Goal: Information Seeking & Learning: Learn about a topic

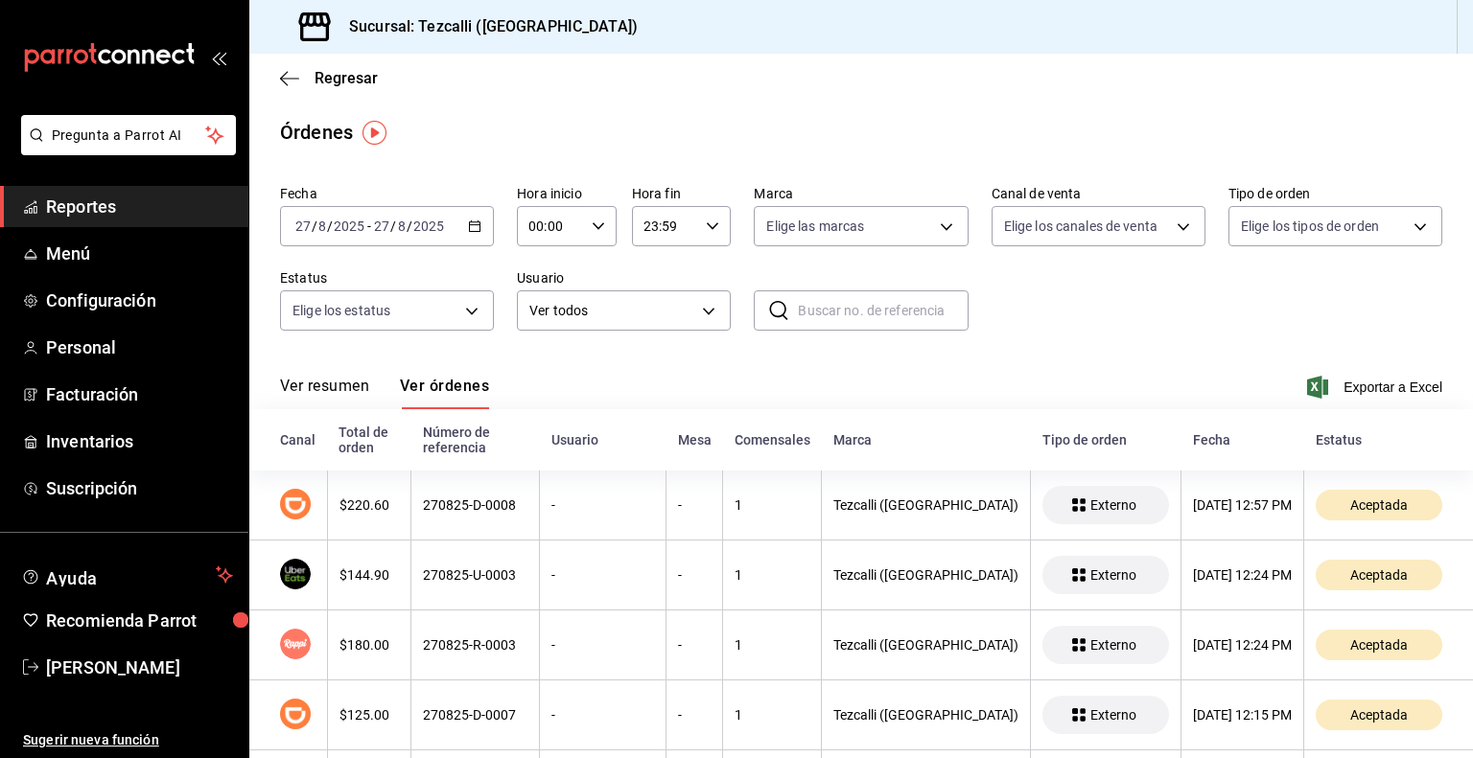
click at [345, 387] on button "Ver resumen" at bounding box center [324, 393] width 89 height 33
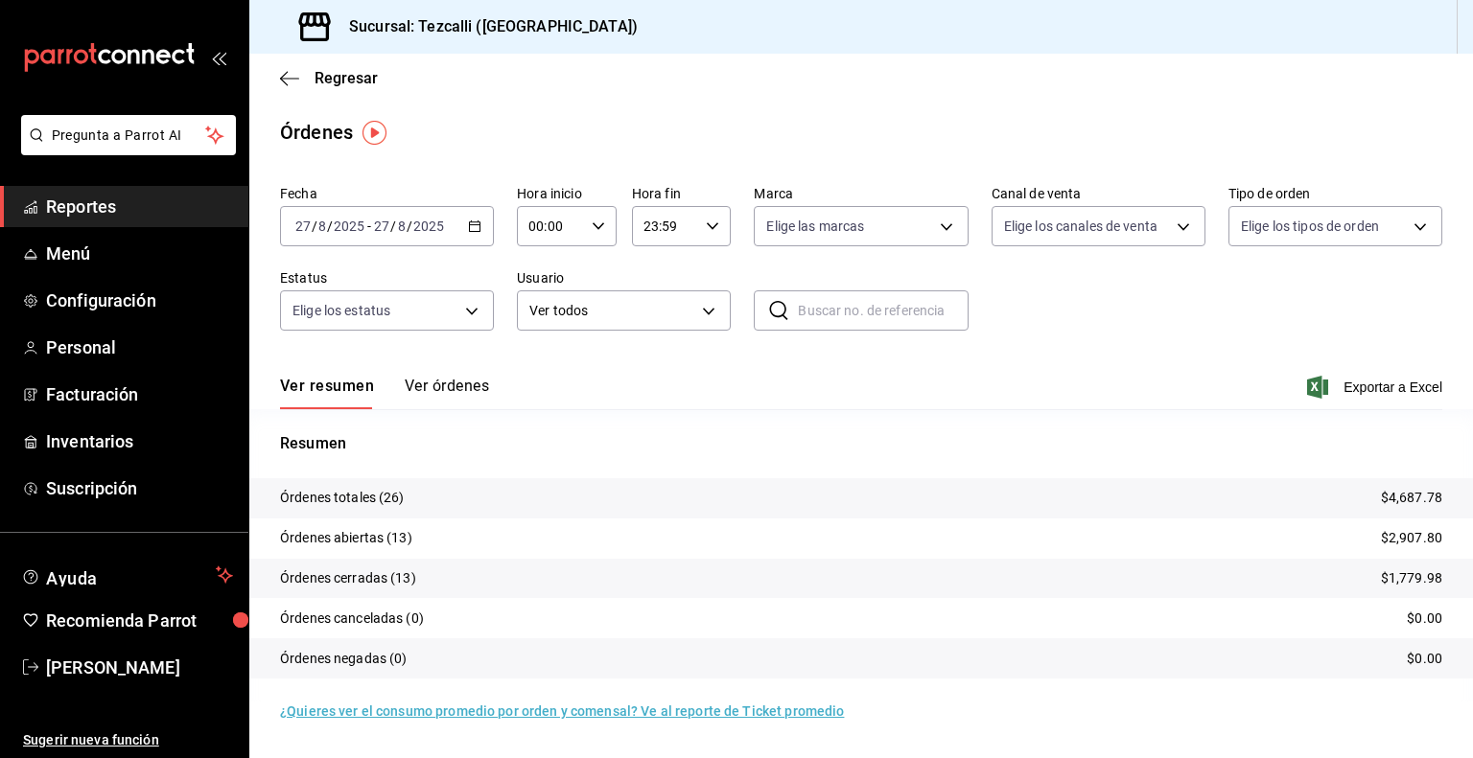
click at [461, 398] on button "Ver órdenes" at bounding box center [447, 393] width 84 height 33
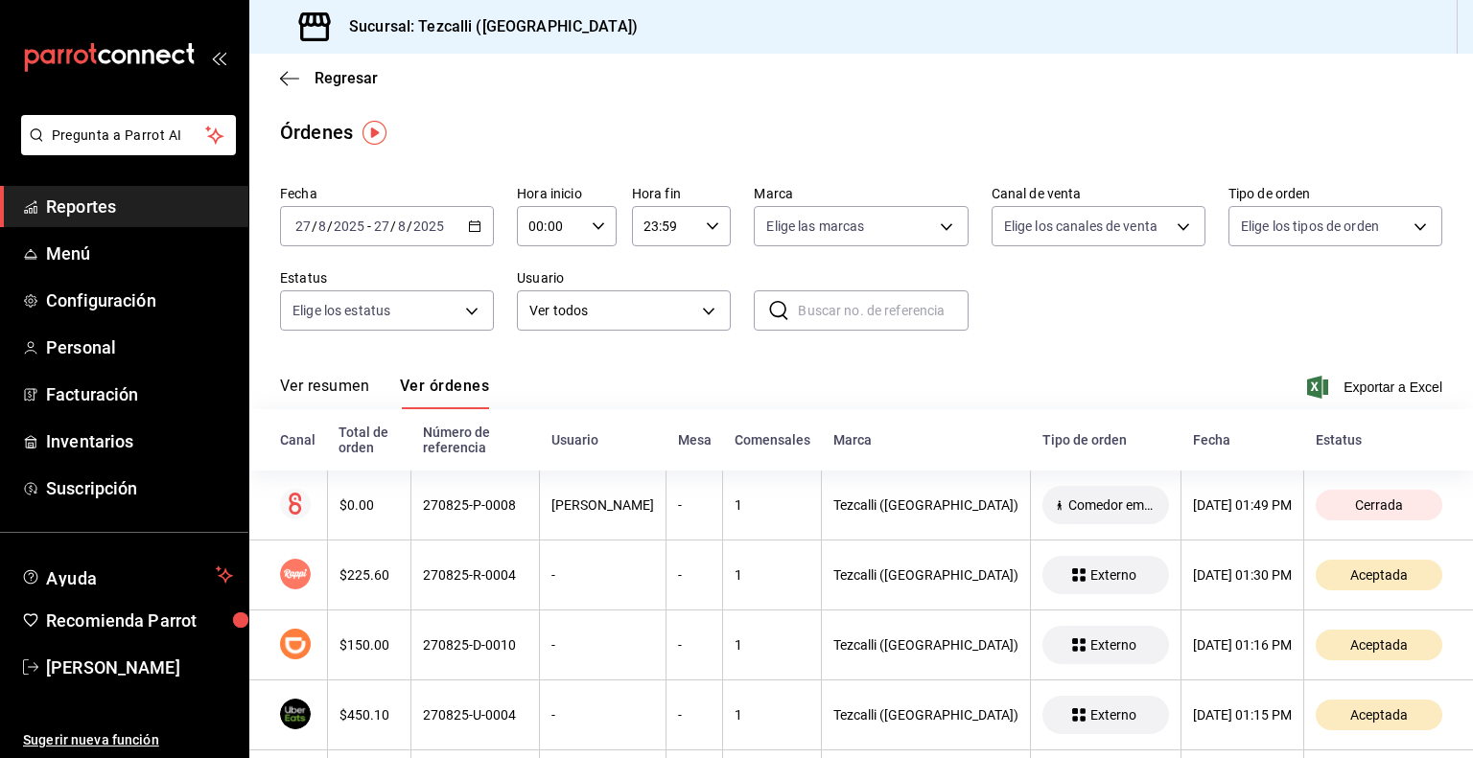
click at [345, 389] on button "Ver resumen" at bounding box center [324, 393] width 89 height 33
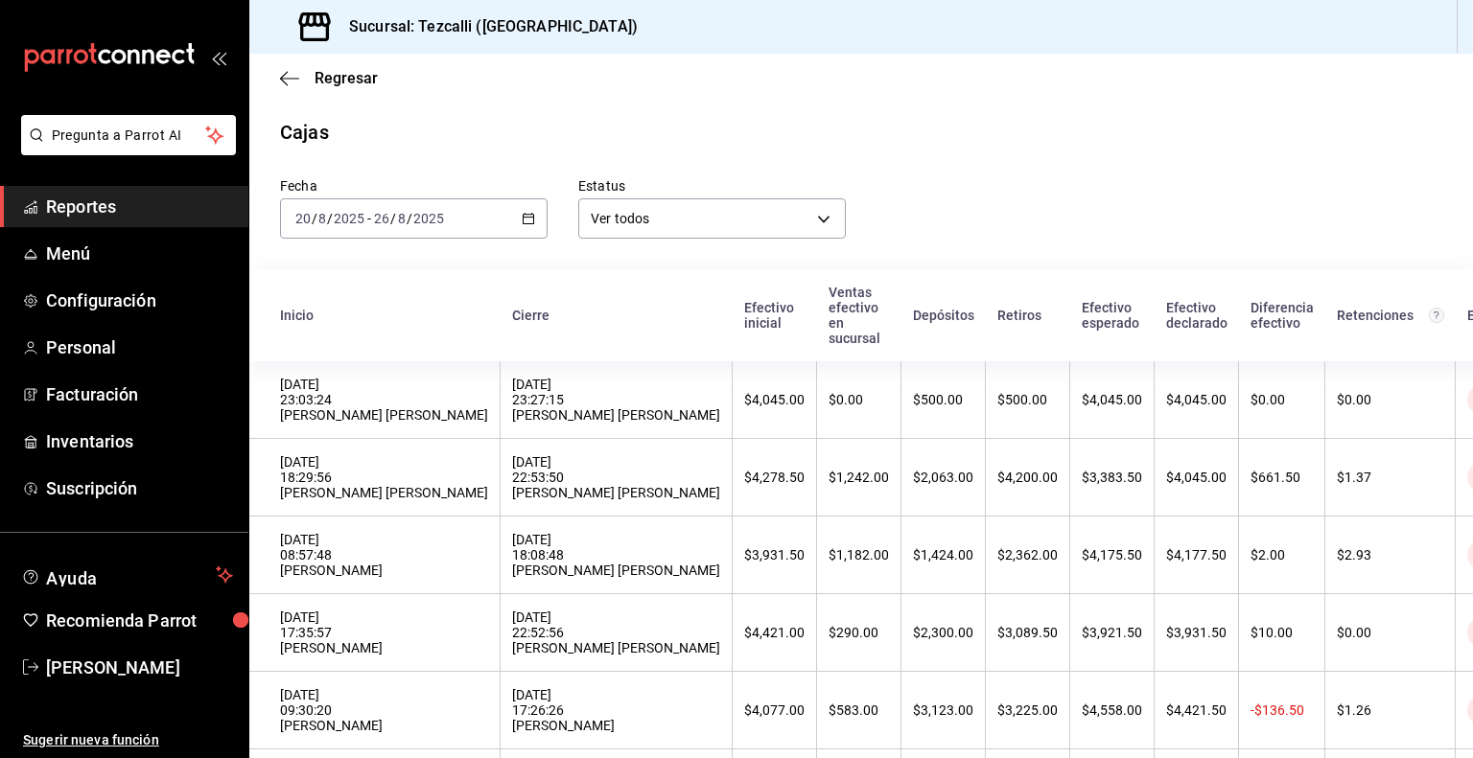
click at [135, 200] on span "Reportes" at bounding box center [139, 207] width 187 height 26
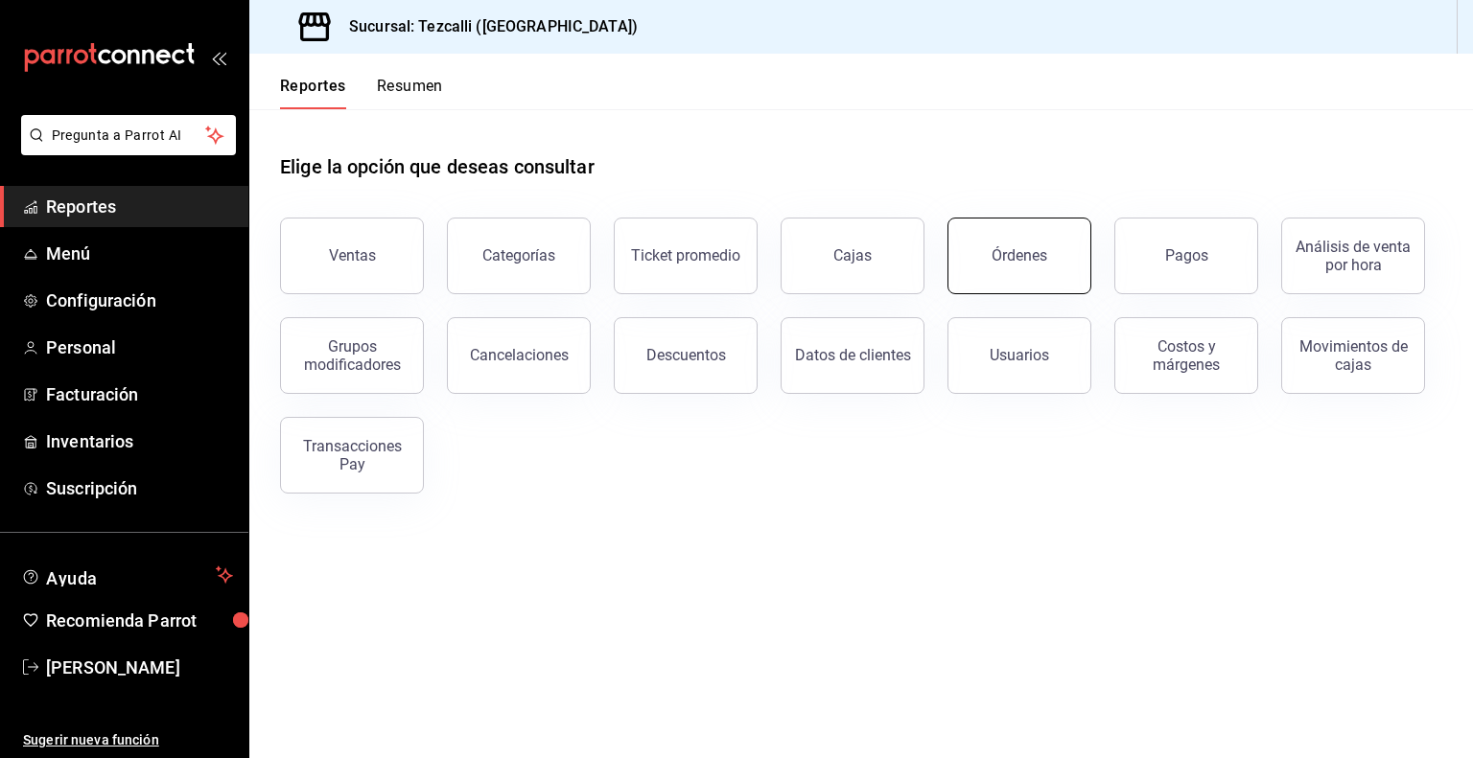
click at [1005, 248] on div "Órdenes" at bounding box center [1019, 255] width 56 height 18
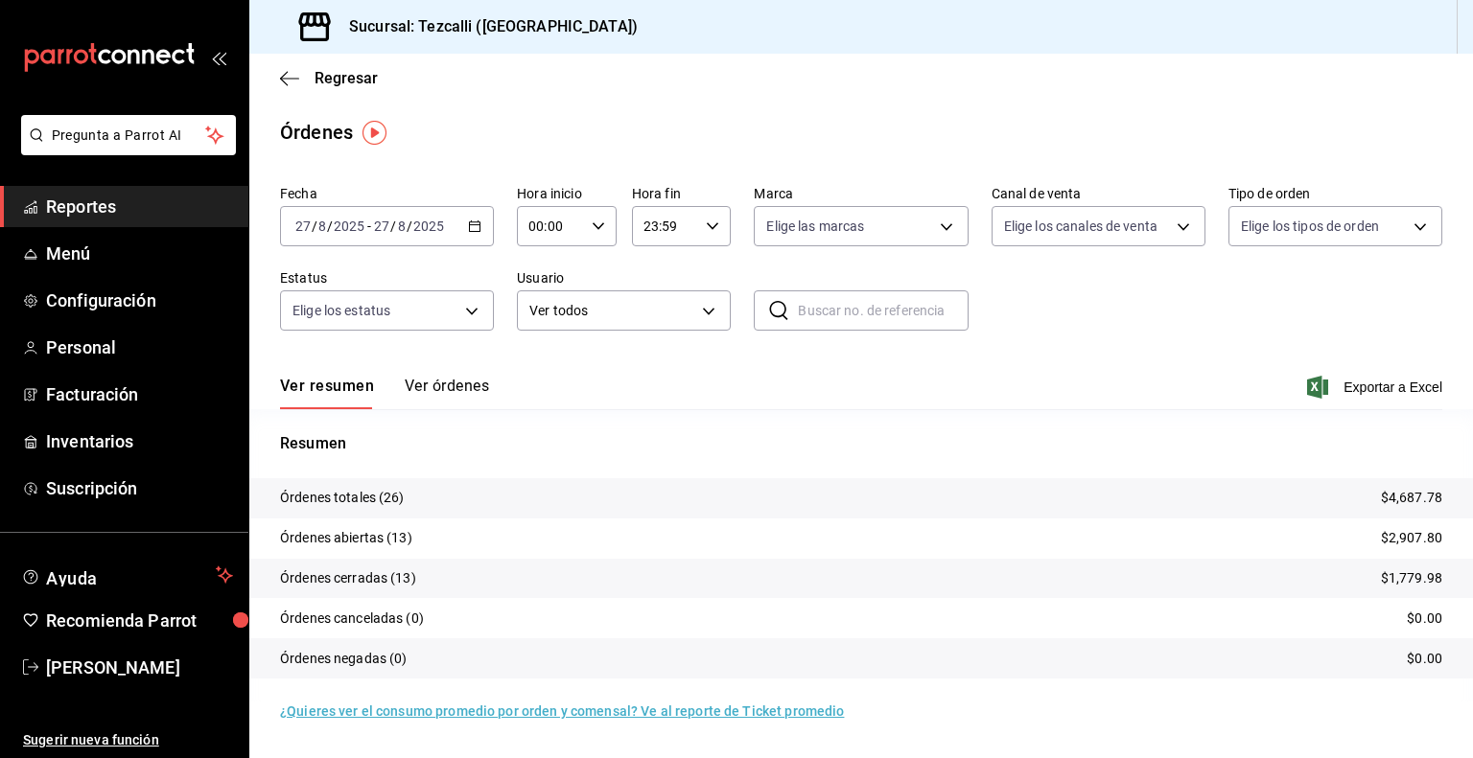
click at [446, 392] on button "Ver órdenes" at bounding box center [447, 393] width 84 height 33
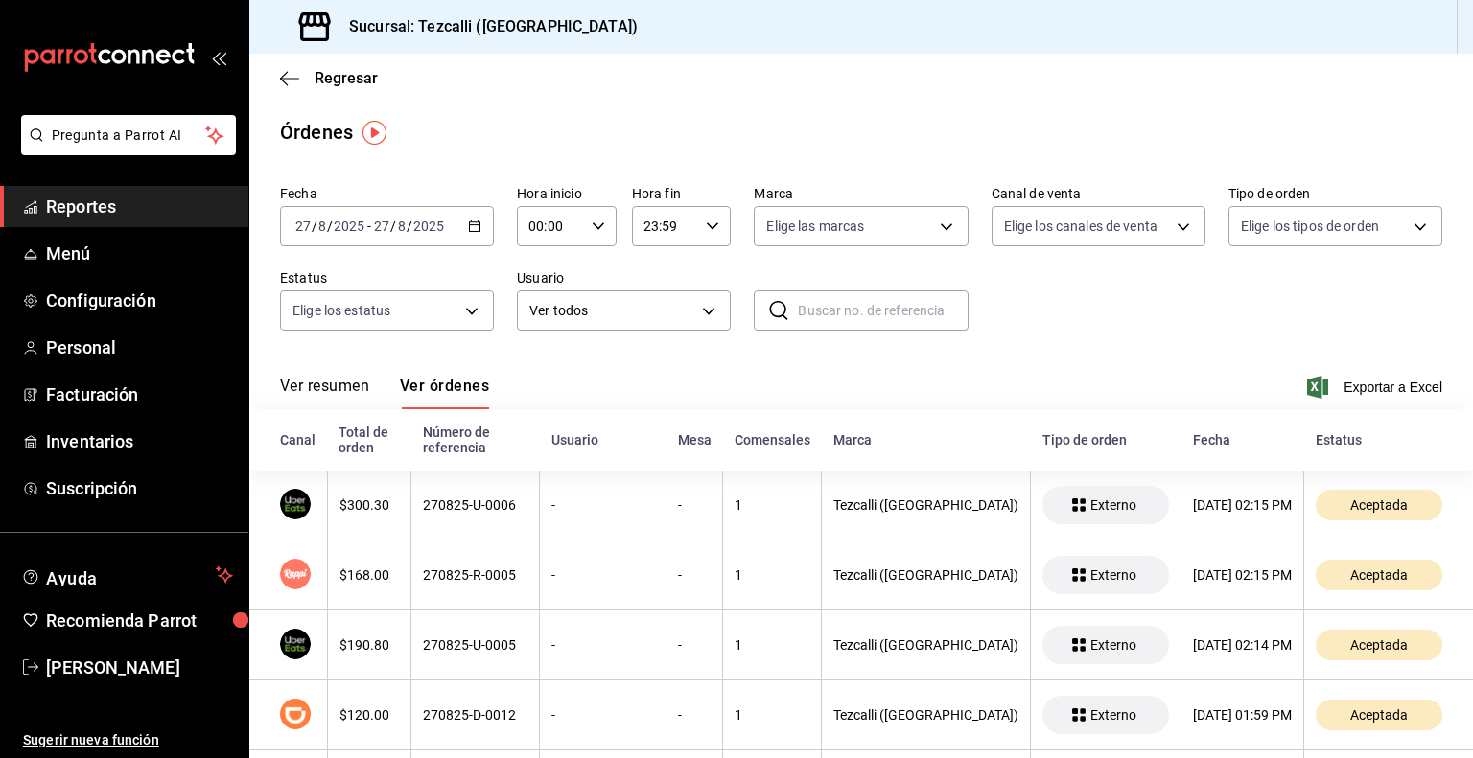
click at [337, 402] on button "Ver resumen" at bounding box center [324, 393] width 89 height 33
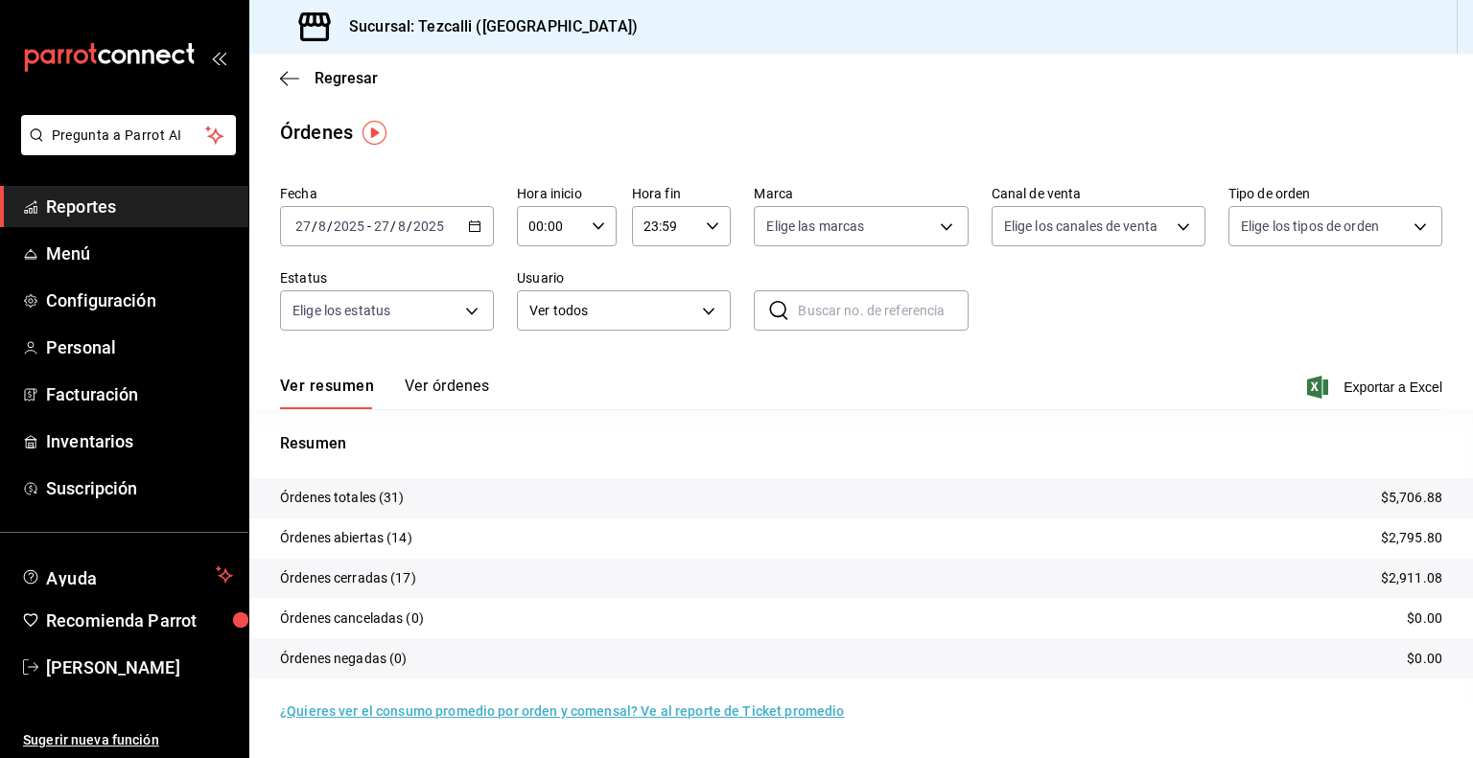
click at [468, 401] on button "Ver órdenes" at bounding box center [447, 393] width 84 height 33
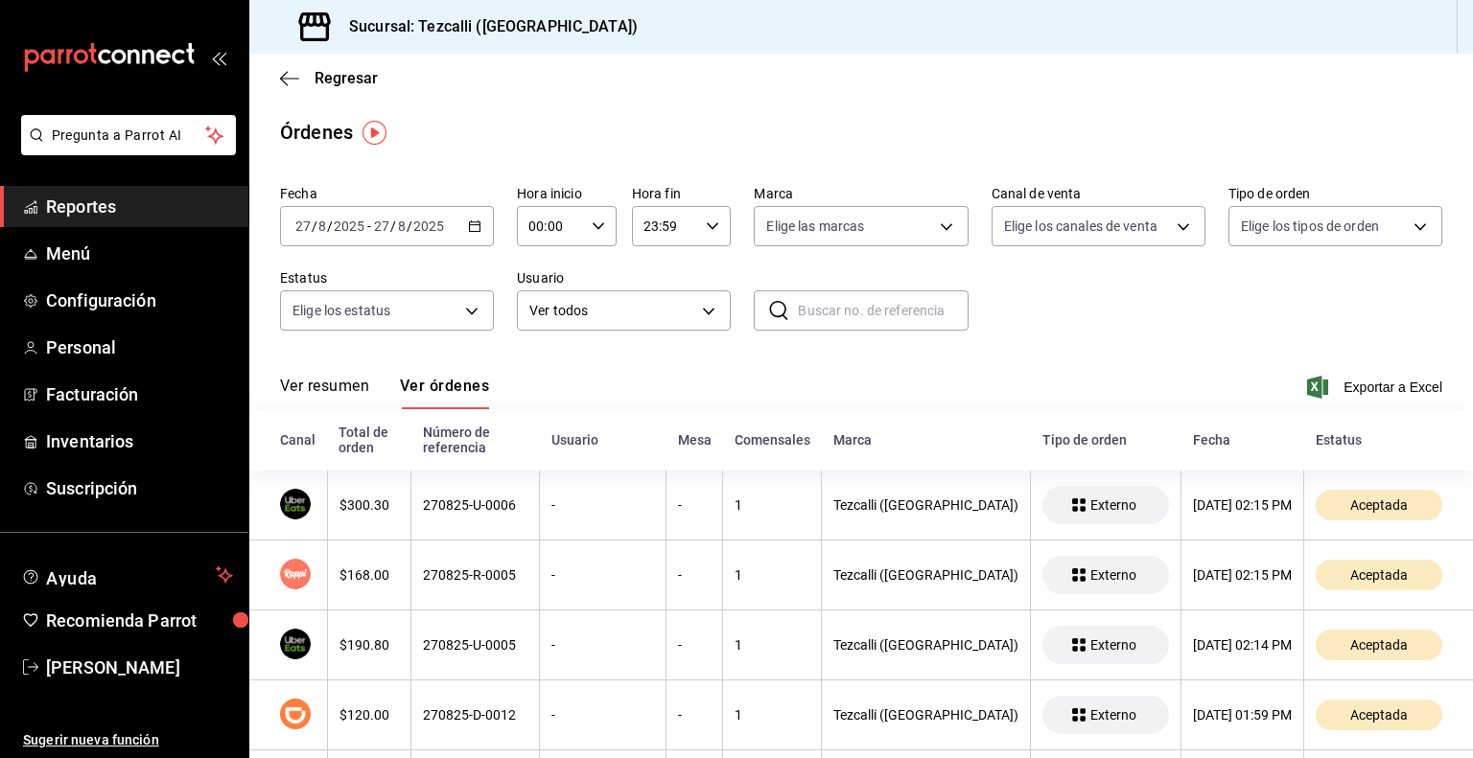
click at [361, 390] on button "Ver resumen" at bounding box center [324, 393] width 89 height 33
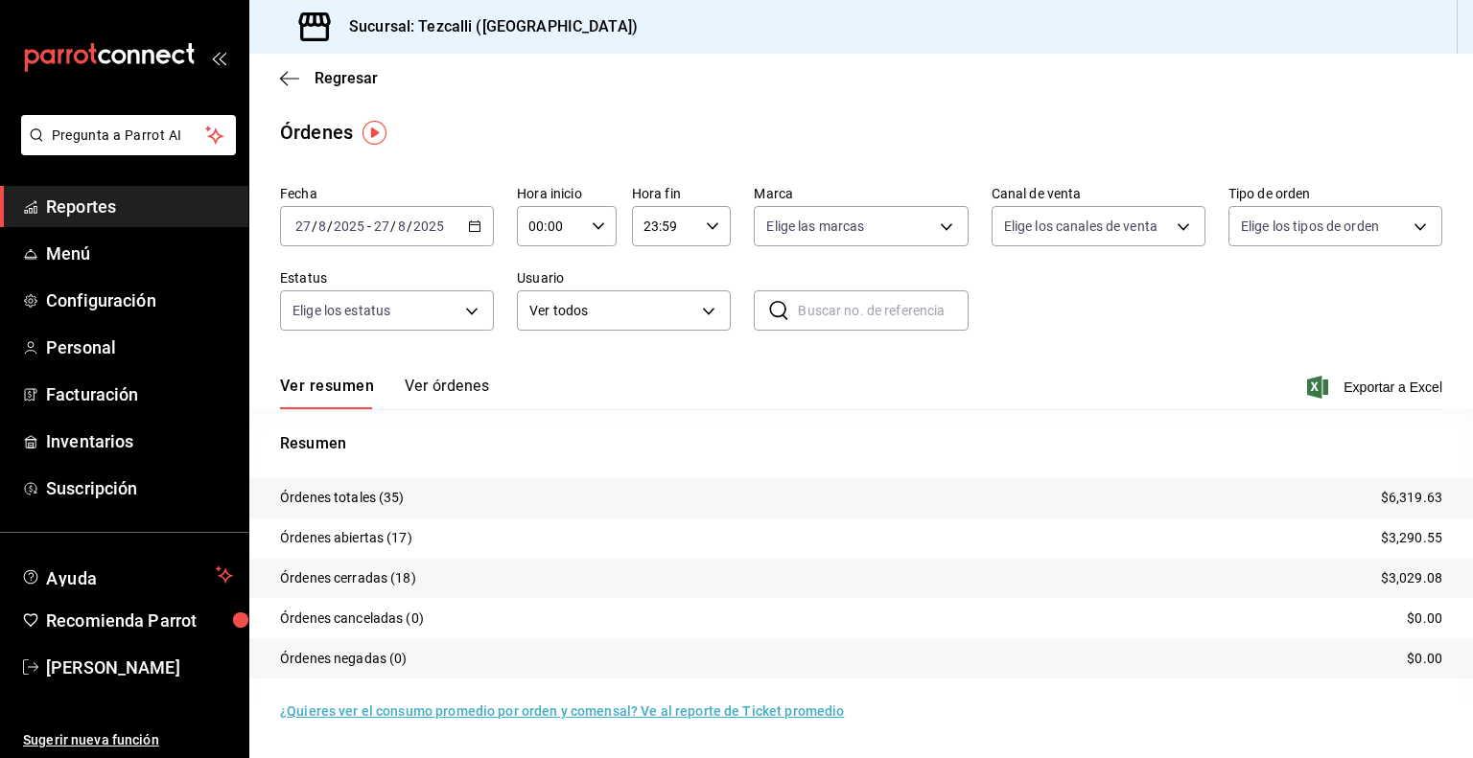
click at [446, 379] on button "Ver órdenes" at bounding box center [447, 393] width 84 height 33
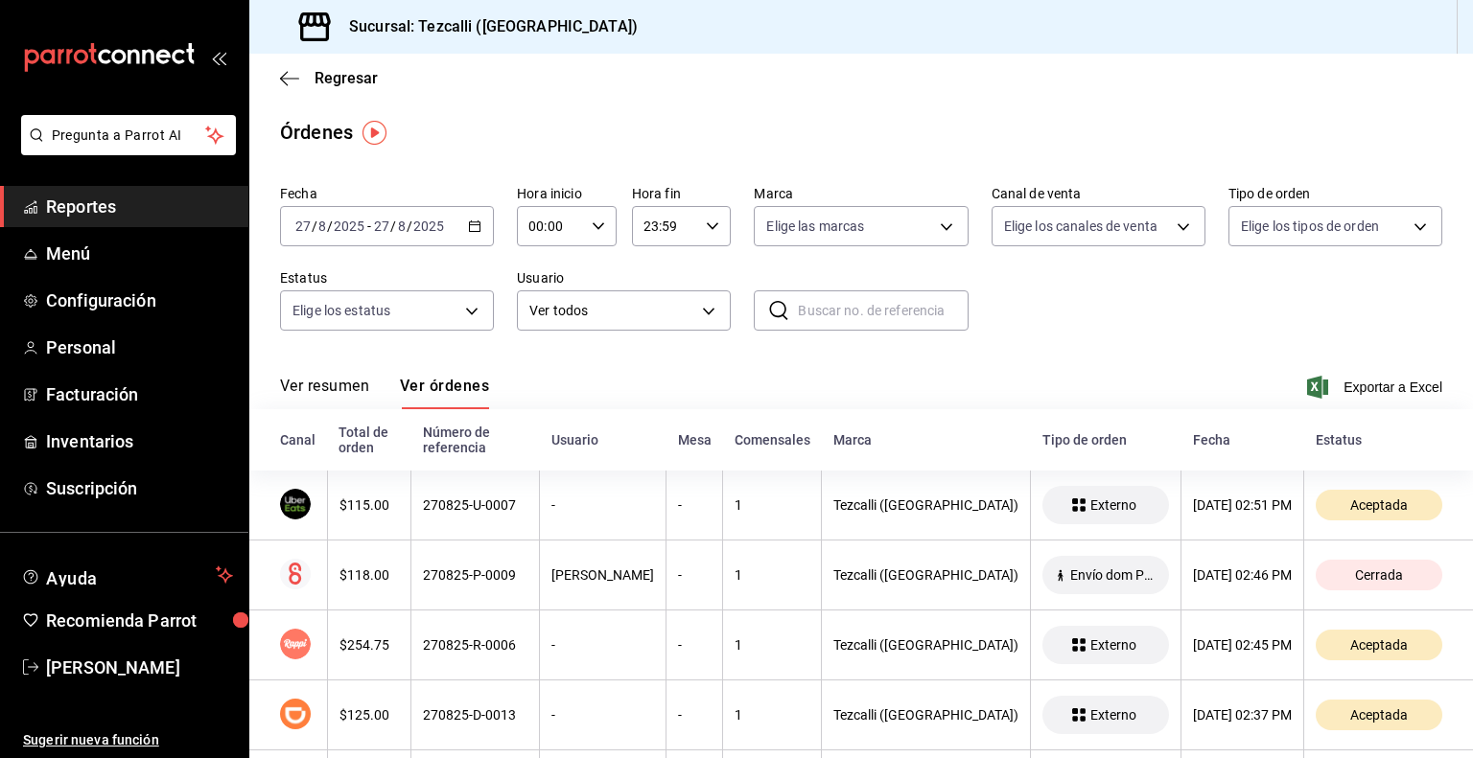
click at [380, 386] on div "Ver resumen Ver órdenes" at bounding box center [384, 393] width 209 height 33
click at [347, 384] on button "Ver resumen" at bounding box center [324, 393] width 89 height 33
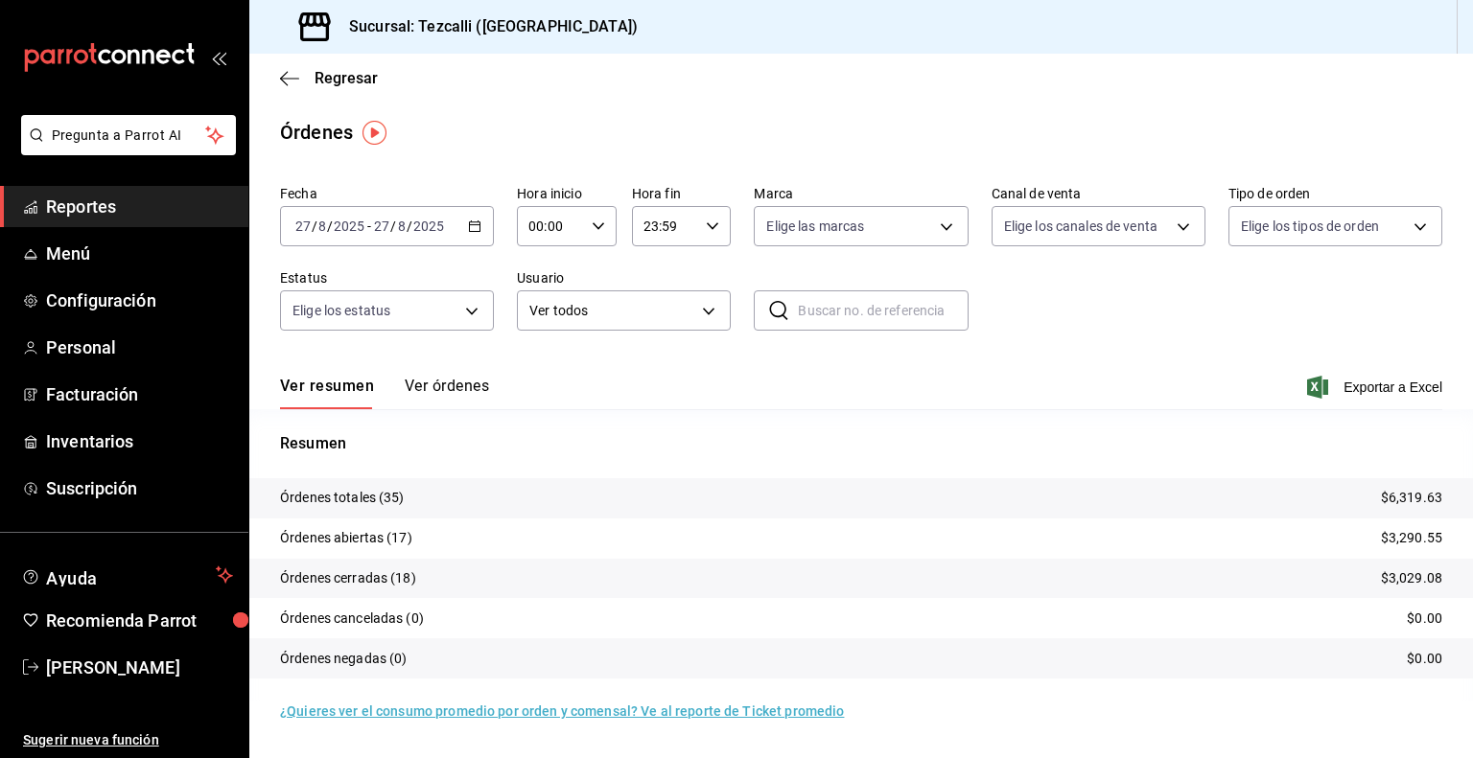
click at [436, 384] on button "Ver órdenes" at bounding box center [447, 393] width 84 height 33
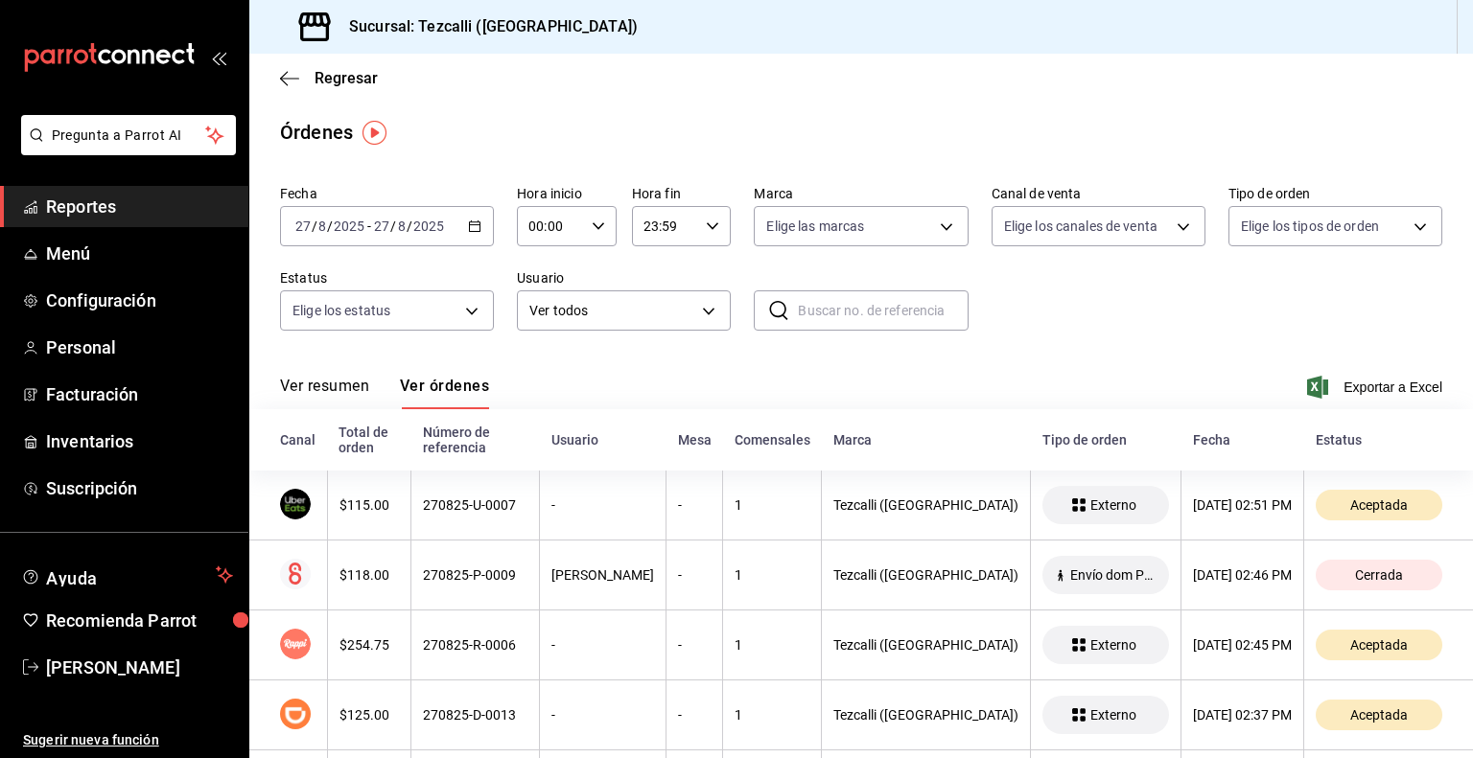
click at [348, 387] on button "Ver resumen" at bounding box center [324, 393] width 89 height 33
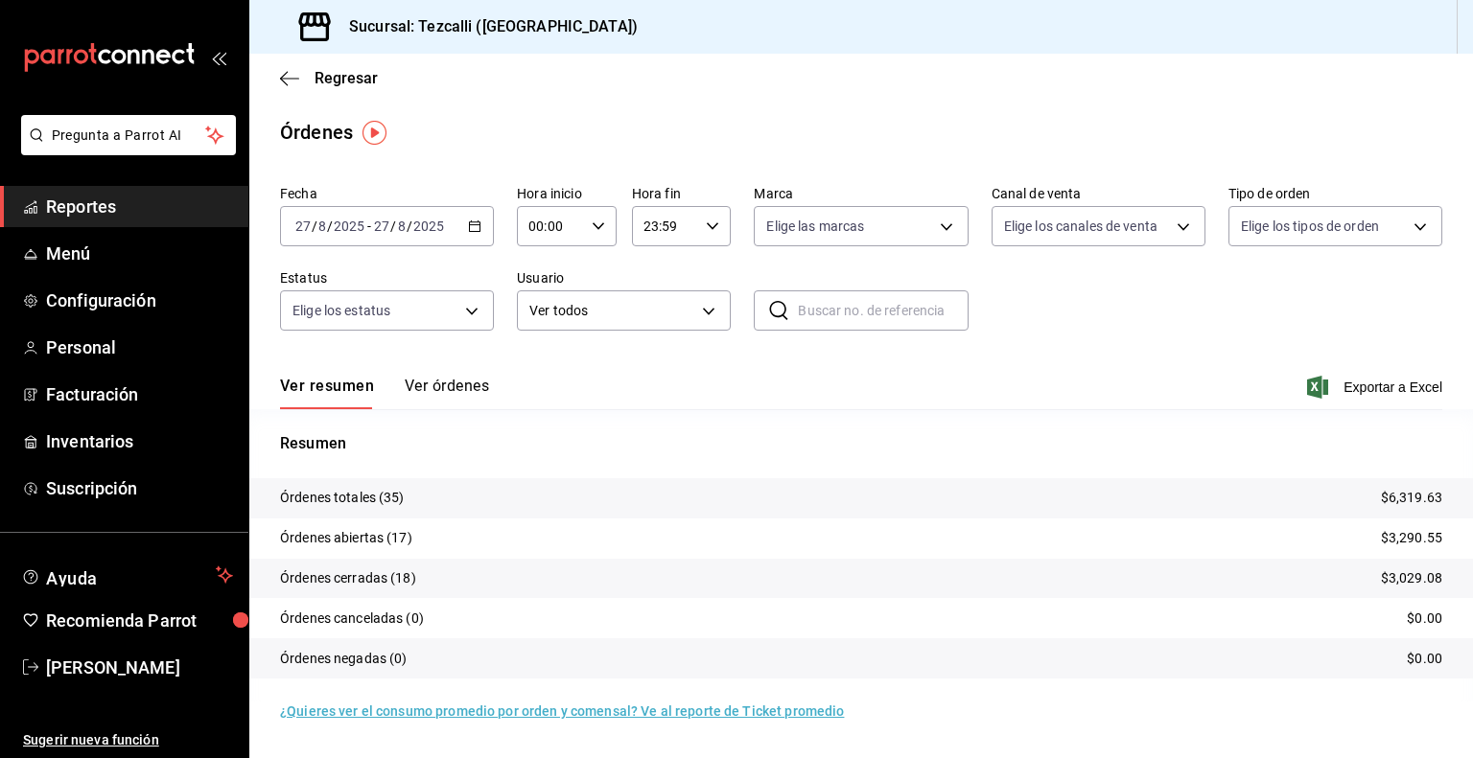
click at [497, 476] on div "Resumen Órdenes totales (35) $6,319.63 Órdenes abiertas (17) $3,290.55 Órdenes …" at bounding box center [860, 566] width 1223 height 269
click at [468, 390] on button "Ver órdenes" at bounding box center [447, 393] width 84 height 33
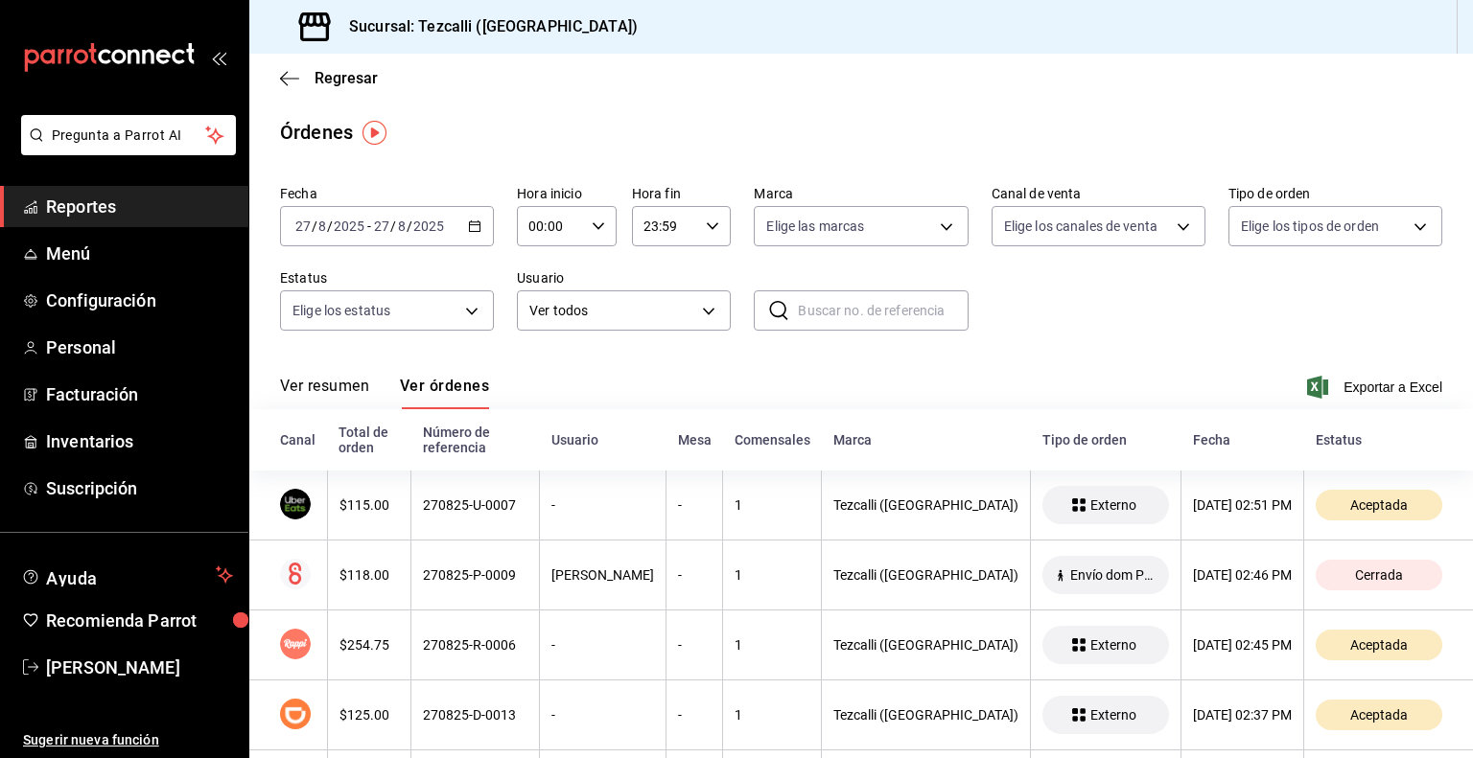
click at [322, 378] on button "Ver resumen" at bounding box center [324, 393] width 89 height 33
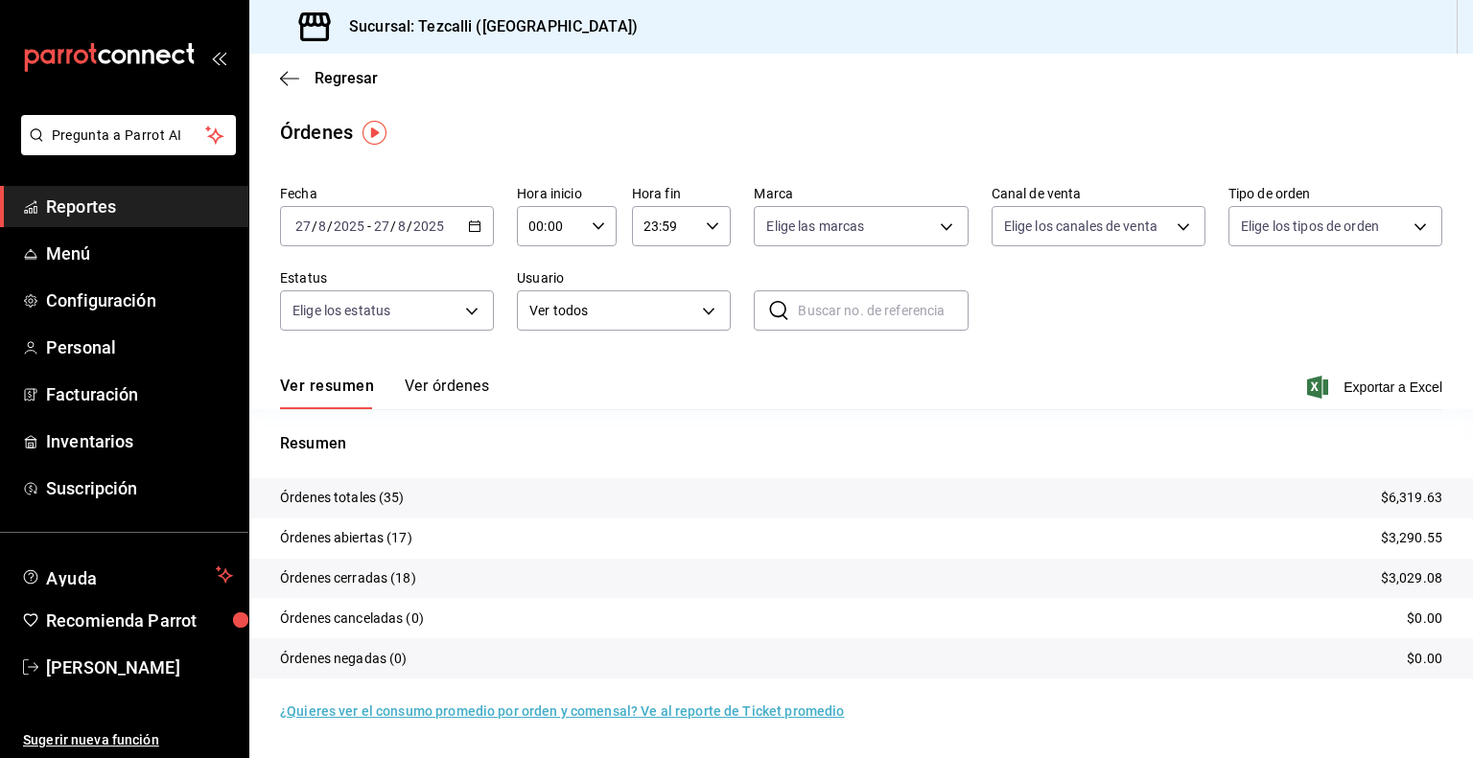
click at [453, 392] on button "Ver órdenes" at bounding box center [447, 393] width 84 height 33
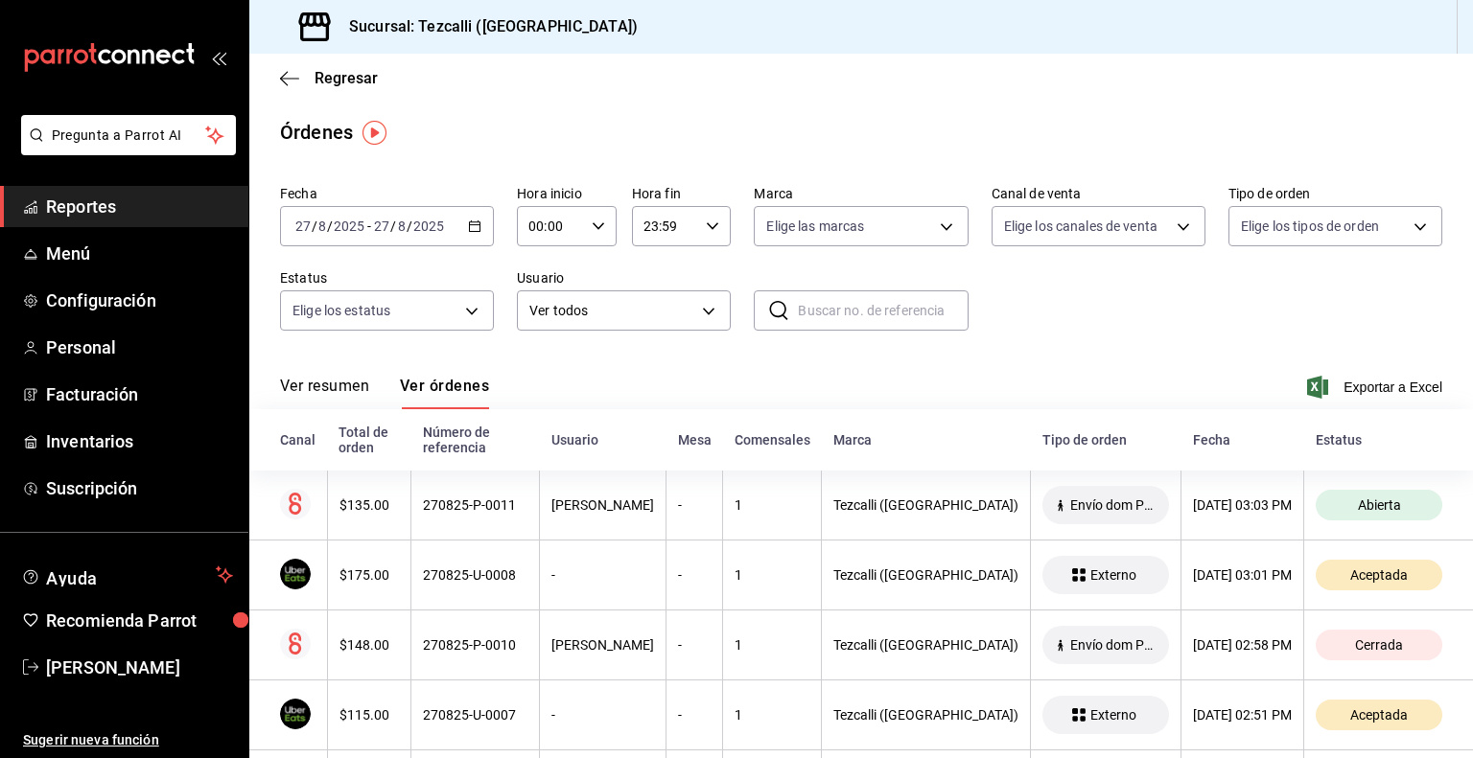
click at [341, 375] on div "Ver resumen Ver órdenes Exportar a Excel" at bounding box center [861, 382] width 1162 height 56
click at [345, 391] on button "Ver resumen" at bounding box center [324, 393] width 89 height 33
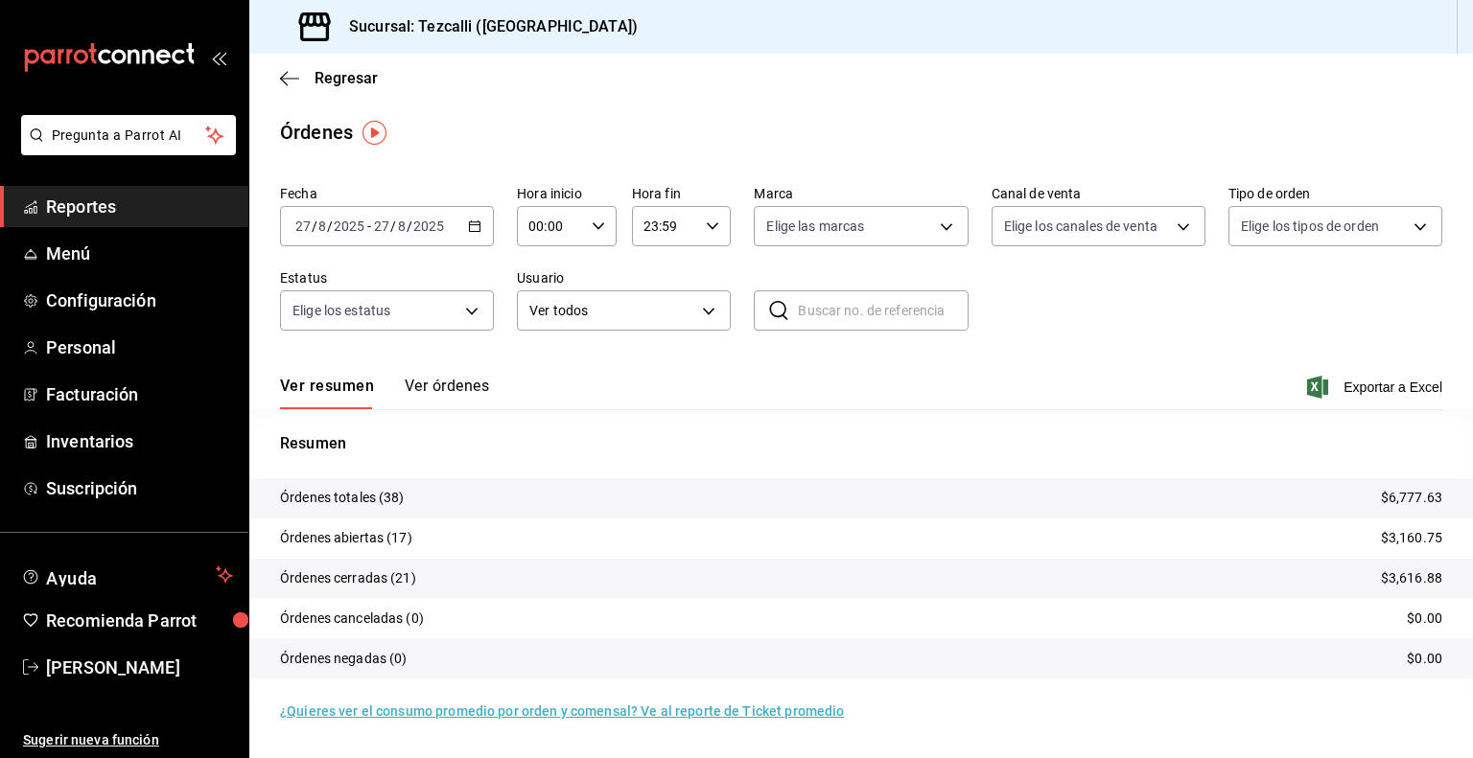
click at [434, 386] on button "Ver órdenes" at bounding box center [447, 393] width 84 height 33
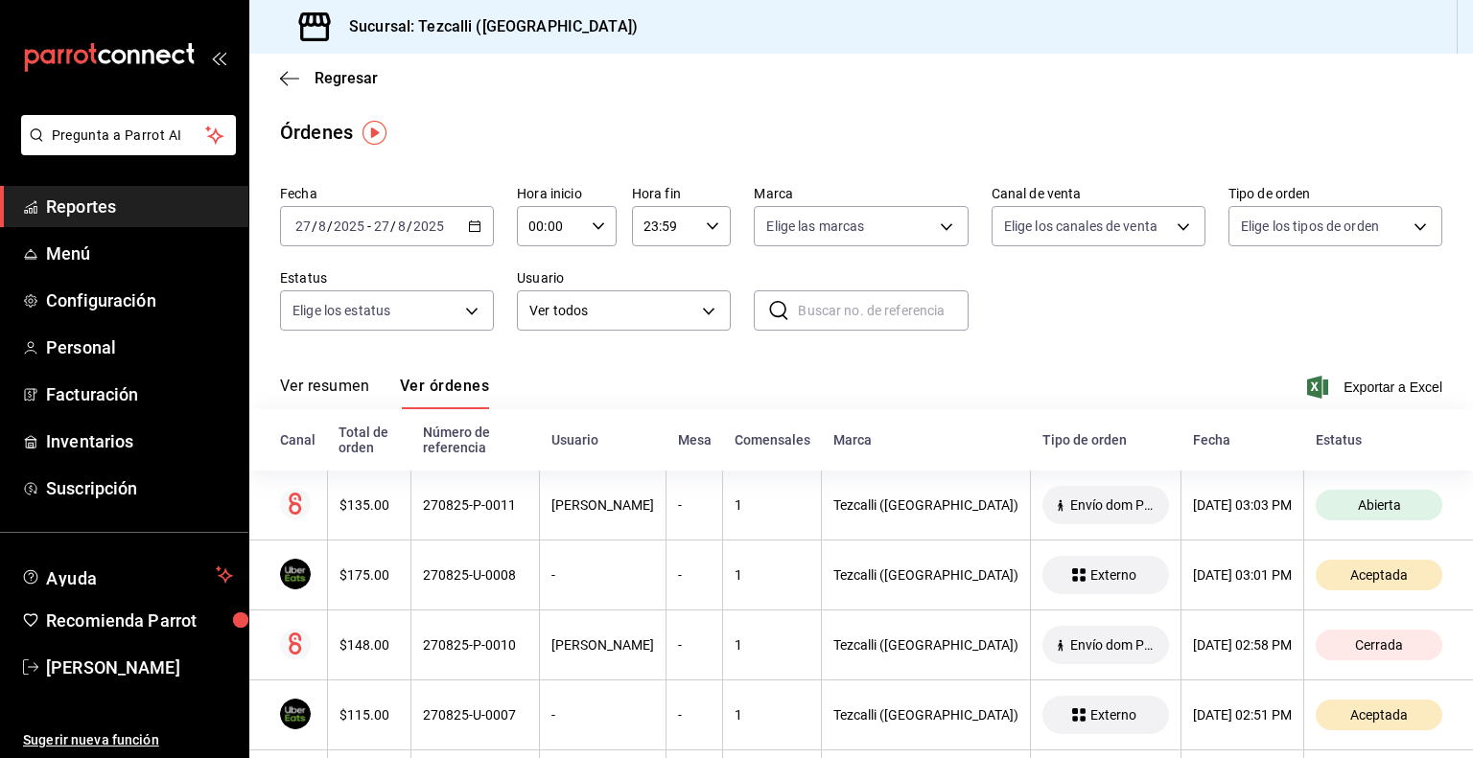
click at [341, 386] on button "Ver resumen" at bounding box center [324, 393] width 89 height 33
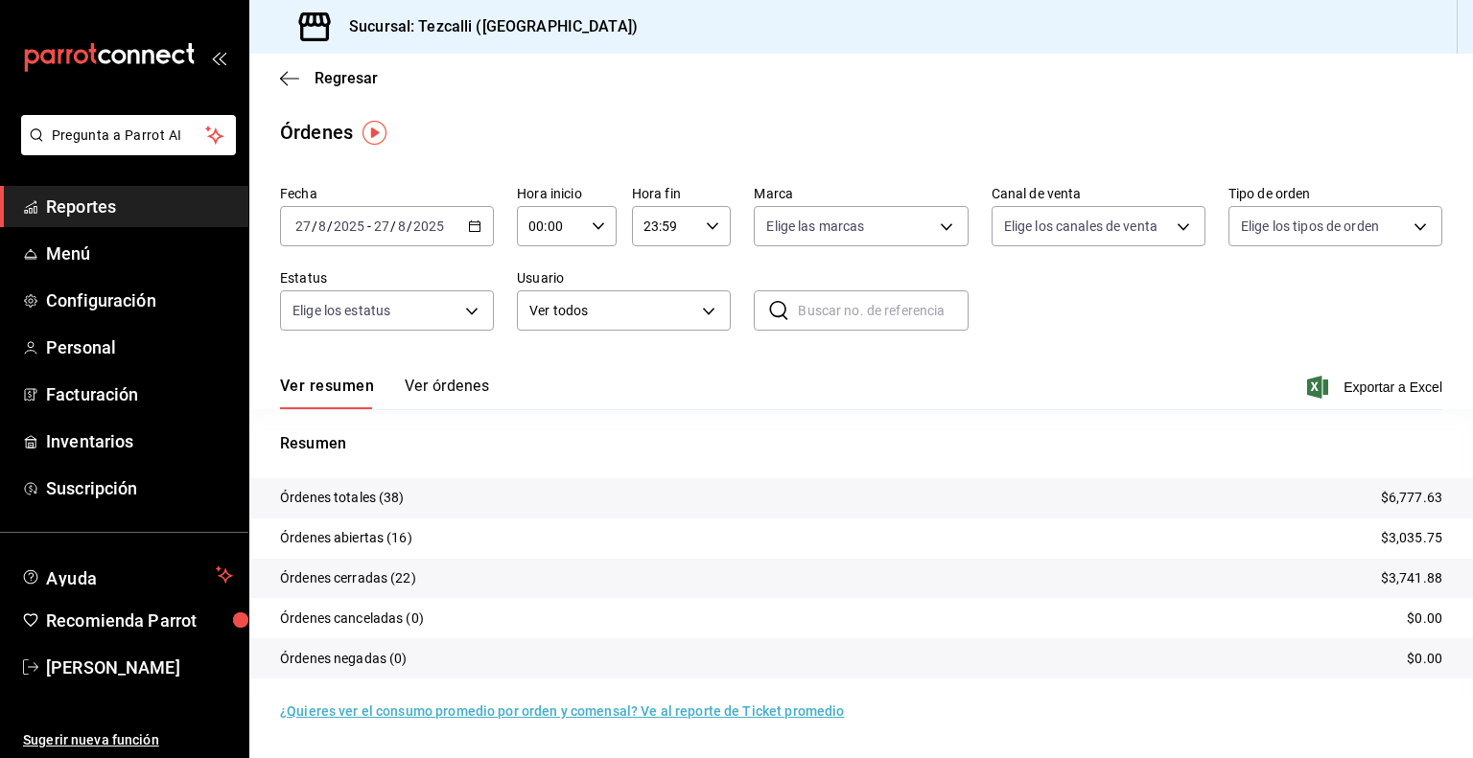
click at [432, 388] on button "Ver órdenes" at bounding box center [447, 393] width 84 height 33
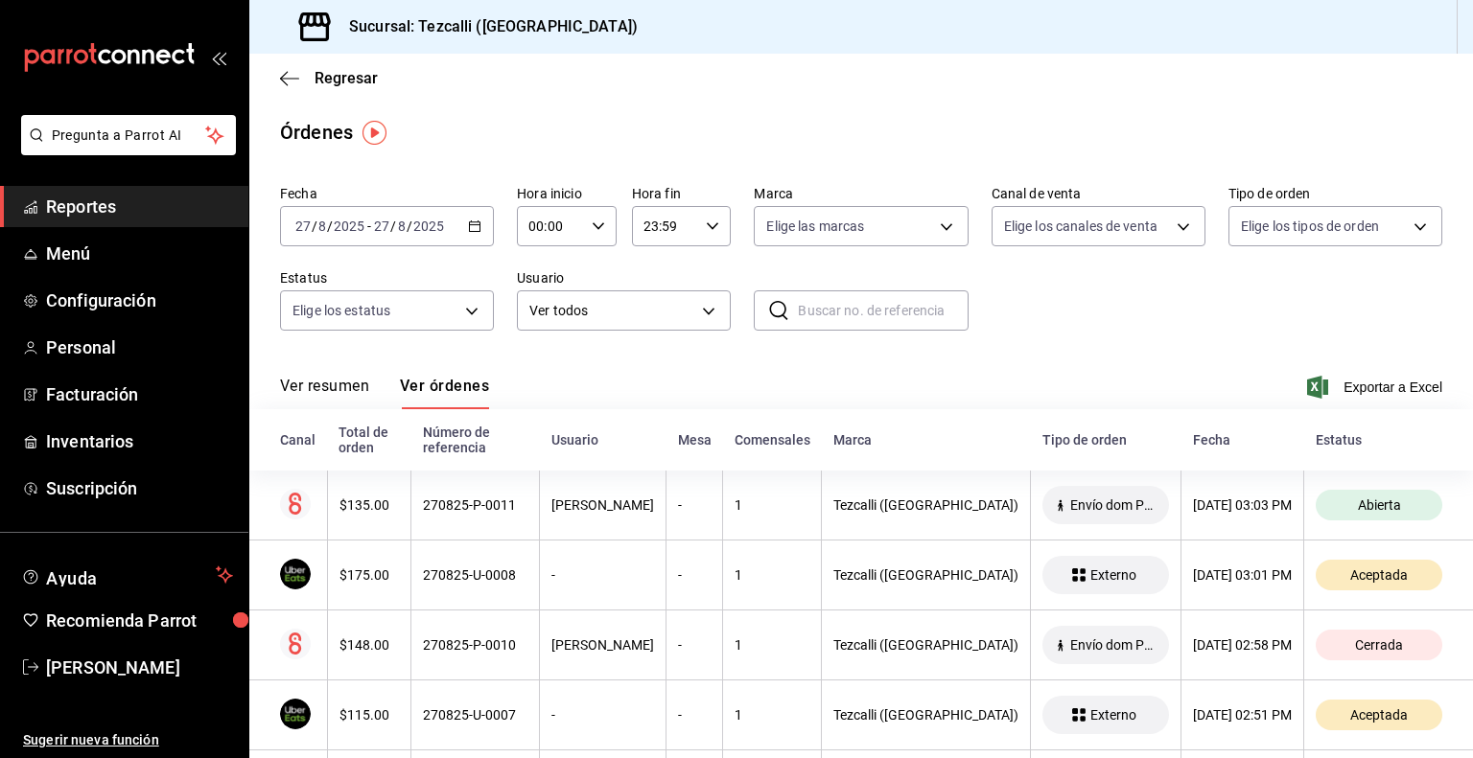
click at [334, 394] on button "Ver resumen" at bounding box center [324, 393] width 89 height 33
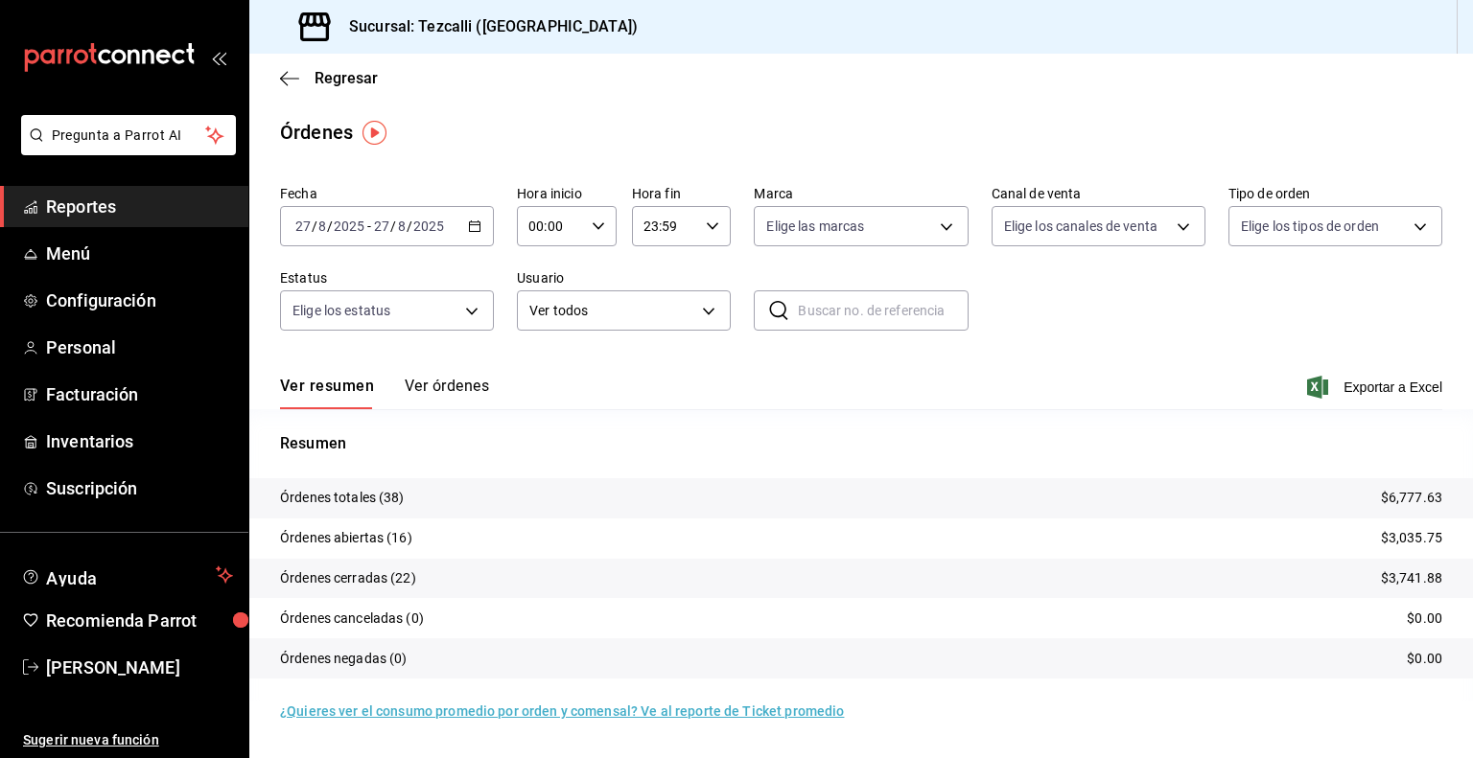
click at [457, 396] on button "Ver órdenes" at bounding box center [447, 393] width 84 height 33
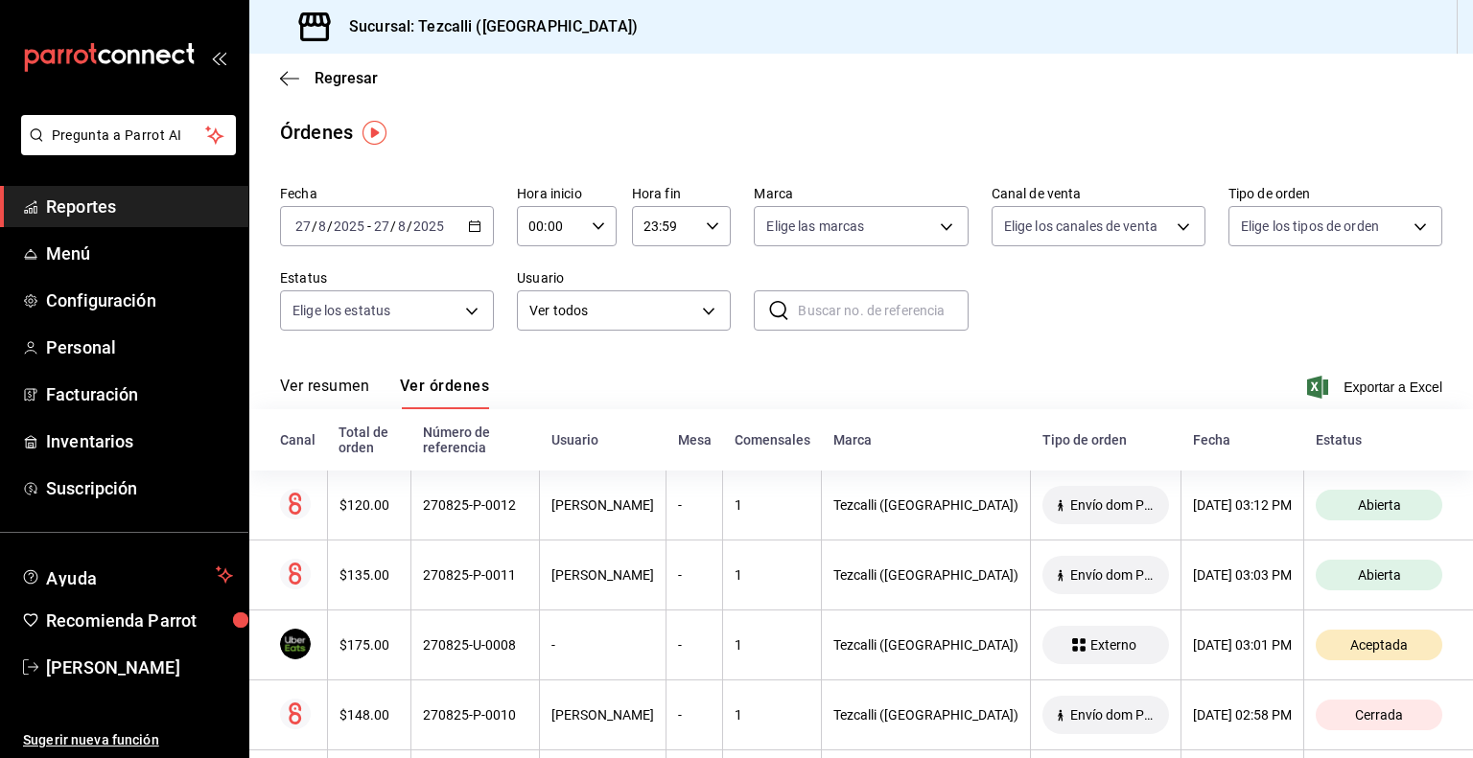
click at [327, 390] on button "Ver resumen" at bounding box center [324, 393] width 89 height 33
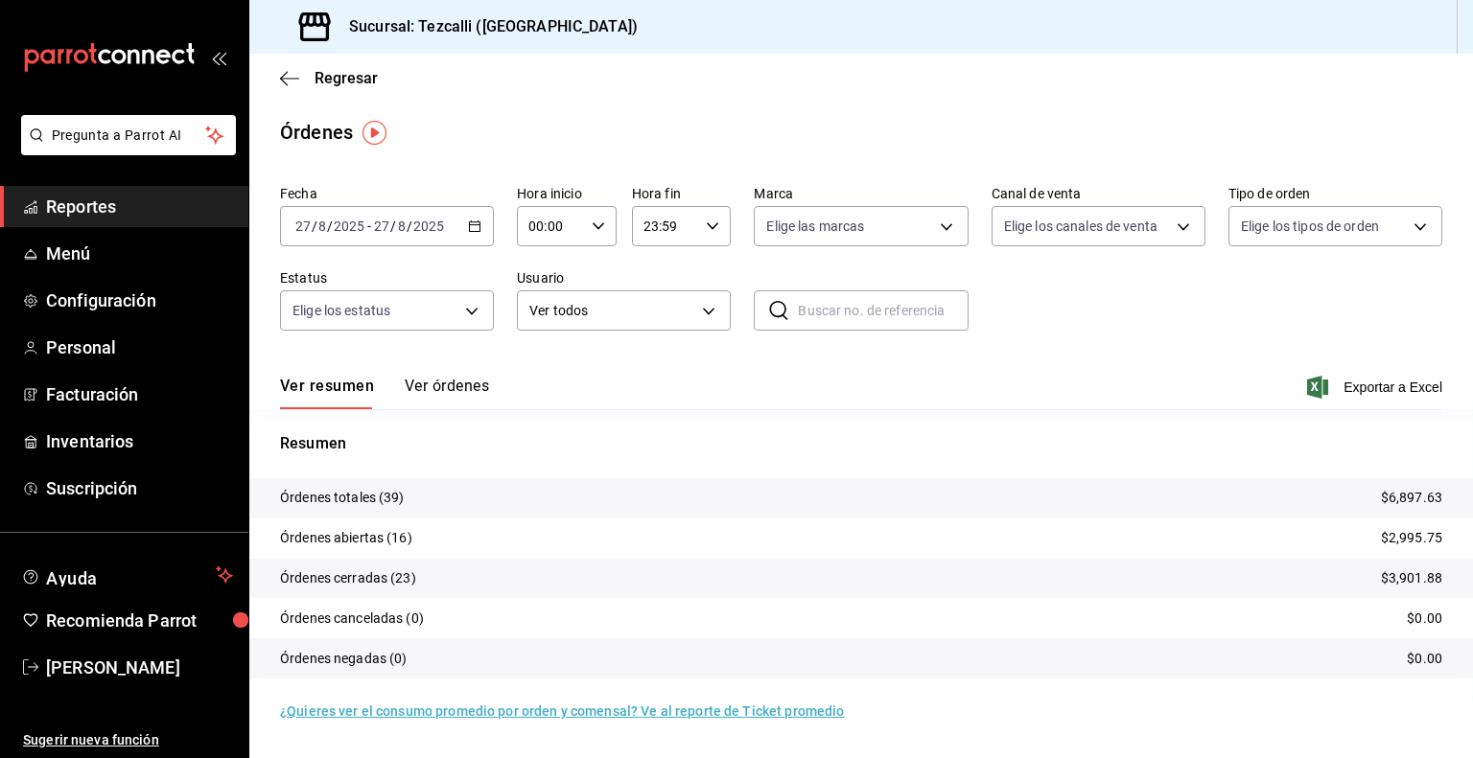
click at [451, 390] on button "Ver órdenes" at bounding box center [447, 393] width 84 height 33
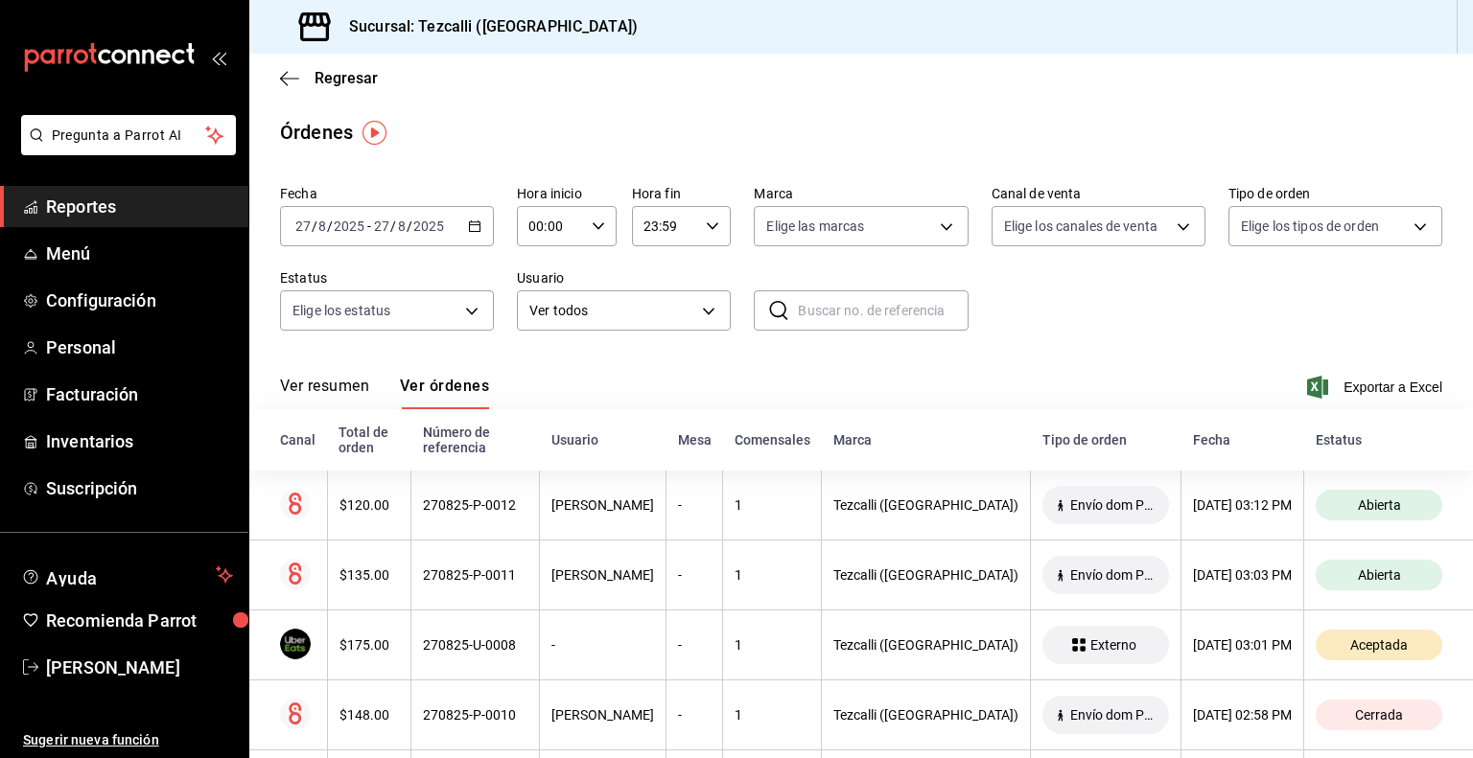
click at [335, 394] on button "Ver resumen" at bounding box center [324, 393] width 89 height 33
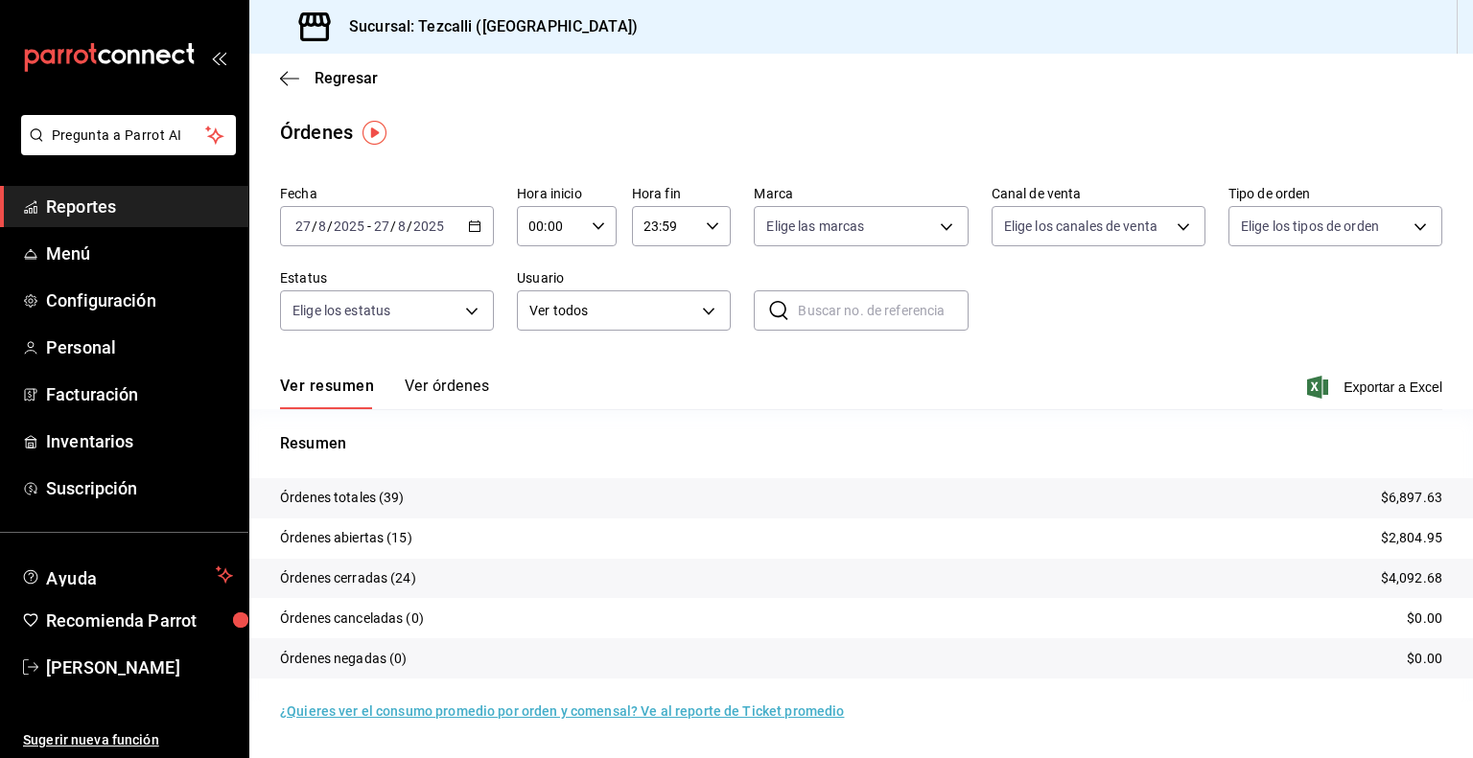
click at [456, 394] on button "Ver órdenes" at bounding box center [447, 393] width 84 height 33
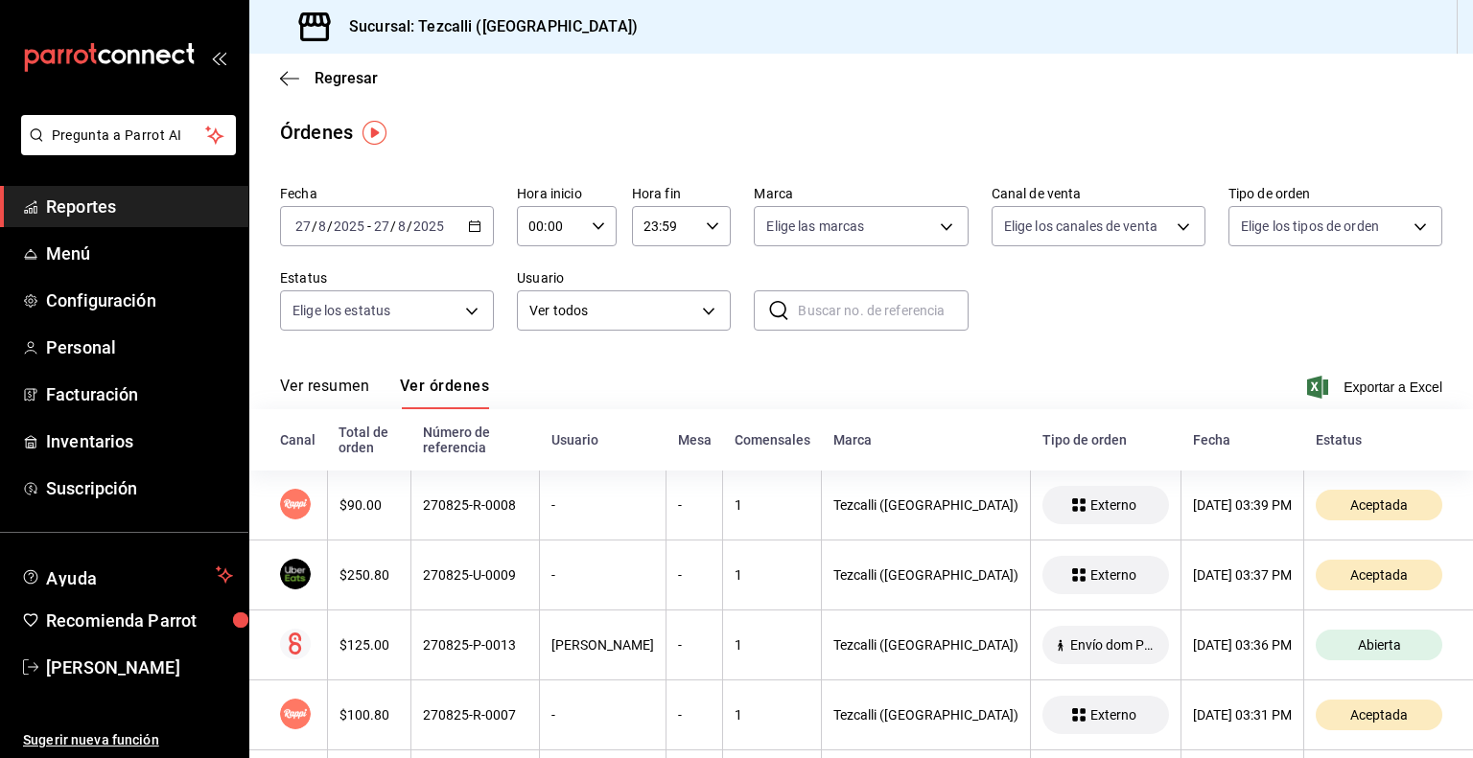
click at [361, 394] on button "Ver resumen" at bounding box center [324, 393] width 89 height 33
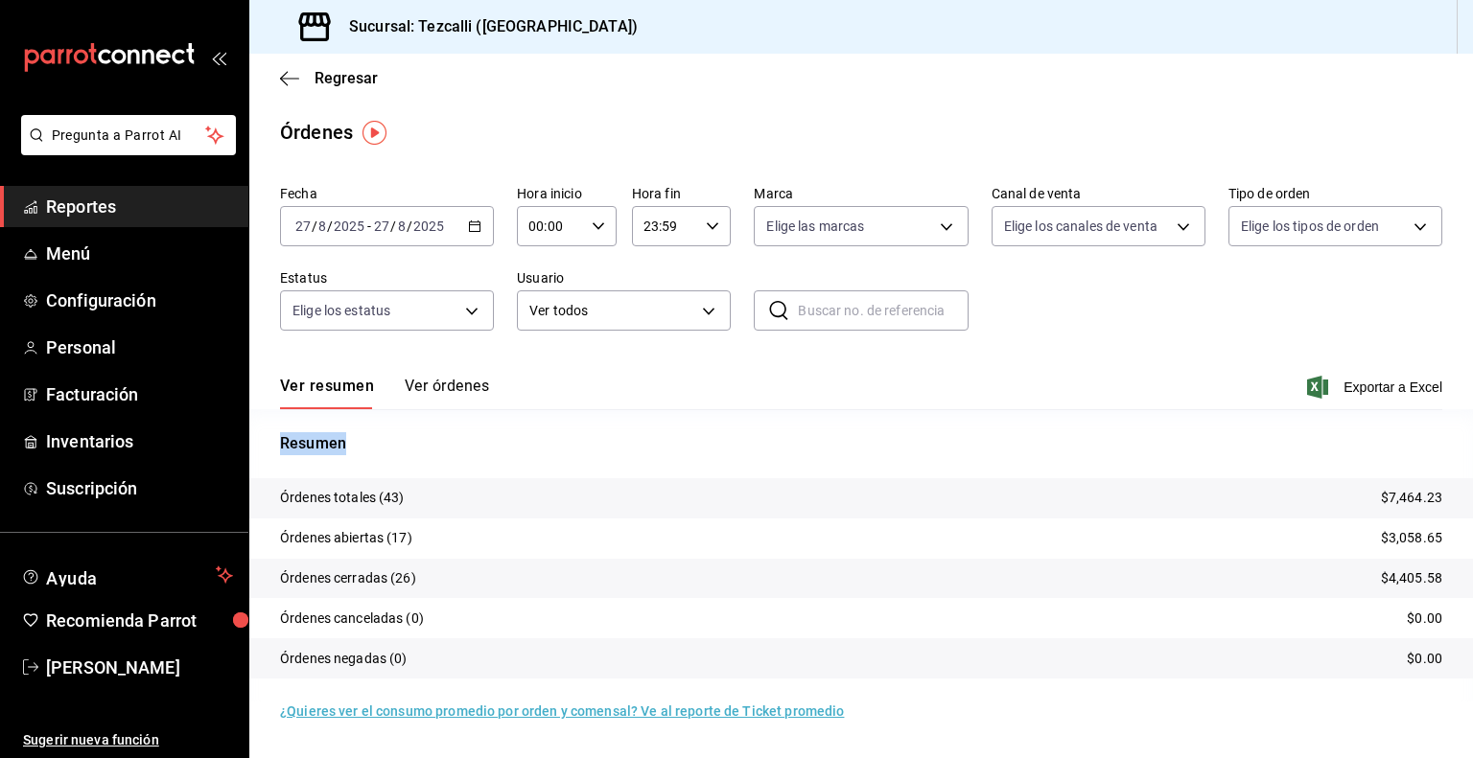
drag, startPoint x: 457, startPoint y: 411, endPoint x: 460, endPoint y: 396, distance: 15.6
click at [460, 396] on div "Fecha [DATE] [DATE] - [DATE] [DATE] Hora inicio 00:00 Hora inicio Hora fin 23:5…" at bounding box center [860, 449] width 1223 height 545
click at [460, 396] on button "Ver órdenes" at bounding box center [447, 393] width 84 height 33
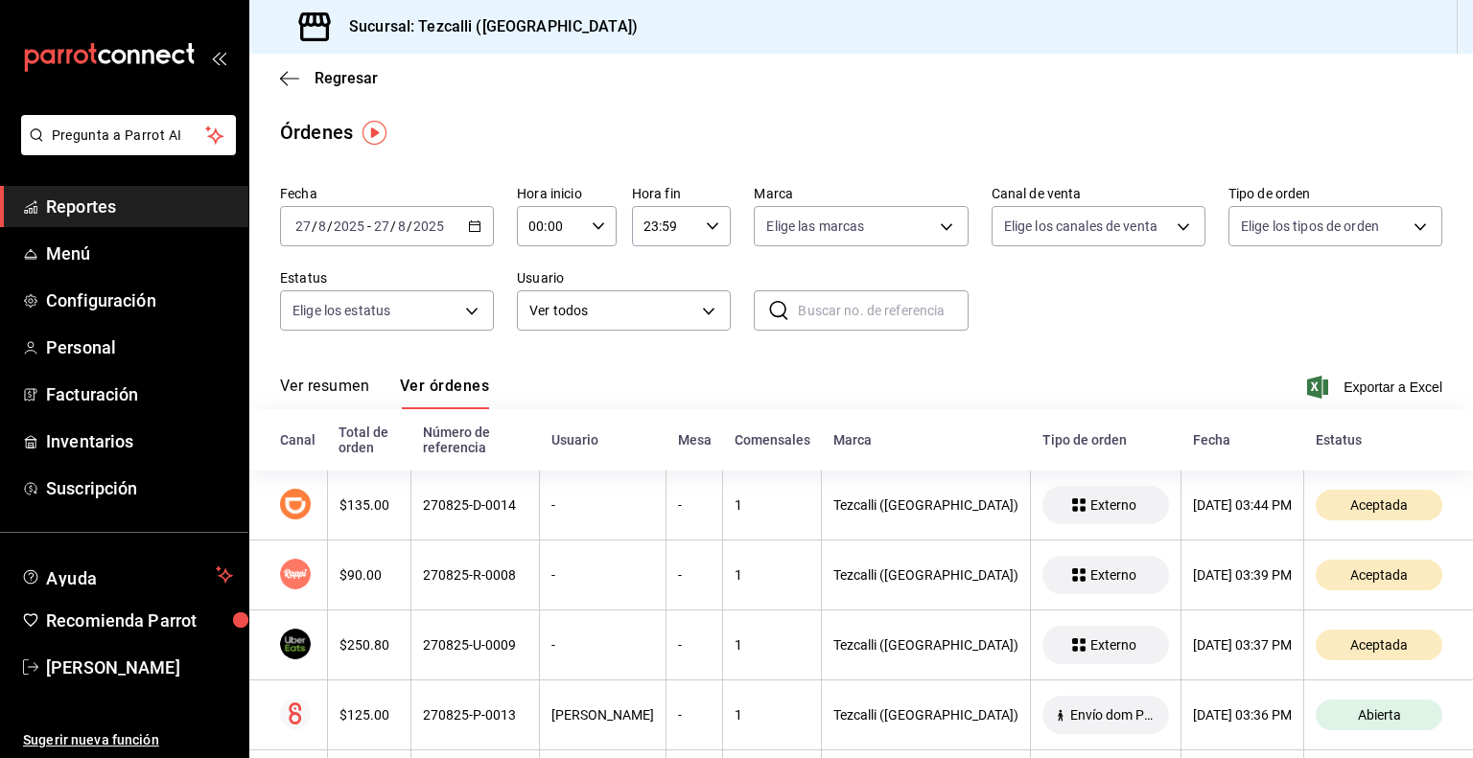
click at [345, 398] on button "Ver resumen" at bounding box center [324, 393] width 89 height 33
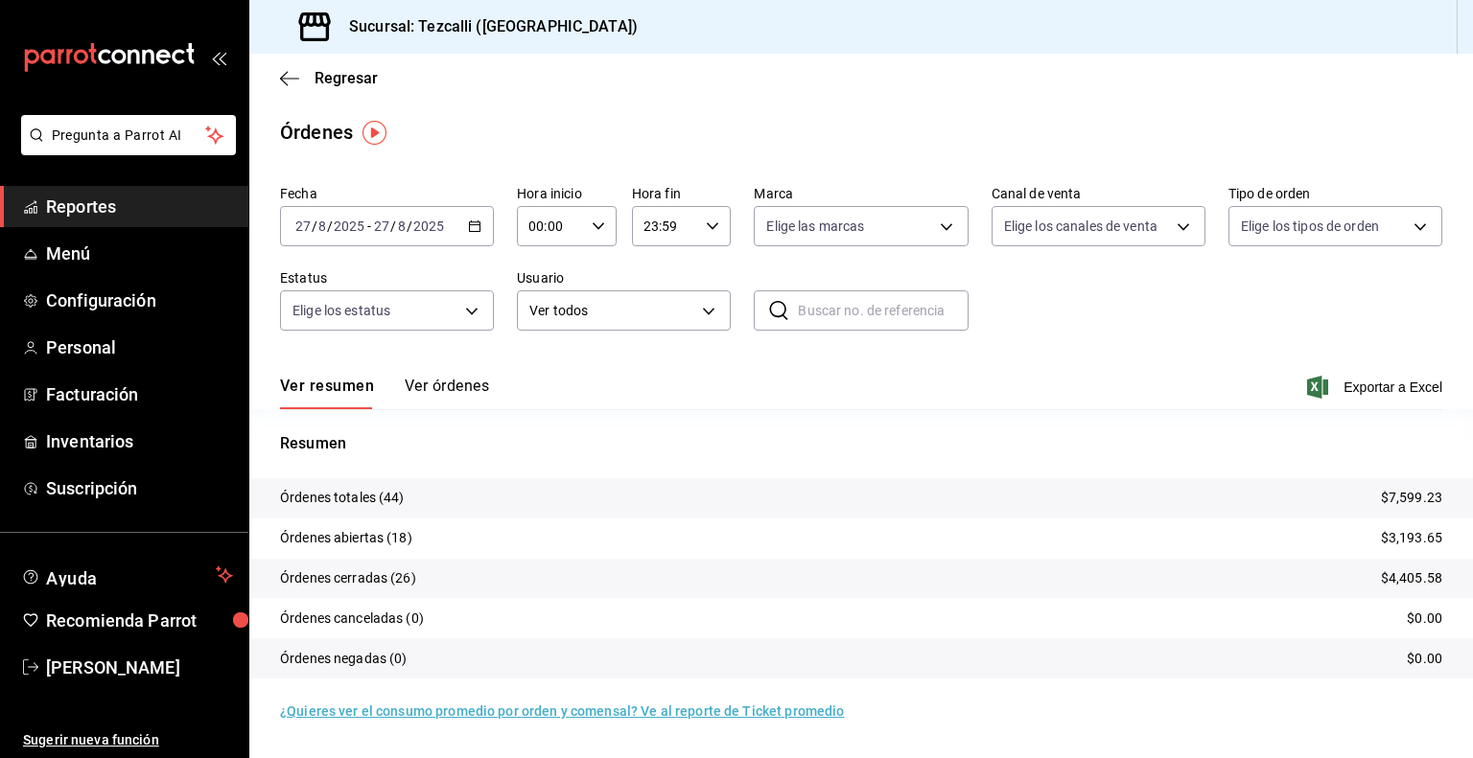
click at [449, 398] on button "Ver órdenes" at bounding box center [447, 393] width 84 height 33
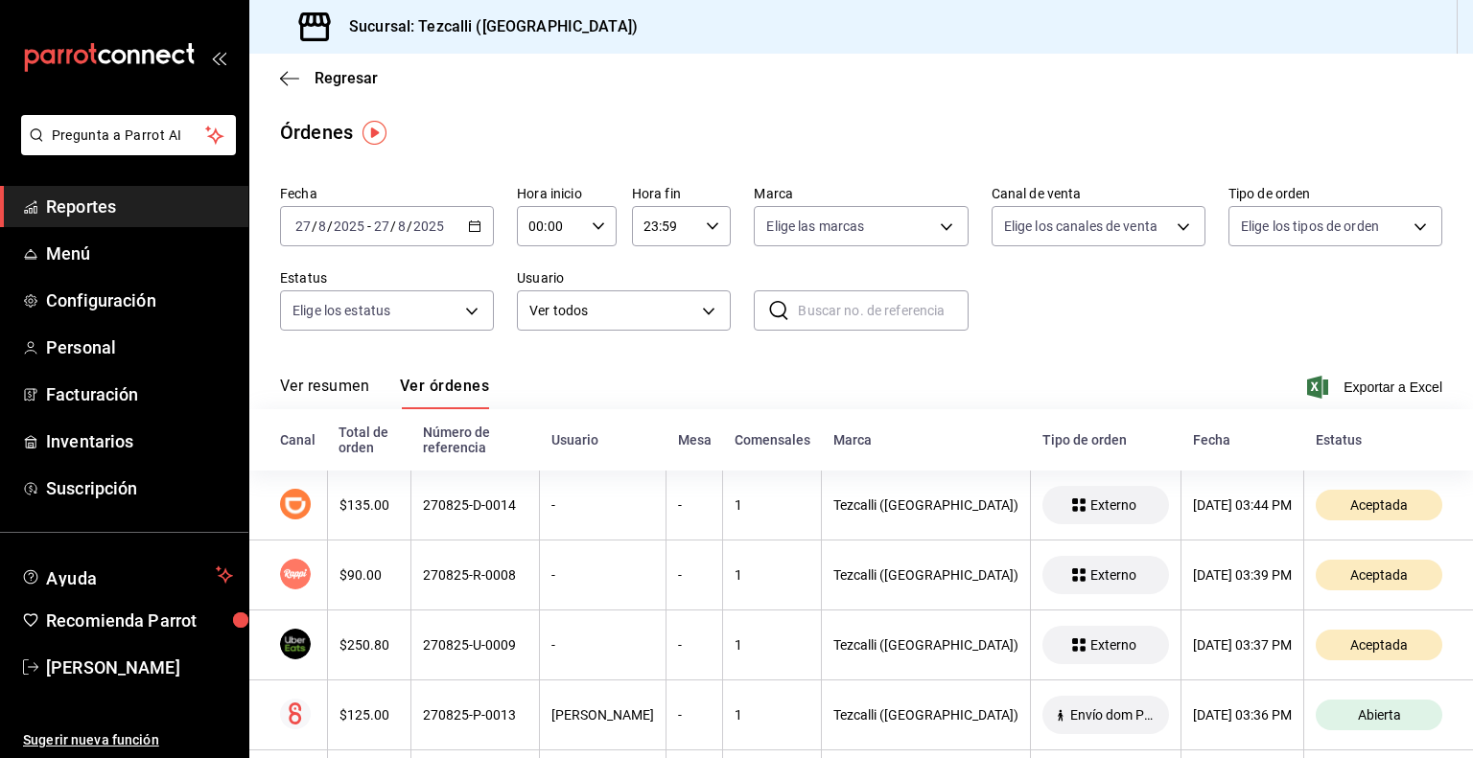
click at [330, 387] on button "Ver resumen" at bounding box center [324, 393] width 89 height 33
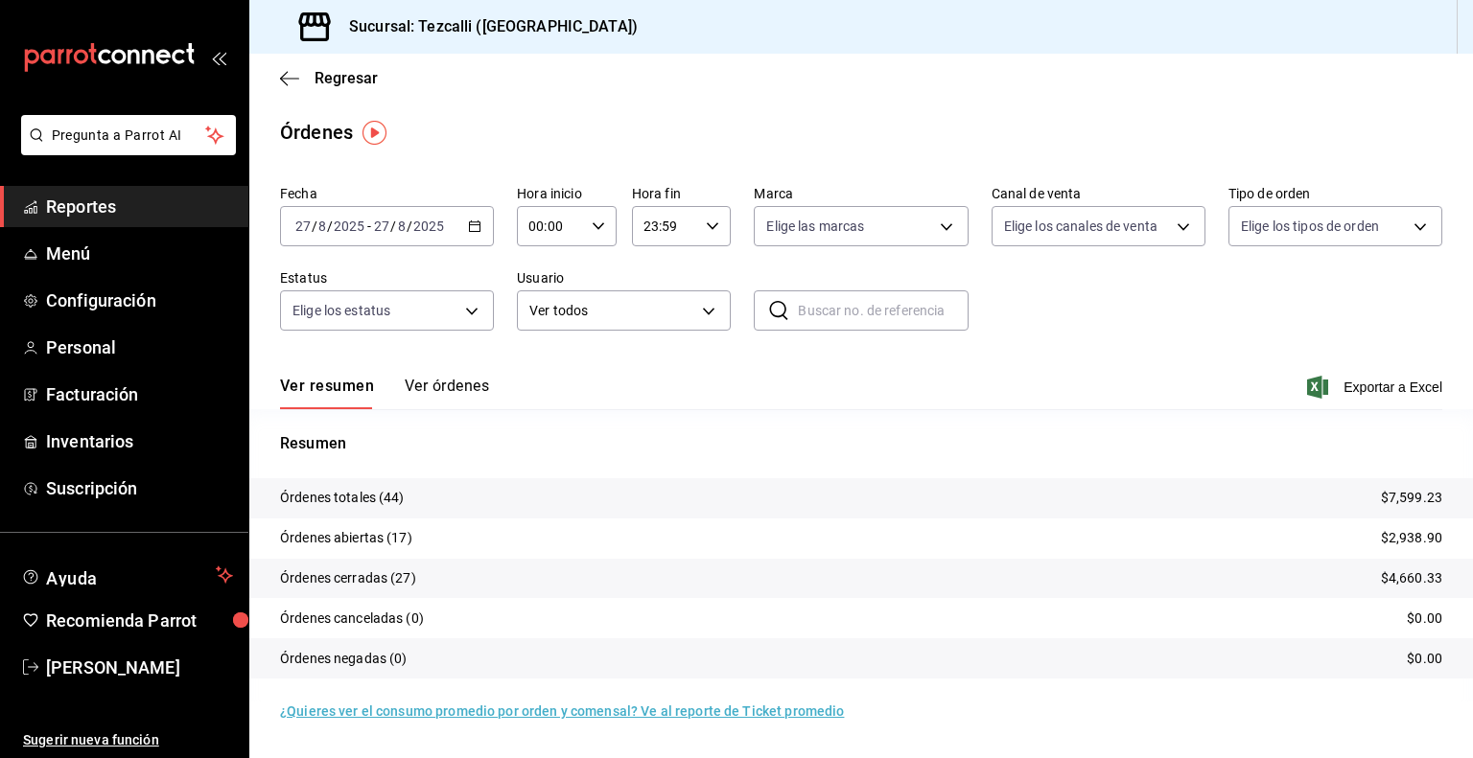
click at [399, 387] on div "Ver resumen Ver órdenes" at bounding box center [384, 393] width 209 height 33
click at [408, 387] on button "Ver órdenes" at bounding box center [447, 393] width 84 height 33
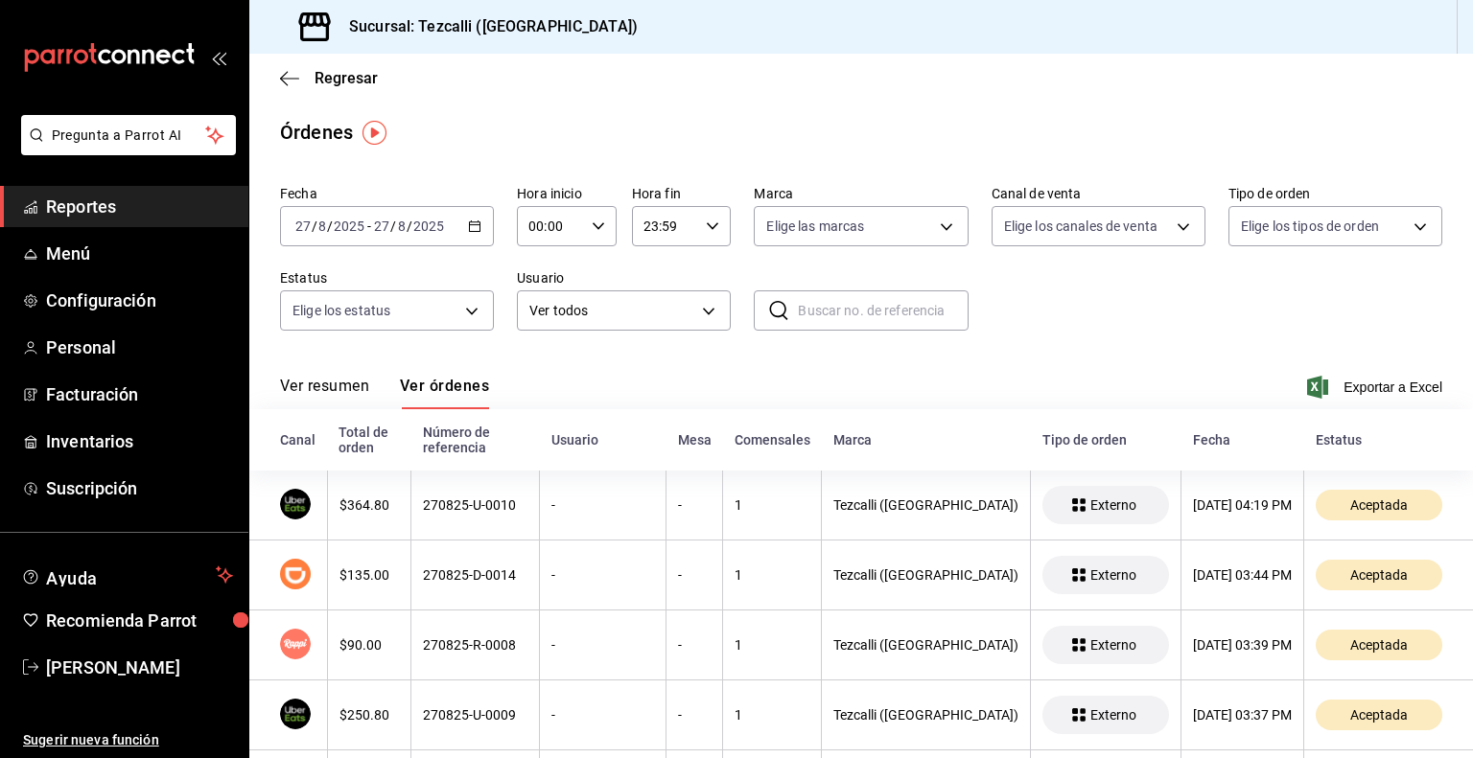
click at [337, 401] on button "Ver resumen" at bounding box center [324, 393] width 89 height 33
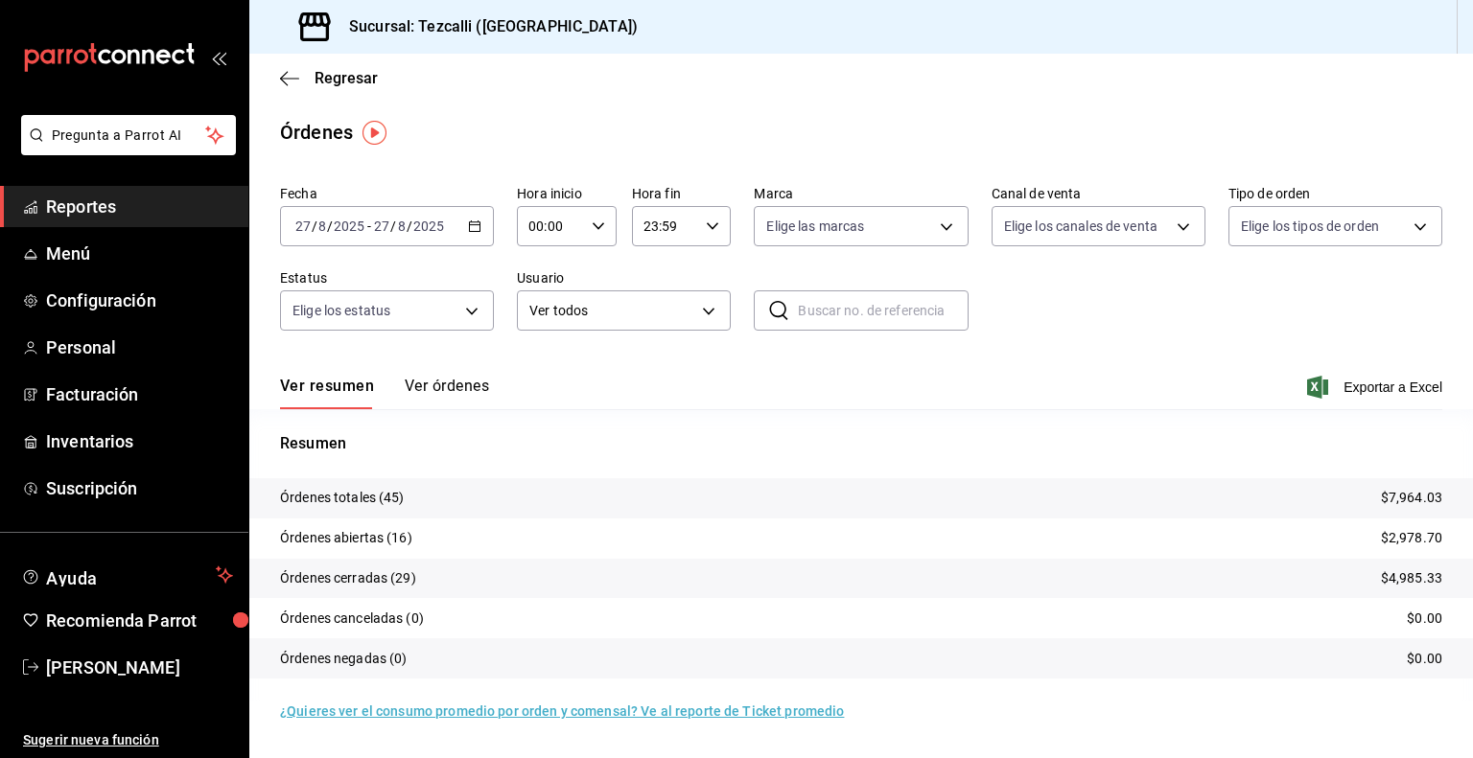
click at [455, 397] on button "Ver órdenes" at bounding box center [447, 393] width 84 height 33
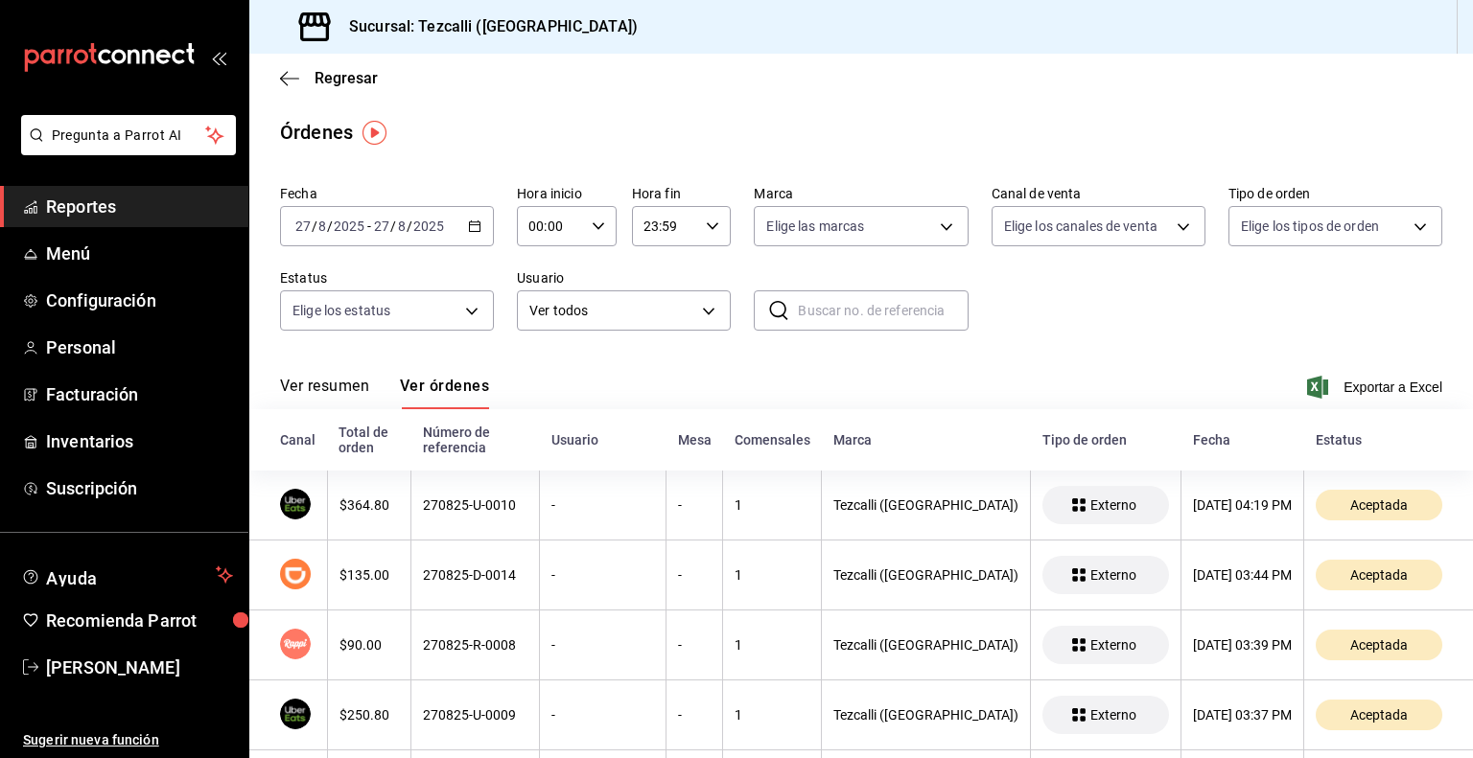
click at [349, 387] on button "Ver resumen" at bounding box center [324, 393] width 89 height 33
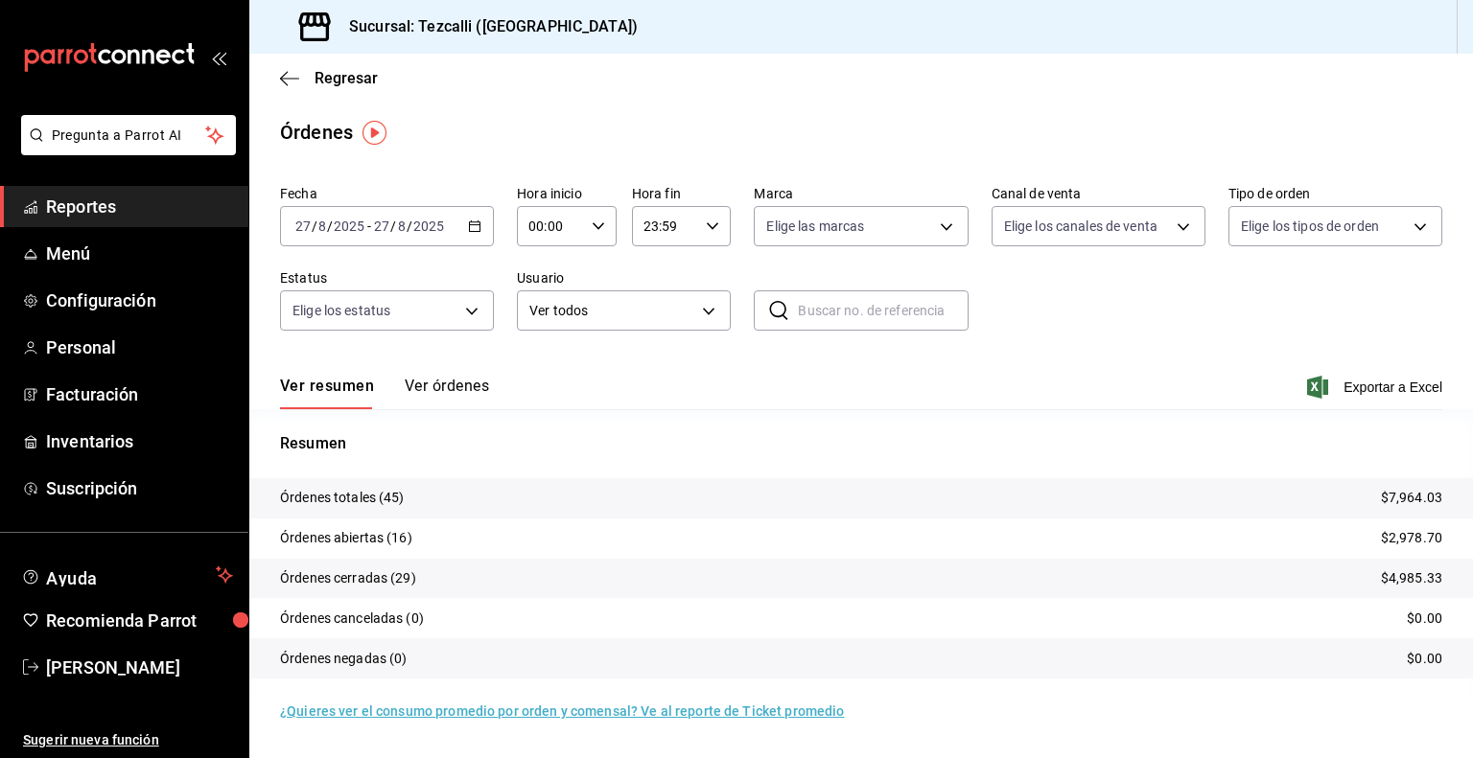
click at [170, 219] on span "Reportes" at bounding box center [139, 207] width 187 height 26
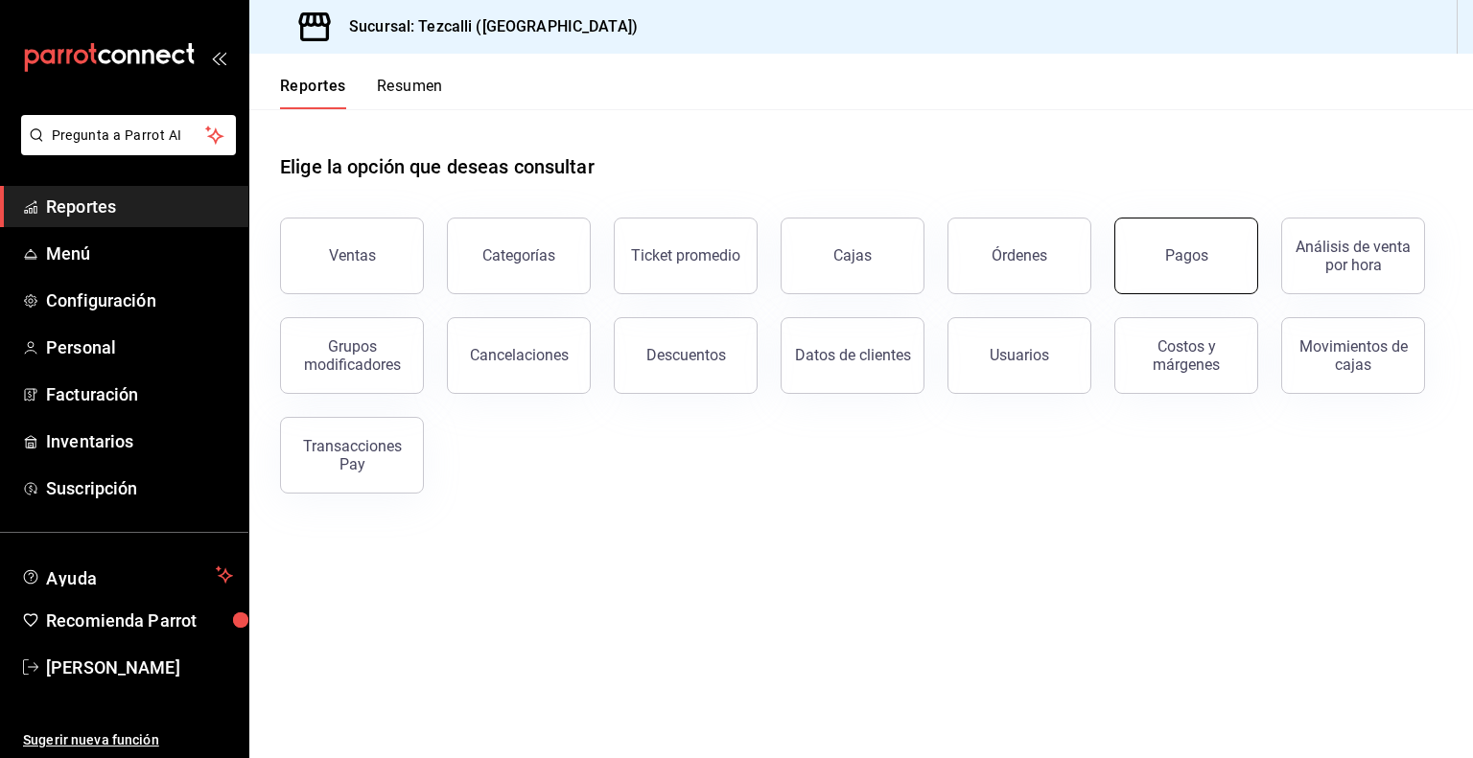
click at [1225, 260] on button "Pagos" at bounding box center [1186, 256] width 144 height 77
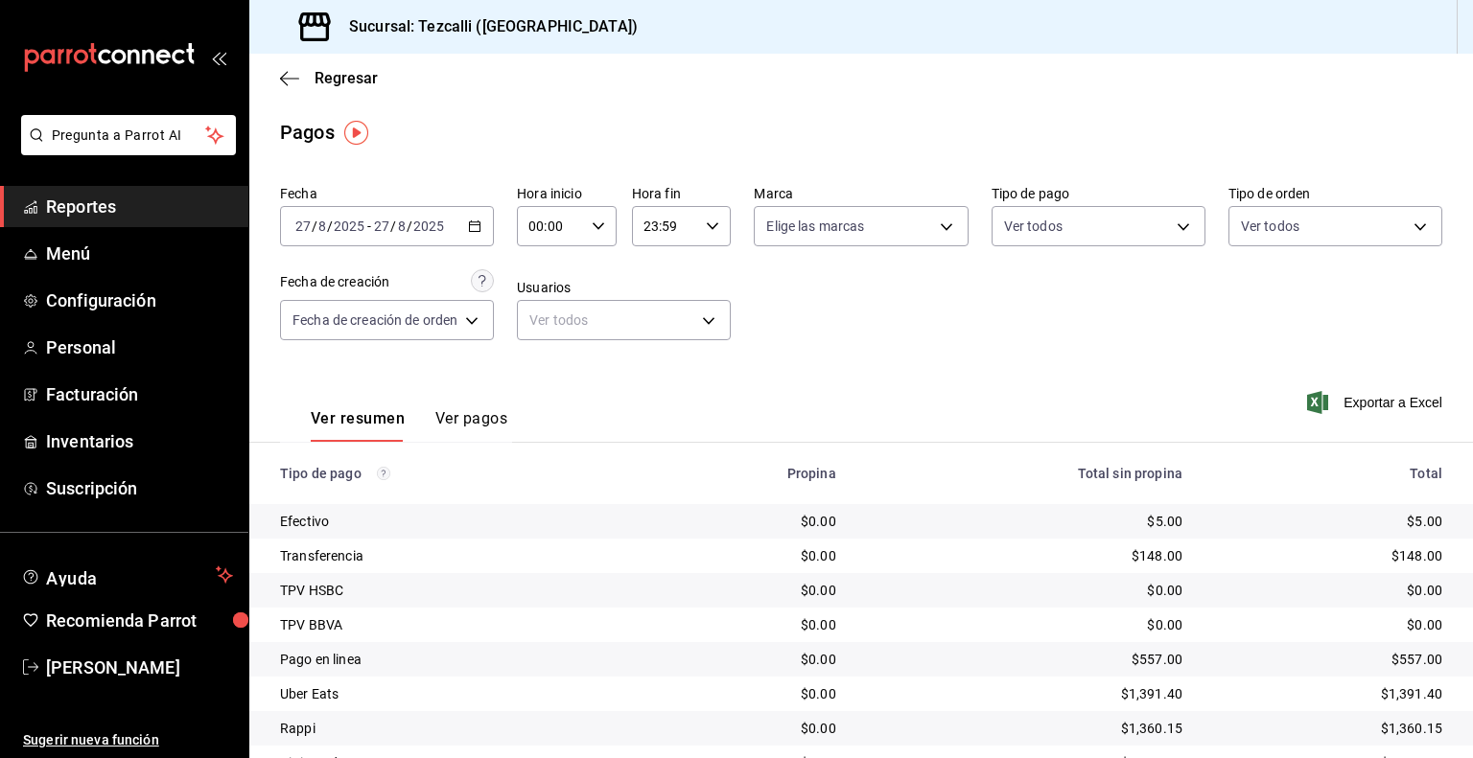
click at [474, 224] on icon "button" at bounding box center [474, 226] width 13 height 13
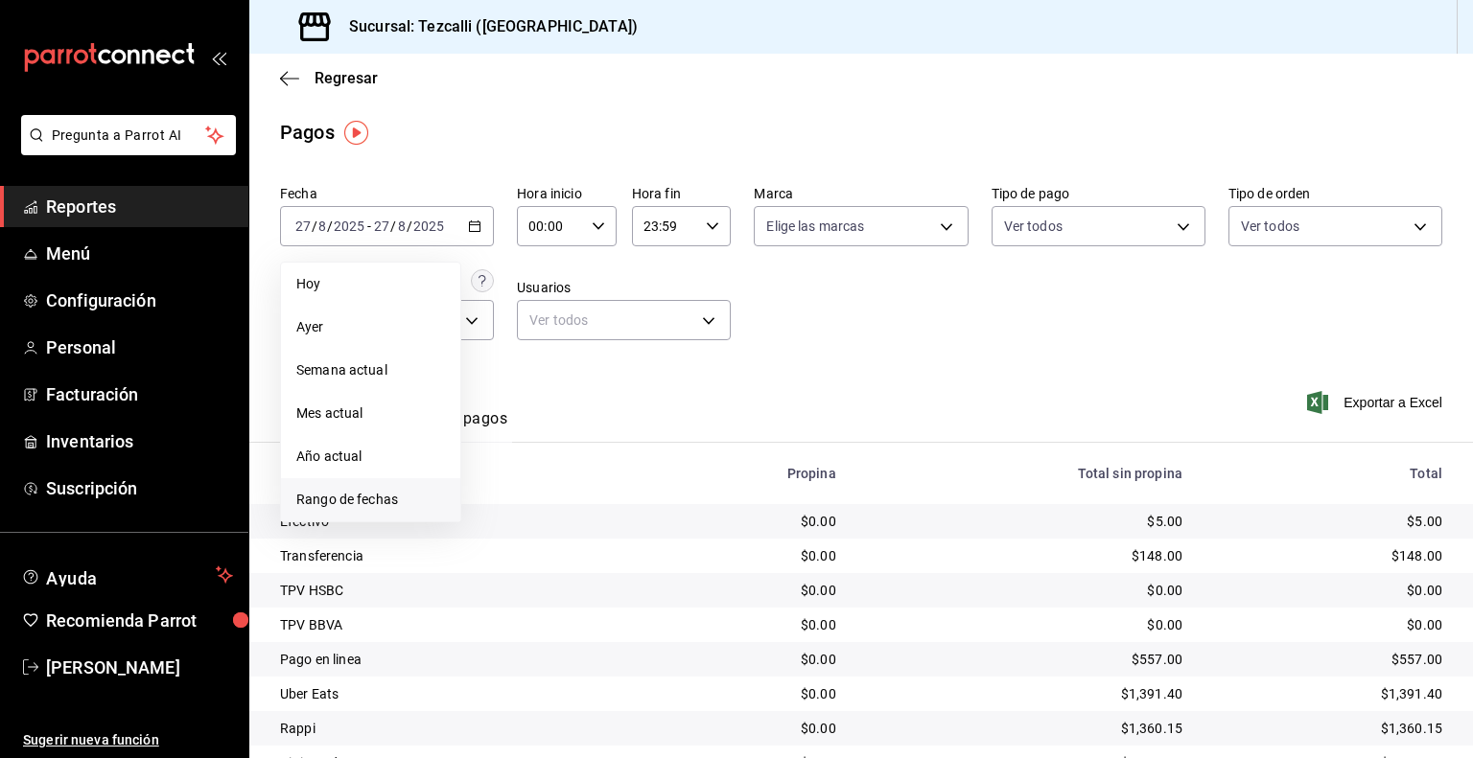
click at [420, 500] on span "Rango de fechas" at bounding box center [370, 500] width 149 height 20
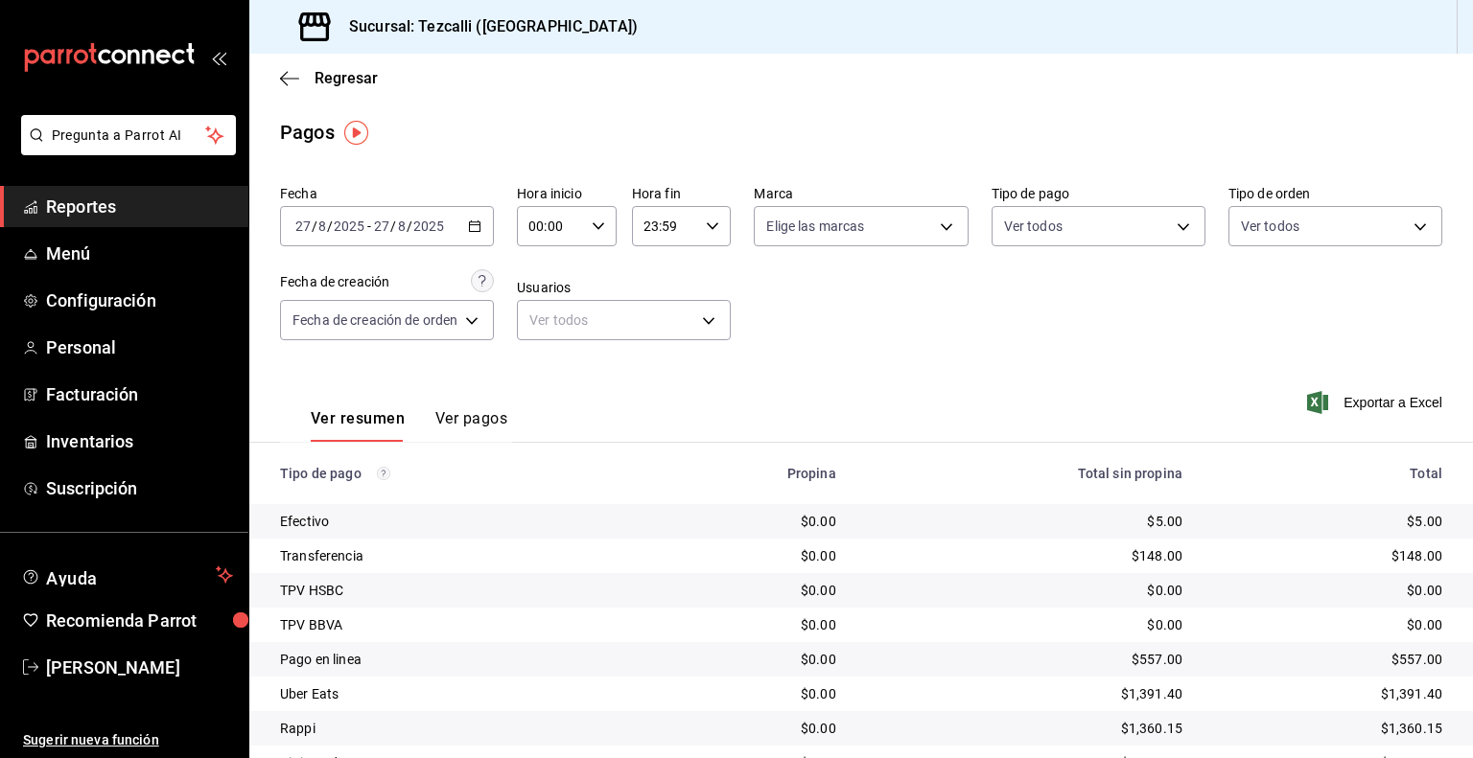
click at [817, 337] on div "Fecha [DATE] [DATE] - [DATE] [DATE] Hora inicio 00:00 Hora inicio Hora fin 23:5…" at bounding box center [861, 270] width 1162 height 186
click at [455, 218] on div "[DATE] [DATE] - [DATE] [DATE]" at bounding box center [387, 226] width 214 height 40
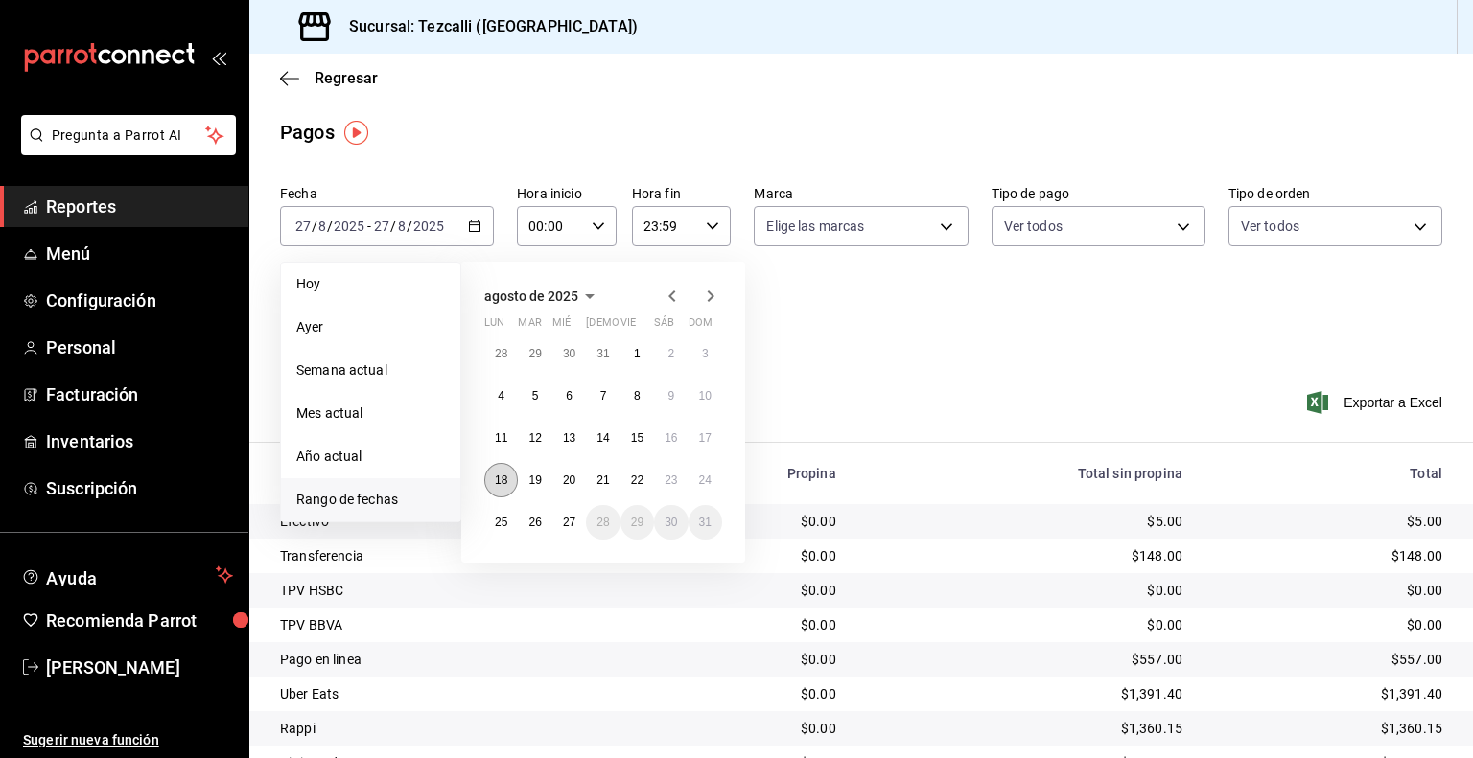
click at [506, 486] on button "18" at bounding box center [501, 480] width 34 height 35
click at [707, 477] on abbr "24" at bounding box center [705, 480] width 12 height 13
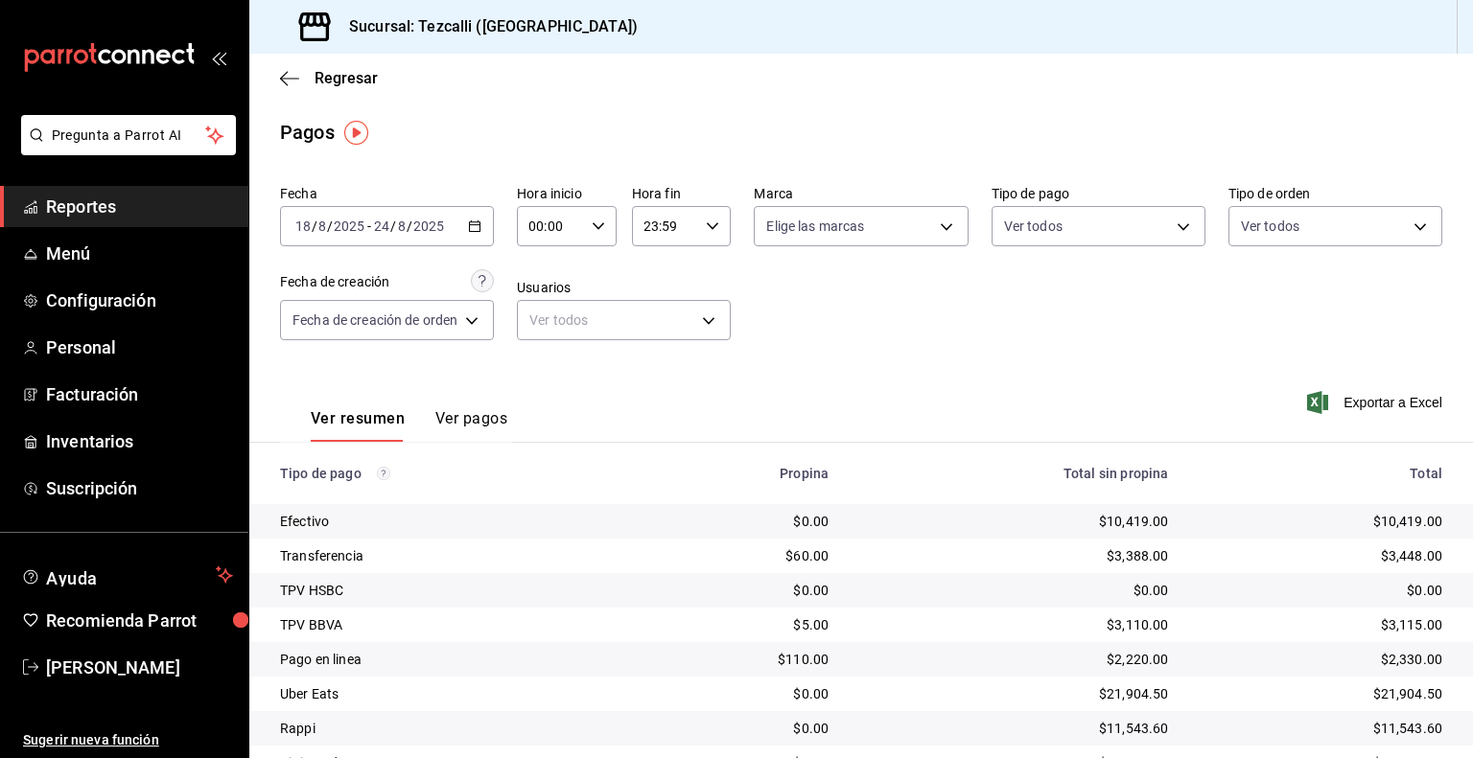
scroll to position [123, 0]
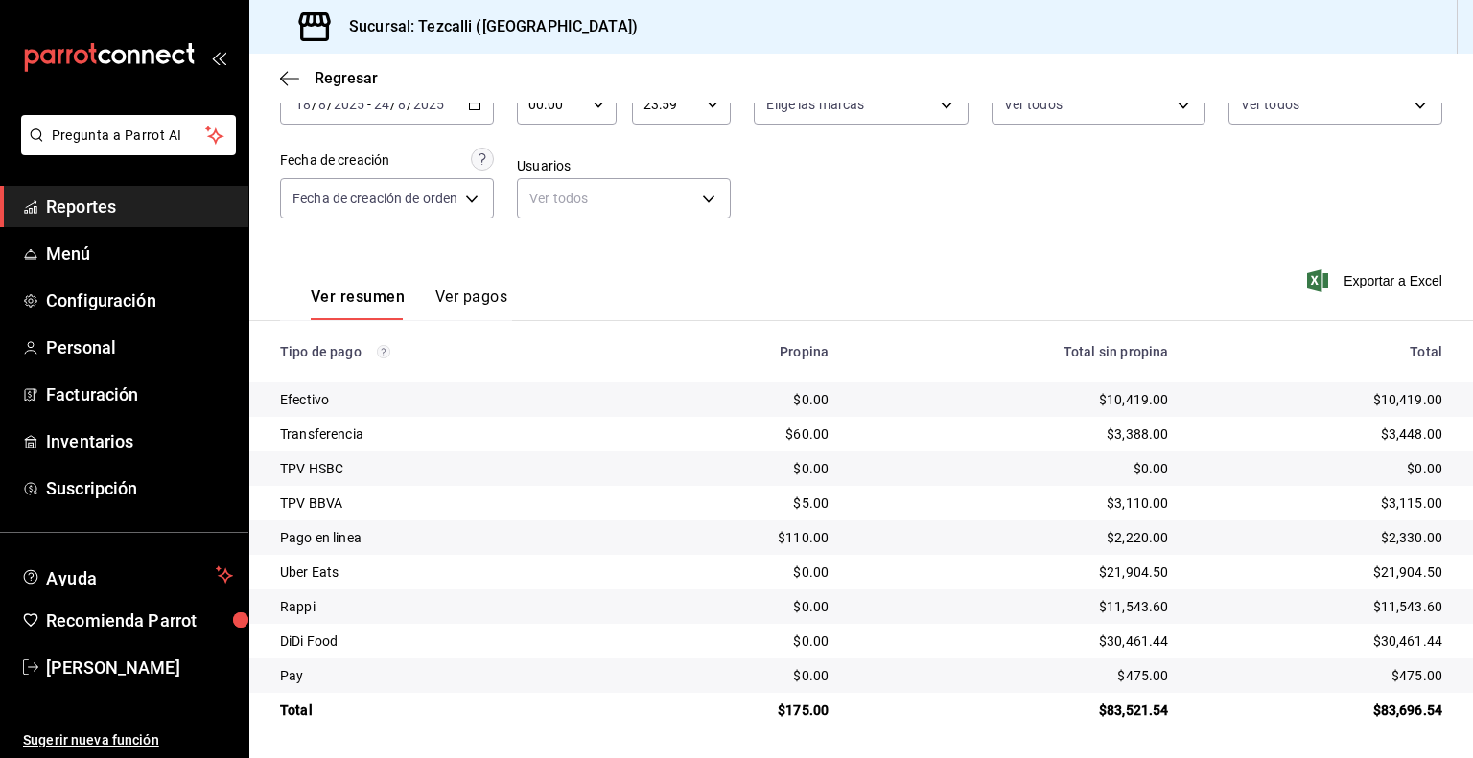
click at [825, 250] on div "Ver resumen Ver pagos Exportar a Excel" at bounding box center [860, 293] width 1223 height 102
click at [153, 202] on span "Reportes" at bounding box center [139, 207] width 187 height 26
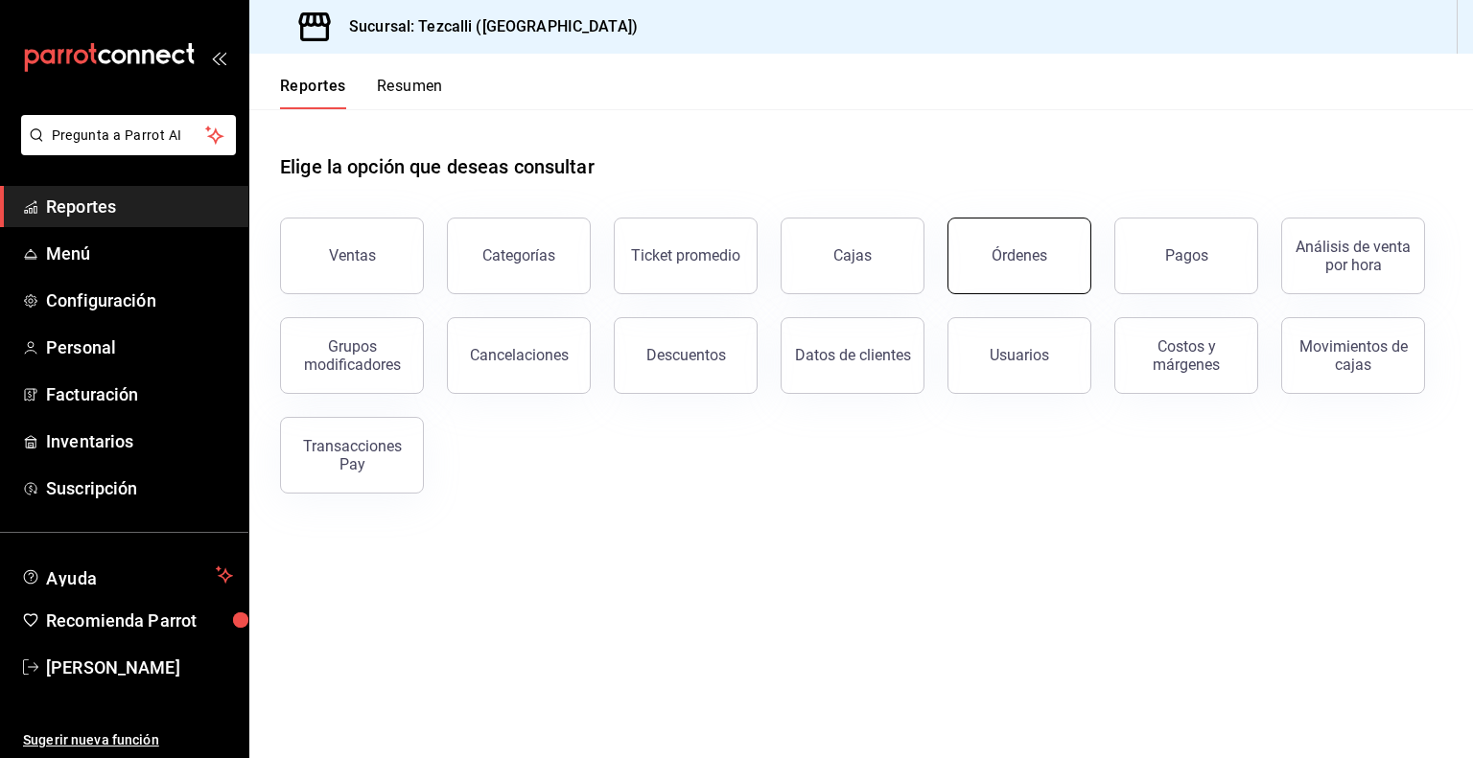
click at [1014, 252] on div "Órdenes" at bounding box center [1019, 255] width 56 height 18
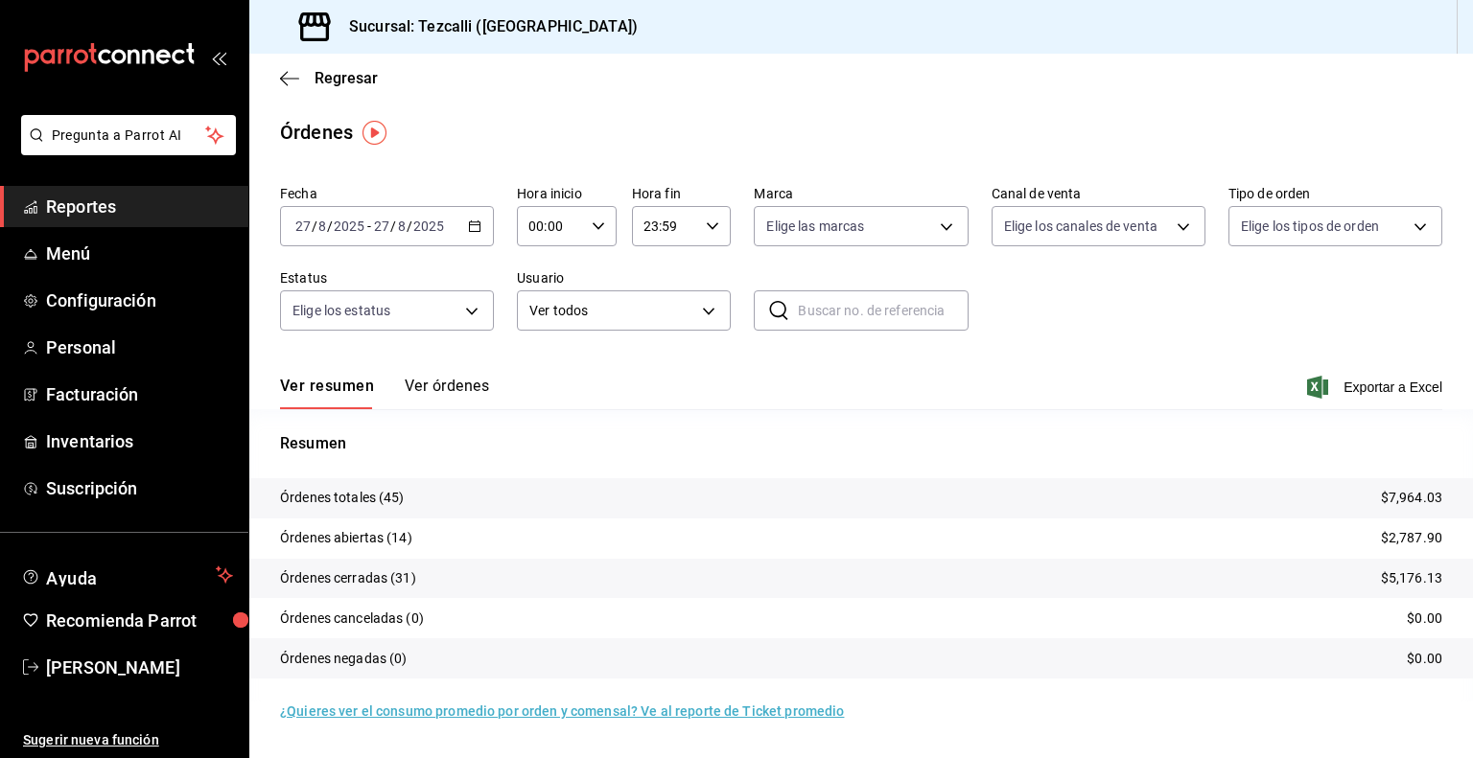
click at [151, 218] on span "Reportes" at bounding box center [139, 207] width 187 height 26
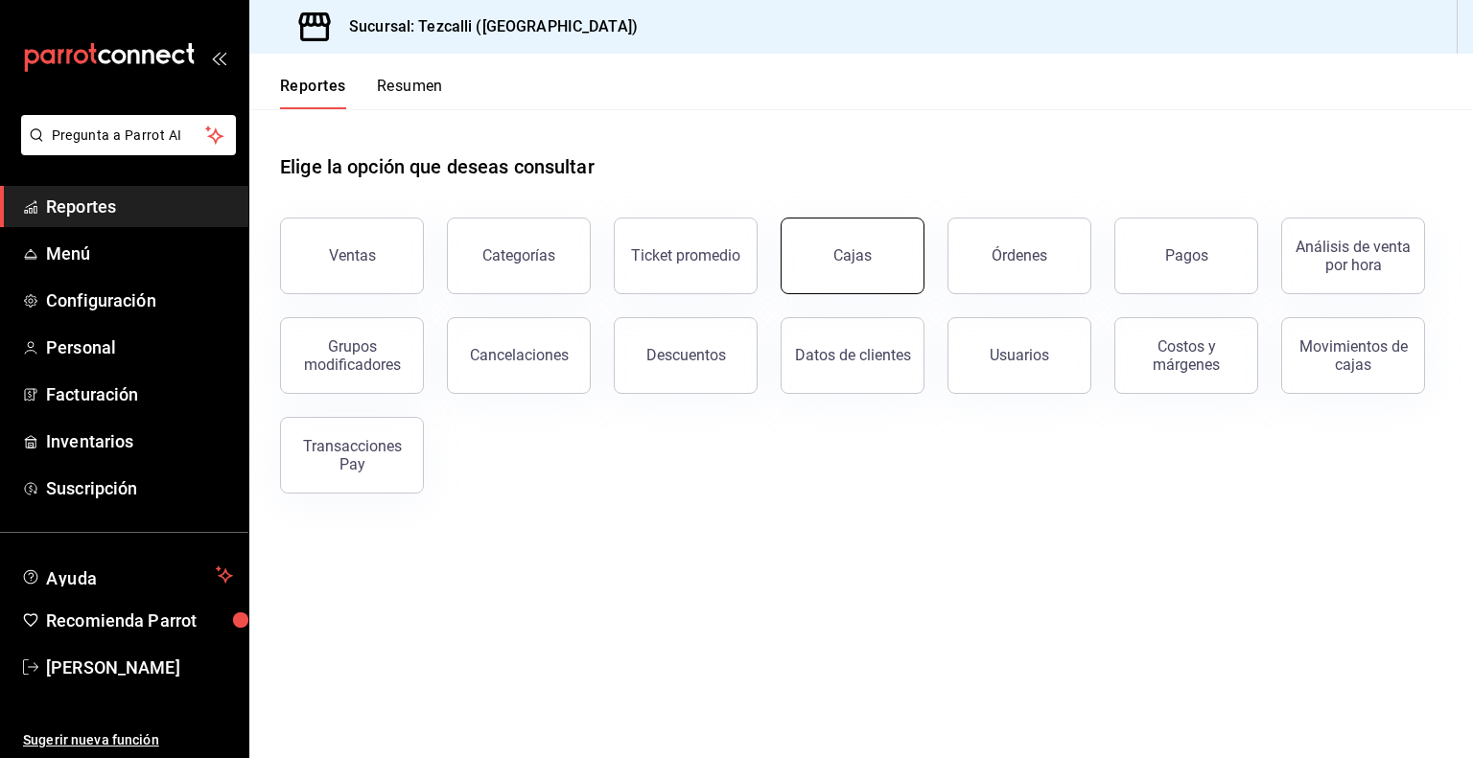
click at [897, 274] on button "Cajas" at bounding box center [852, 256] width 144 height 77
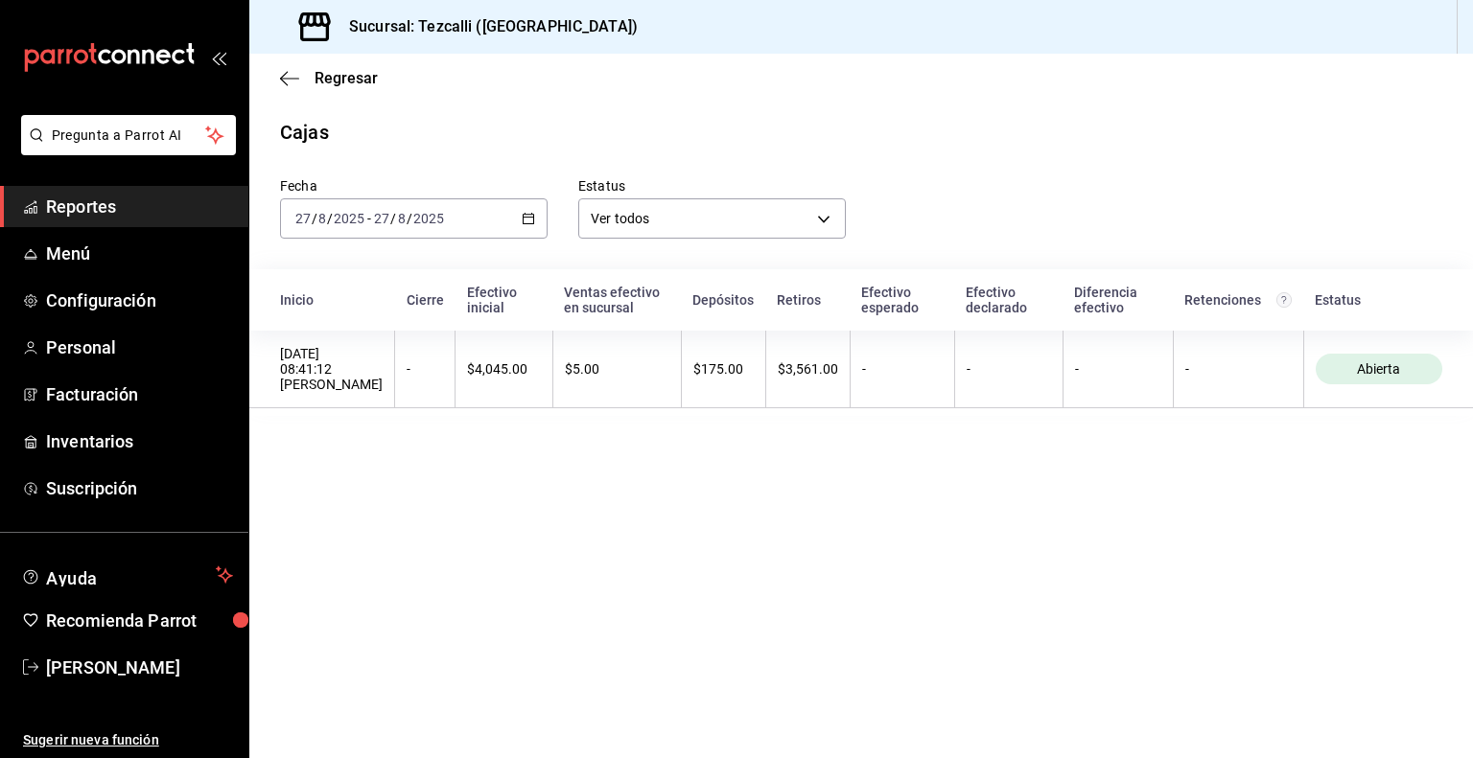
click at [468, 217] on div "[DATE] [DATE] - [DATE] [DATE]" at bounding box center [414, 218] width 268 height 40
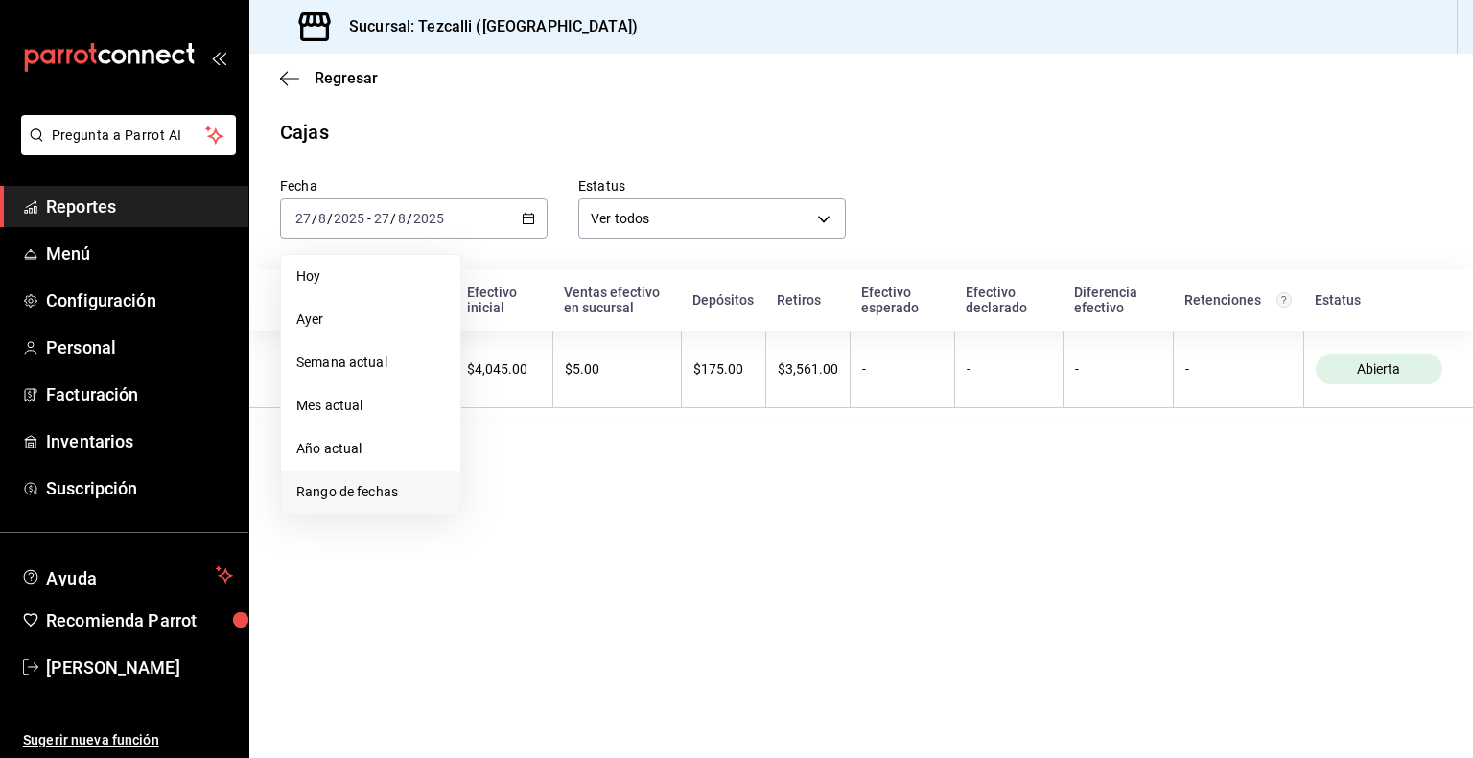
click at [380, 478] on li "Rango de fechas" at bounding box center [370, 492] width 179 height 43
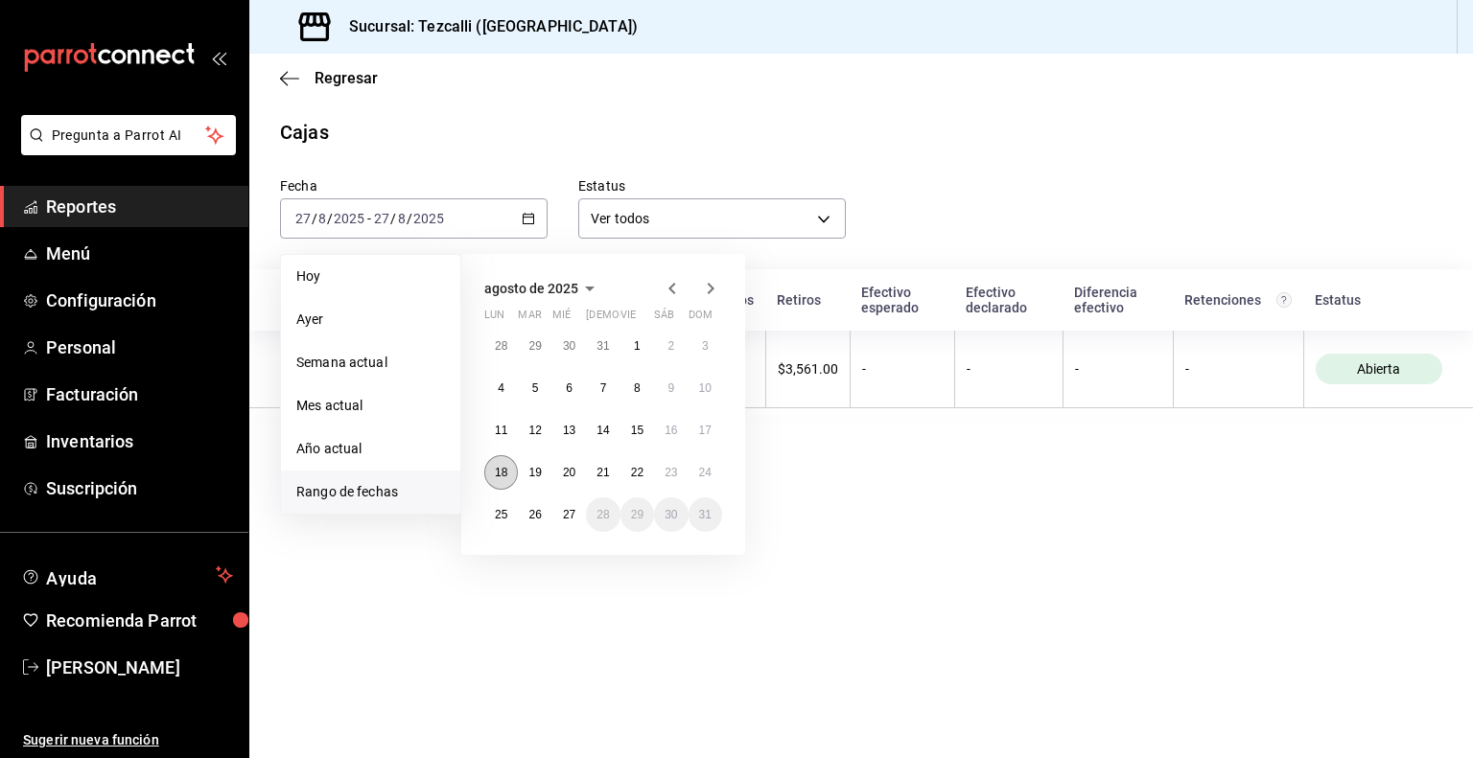
click at [513, 470] on button "18" at bounding box center [501, 472] width 34 height 35
click at [699, 482] on button "24" at bounding box center [705, 472] width 34 height 35
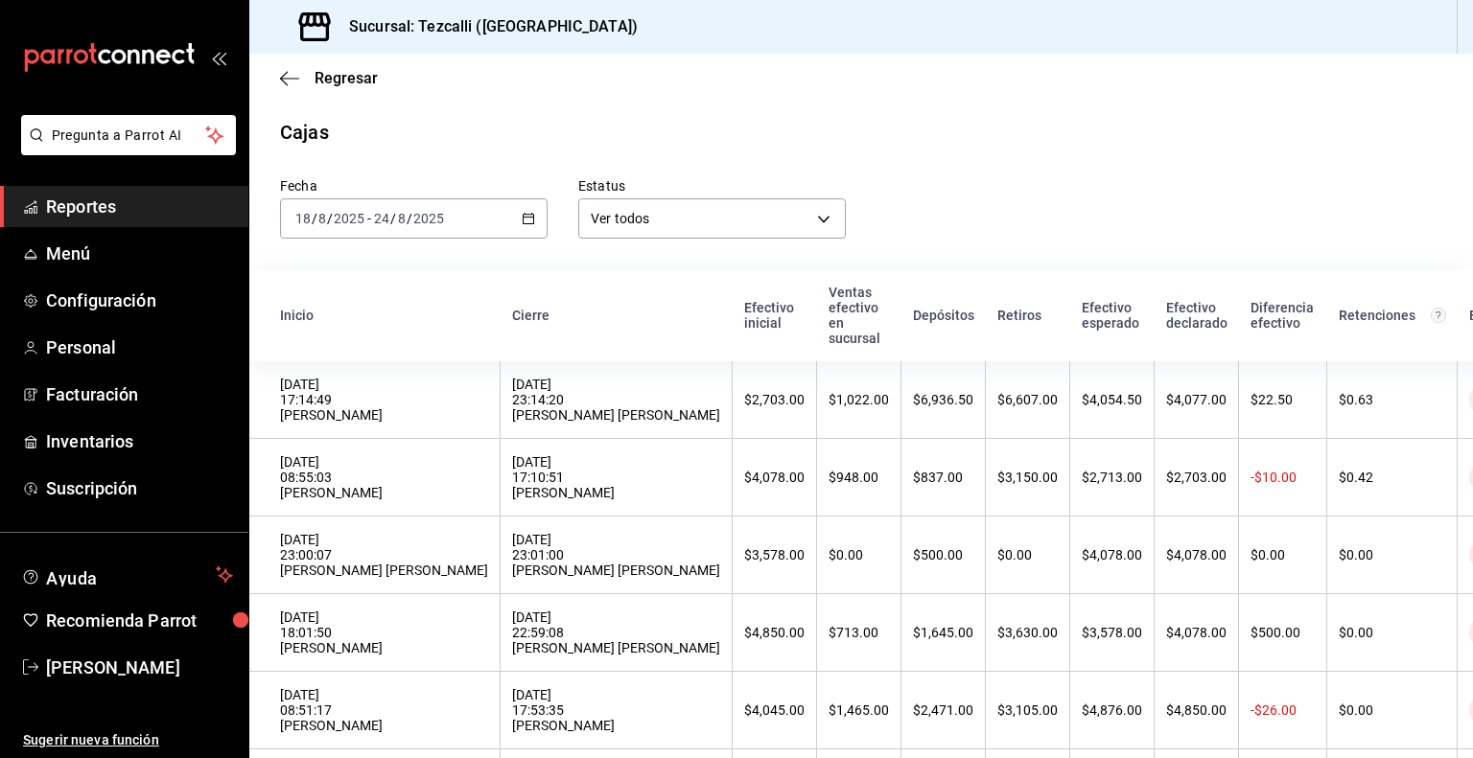
scroll to position [1051, 0]
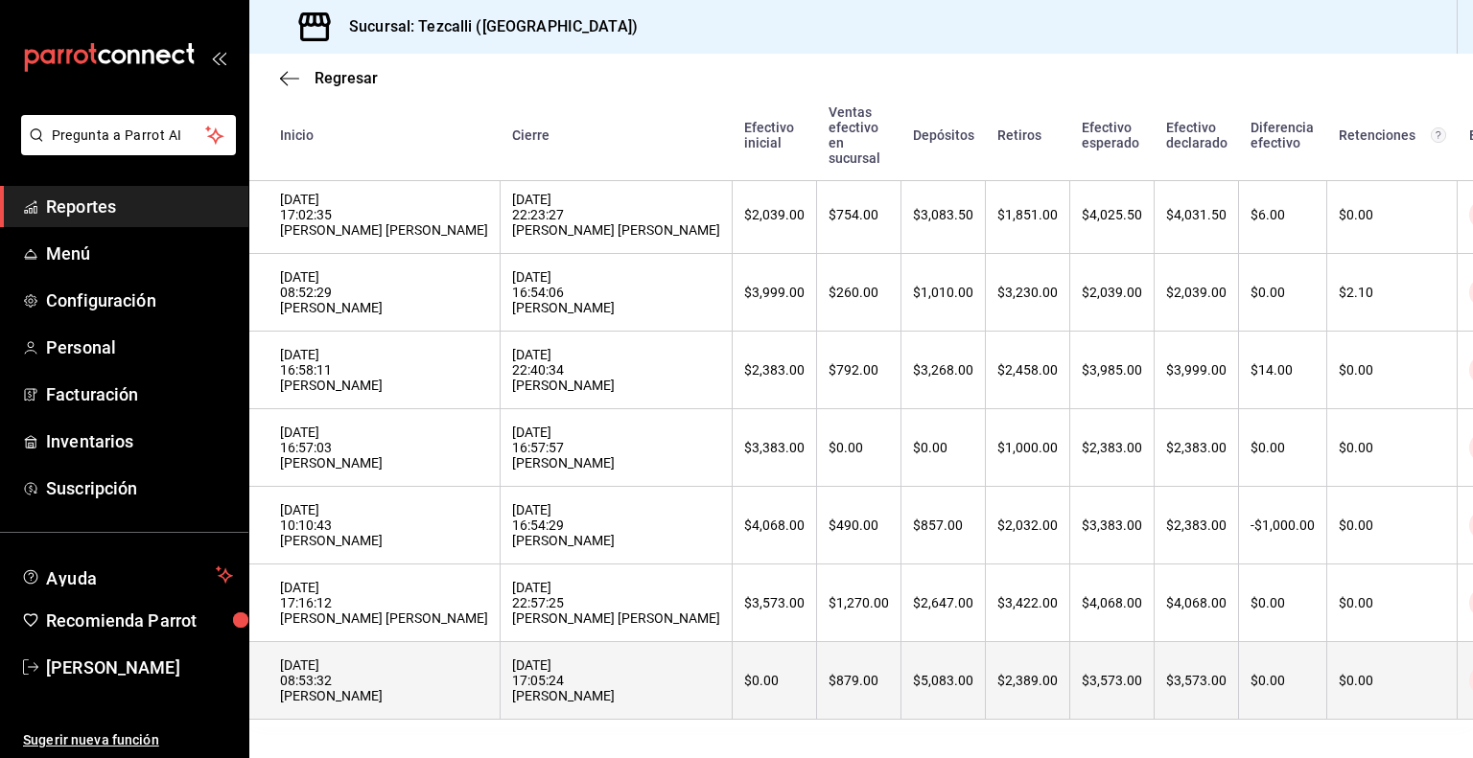
click at [606, 679] on div "[DATE] 17:05:24 [PERSON_NAME]" at bounding box center [616, 681] width 208 height 46
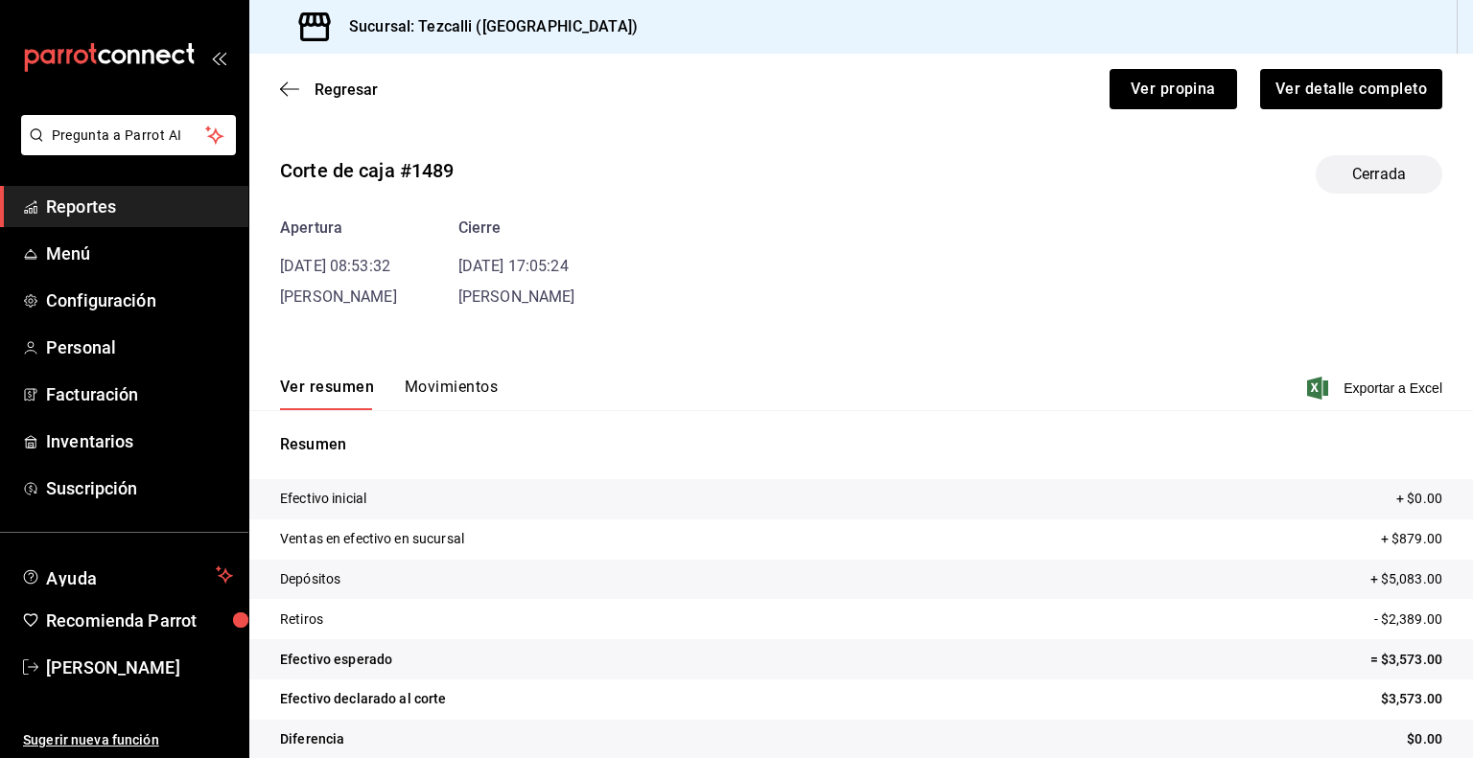
click at [438, 383] on button "Movimientos" at bounding box center [451, 394] width 93 height 33
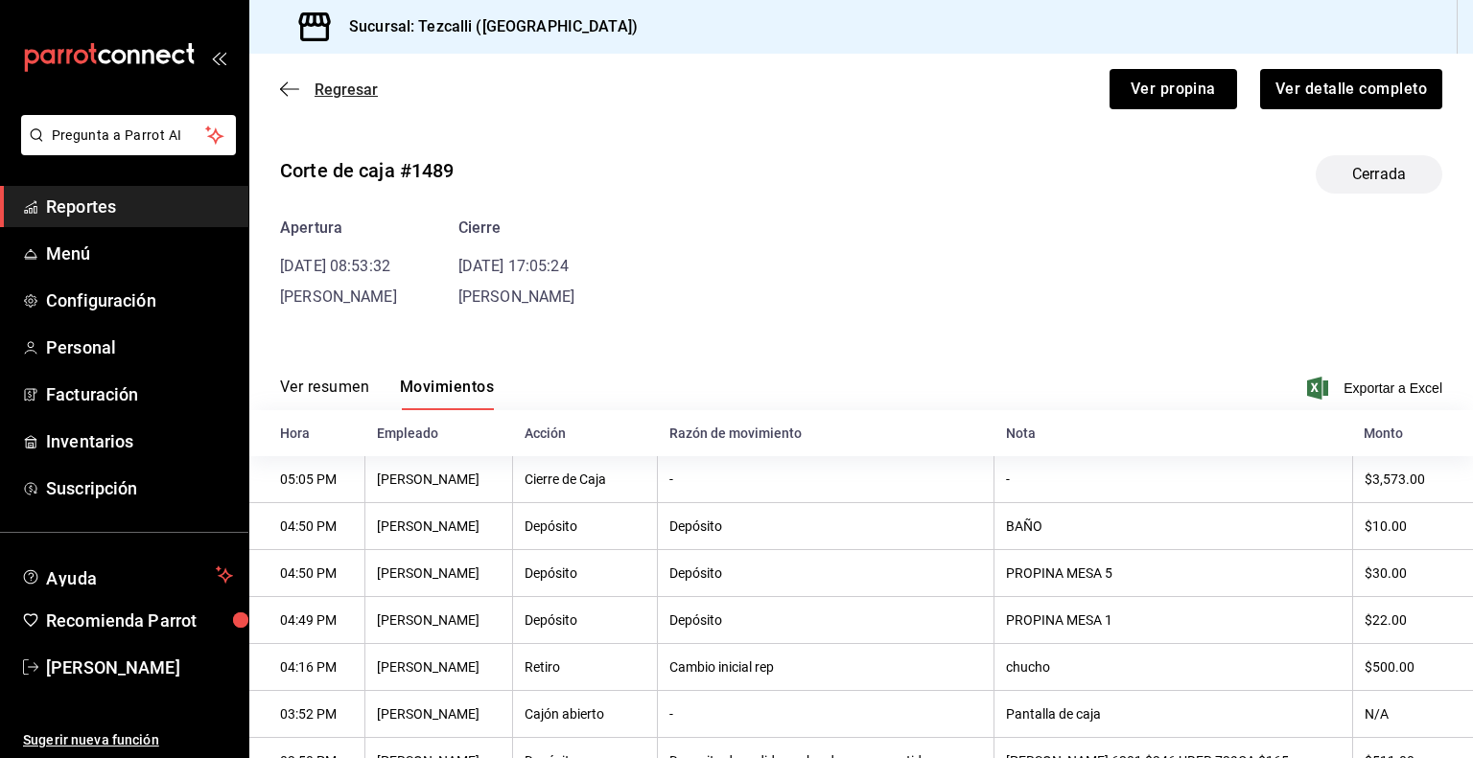
click at [292, 89] on icon "button" at bounding box center [289, 88] width 19 height 1
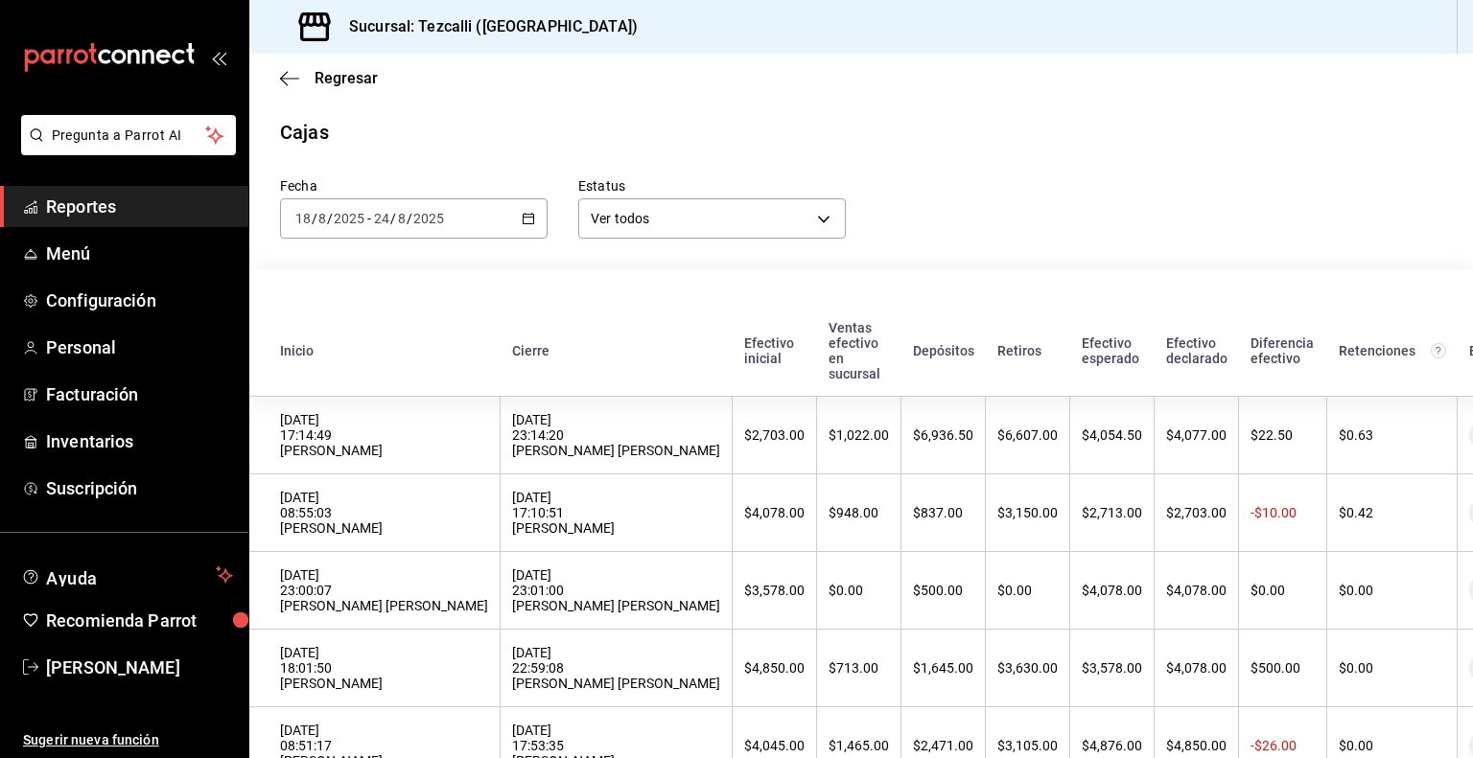
scroll to position [1051, 0]
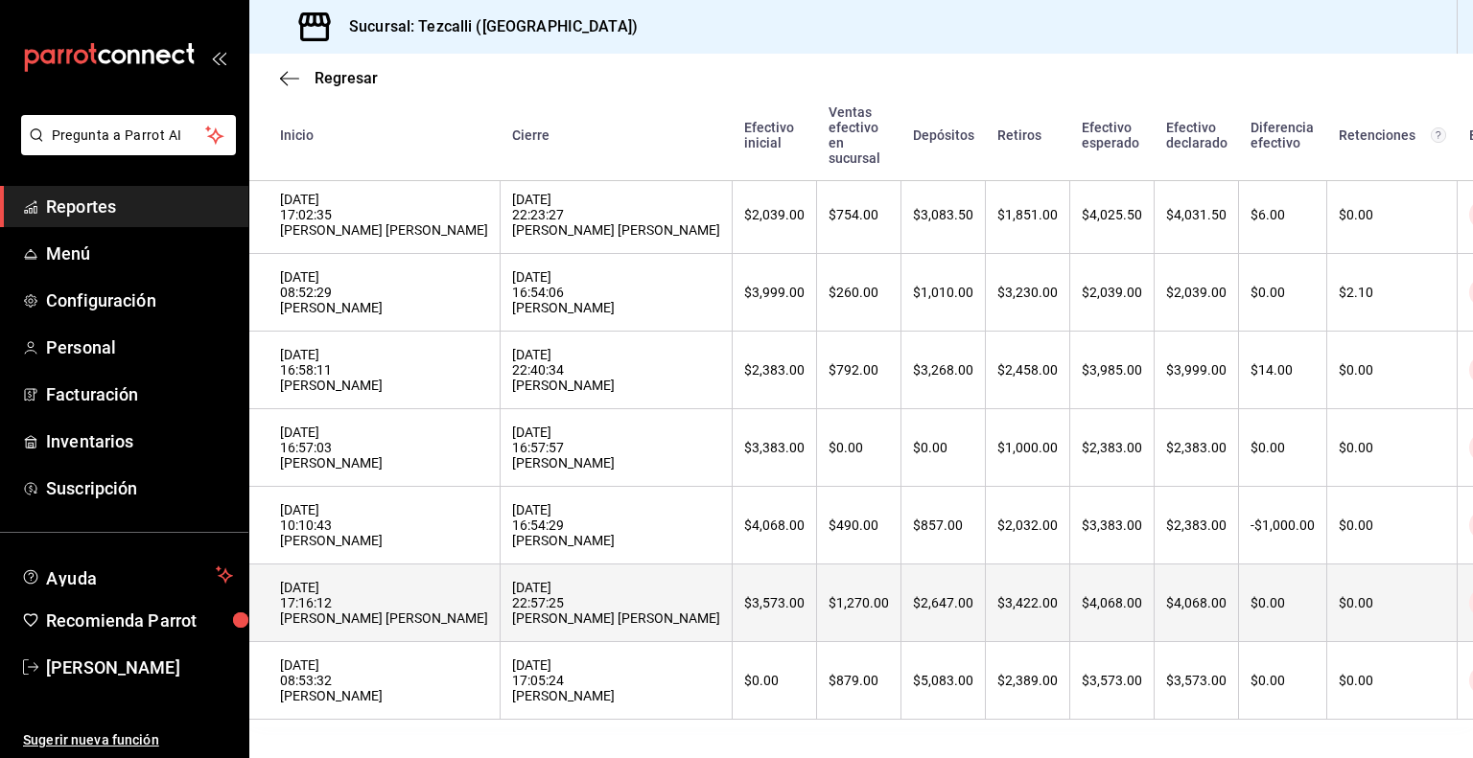
click at [564, 580] on div "[DATE] 22:57:25 [PERSON_NAME] [PERSON_NAME]" at bounding box center [616, 603] width 208 height 46
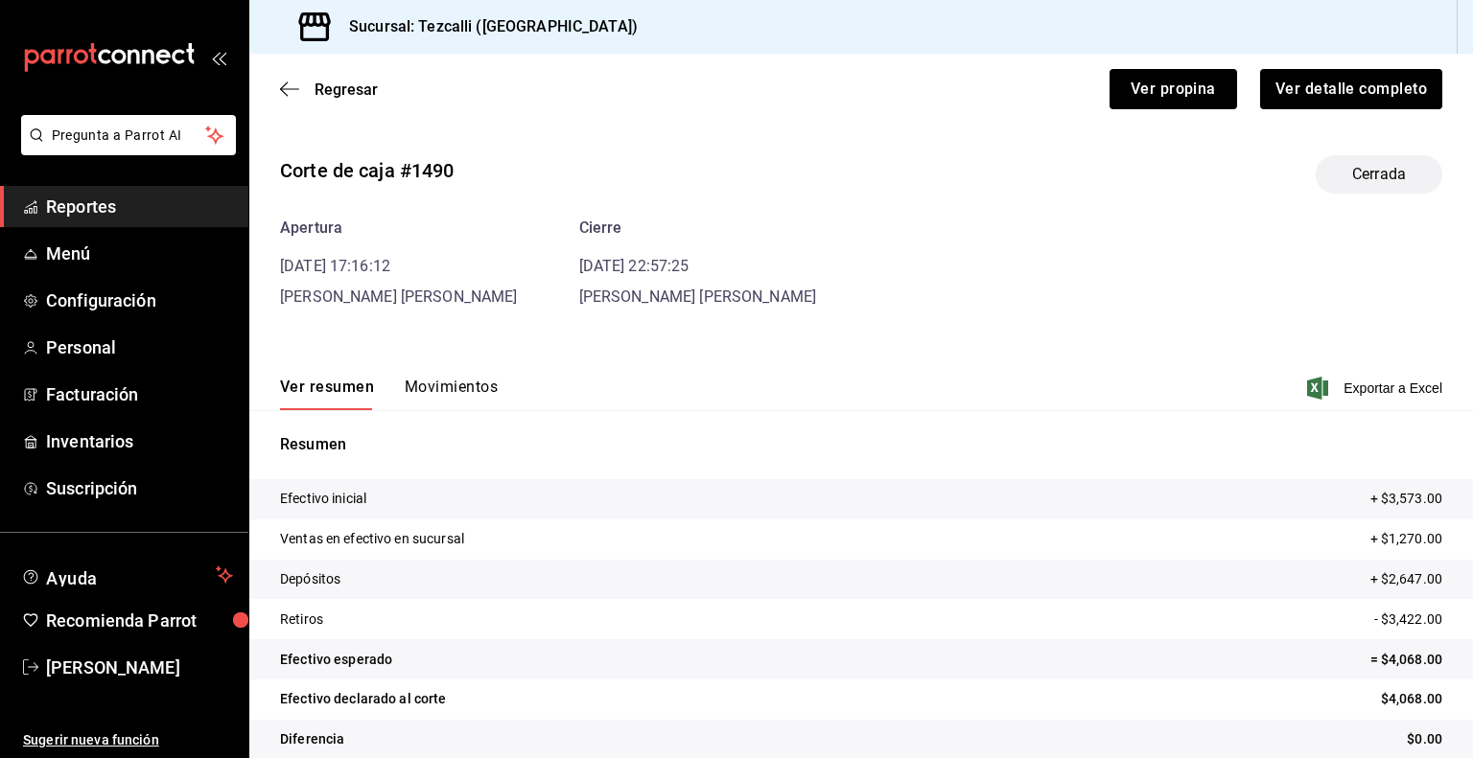
click at [445, 400] on button "Movimientos" at bounding box center [451, 394] width 93 height 33
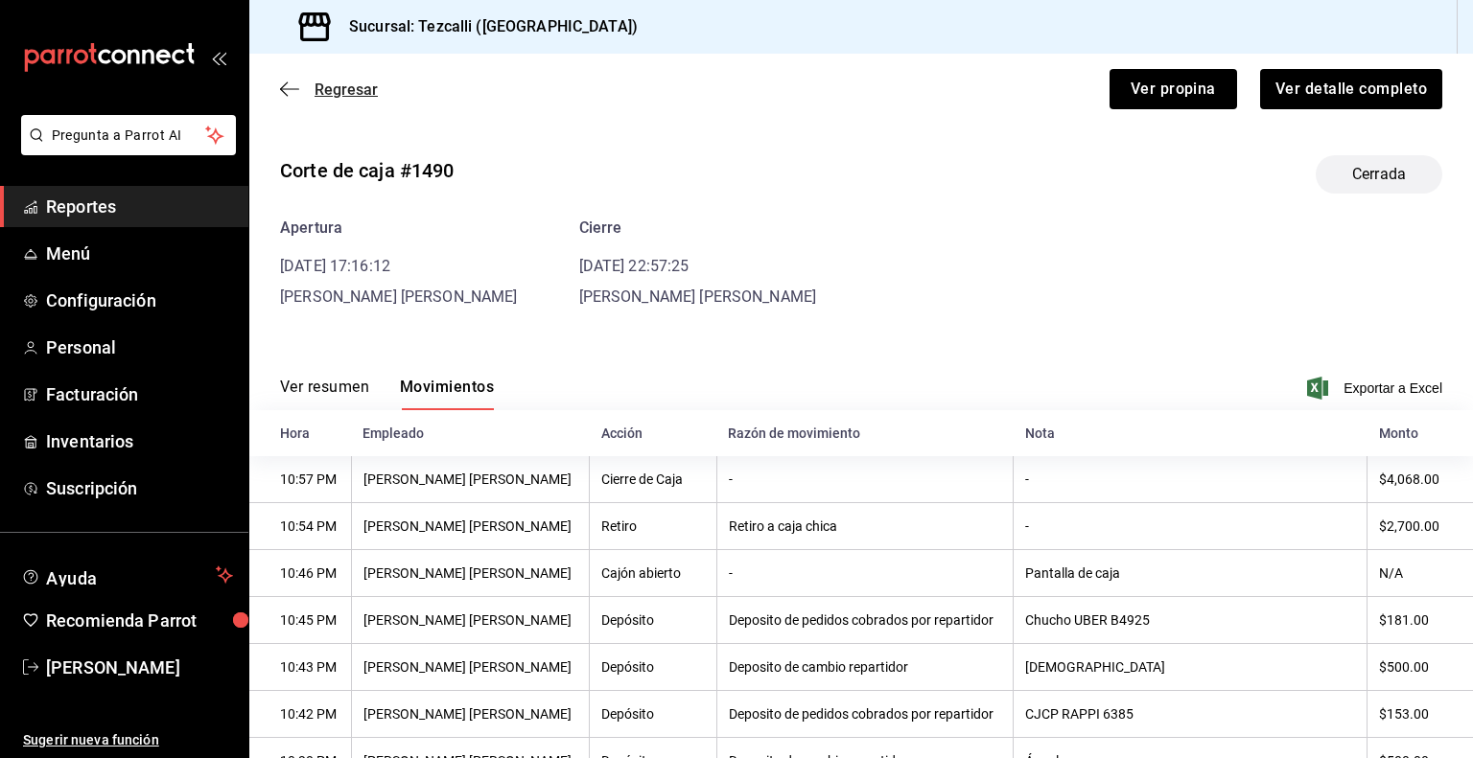
click at [327, 87] on span "Regresar" at bounding box center [345, 90] width 63 height 18
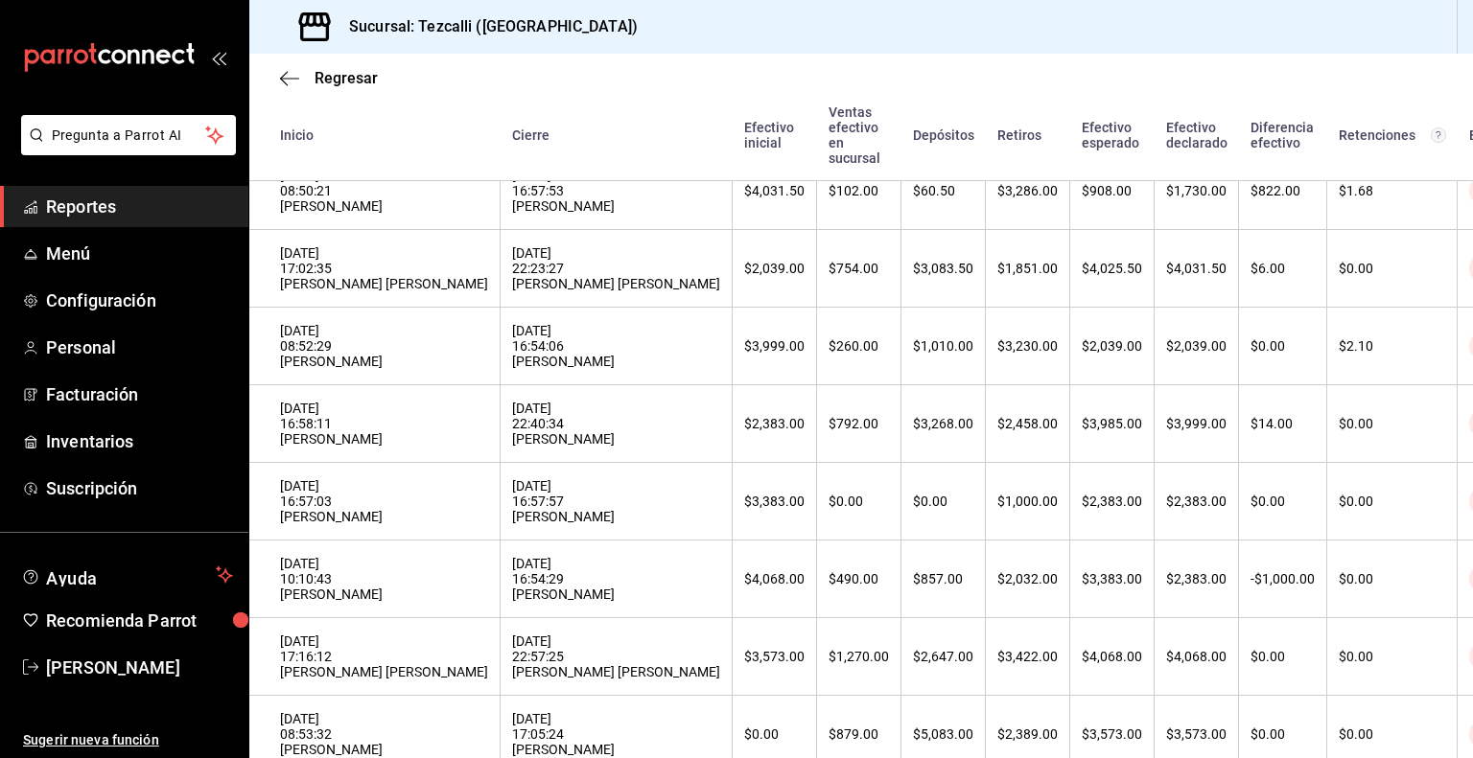
scroll to position [1051, 0]
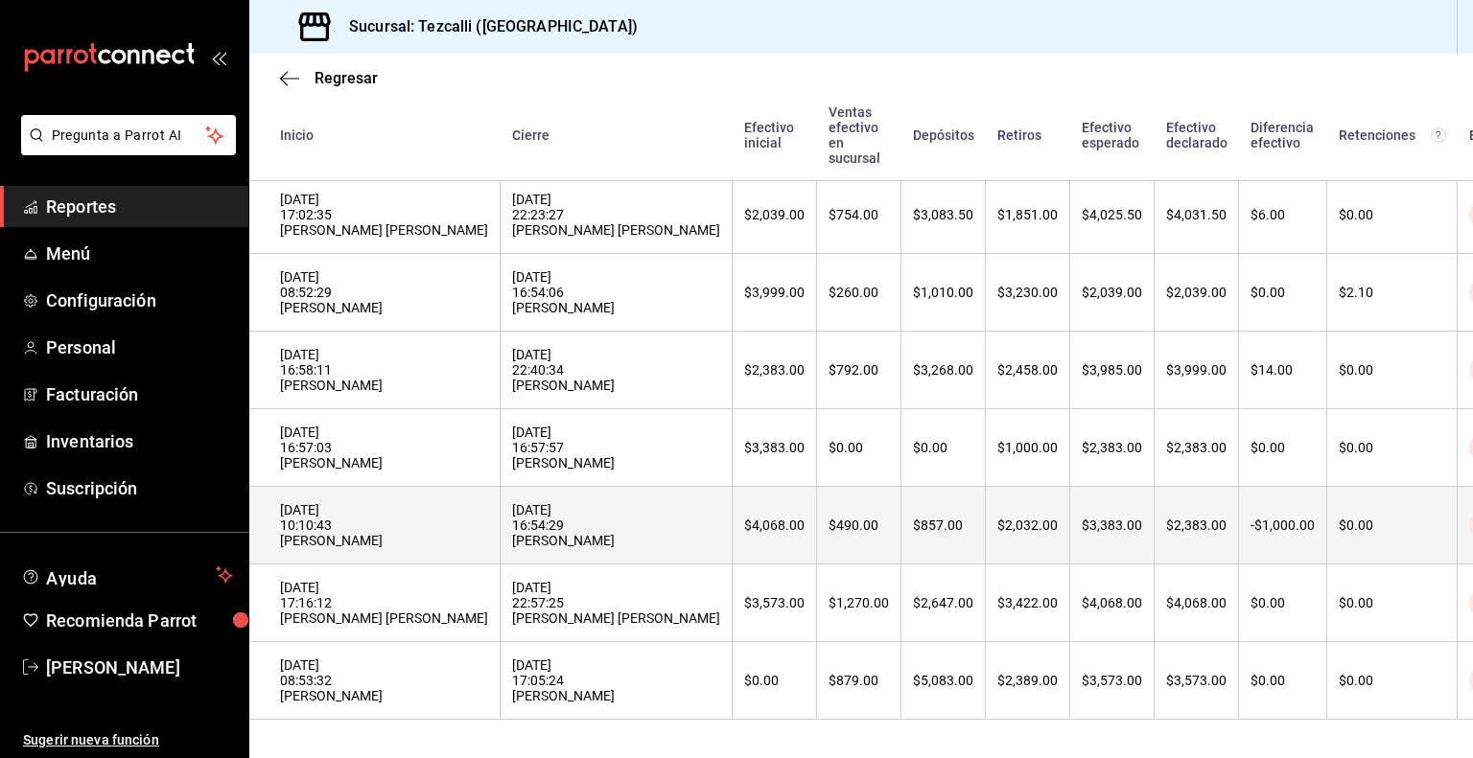
click at [444, 502] on div "[DATE] 10:10:43 [PERSON_NAME]" at bounding box center [384, 525] width 208 height 46
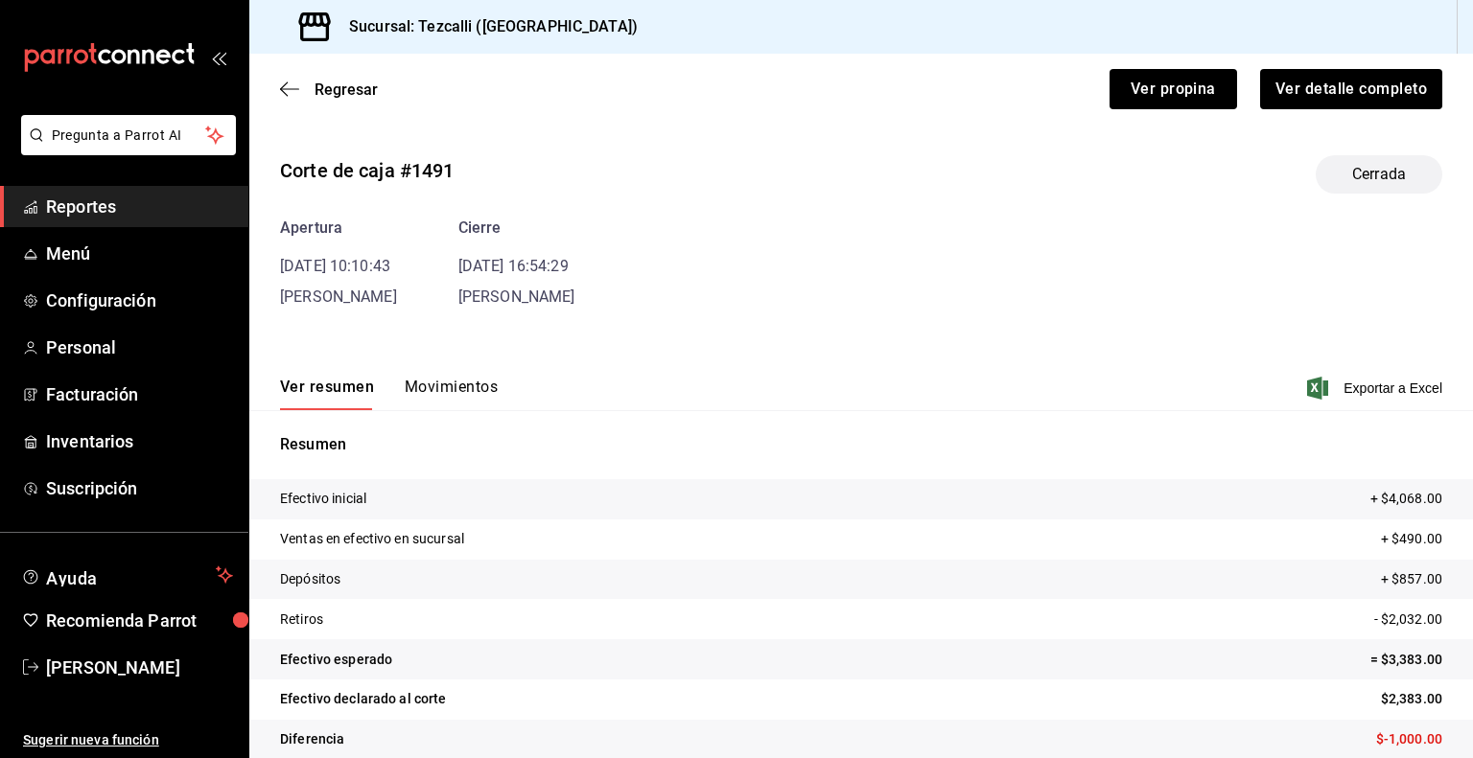
click at [456, 381] on button "Movimientos" at bounding box center [451, 394] width 93 height 33
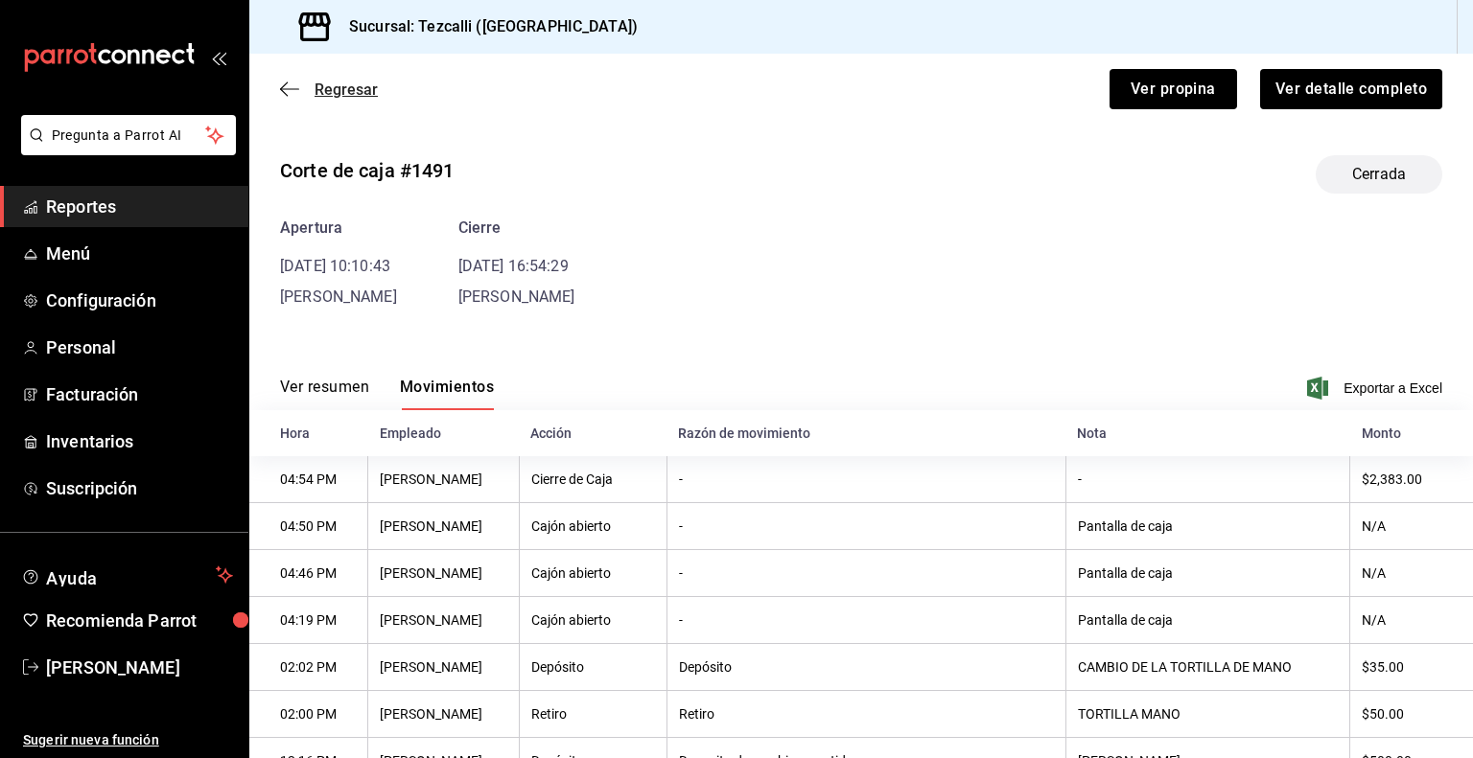
click at [328, 90] on span "Regresar" at bounding box center [345, 90] width 63 height 18
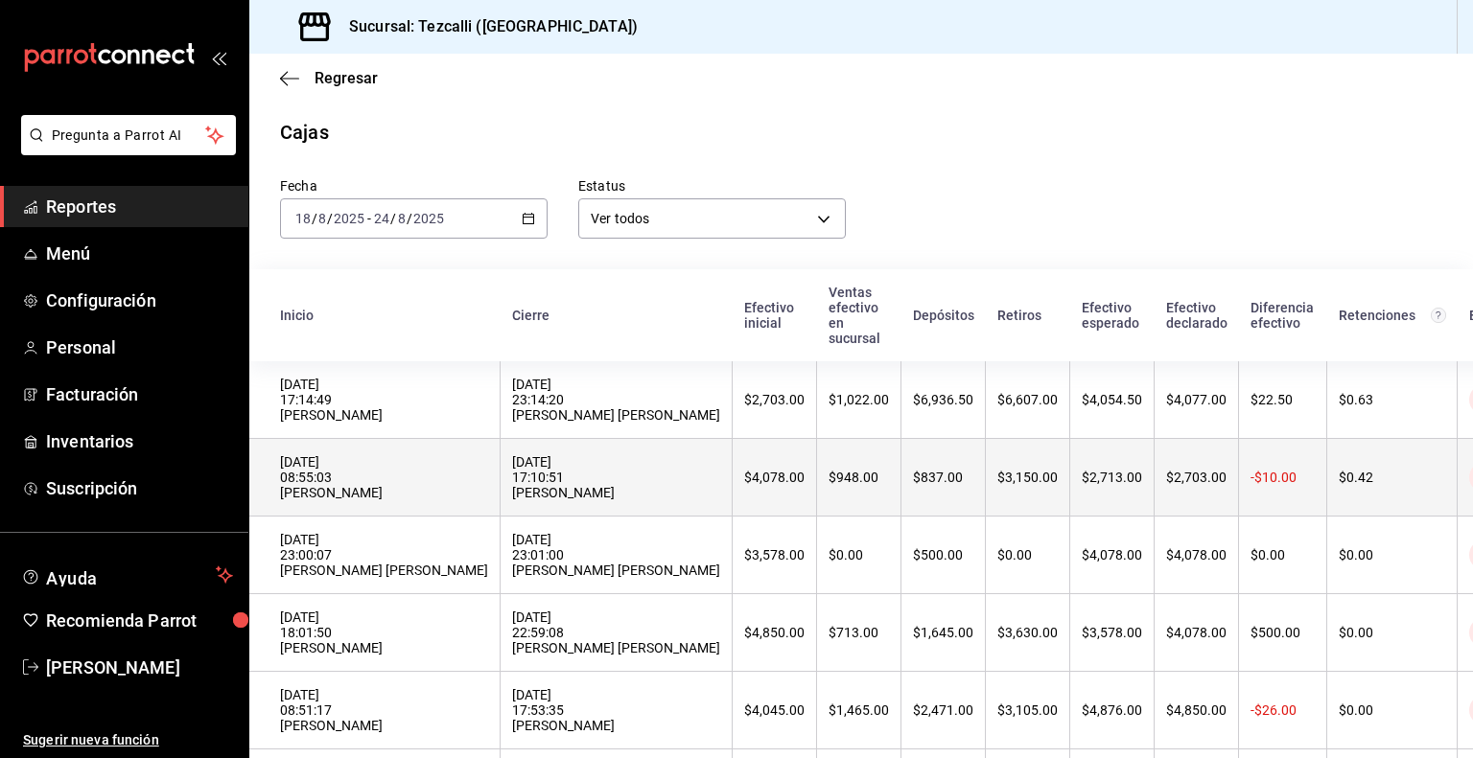
scroll to position [1051, 0]
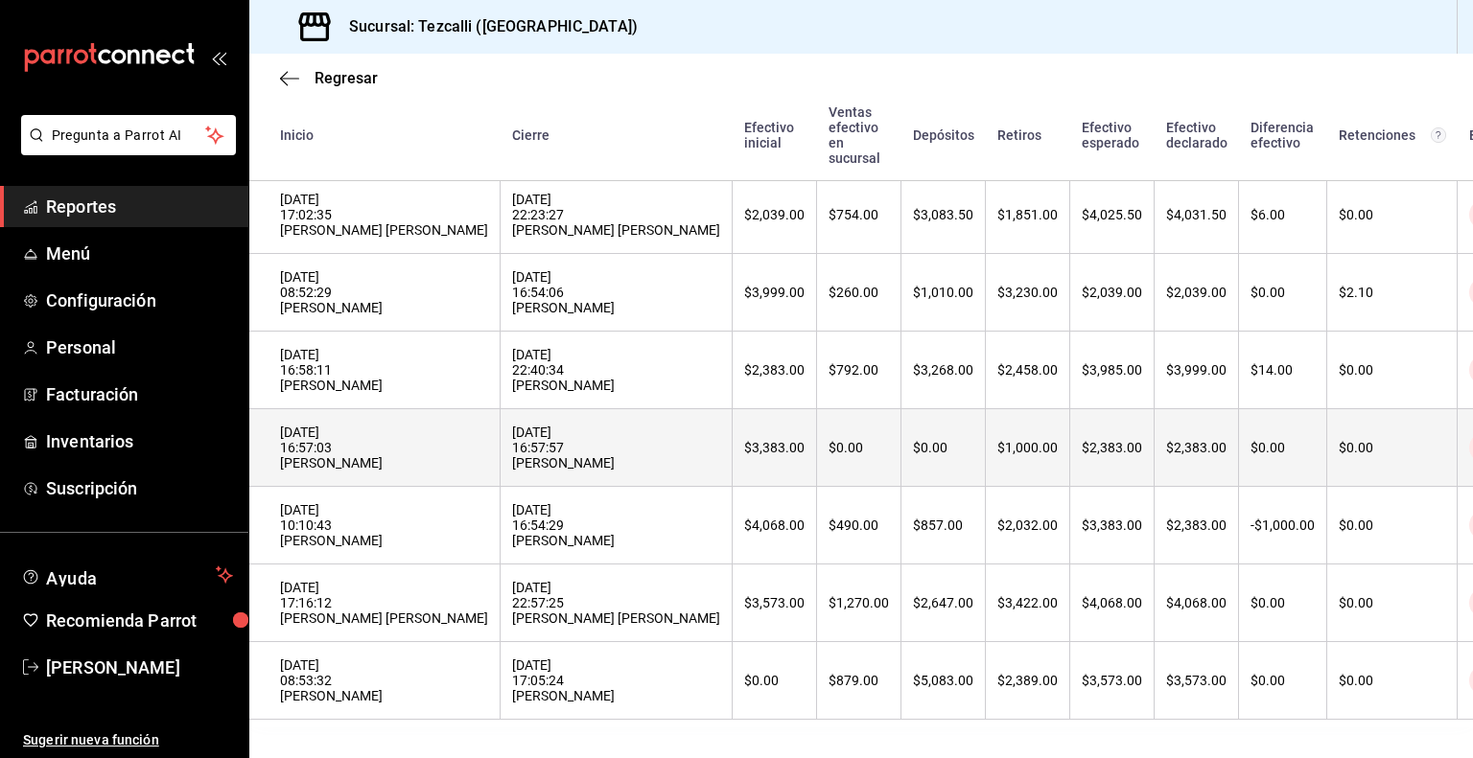
click at [515, 449] on th "[DATE] 16:57:57 [PERSON_NAME]" at bounding box center [616, 448] width 232 height 78
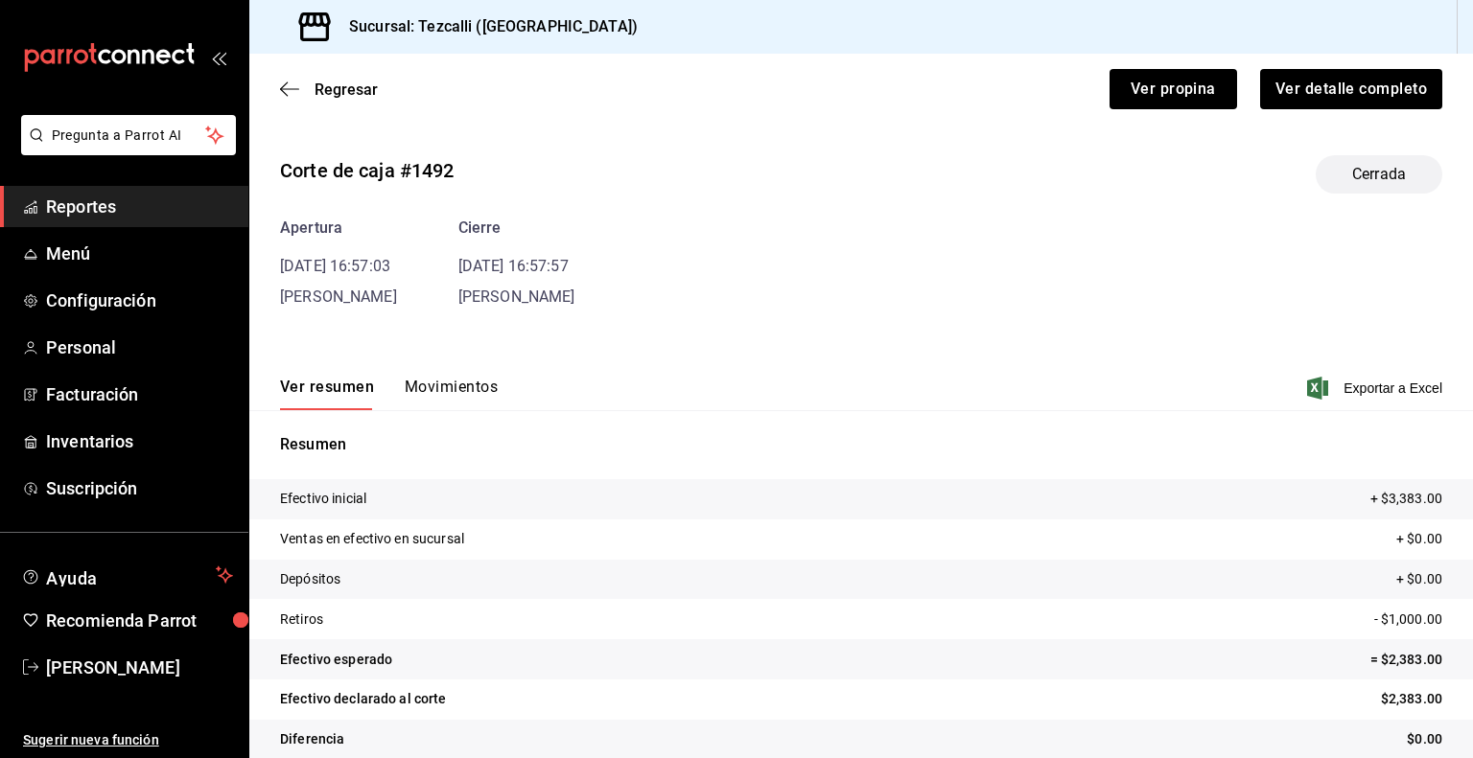
click at [461, 391] on button "Movimientos" at bounding box center [451, 394] width 93 height 33
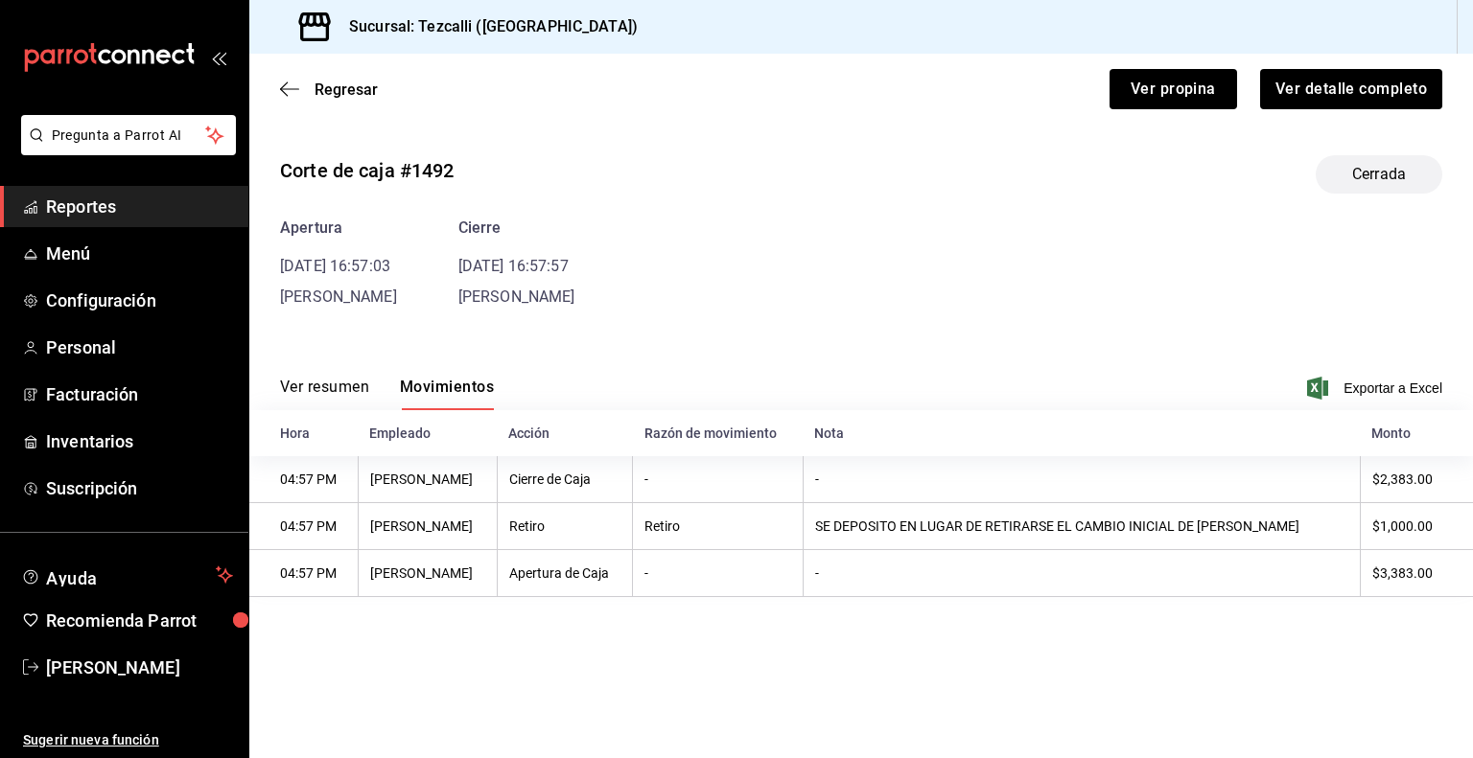
click at [443, 271] on div "Apertura [DATE] 16:57:03 [PERSON_NAME] [DATE] 16:57:57 [PERSON_NAME]" at bounding box center [861, 263] width 1162 height 92
click at [357, 95] on span "Regresar" at bounding box center [345, 90] width 63 height 18
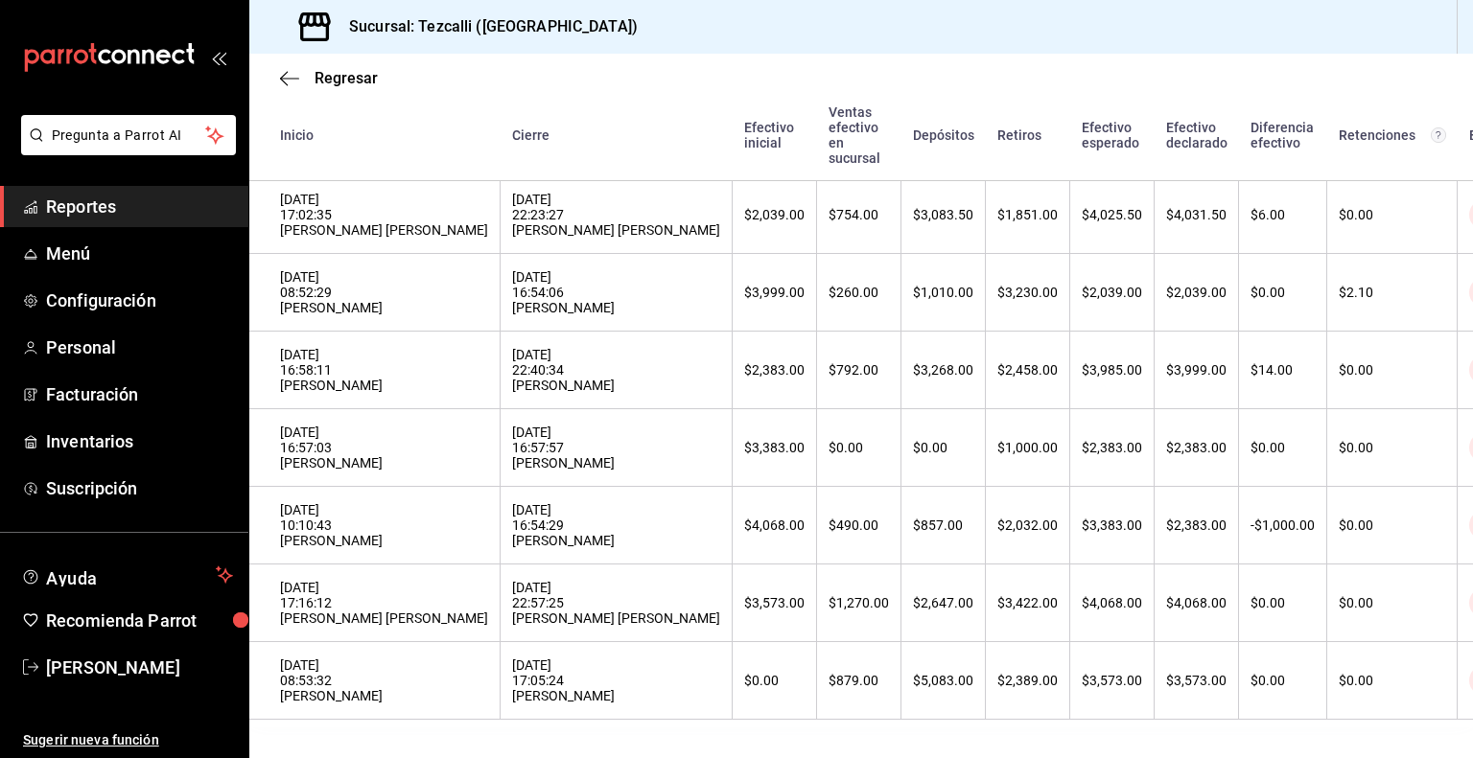
scroll to position [1051, 0]
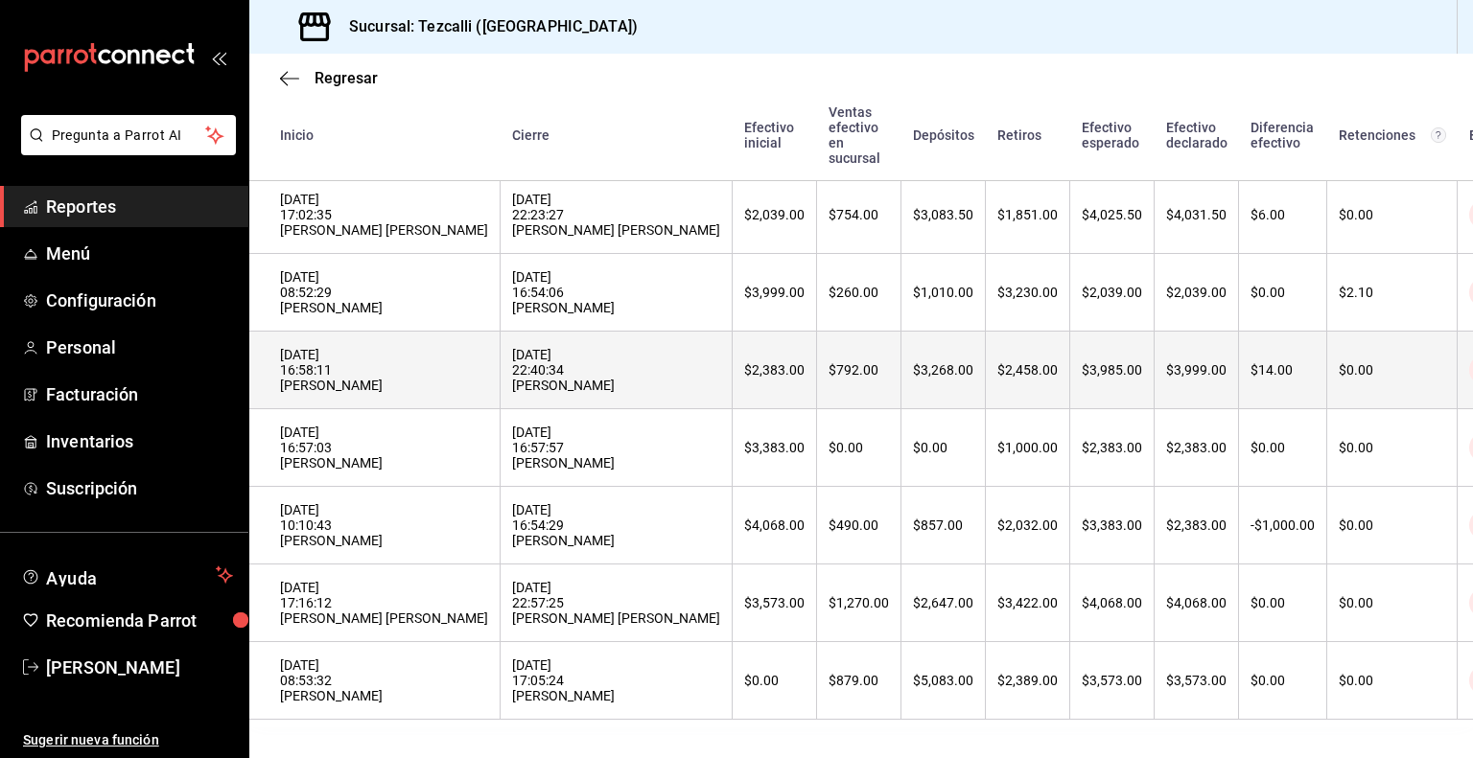
click at [562, 367] on div "[DATE] 22:40:34 [PERSON_NAME]" at bounding box center [616, 370] width 208 height 46
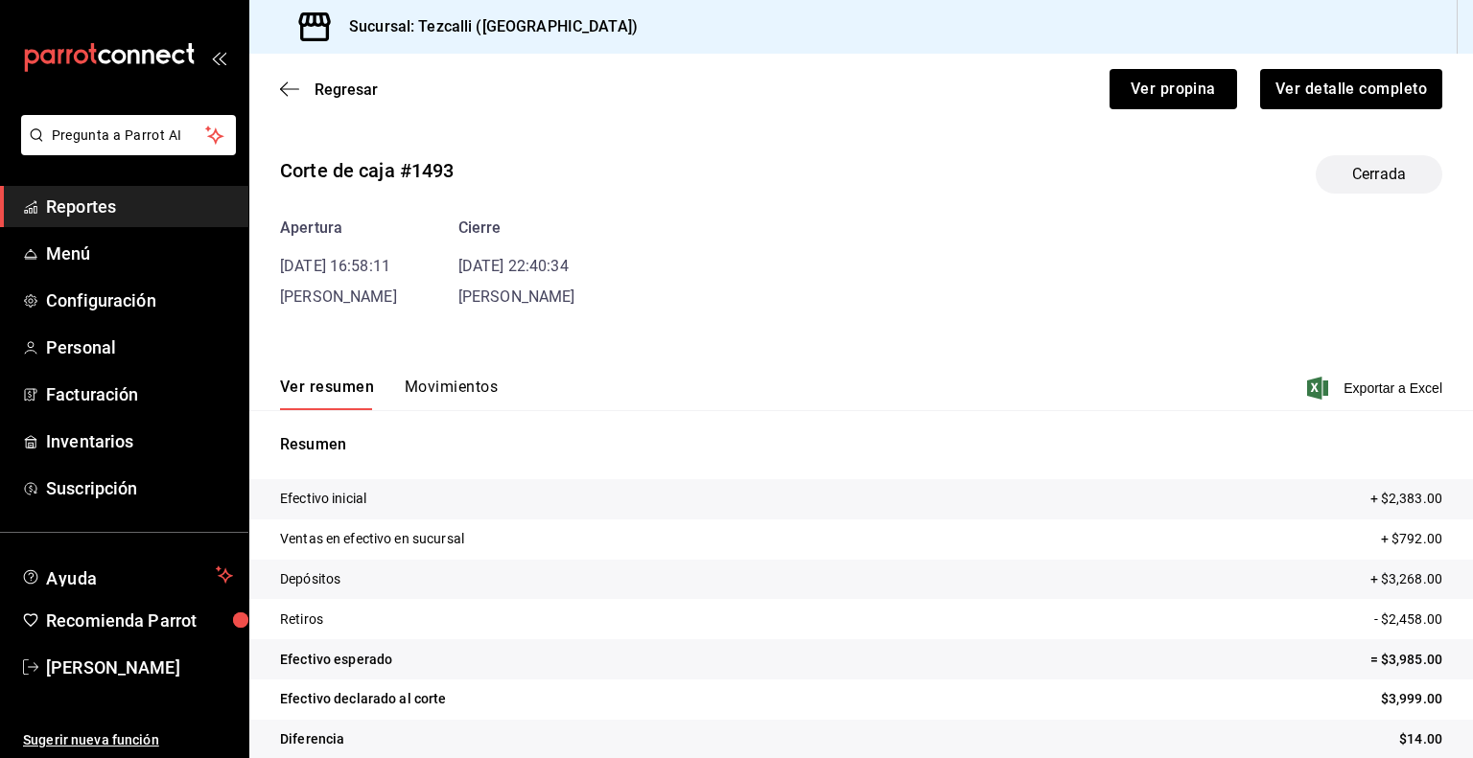
click at [463, 378] on button "Movimientos" at bounding box center [451, 394] width 93 height 33
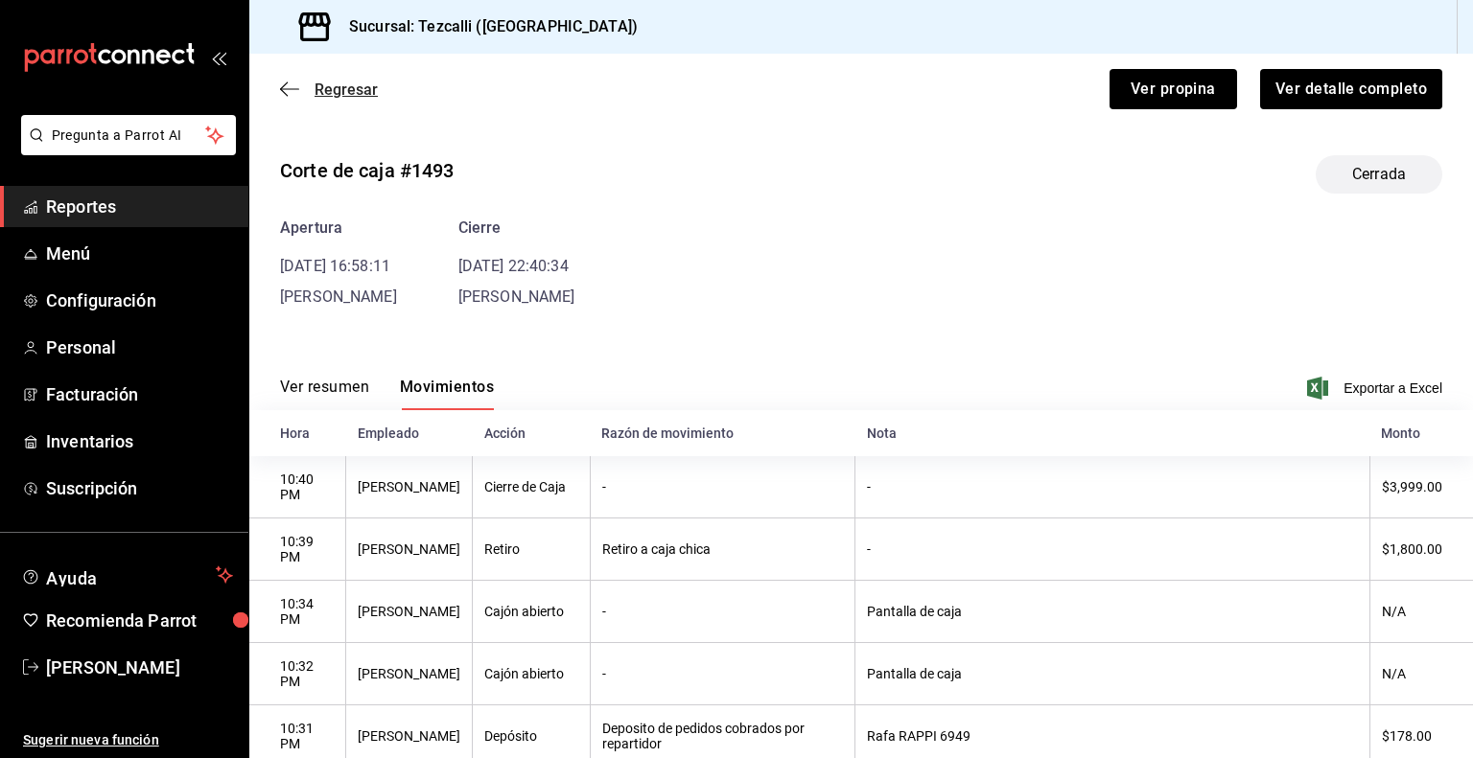
click at [346, 87] on span "Regresar" at bounding box center [345, 90] width 63 height 18
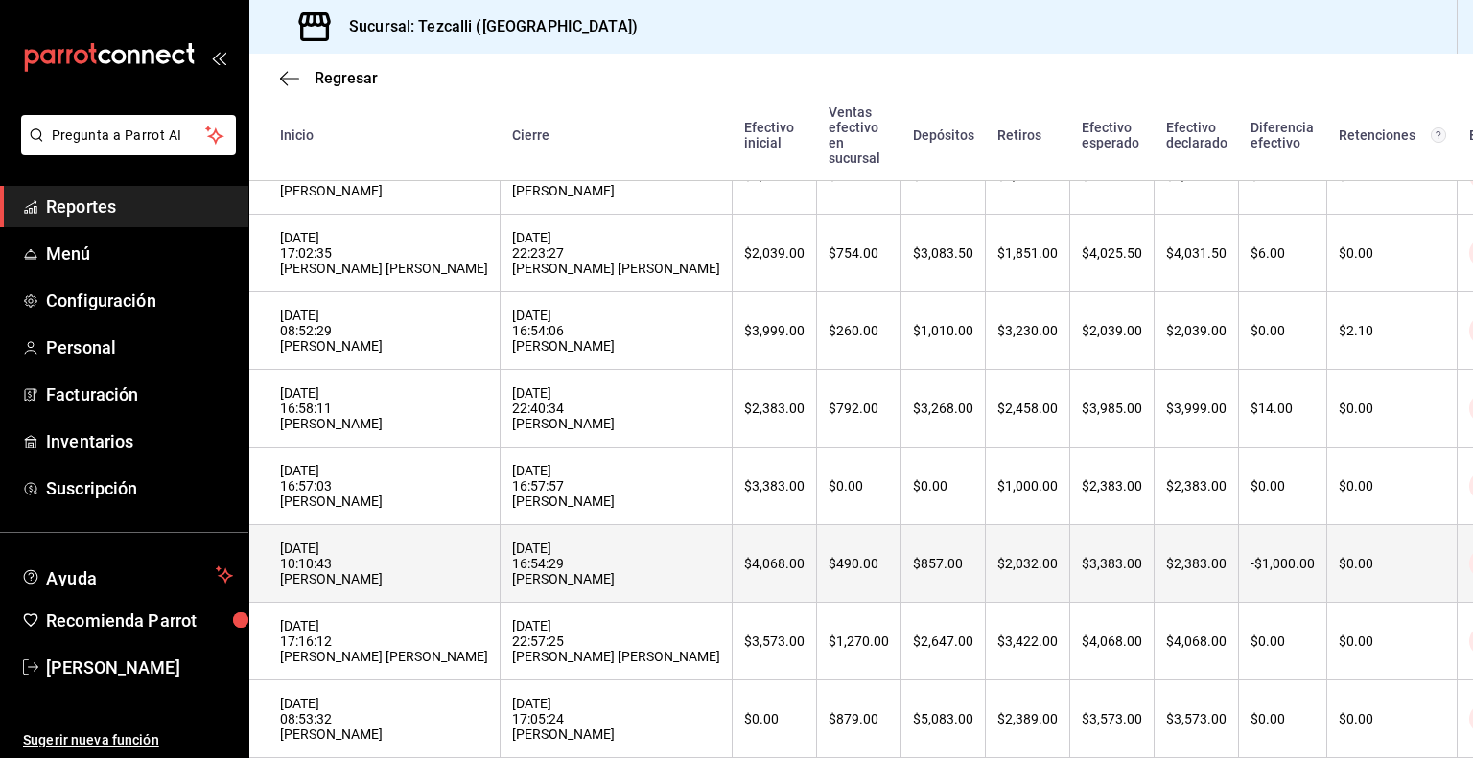
scroll to position [897, 0]
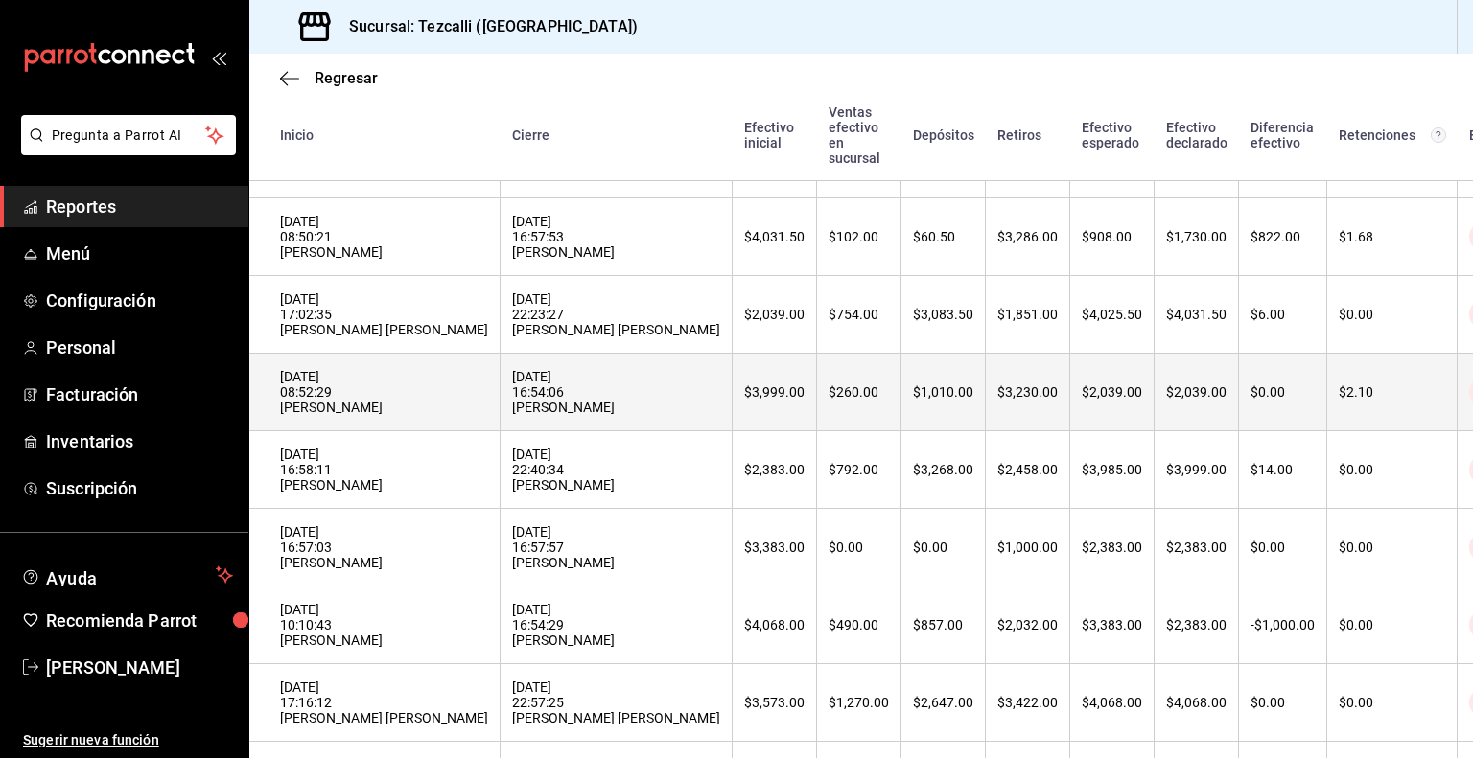
click at [484, 431] on th "[DATE] 08:52:29 [PERSON_NAME]" at bounding box center [374, 393] width 251 height 78
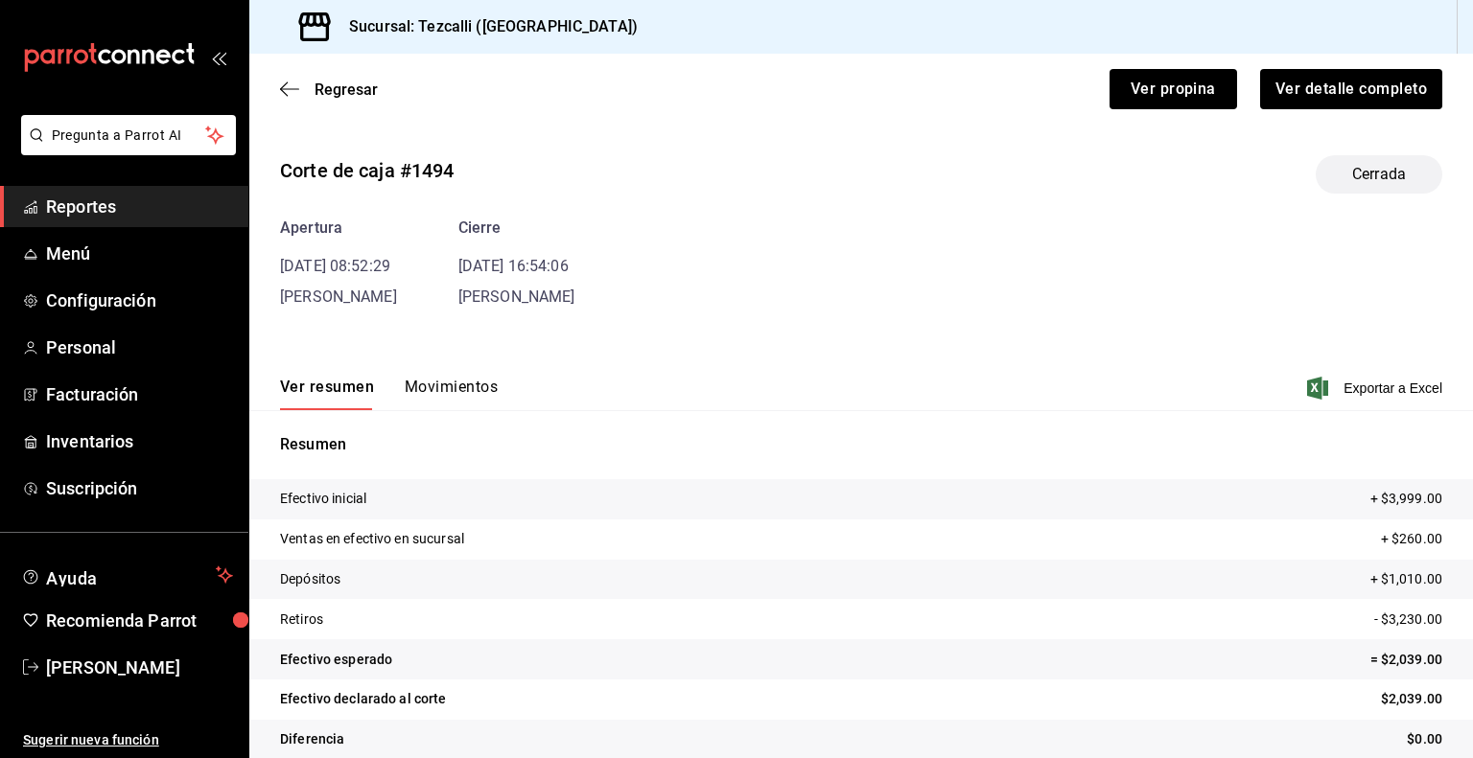
scroll to position [24, 0]
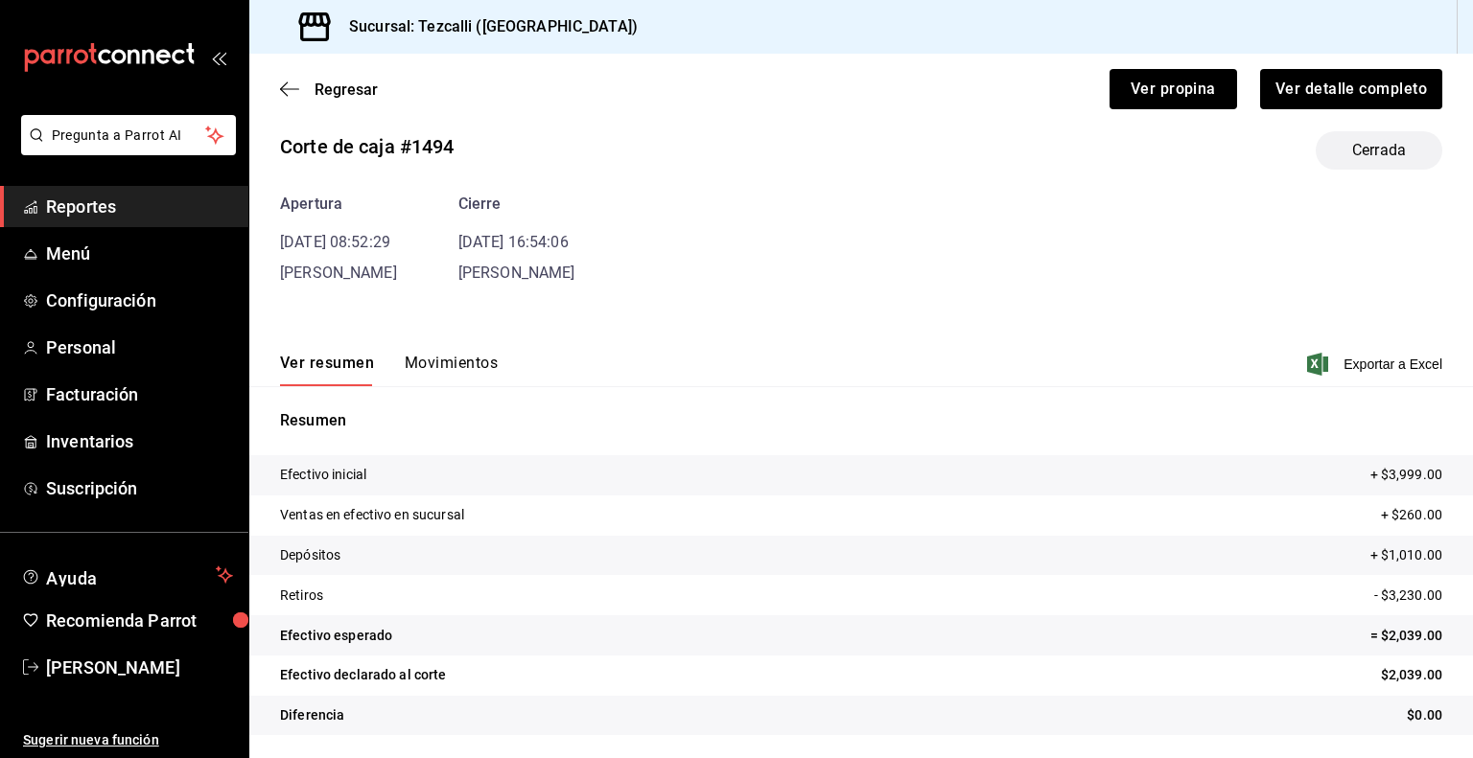
click at [470, 356] on button "Movimientos" at bounding box center [451, 370] width 93 height 33
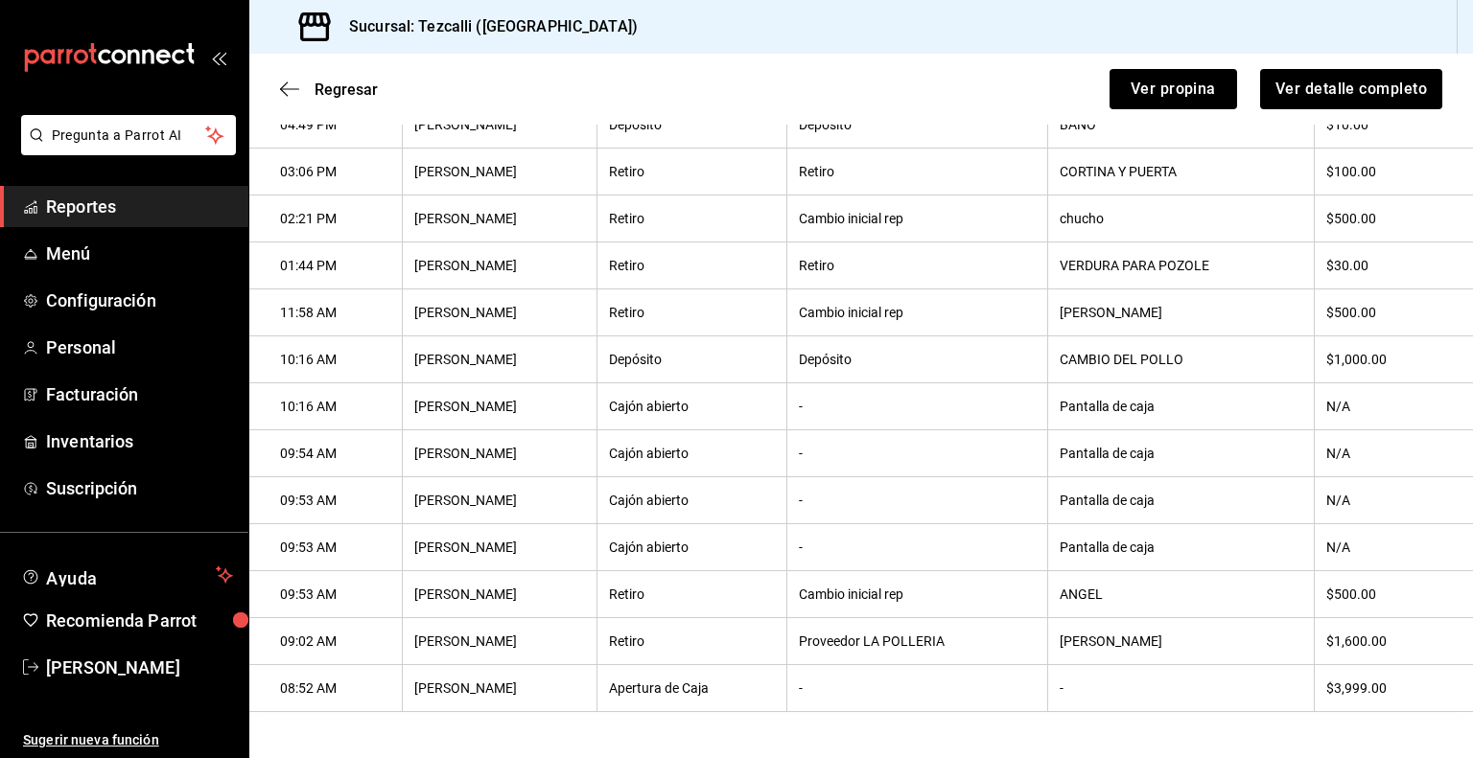
scroll to position [0, 0]
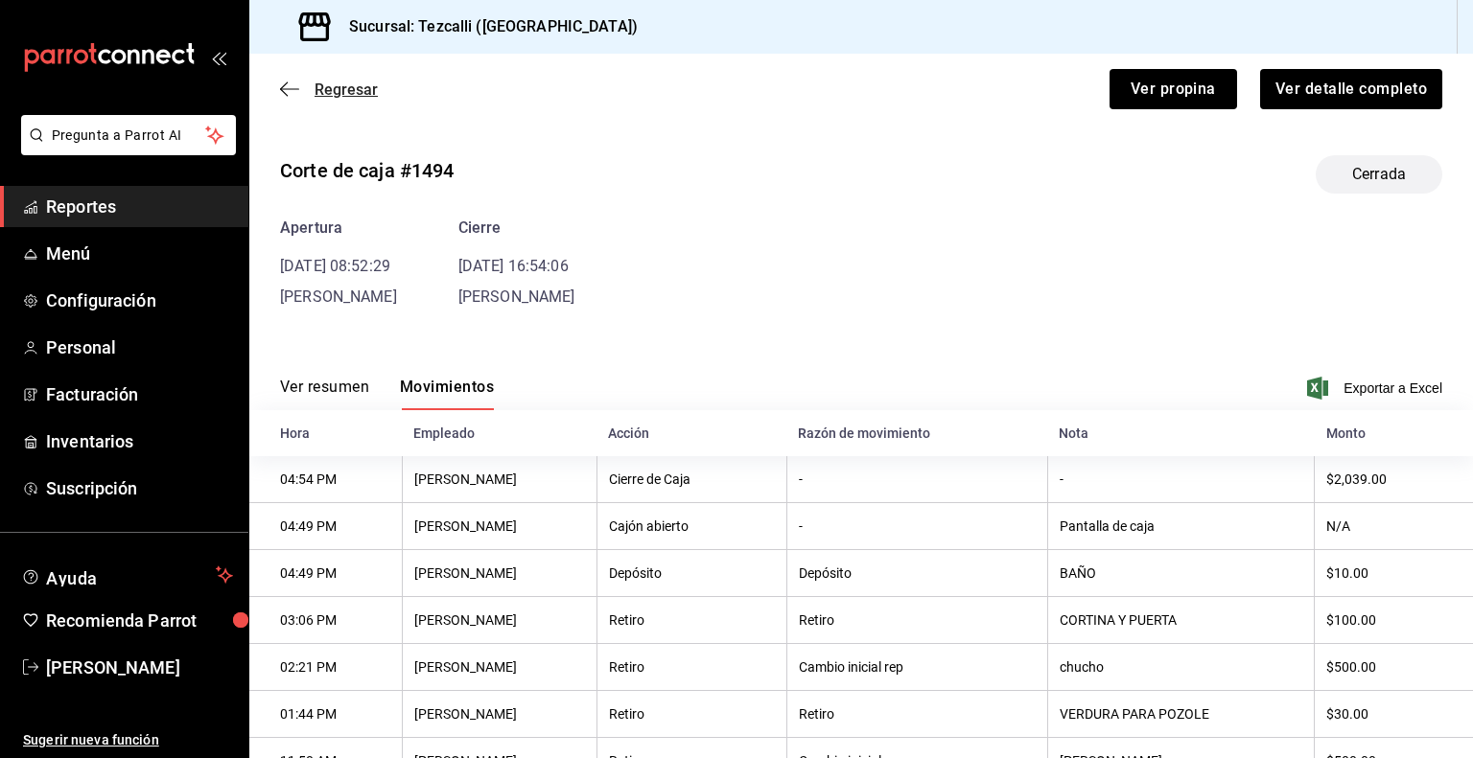
click at [352, 85] on span "Regresar" at bounding box center [345, 90] width 63 height 18
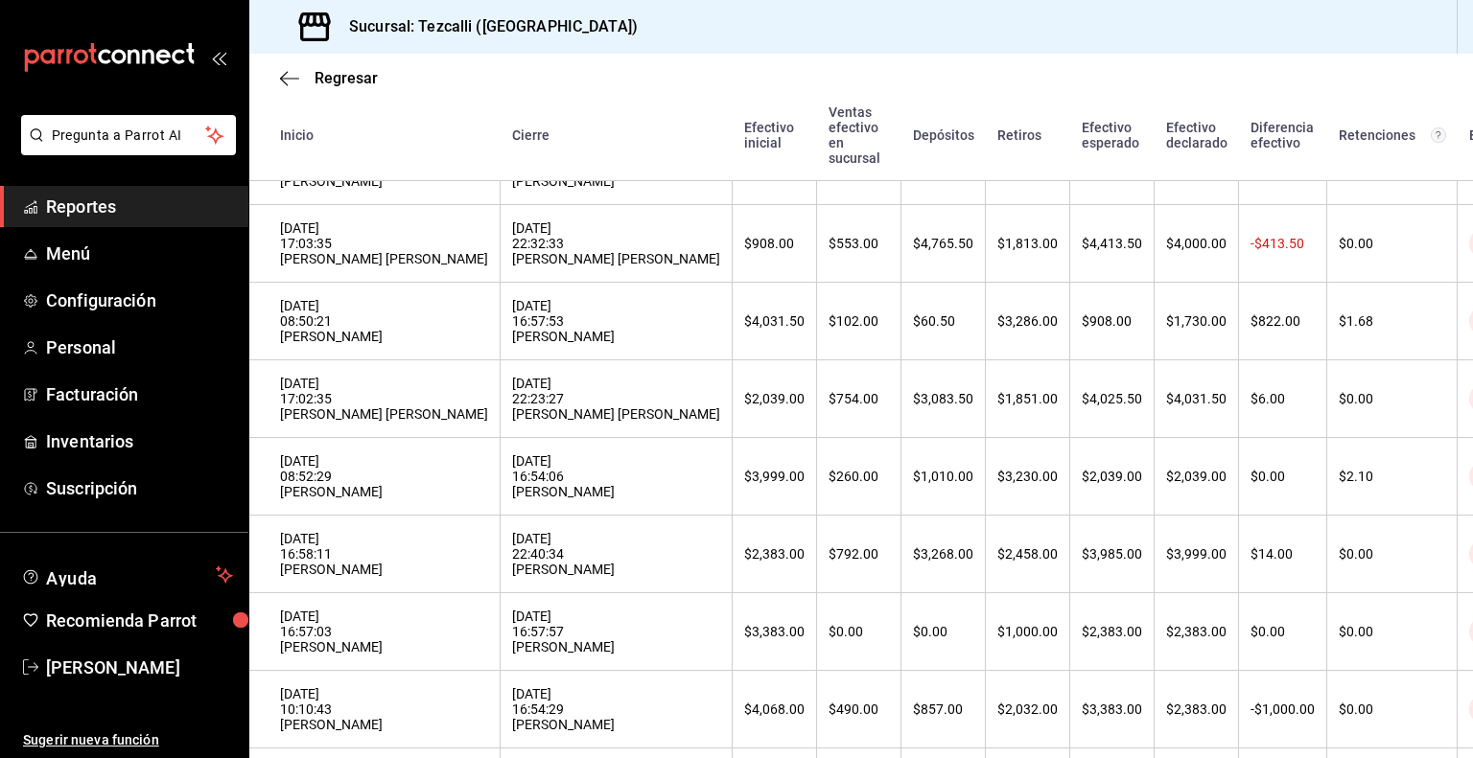
scroll to position [809, 0]
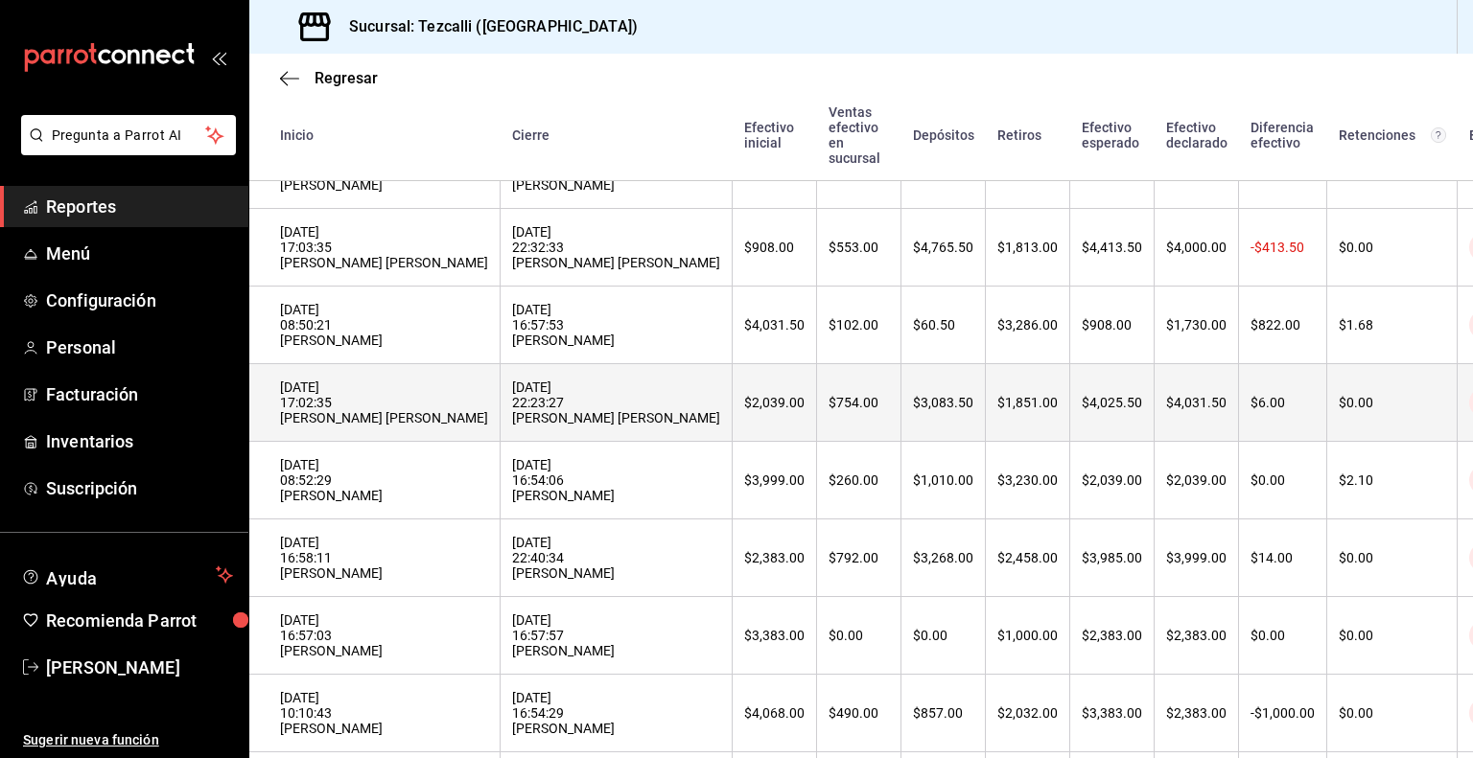
click at [488, 426] on div "[DATE] 17:02:35 [PERSON_NAME] [PERSON_NAME]" at bounding box center [384, 403] width 208 height 46
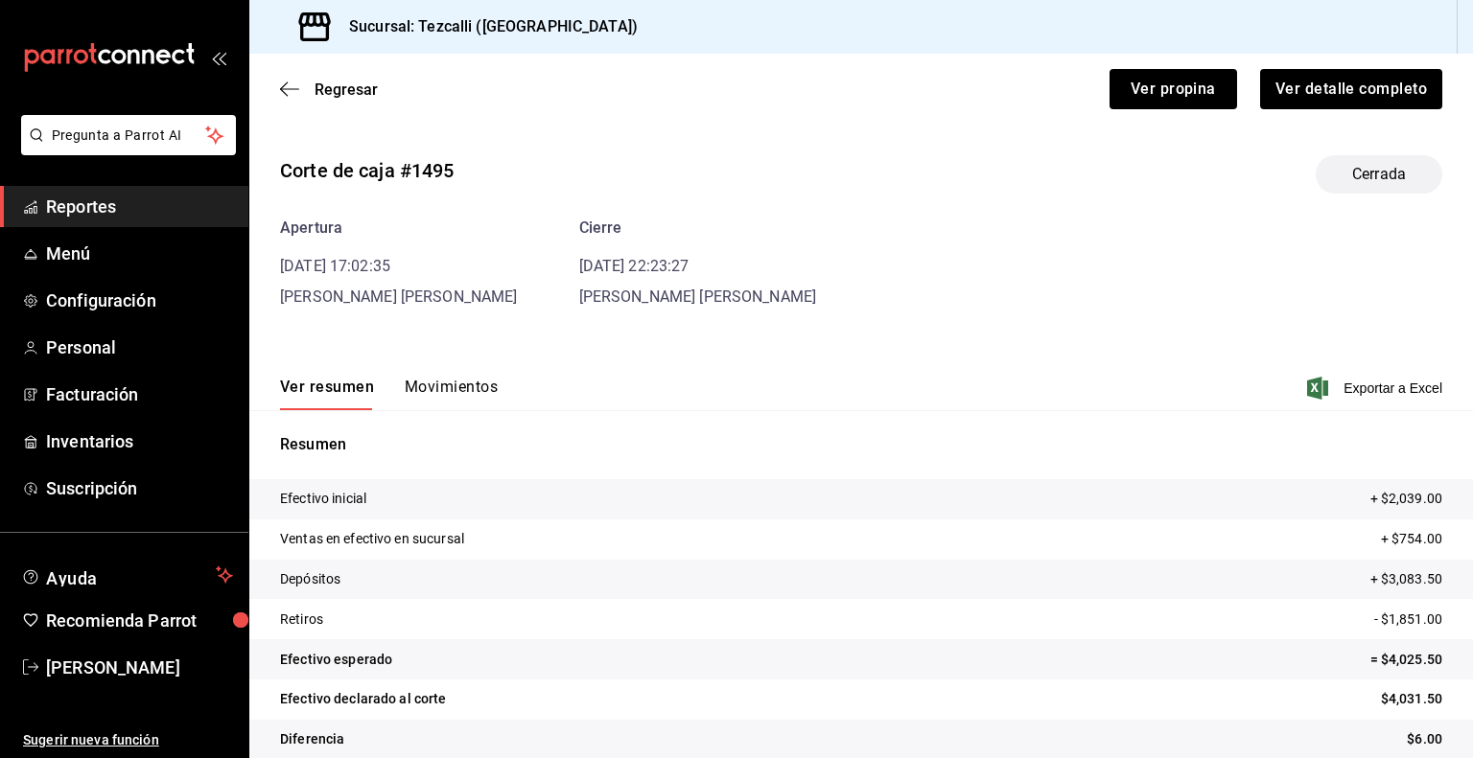
click at [466, 396] on button "Movimientos" at bounding box center [451, 394] width 93 height 33
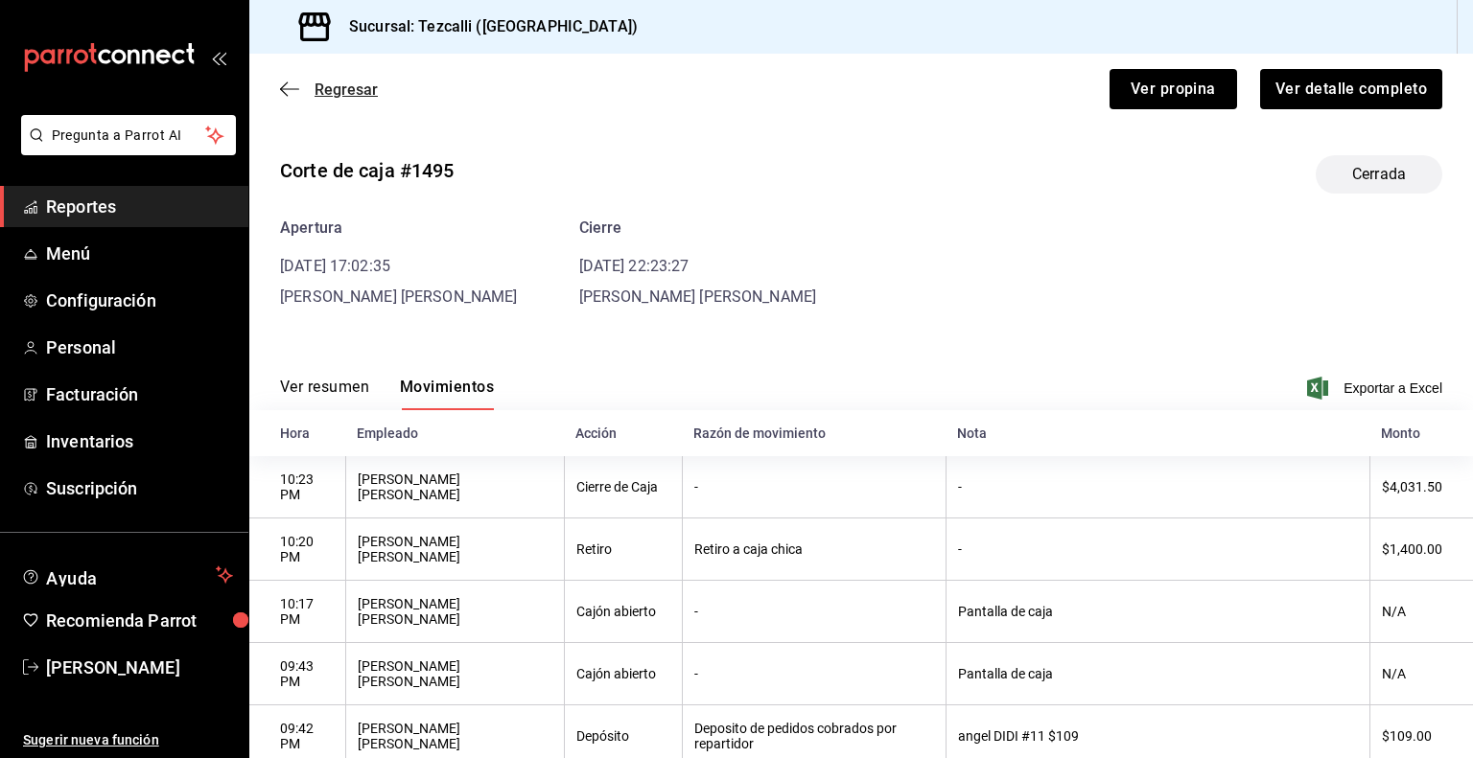
click at [326, 91] on span "Regresar" at bounding box center [345, 90] width 63 height 18
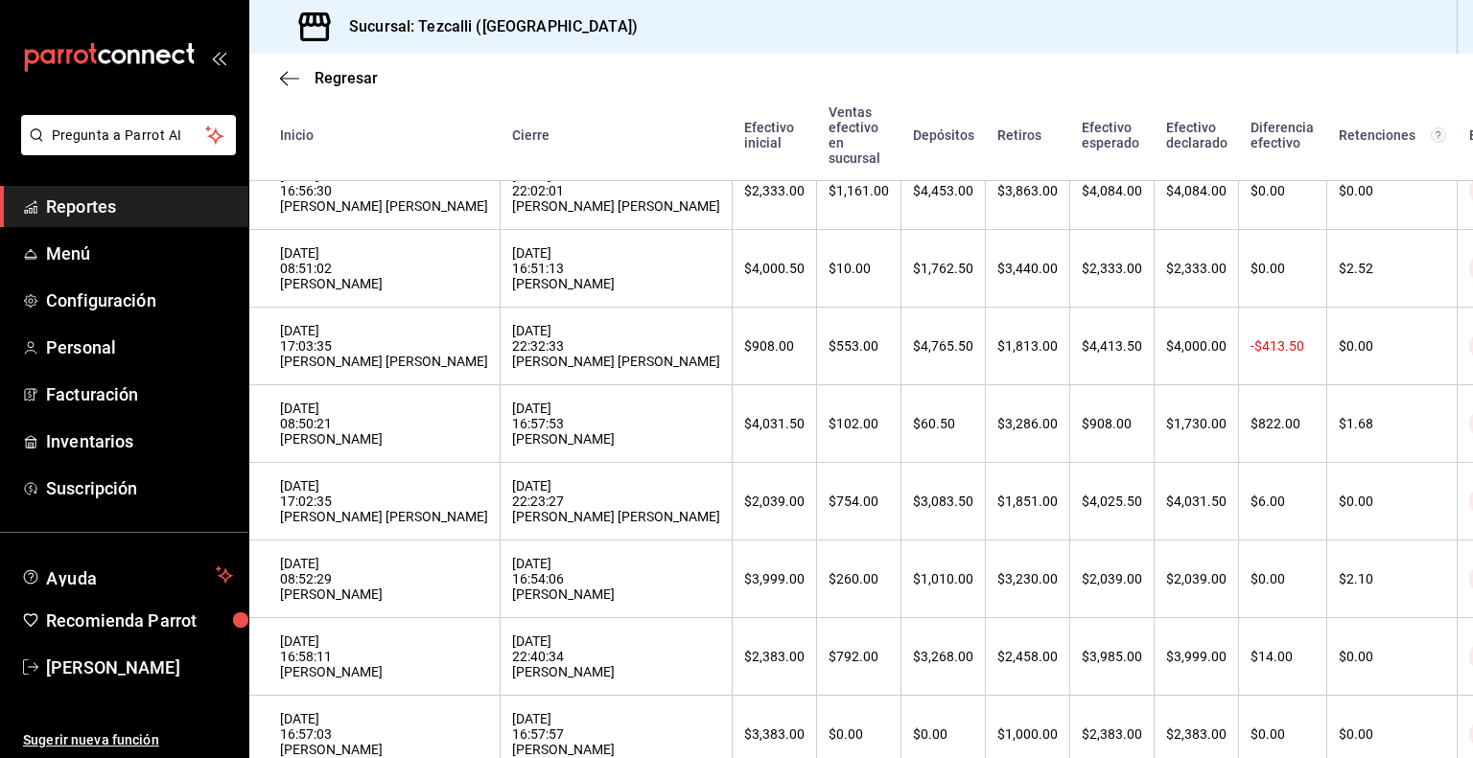
scroll to position [713, 0]
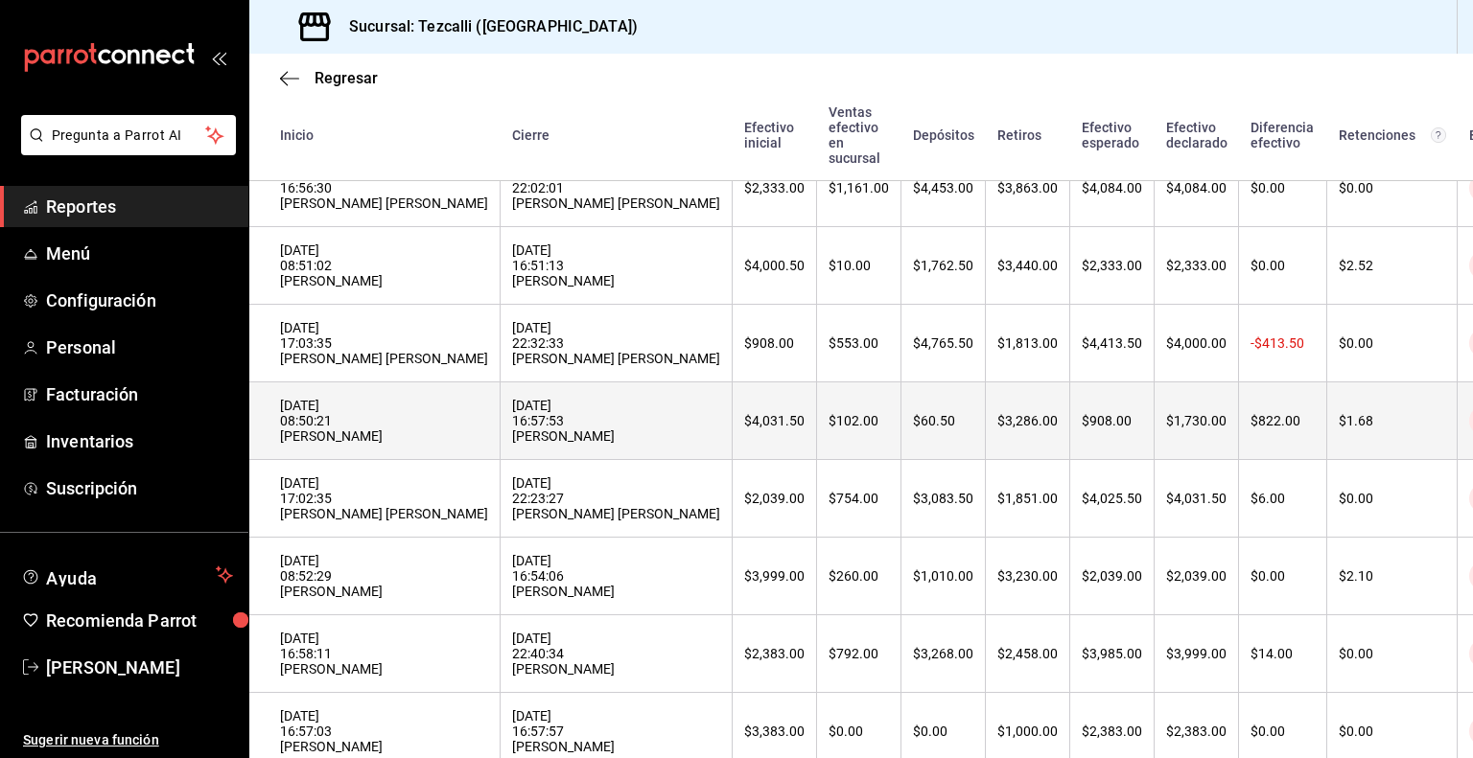
click at [562, 434] on div "[DATE] 16:57:53 [PERSON_NAME]" at bounding box center [616, 421] width 208 height 46
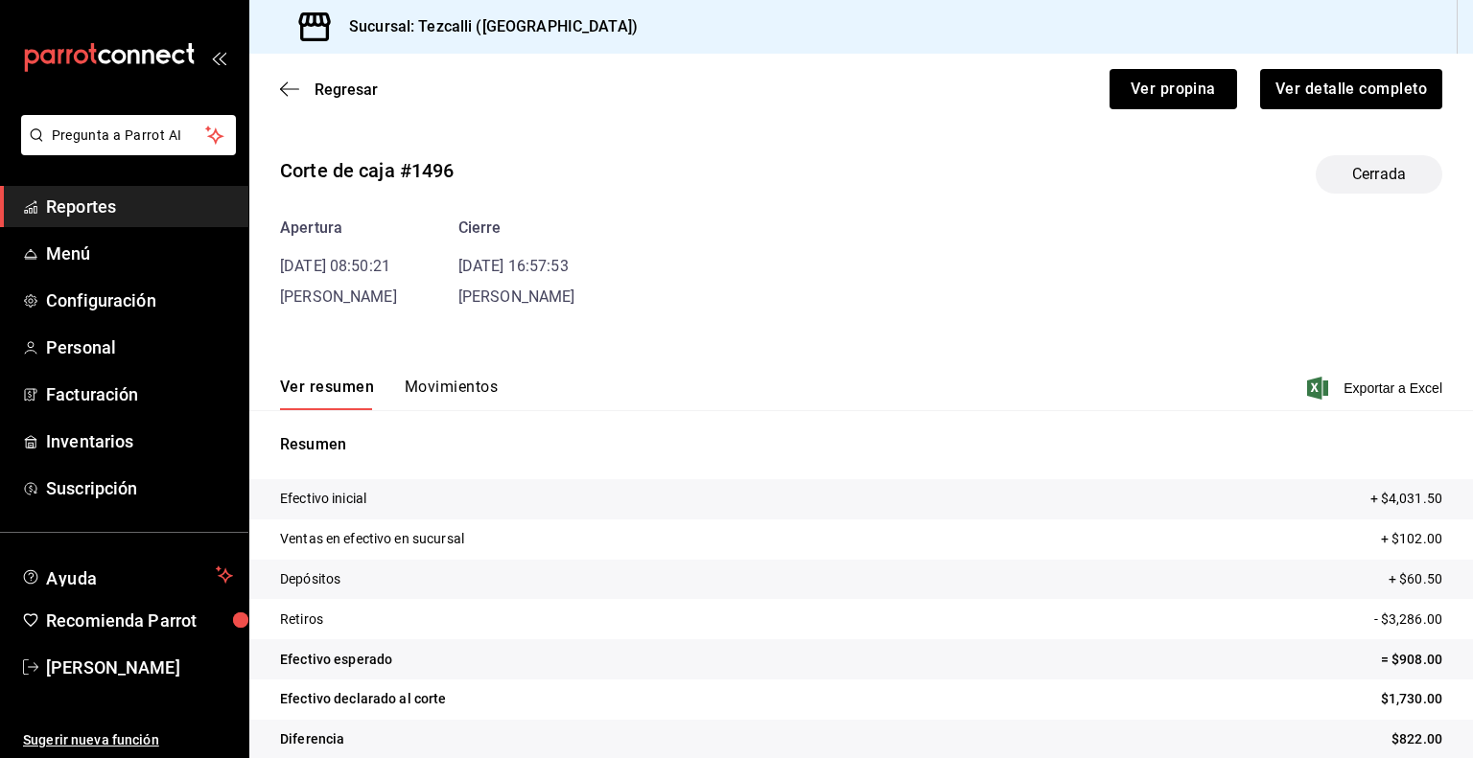
click at [475, 397] on button "Movimientos" at bounding box center [451, 394] width 93 height 33
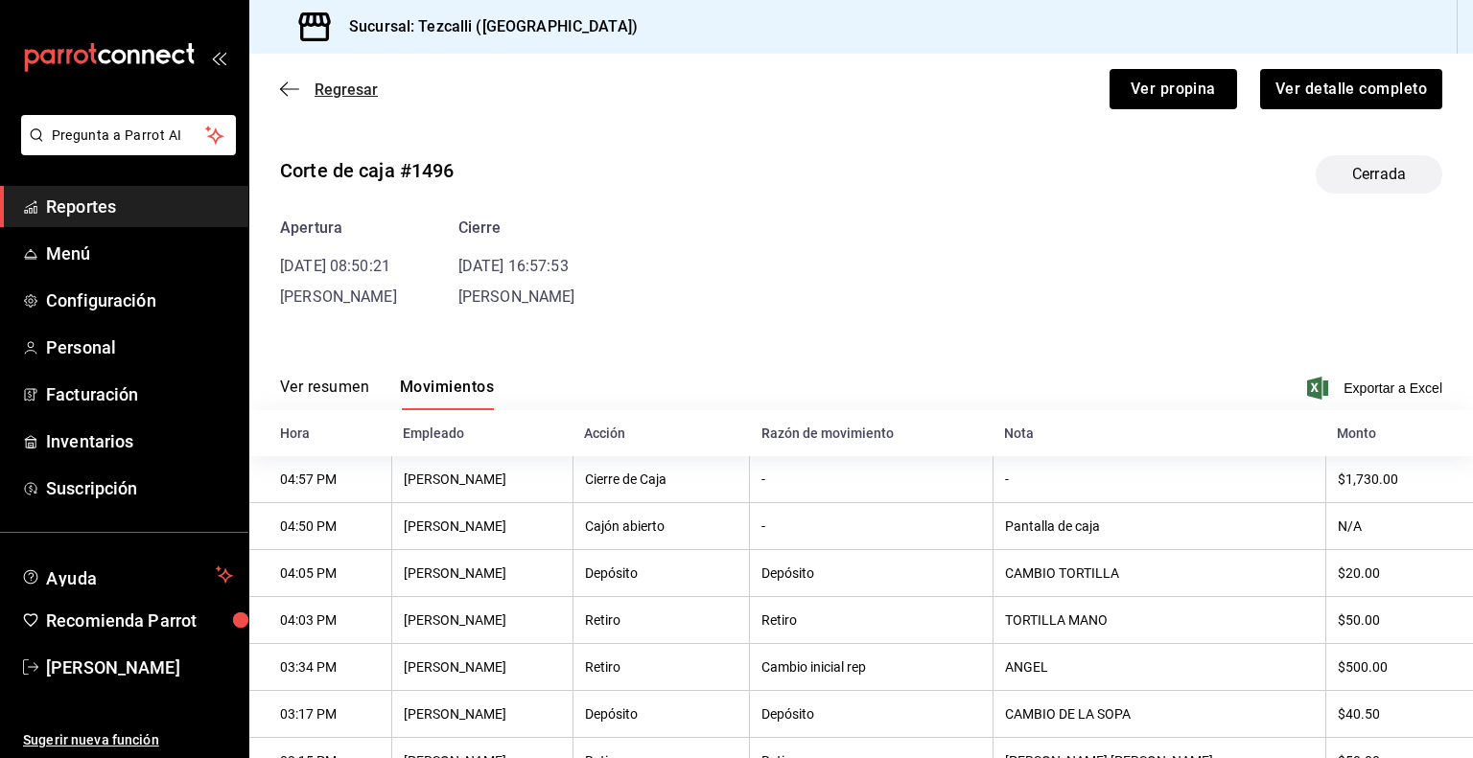
click at [352, 90] on span "Regresar" at bounding box center [345, 90] width 63 height 18
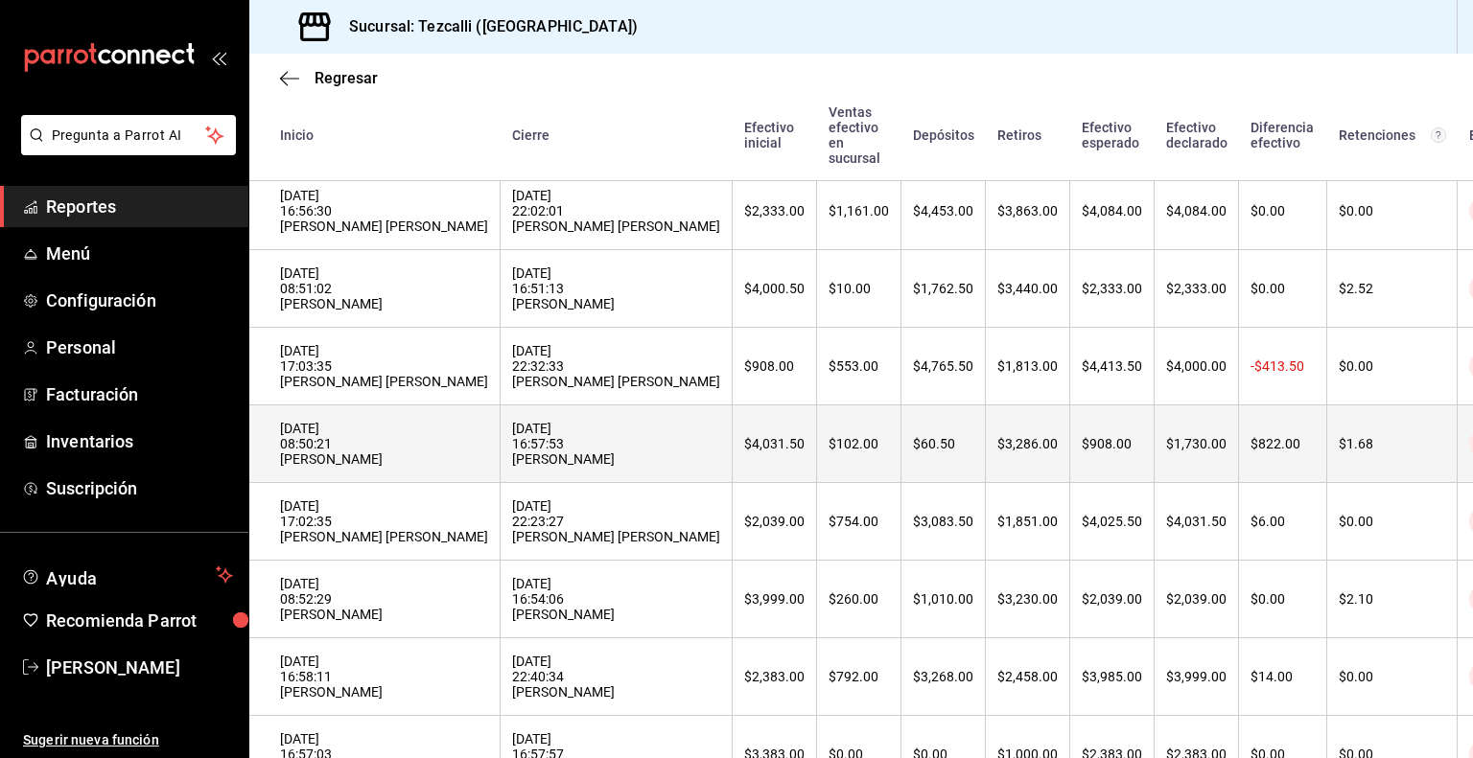
scroll to position [686, 0]
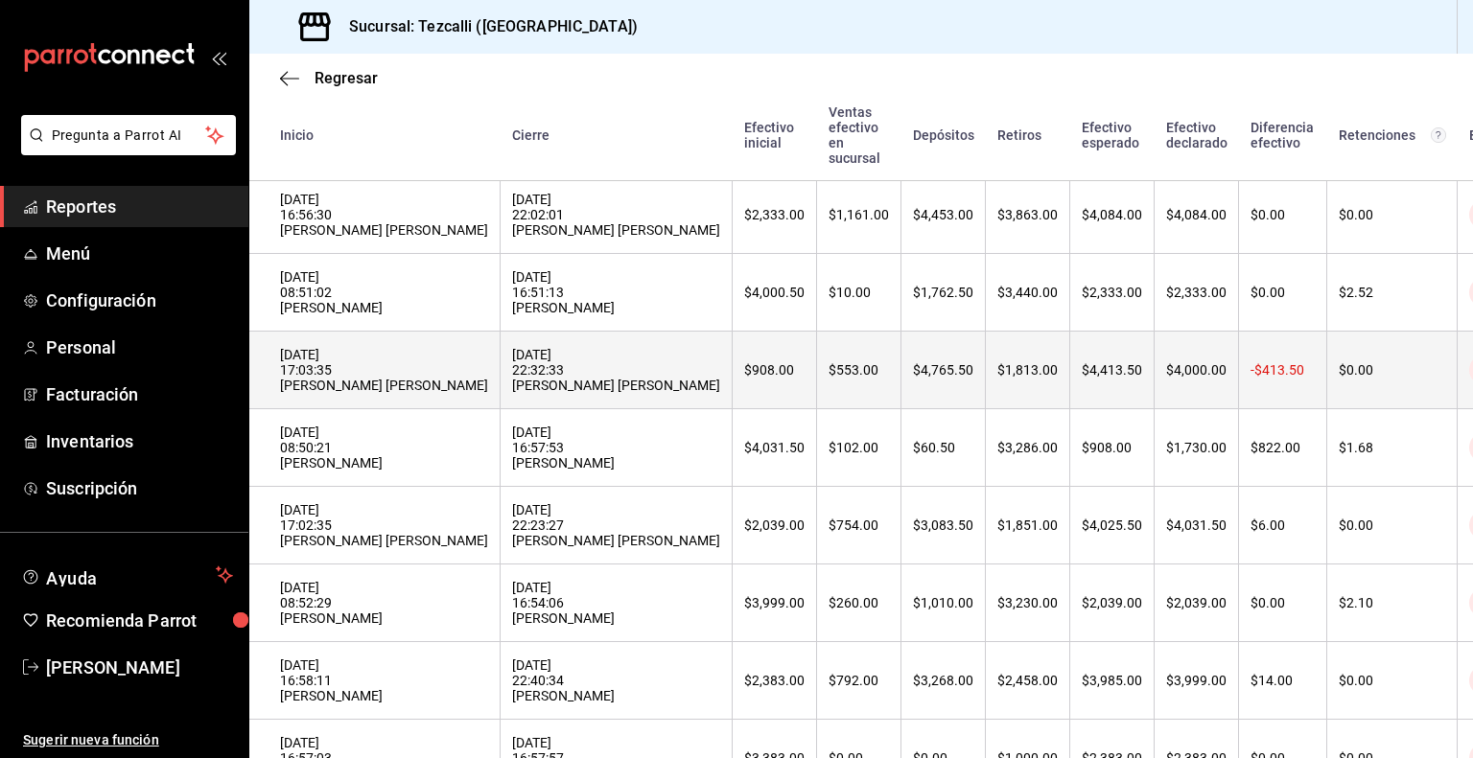
click at [488, 386] on div "[DATE] 17:03:35 [PERSON_NAME] [PERSON_NAME]" at bounding box center [384, 370] width 208 height 46
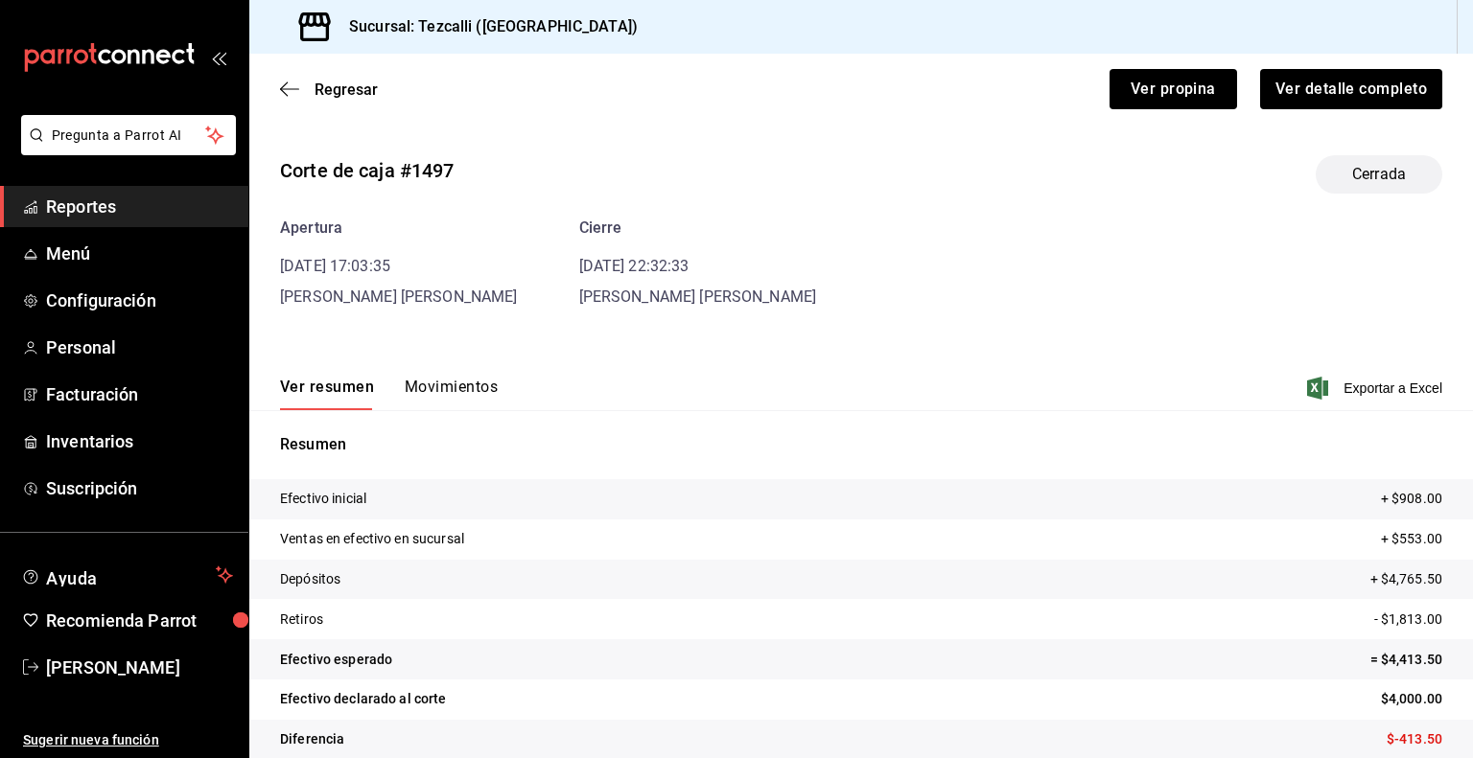
click at [456, 385] on button "Movimientos" at bounding box center [451, 394] width 93 height 33
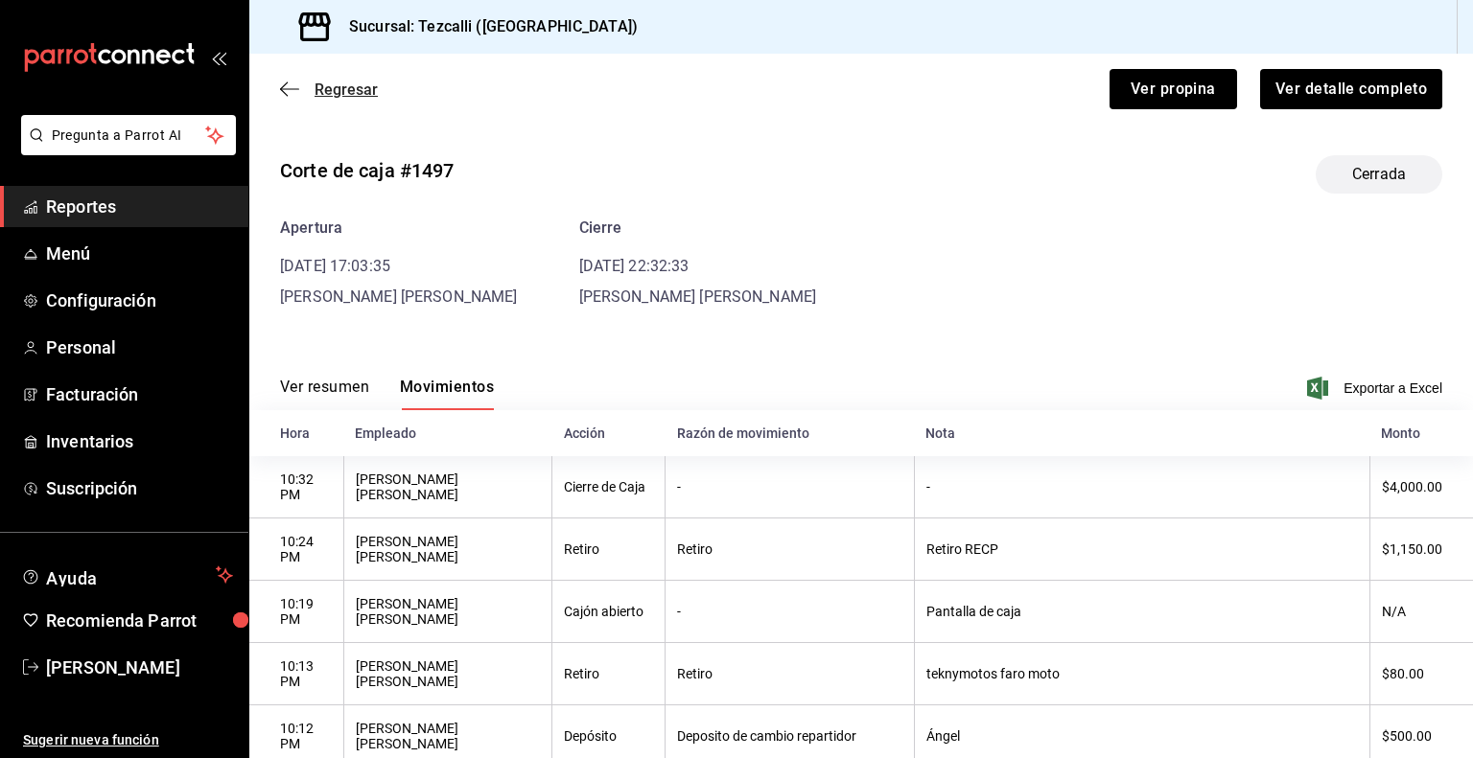
click at [352, 94] on span "Regresar" at bounding box center [345, 90] width 63 height 18
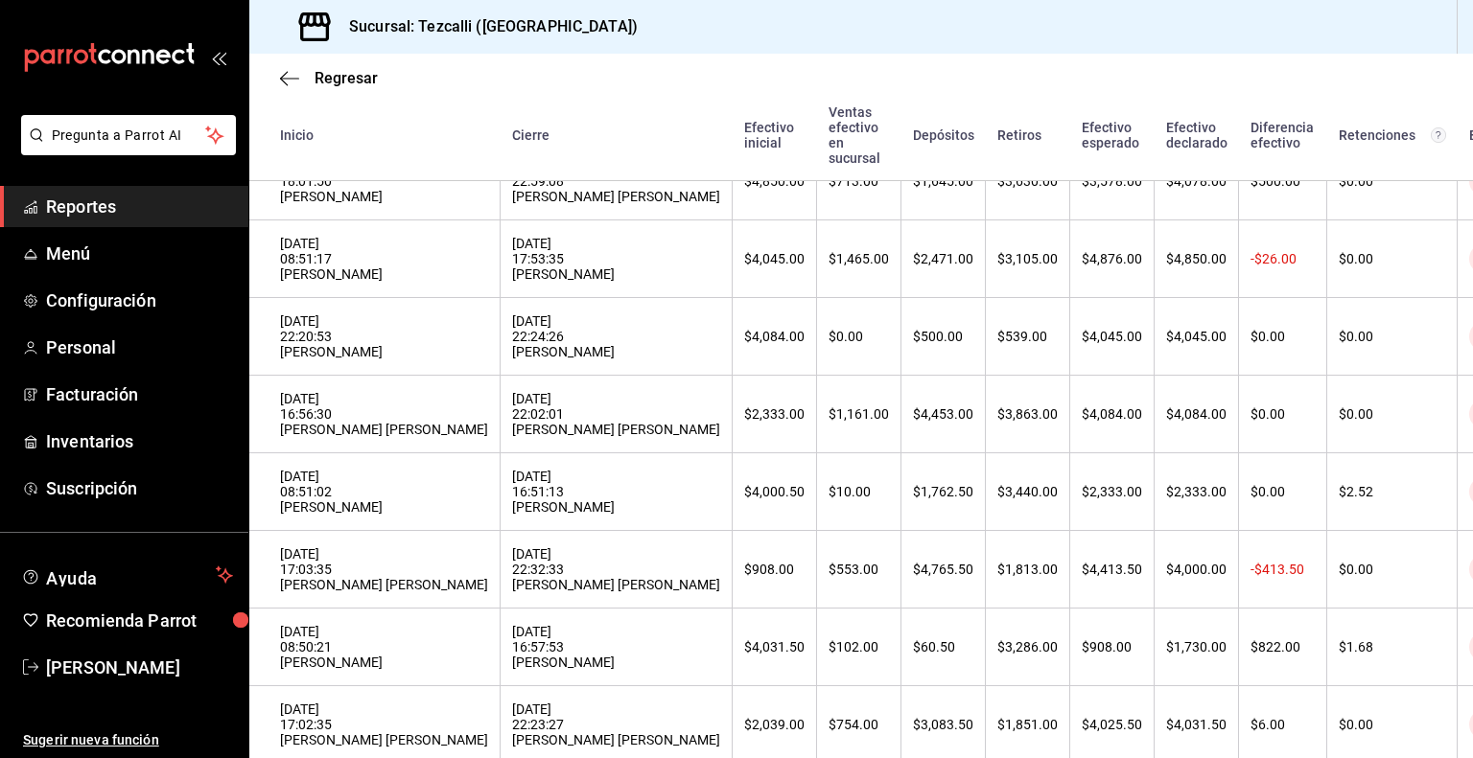
scroll to position [649, 0]
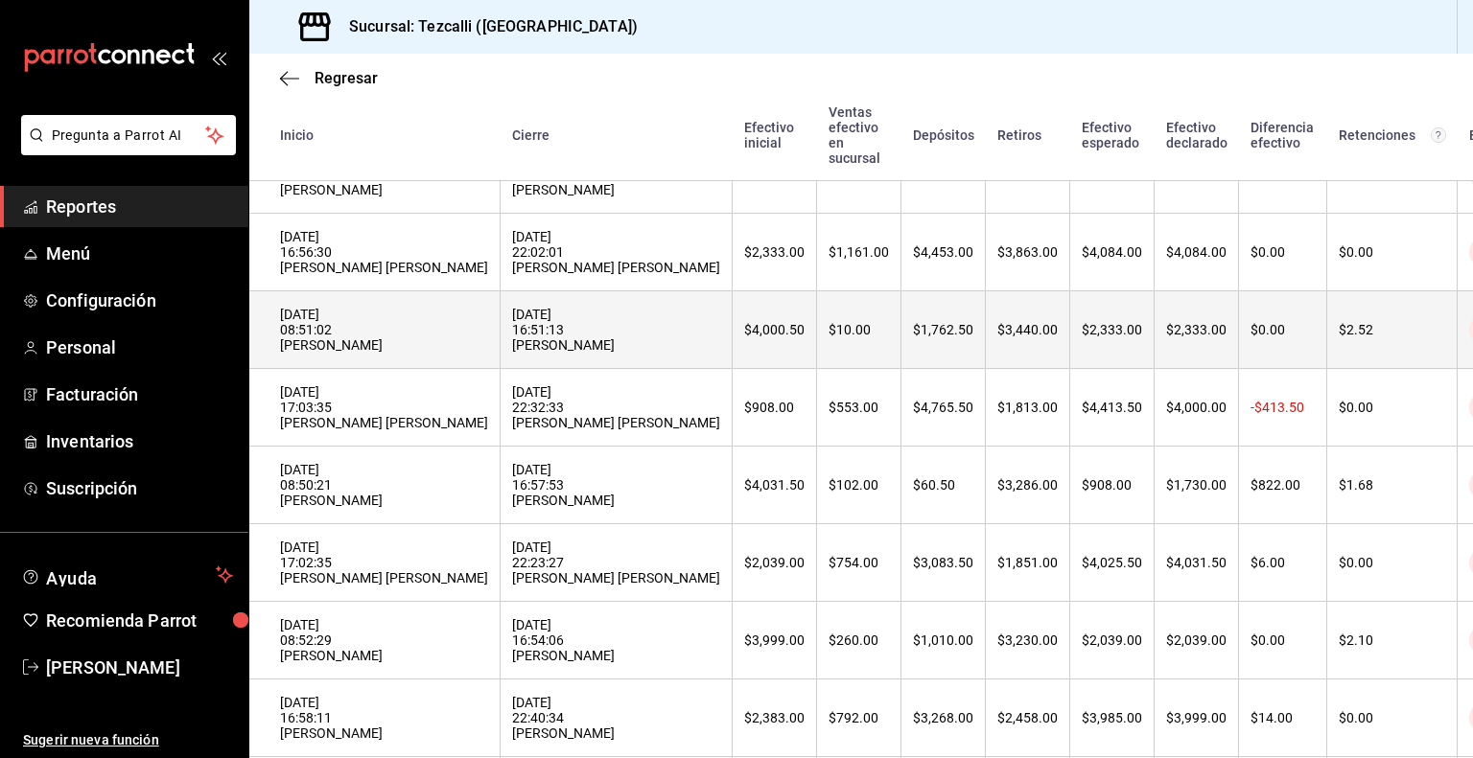
click at [480, 369] on th "[DATE] 08:51:02 [PERSON_NAME]" at bounding box center [374, 330] width 251 height 78
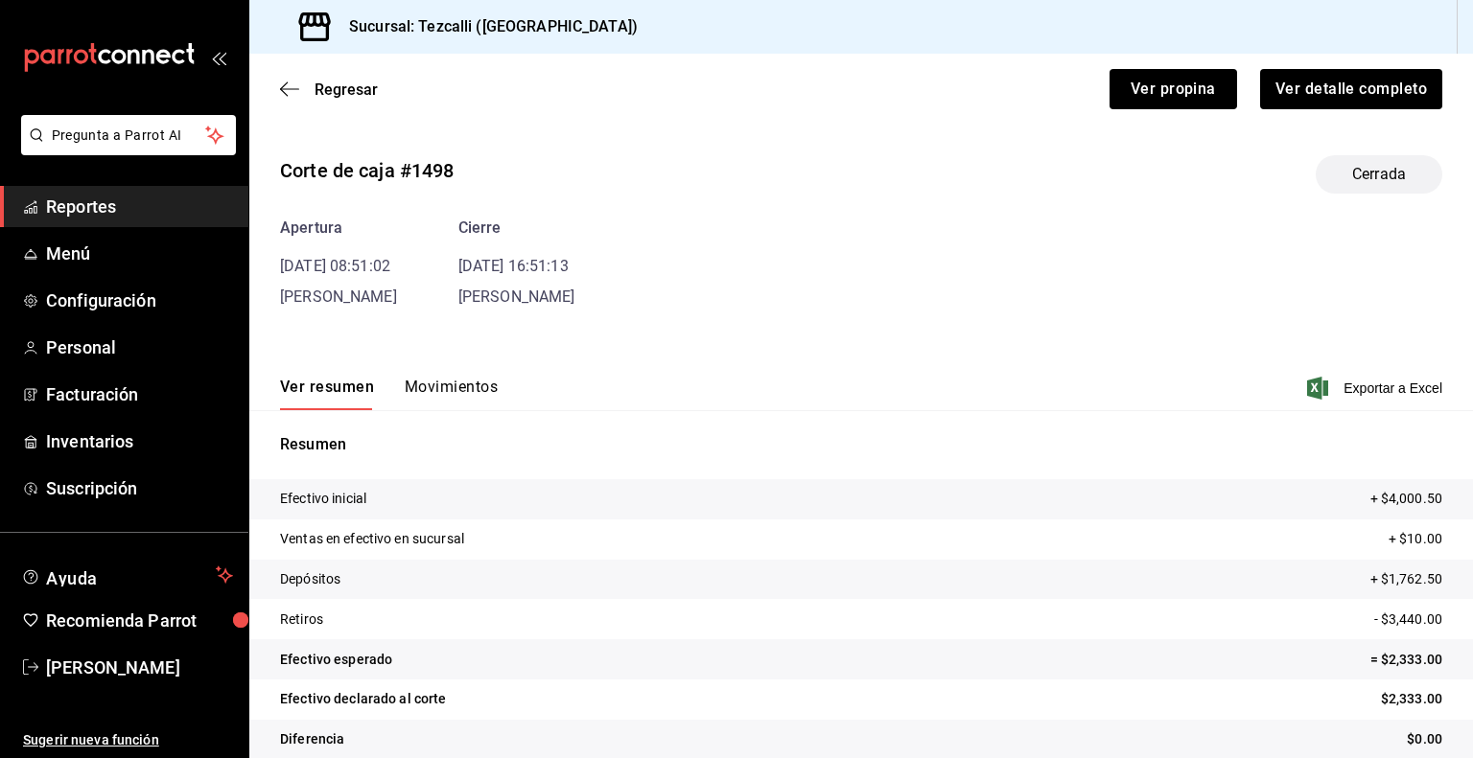
click at [425, 401] on button "Movimientos" at bounding box center [451, 394] width 93 height 33
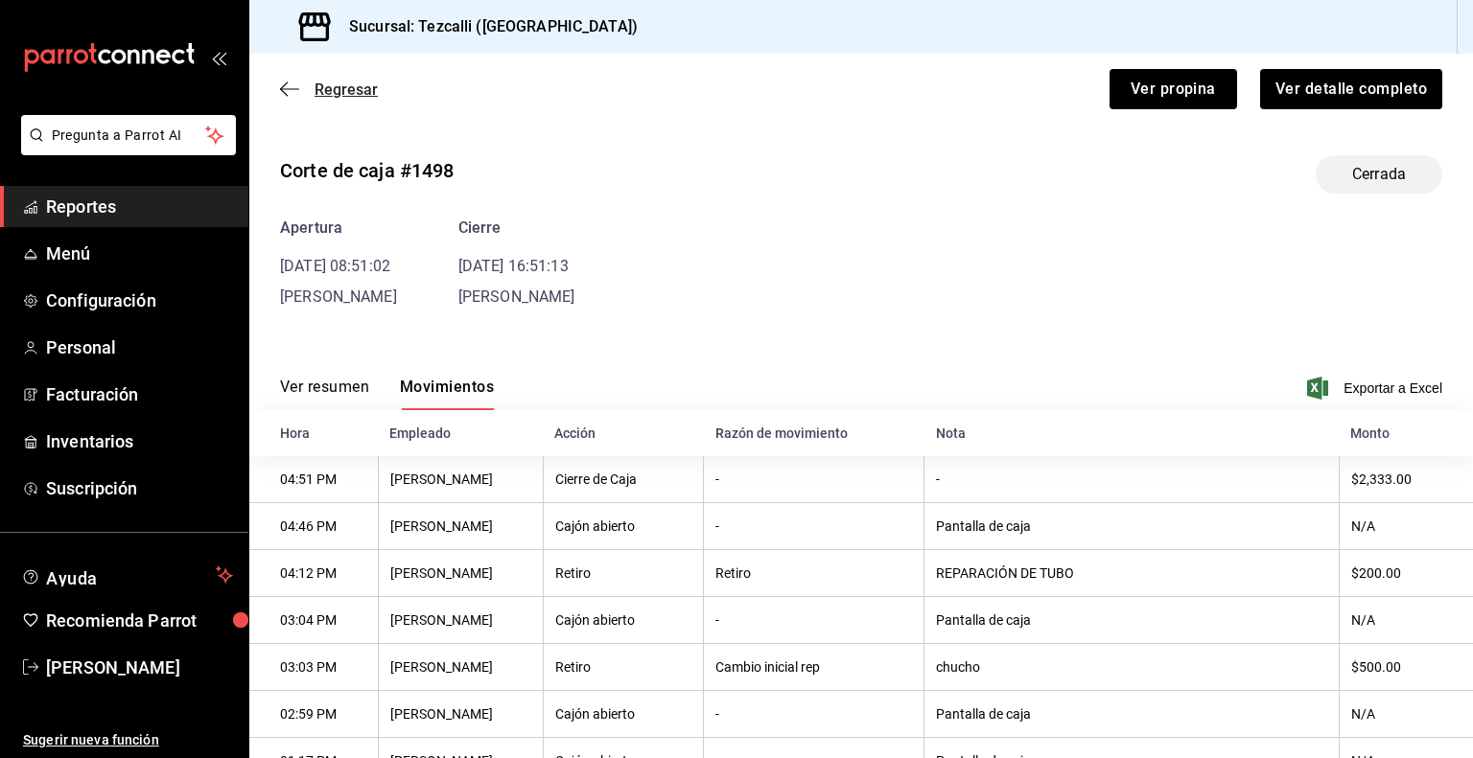
click at [332, 92] on span "Regresar" at bounding box center [345, 90] width 63 height 18
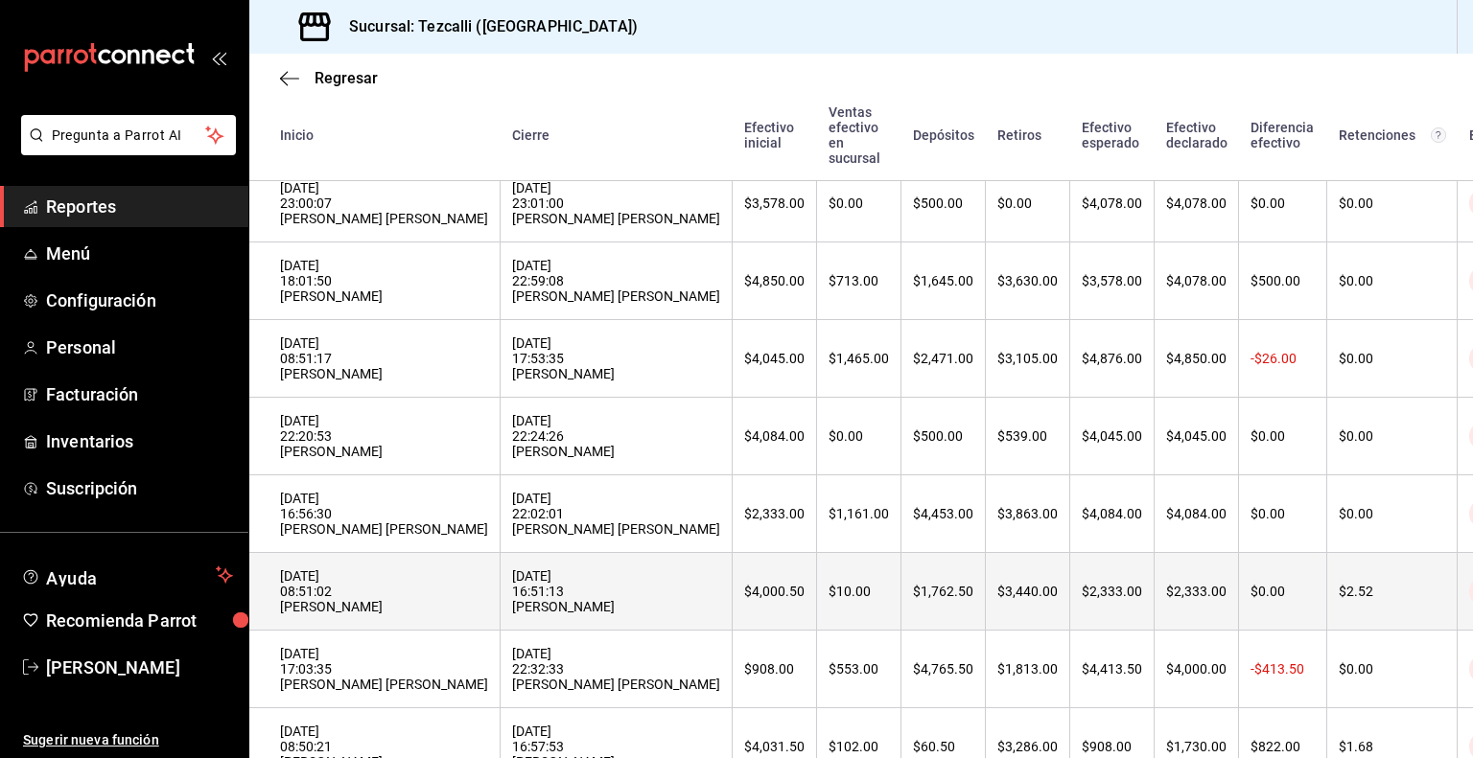
scroll to position [391, 0]
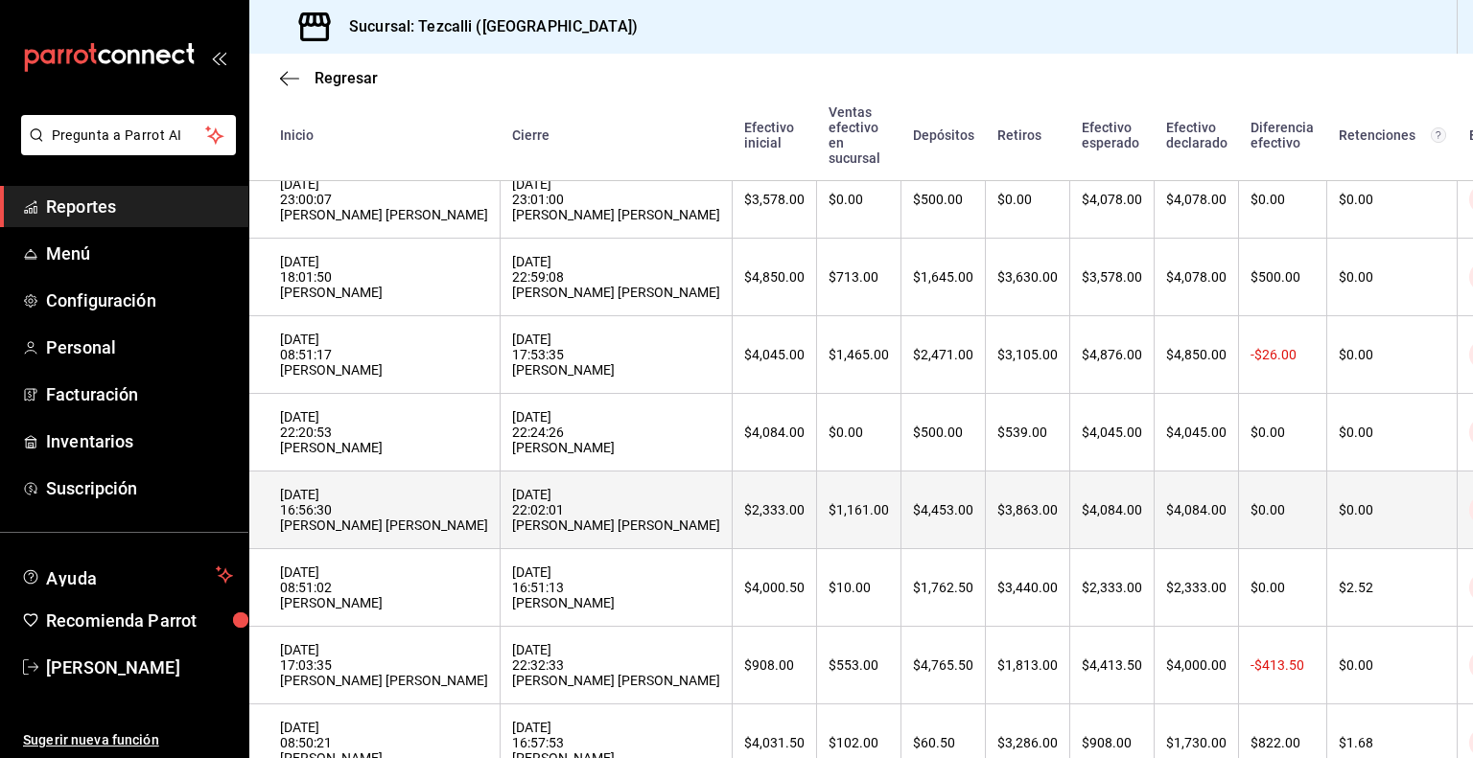
click at [424, 527] on div "[DATE] 16:56:30 [PERSON_NAME] [PERSON_NAME]" at bounding box center [384, 510] width 208 height 46
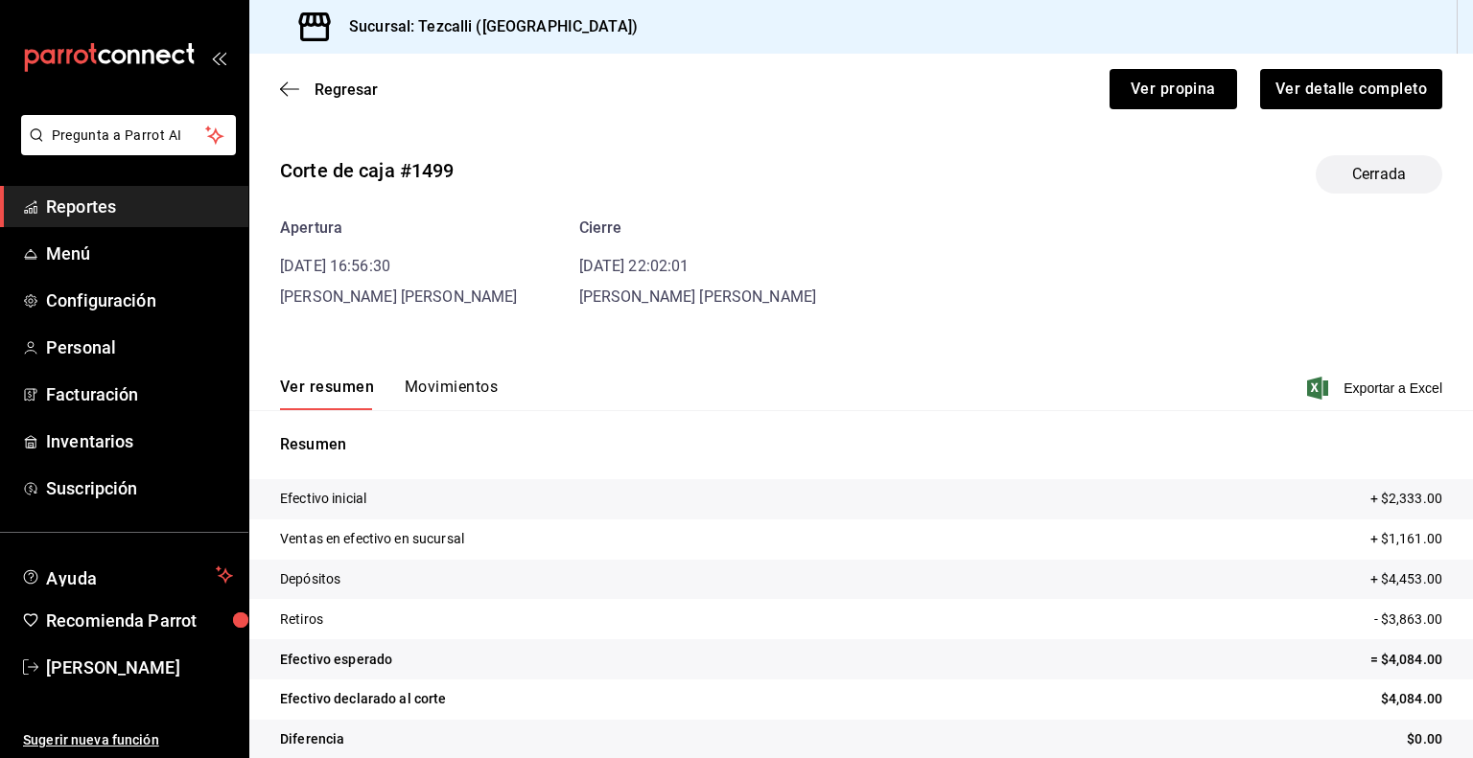
click at [438, 386] on button "Movimientos" at bounding box center [451, 394] width 93 height 33
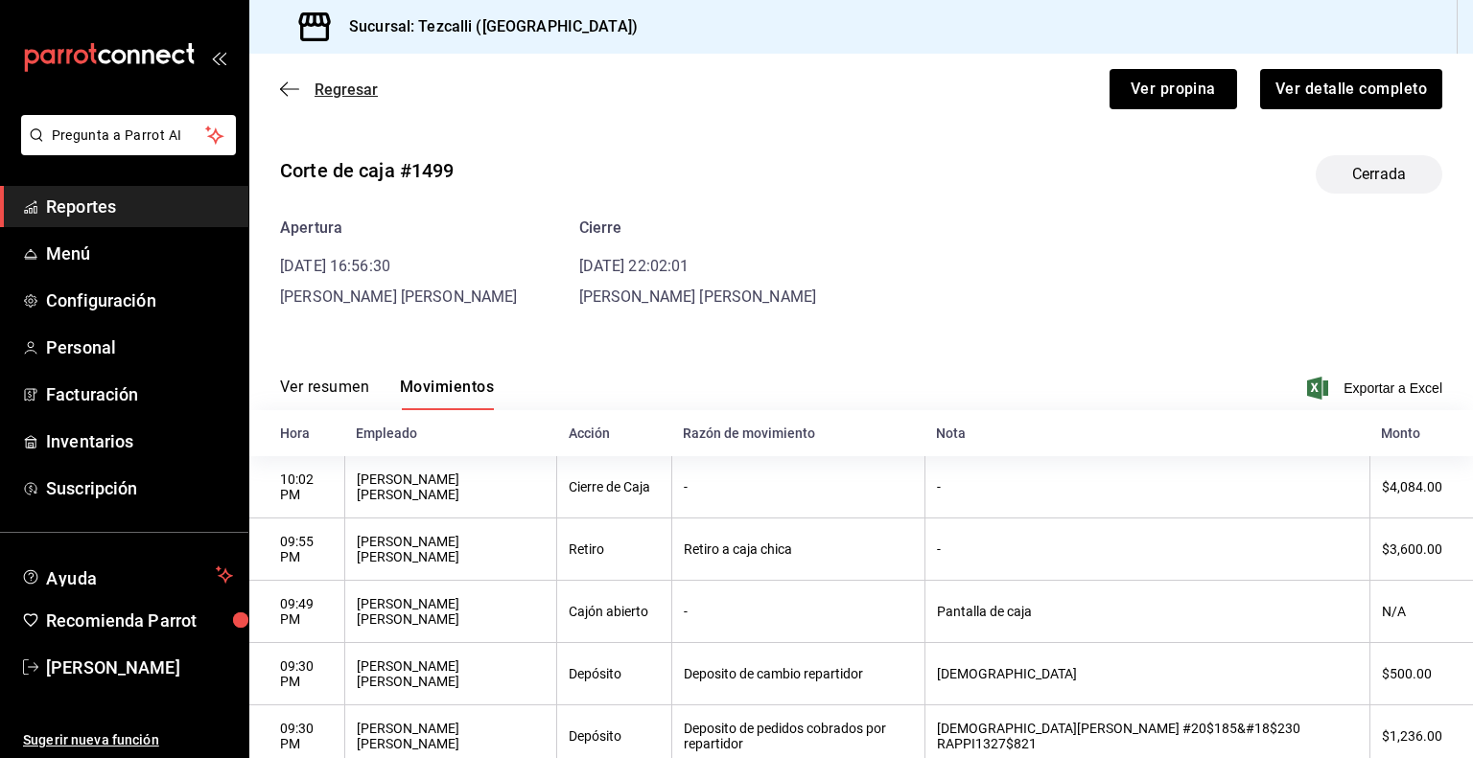
click at [346, 81] on span "Regresar" at bounding box center [345, 90] width 63 height 18
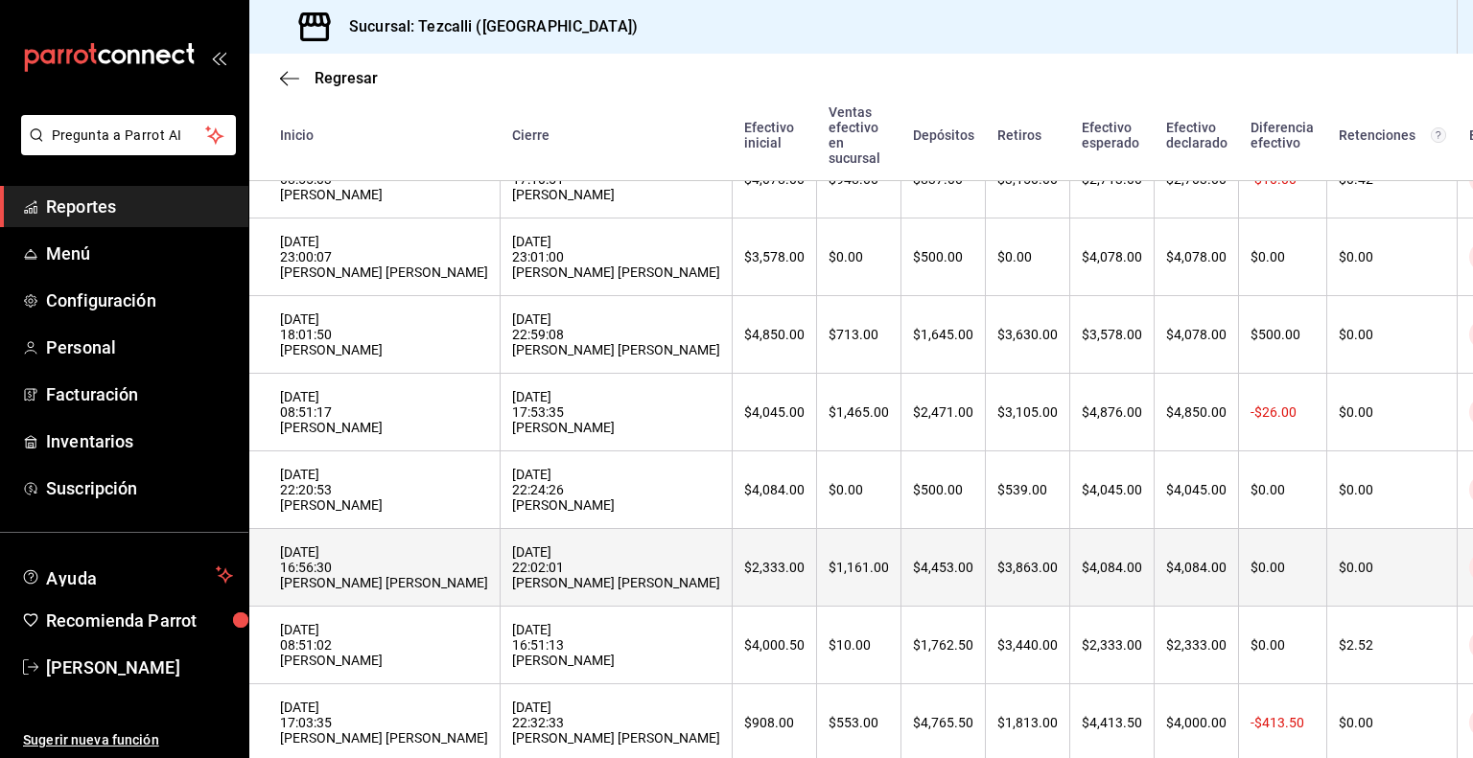
scroll to position [336, 0]
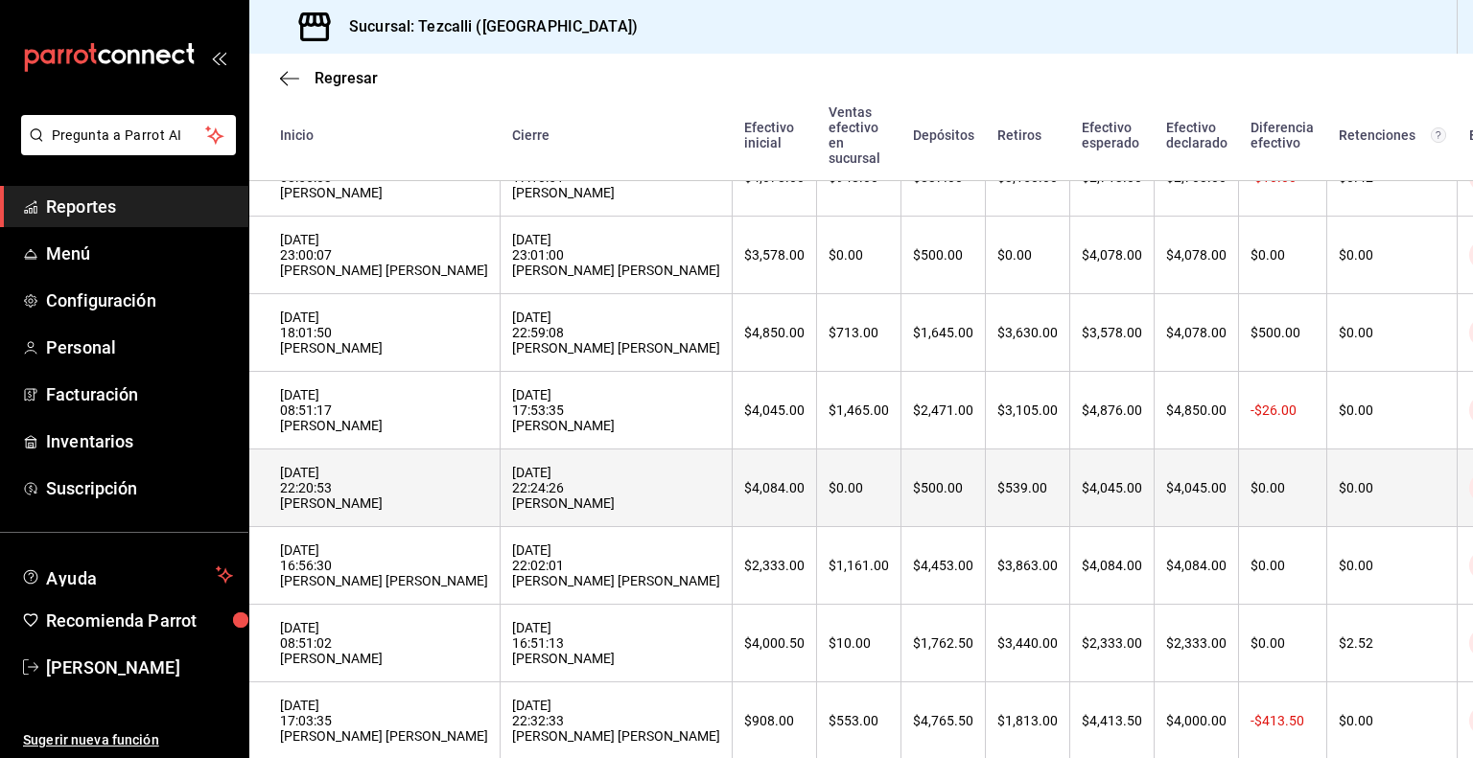
click at [454, 511] on div "[DATE] 22:20:53 [PERSON_NAME]" at bounding box center [384, 488] width 208 height 46
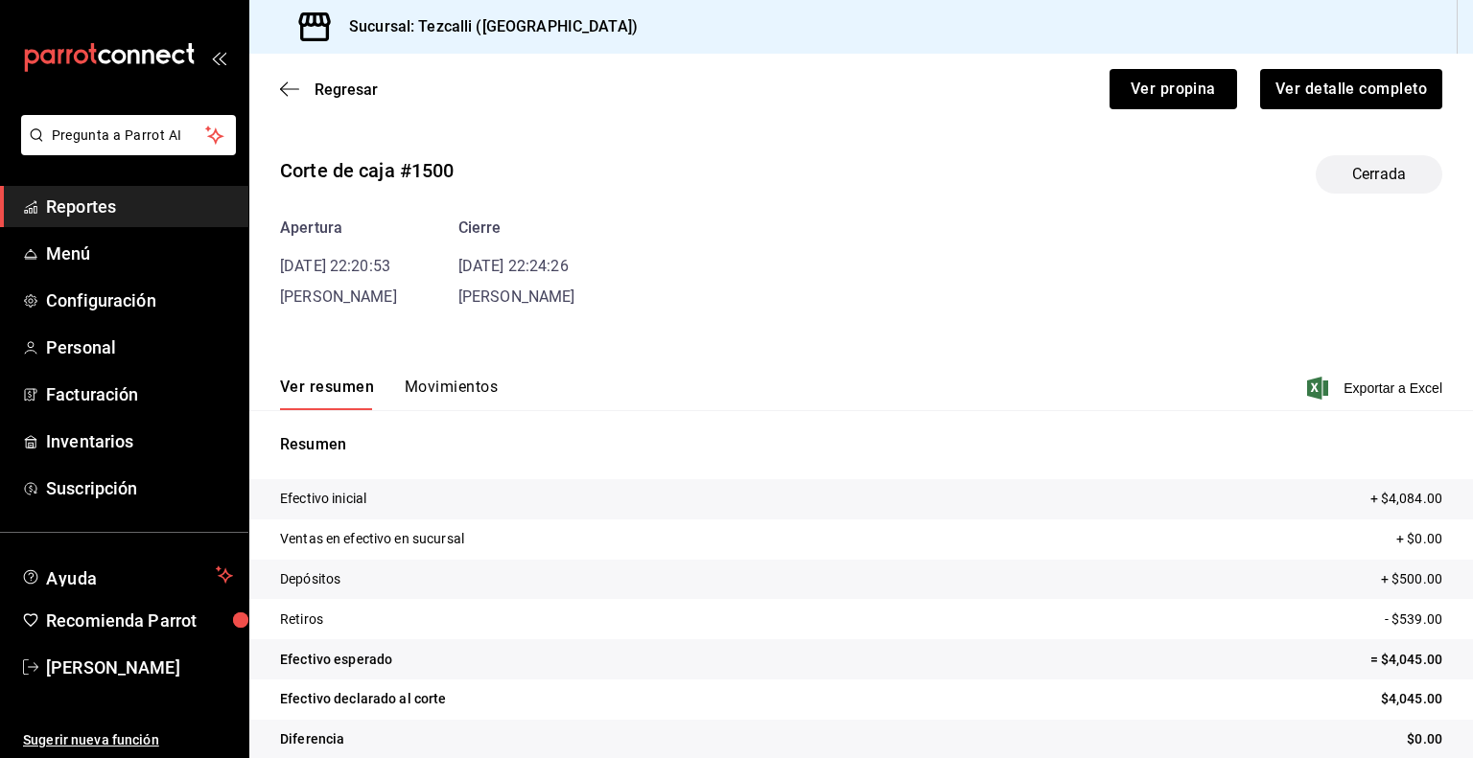
click at [423, 389] on button "Movimientos" at bounding box center [451, 394] width 93 height 33
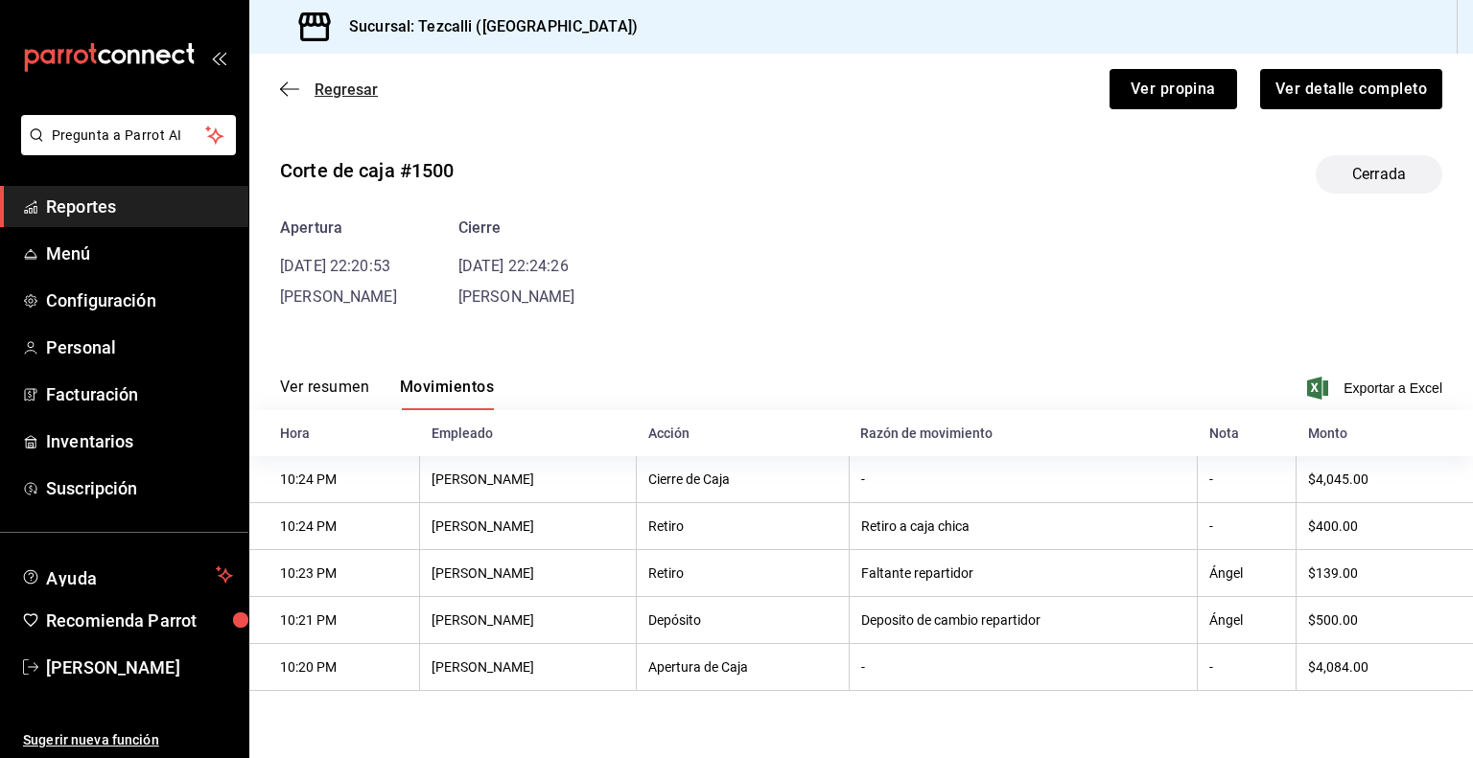
click at [349, 93] on span "Regresar" at bounding box center [345, 90] width 63 height 18
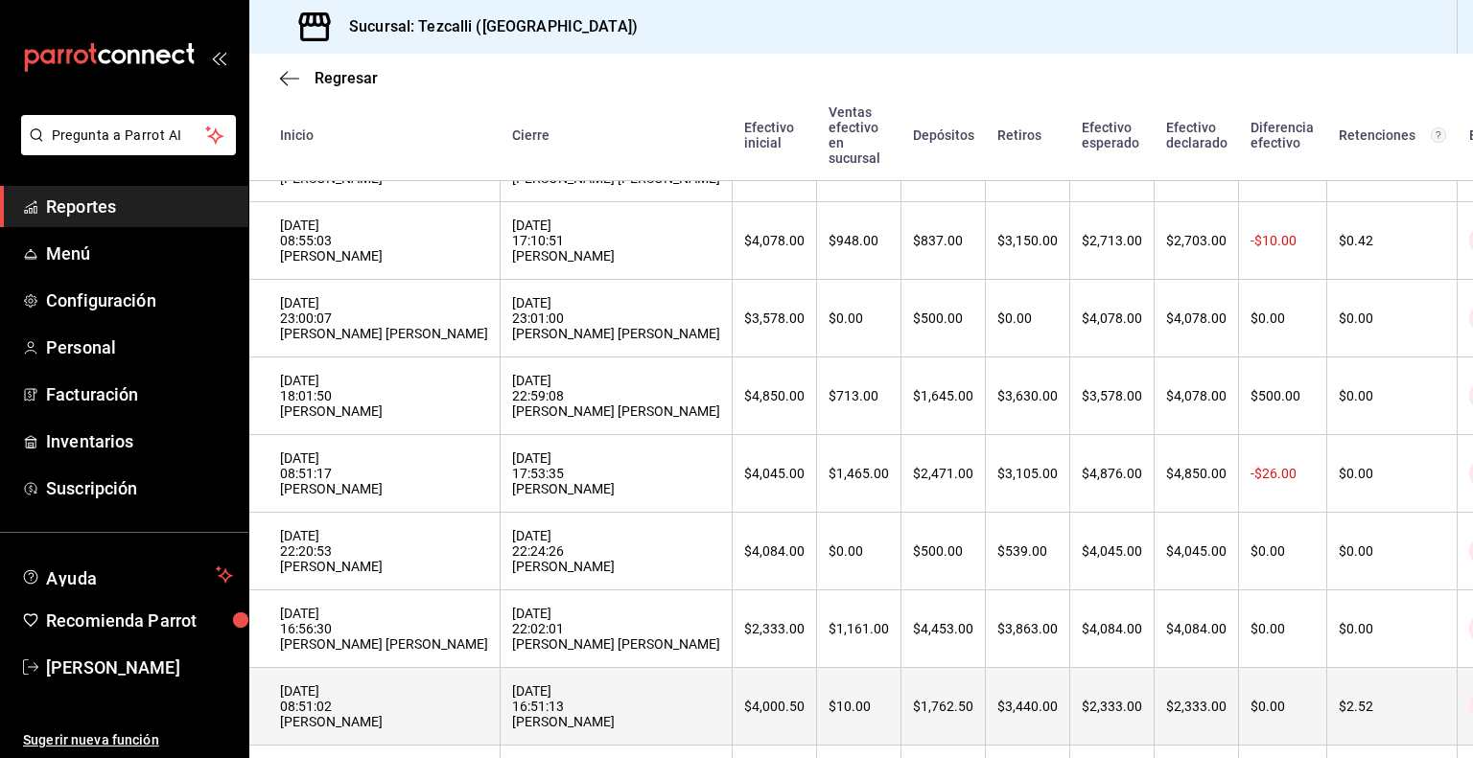
scroll to position [340, 0]
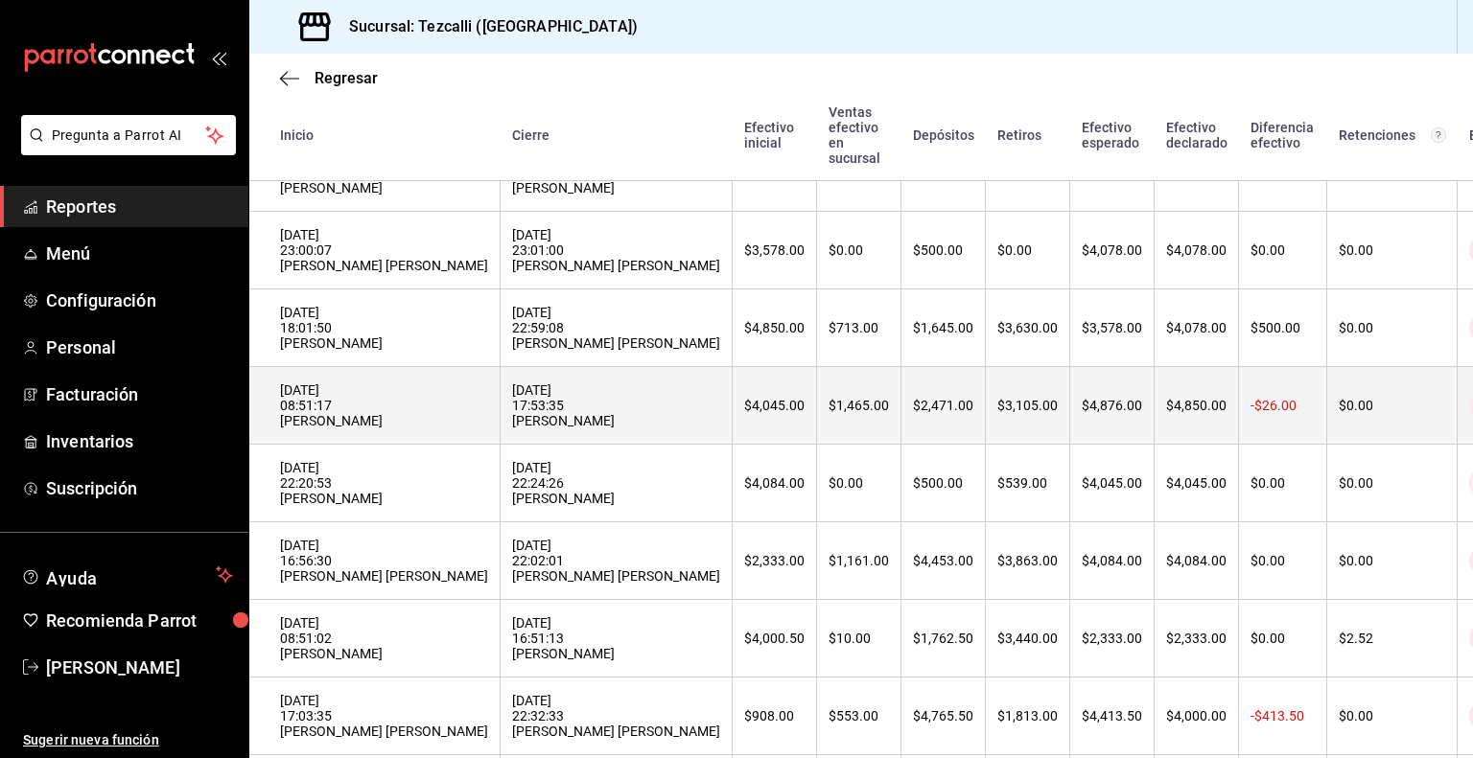
click at [398, 429] on div "[DATE] 08:51:17 [PERSON_NAME]" at bounding box center [384, 406] width 208 height 46
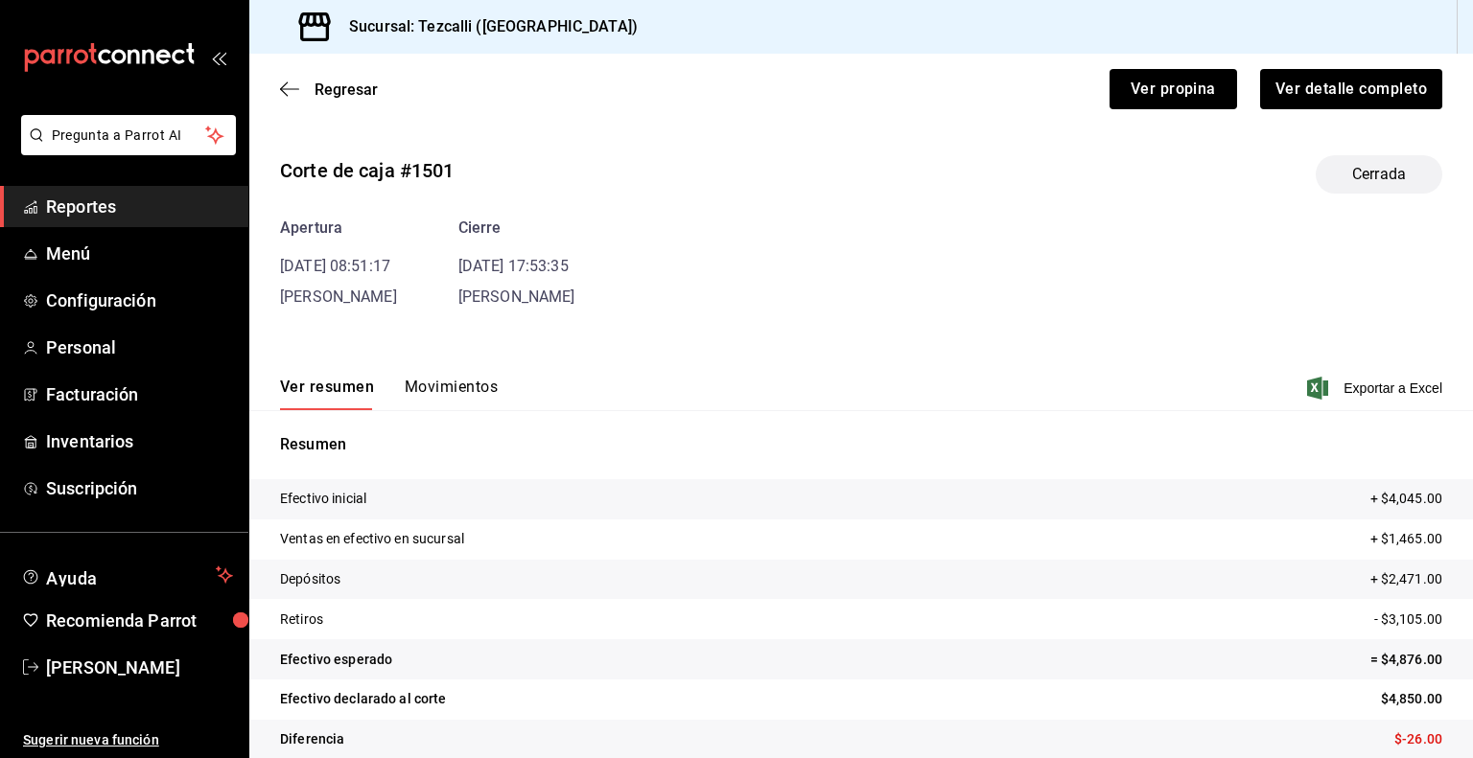
click at [461, 392] on button "Movimientos" at bounding box center [451, 394] width 93 height 33
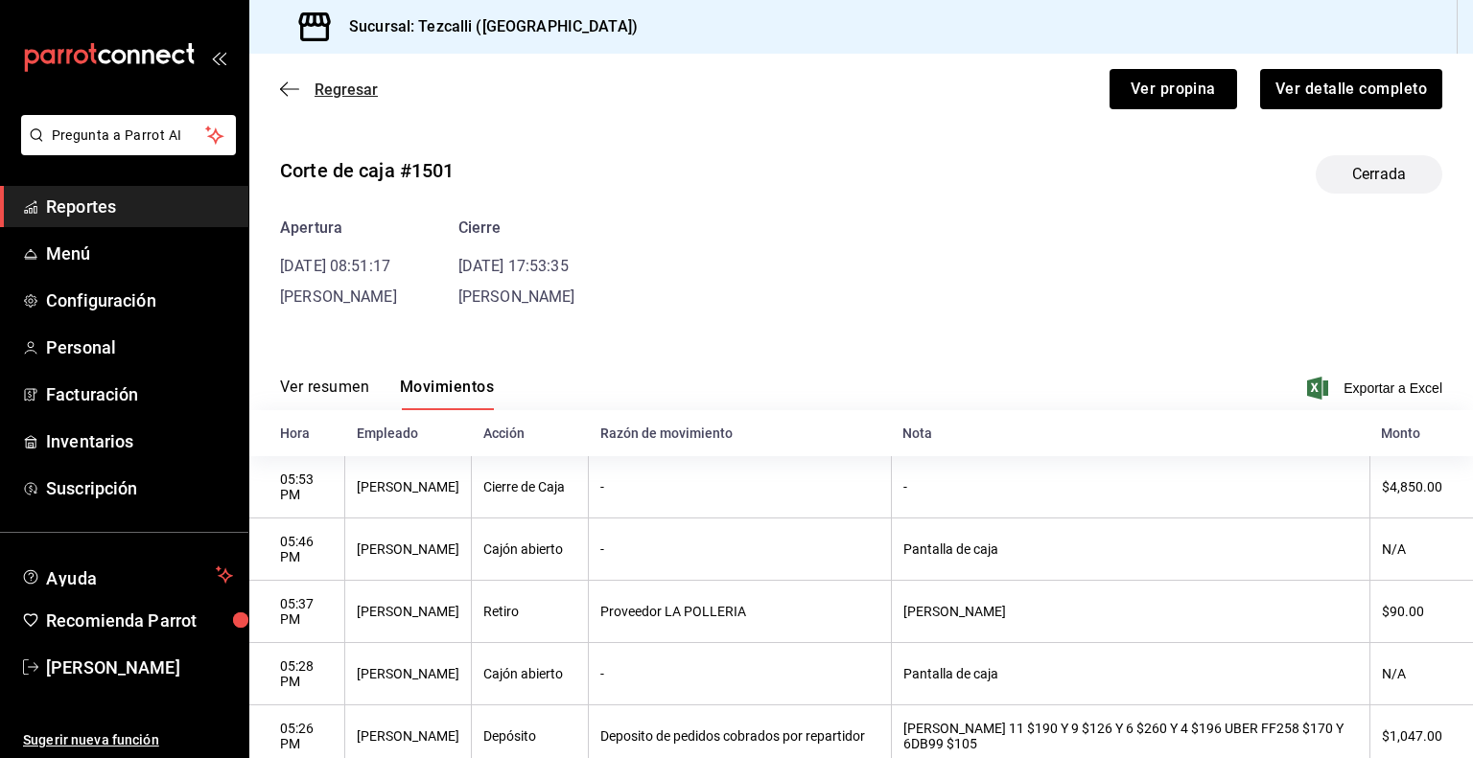
click at [359, 89] on span "Regresar" at bounding box center [345, 90] width 63 height 18
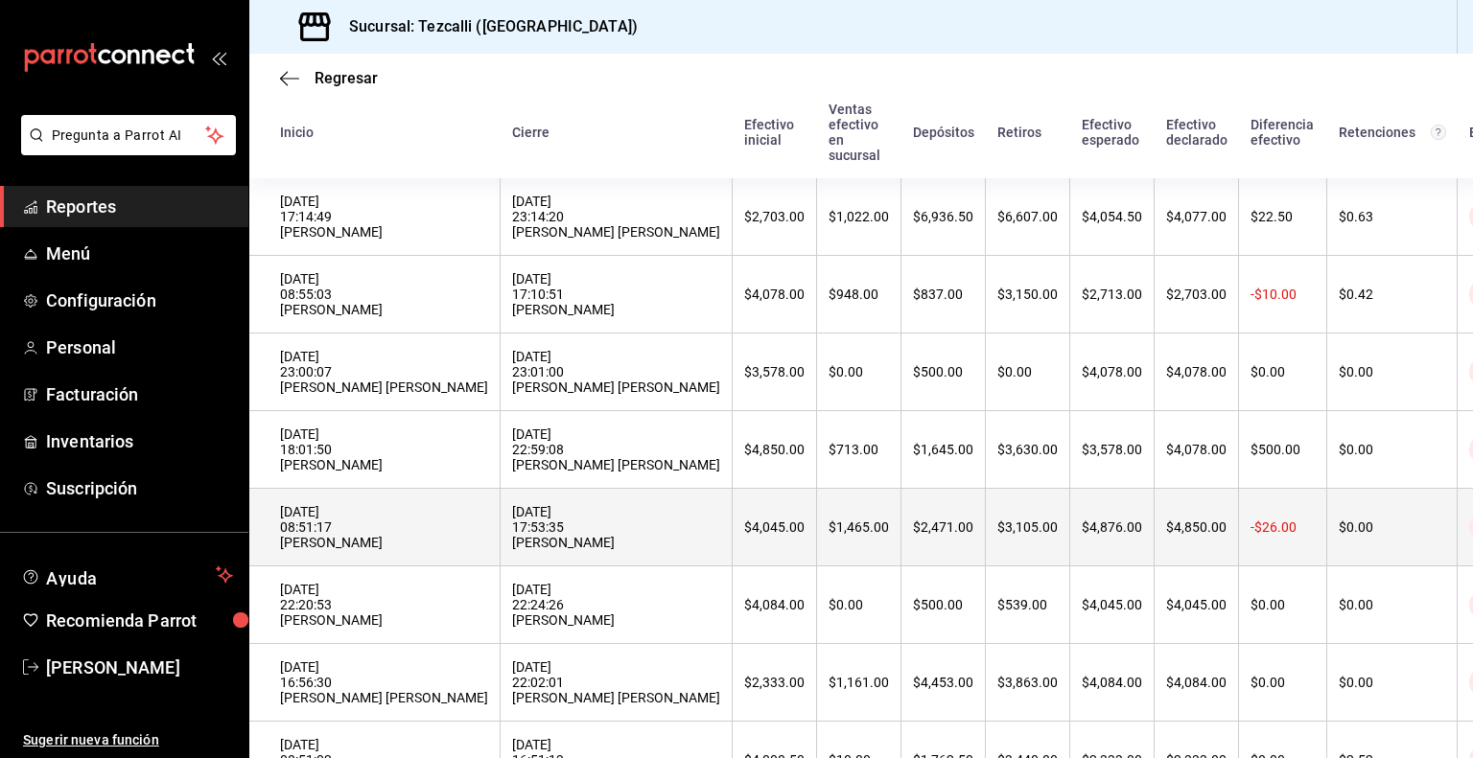
scroll to position [184, 0]
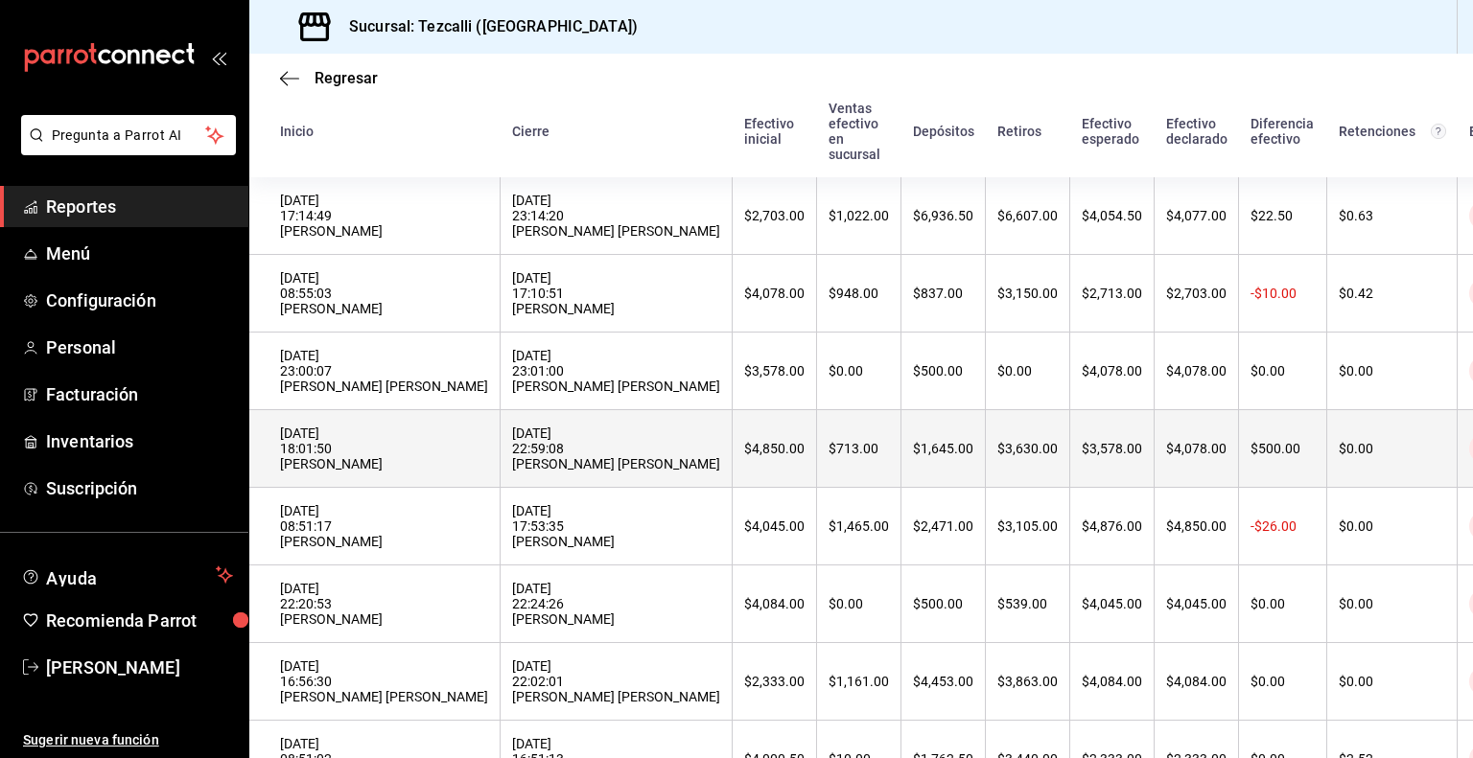
click at [500, 453] on th "[DATE] 18:01:50 [PERSON_NAME]" at bounding box center [374, 449] width 251 height 78
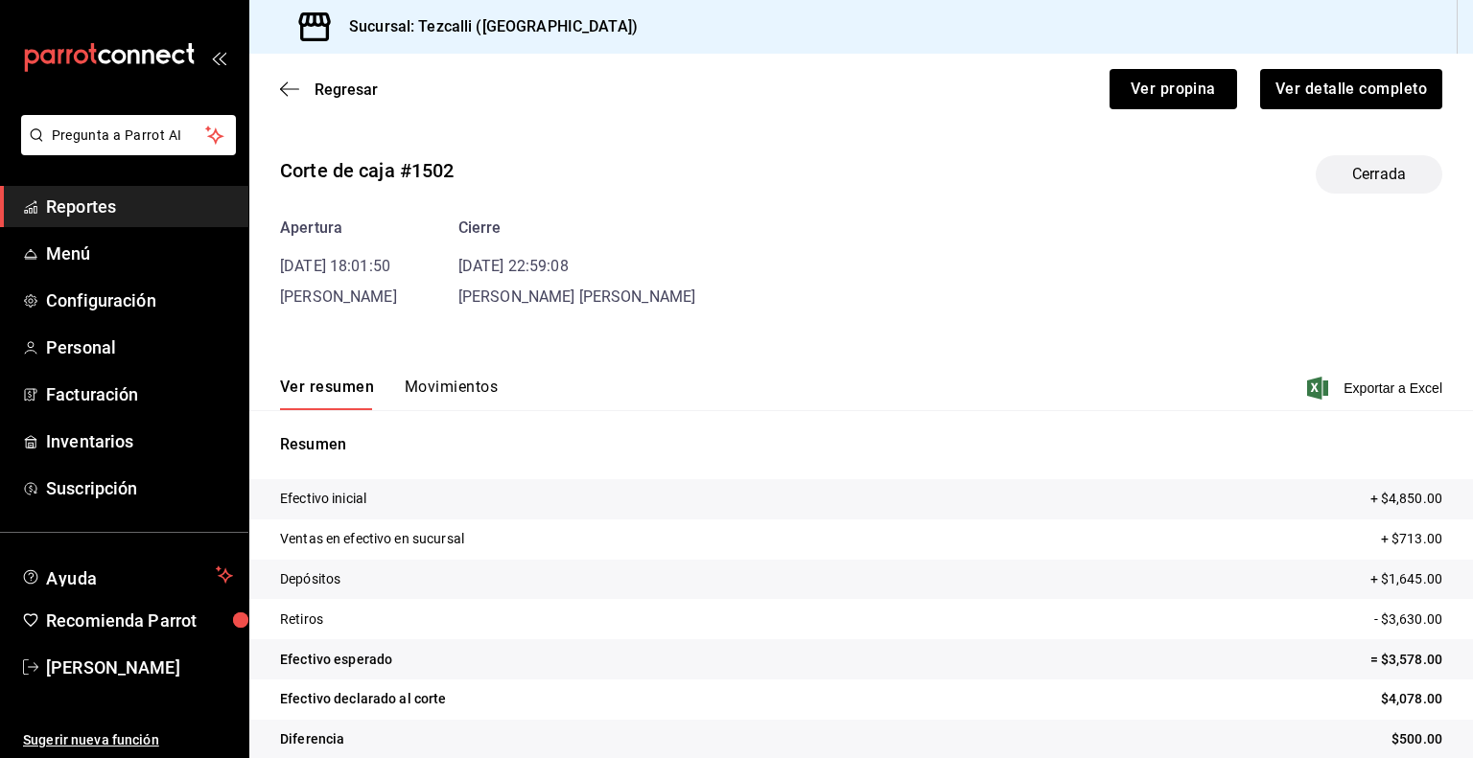
scroll to position [24, 0]
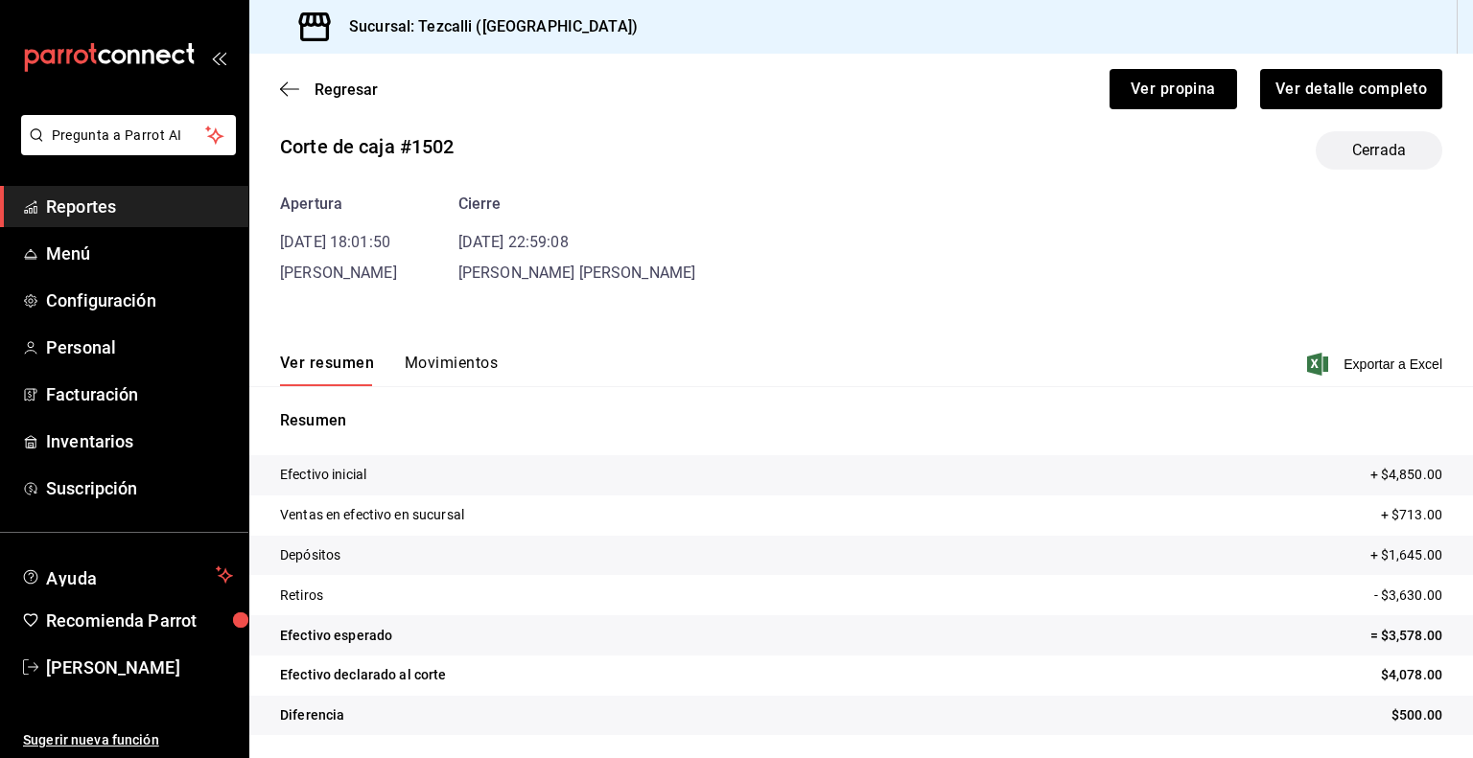
click at [472, 363] on button "Movimientos" at bounding box center [451, 370] width 93 height 33
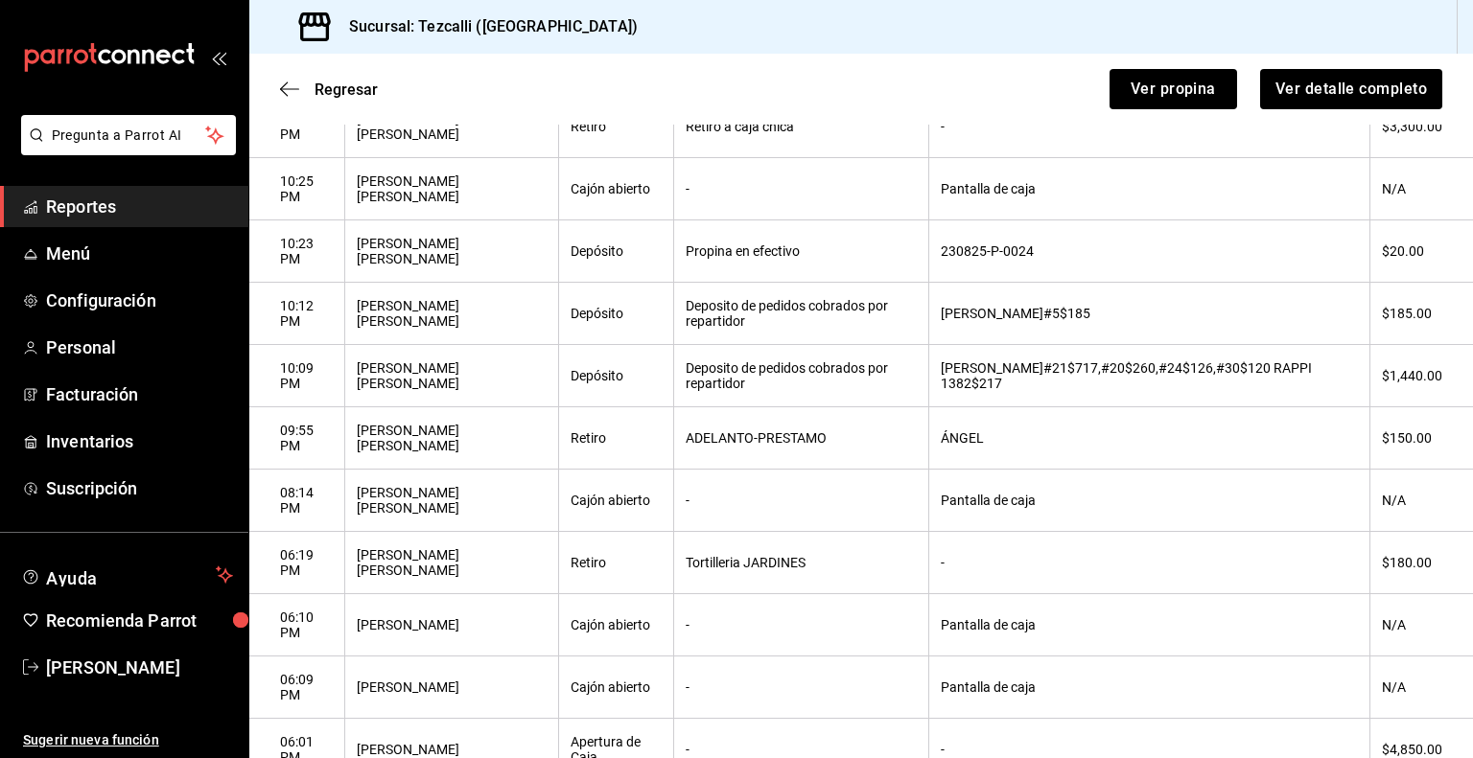
scroll to position [0, 0]
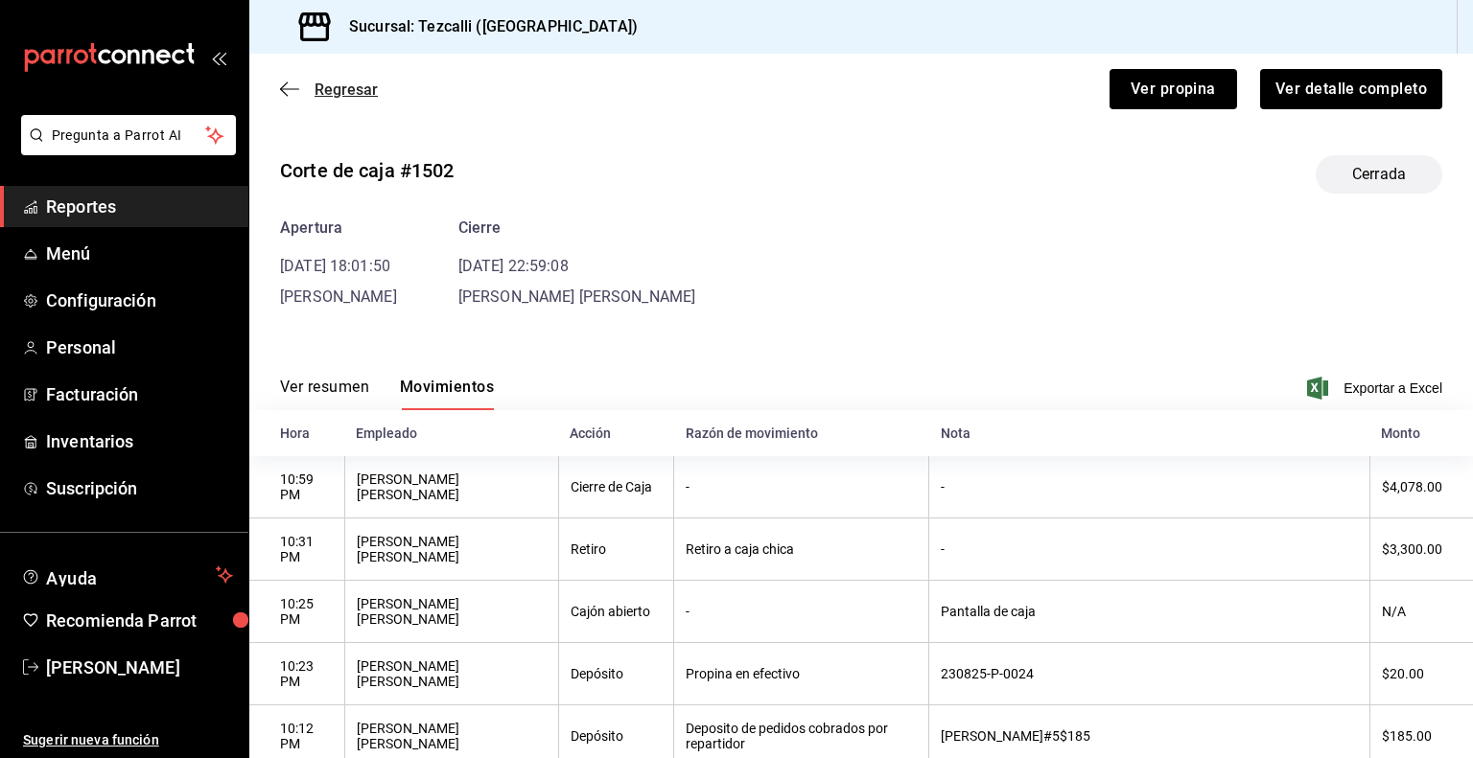
click at [338, 90] on span "Regresar" at bounding box center [345, 90] width 63 height 18
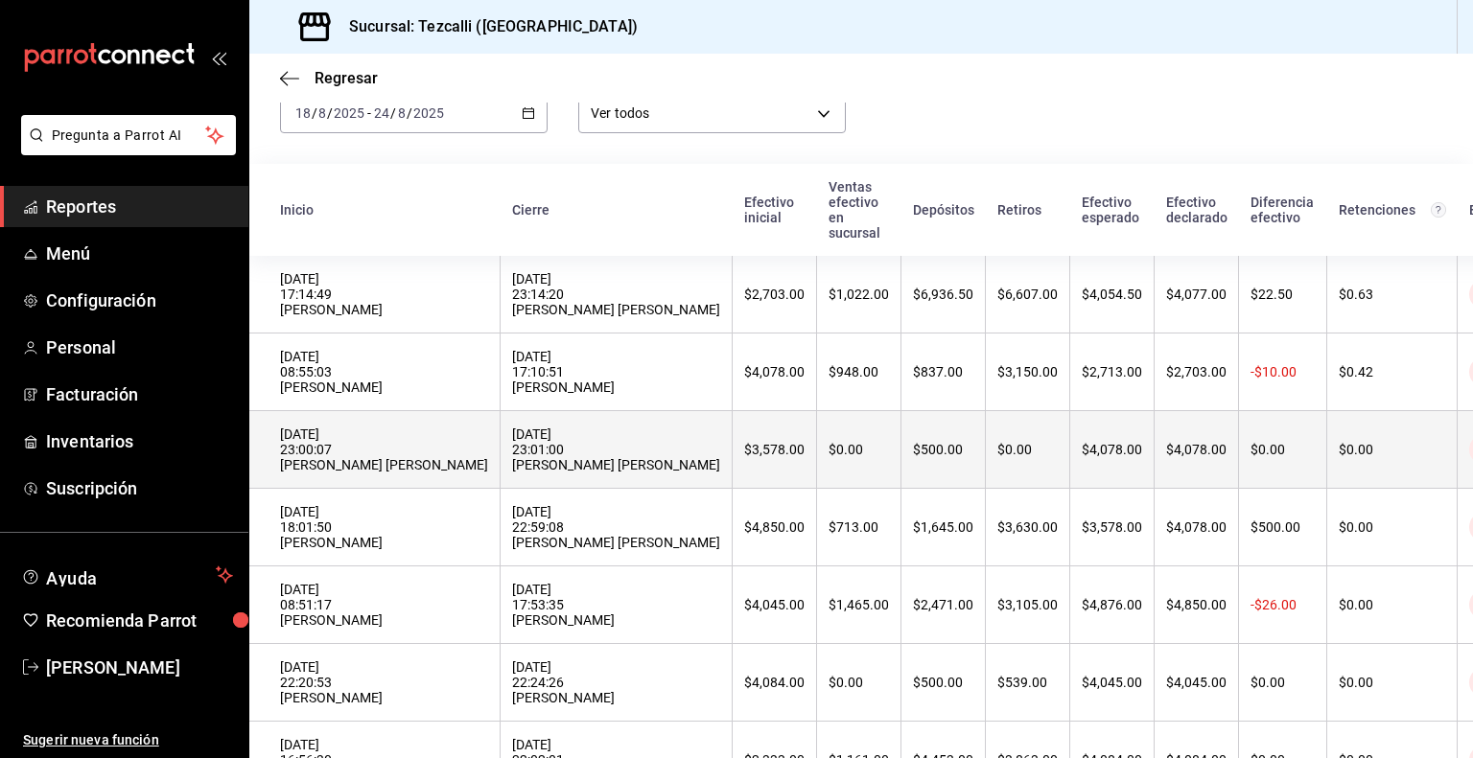
scroll to position [106, 0]
click at [488, 472] on div "[DATE] 23:00:07 [PERSON_NAME] [PERSON_NAME]" at bounding box center [384, 449] width 208 height 46
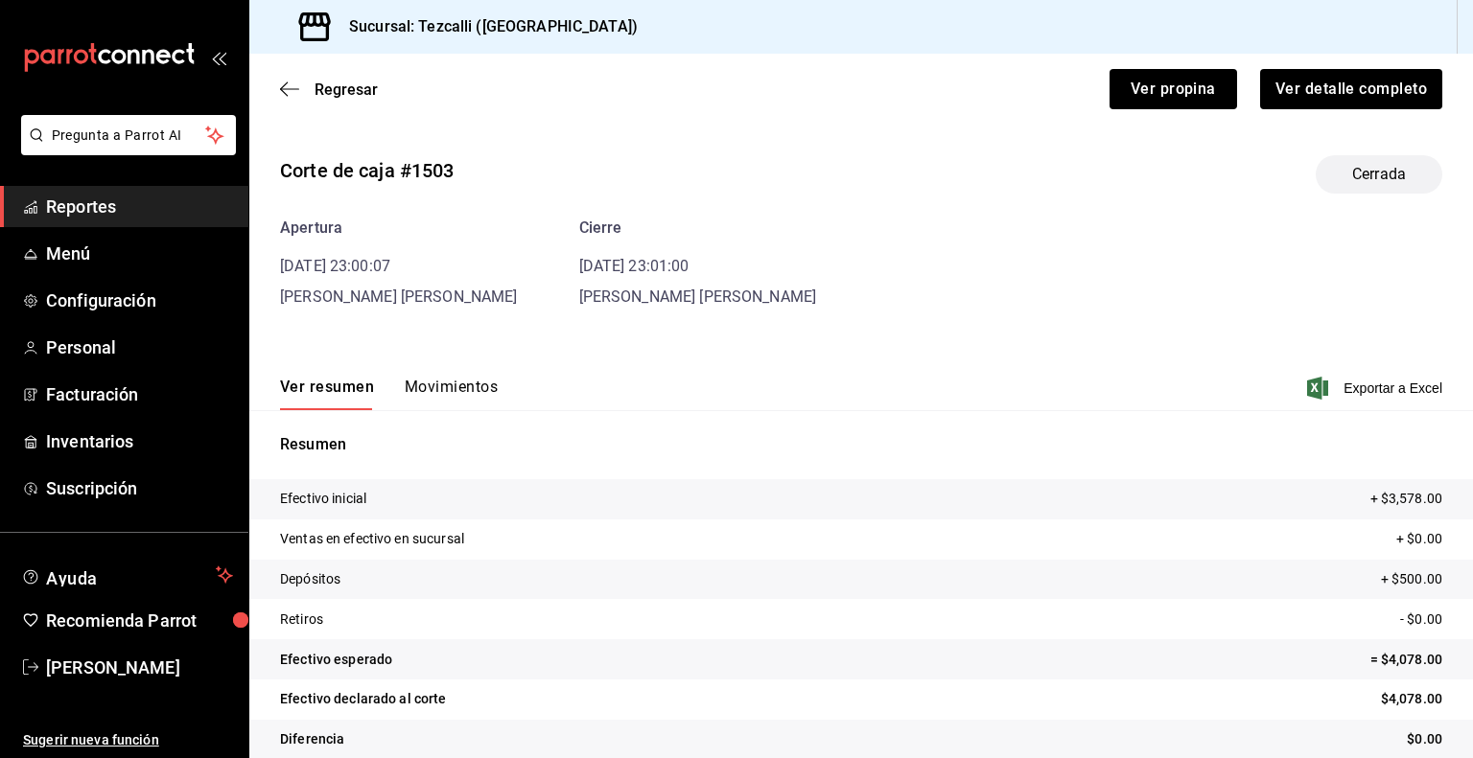
click at [482, 402] on button "Movimientos" at bounding box center [451, 394] width 93 height 33
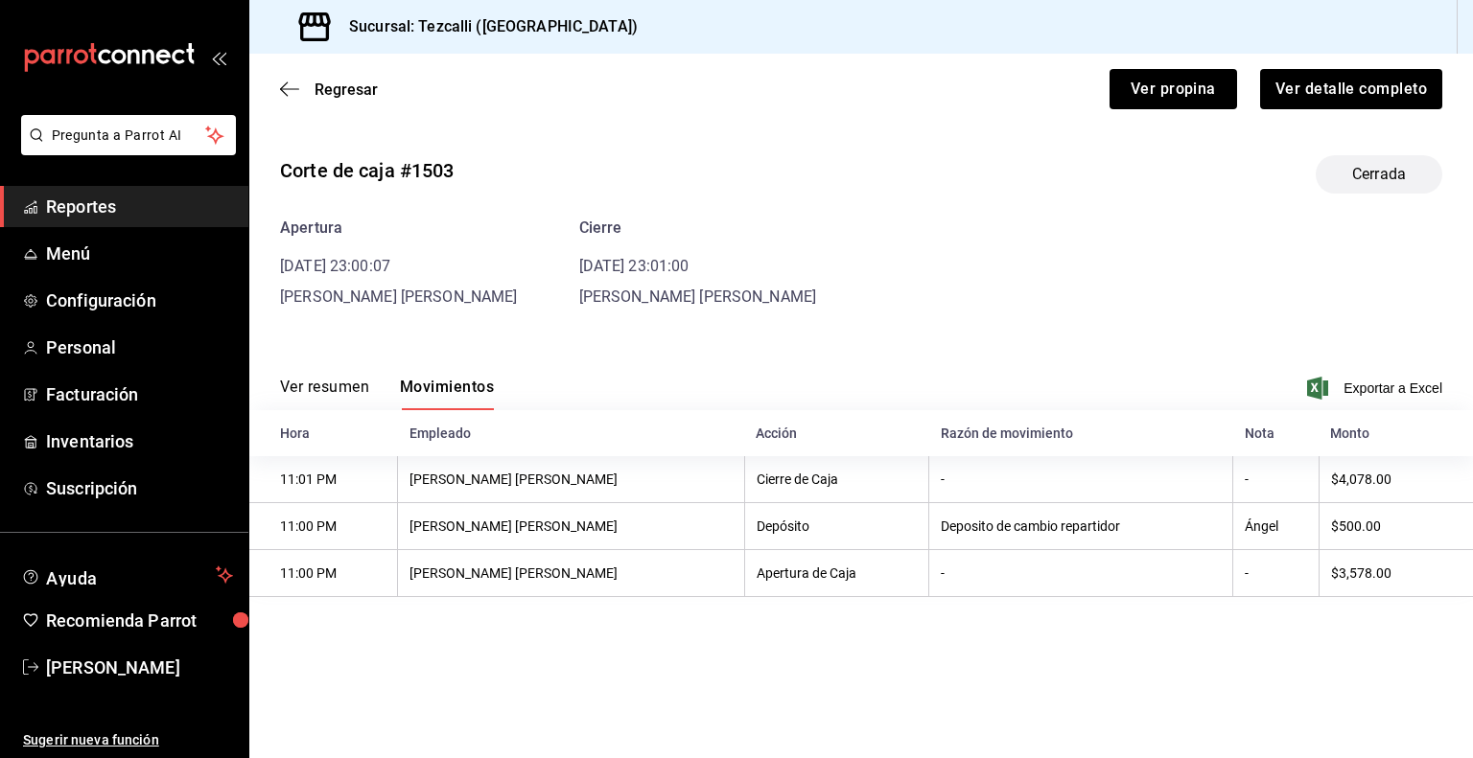
click at [339, 99] on div "Regresar Ver propina Ver detalle completo" at bounding box center [860, 89] width 1223 height 71
click at [343, 91] on span "Regresar" at bounding box center [345, 90] width 63 height 18
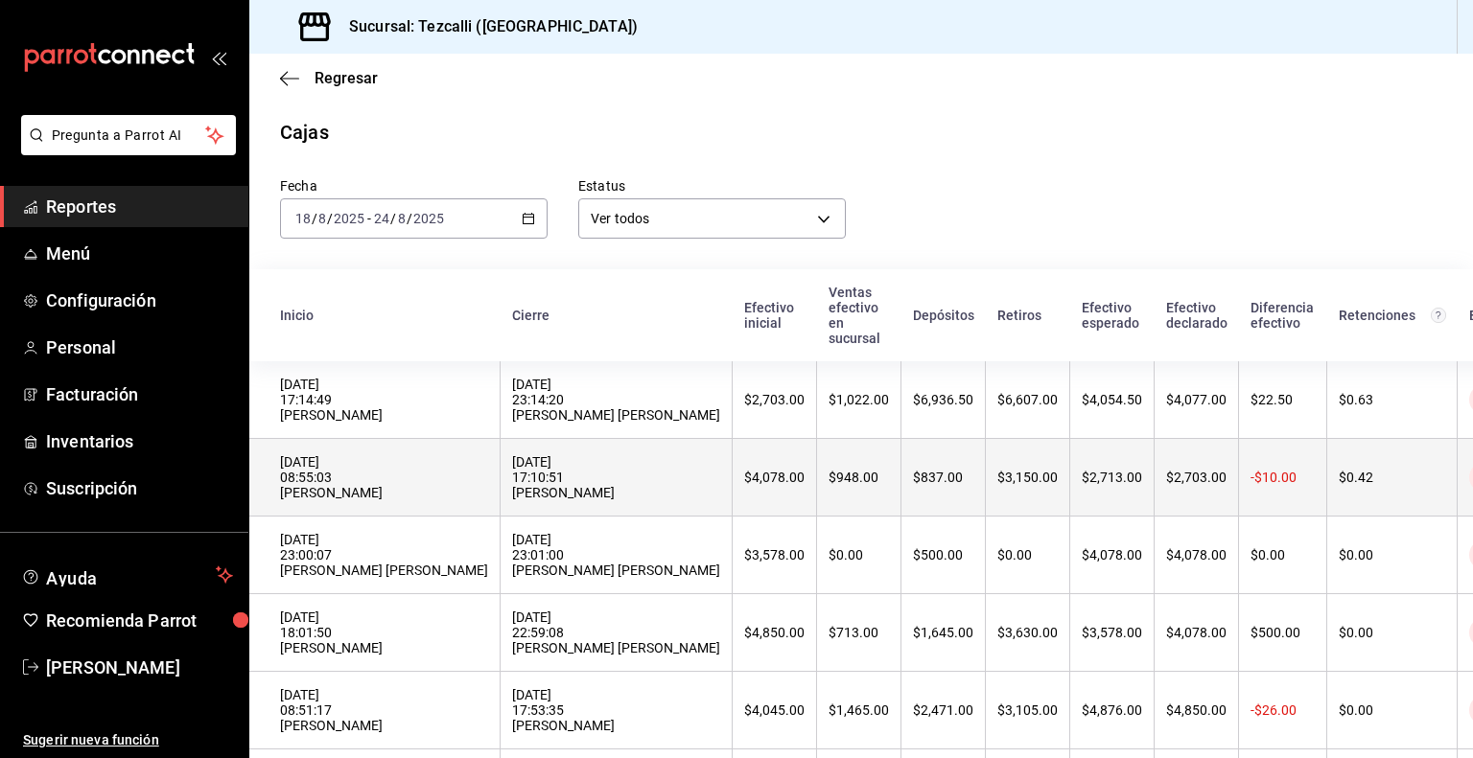
click at [488, 480] on div "[DATE] 08:55:03 [PERSON_NAME]" at bounding box center [384, 477] width 208 height 46
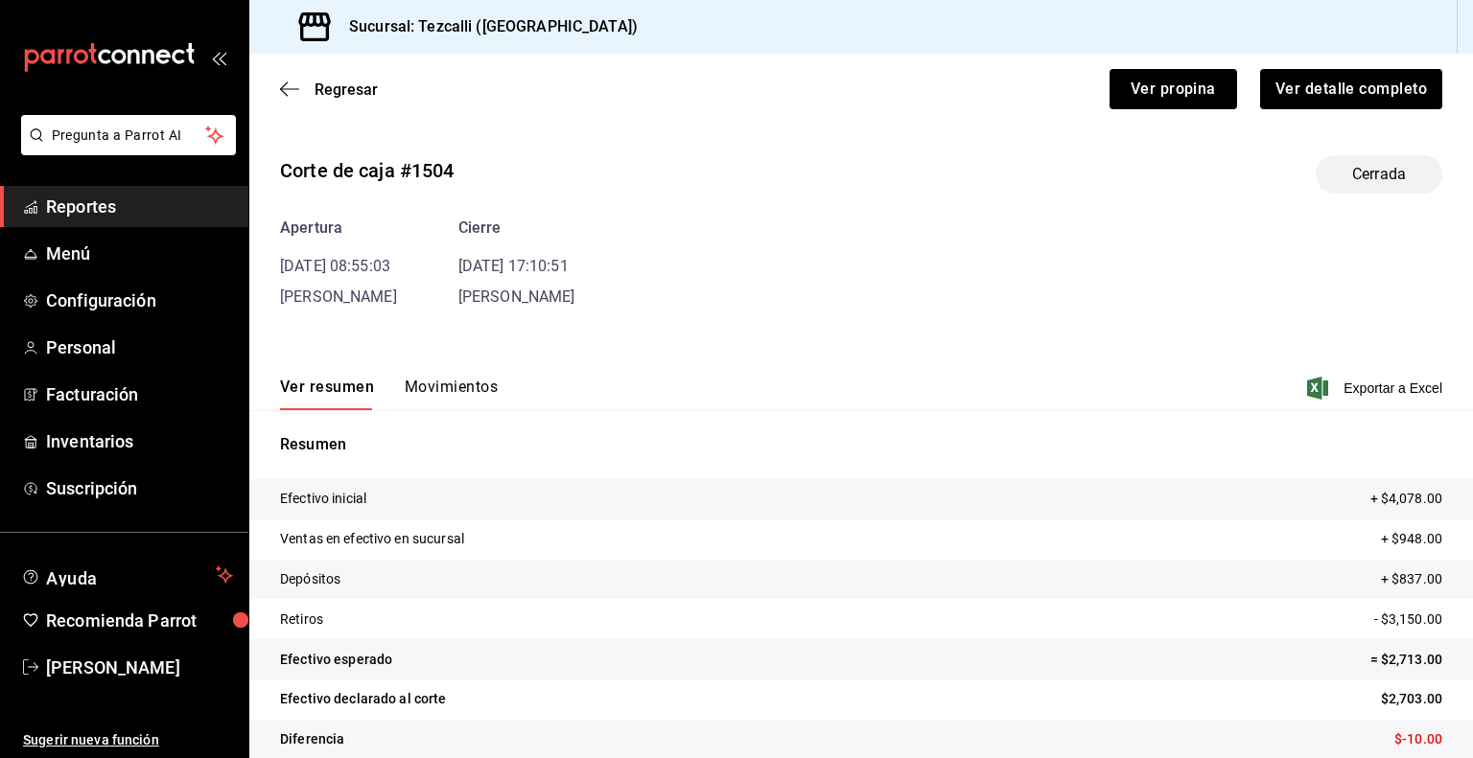
click at [428, 385] on button "Movimientos" at bounding box center [451, 394] width 93 height 33
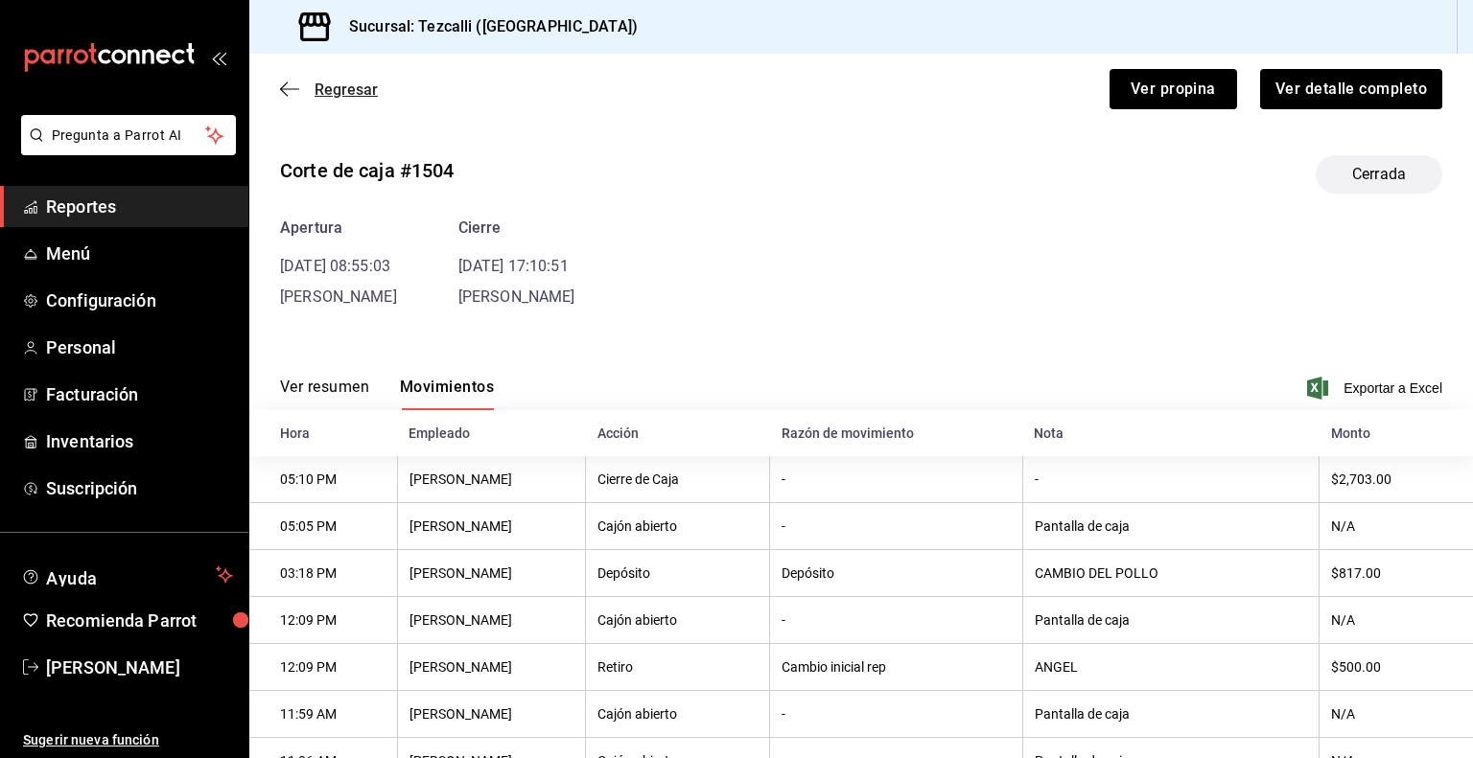
click at [341, 95] on span "Regresar" at bounding box center [345, 90] width 63 height 18
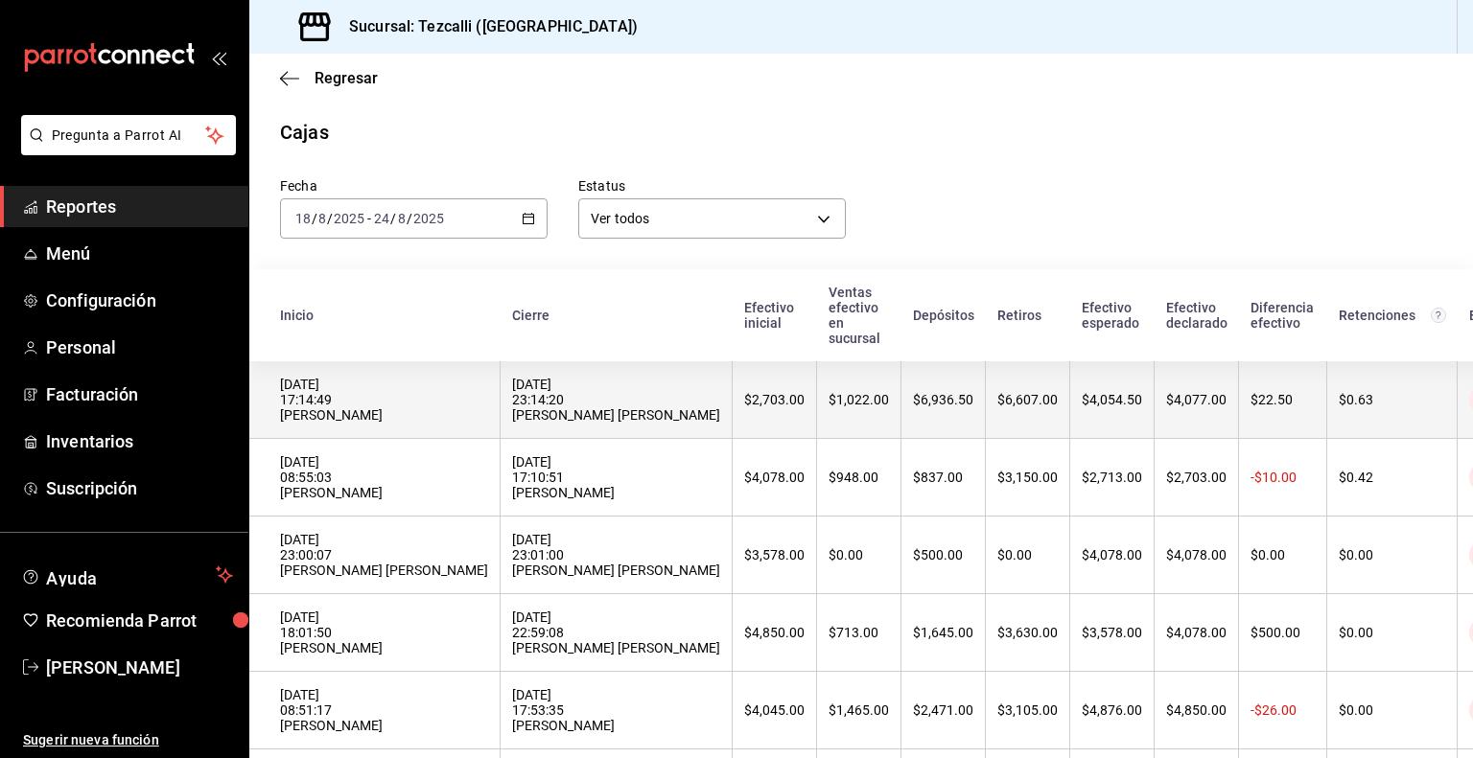
click at [440, 391] on div "[DATE] 17:14:49 [PERSON_NAME]" at bounding box center [384, 400] width 208 height 46
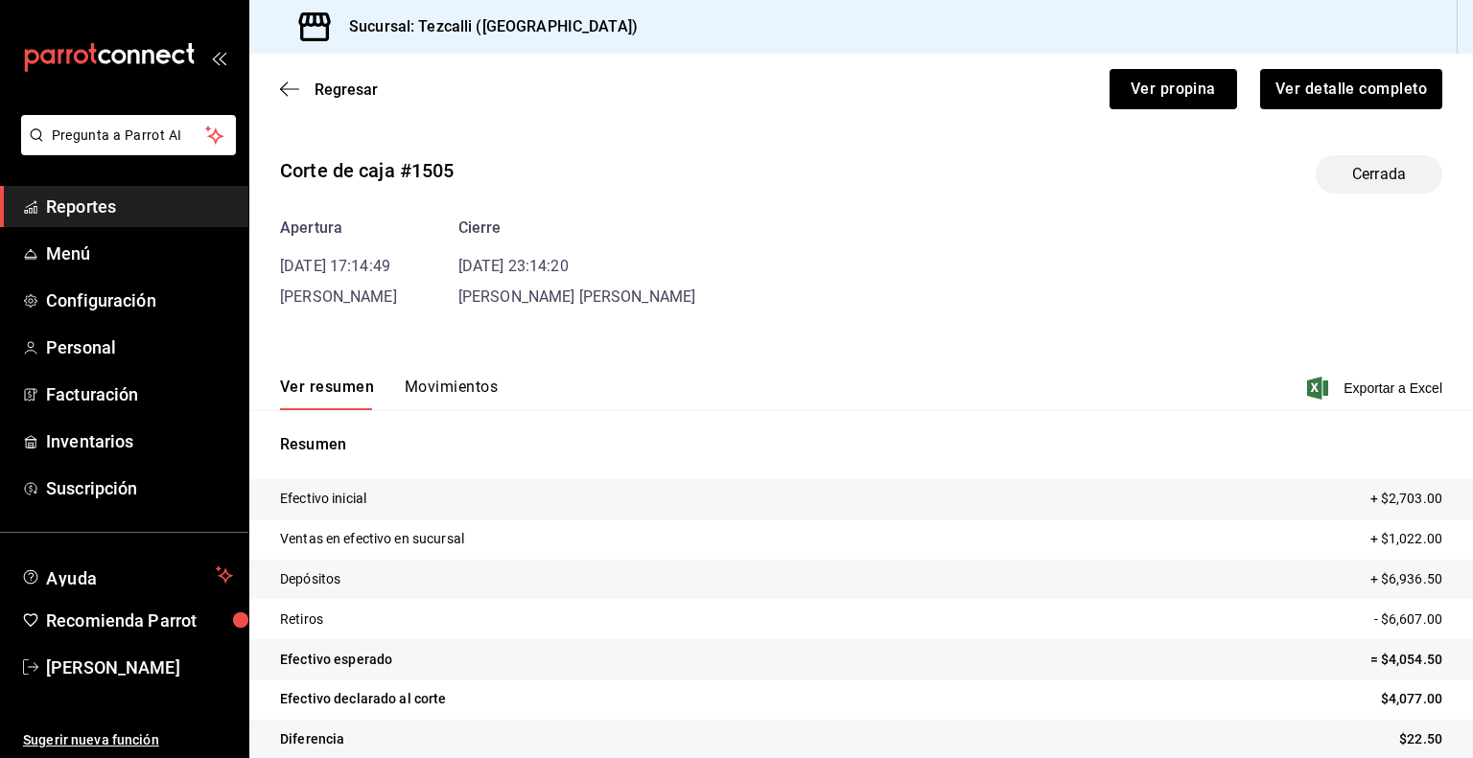
click at [424, 387] on button "Movimientos" at bounding box center [451, 394] width 93 height 33
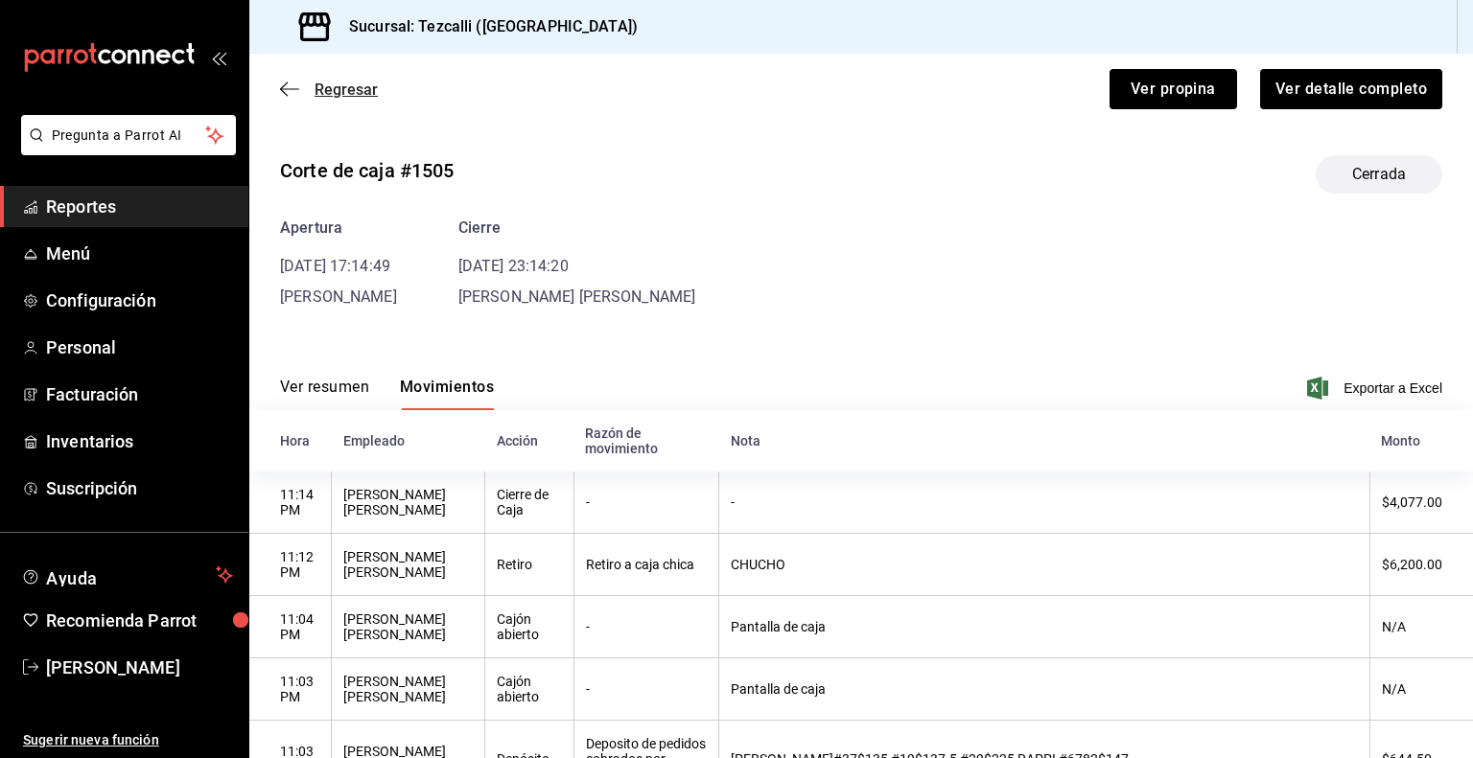
click at [349, 87] on span "Regresar" at bounding box center [345, 90] width 63 height 18
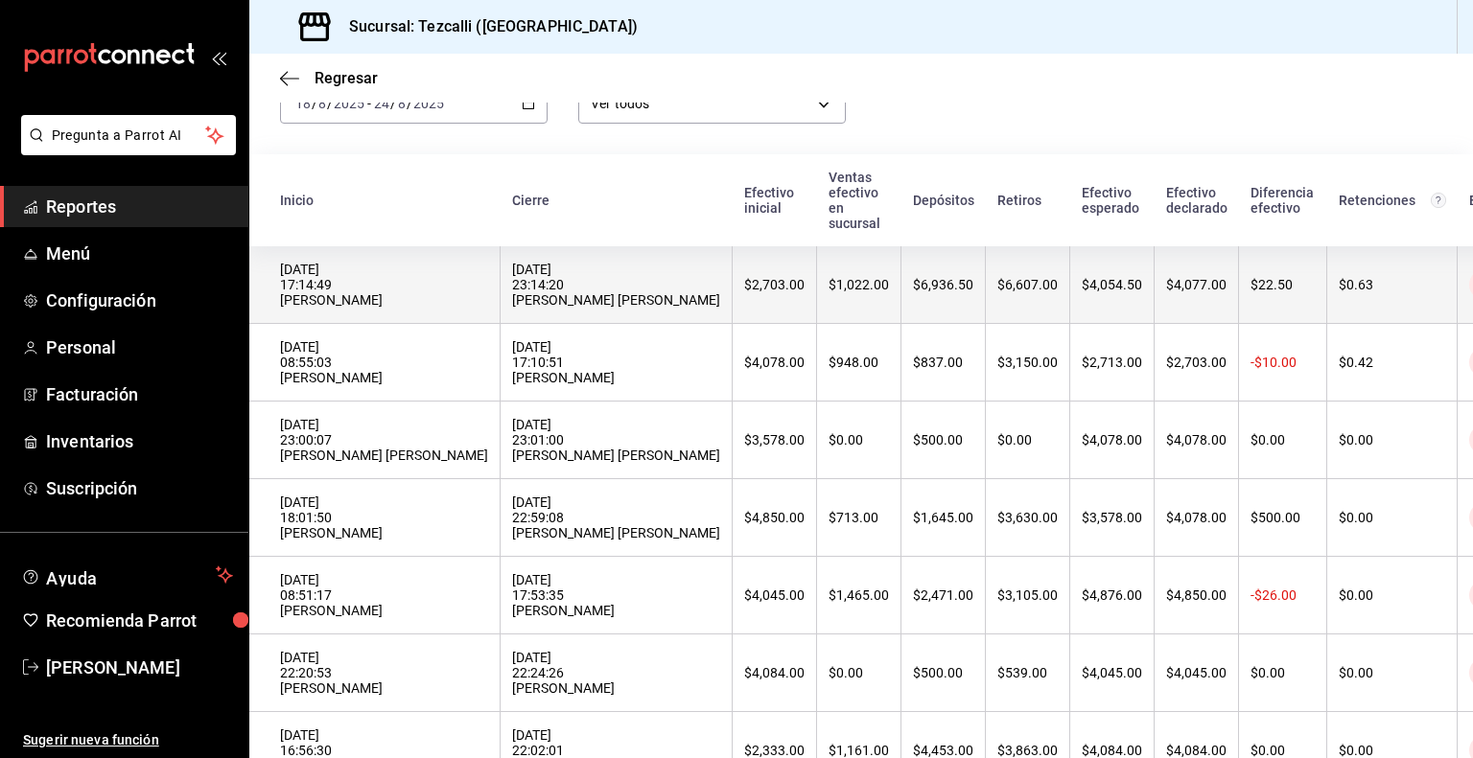
scroll to position [117, 0]
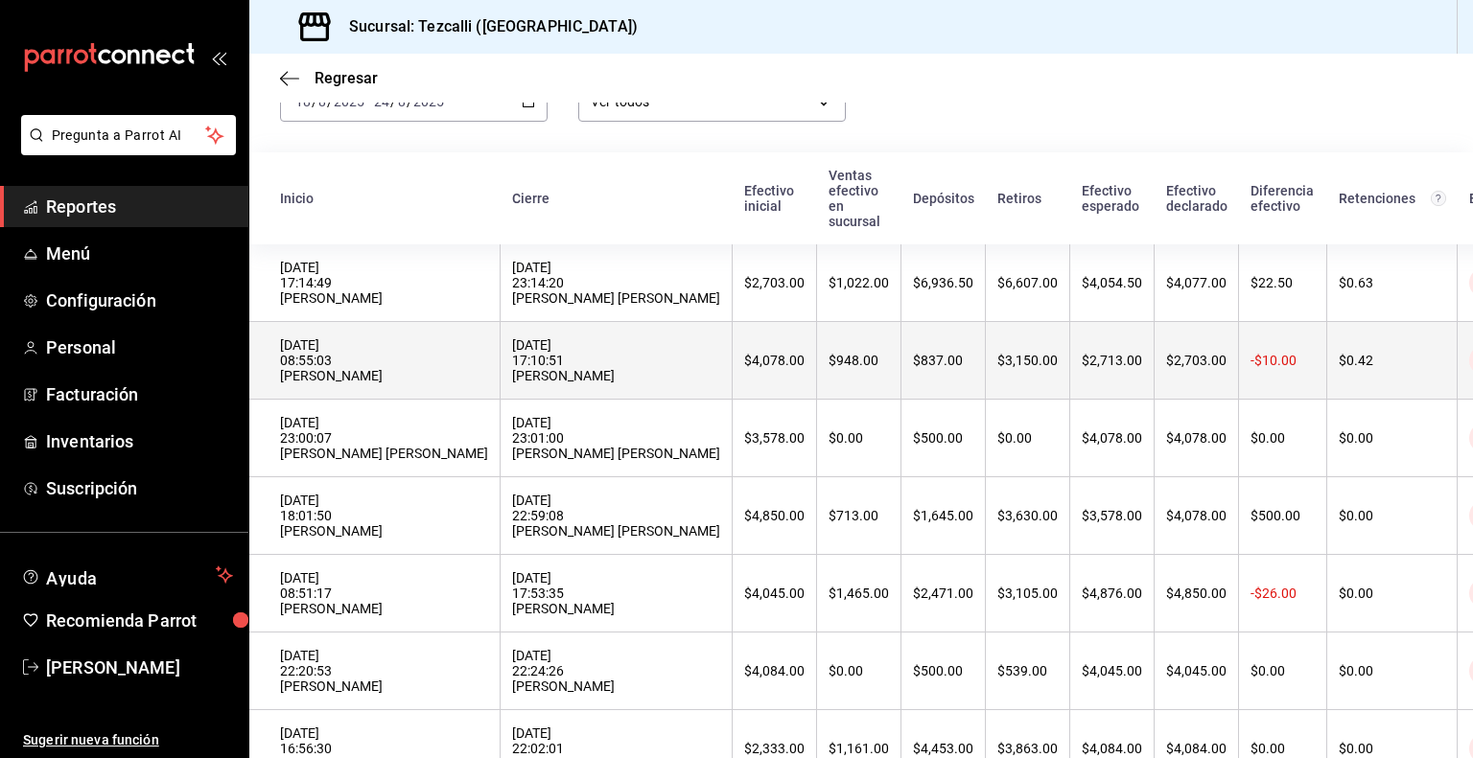
click at [704, 371] on div "[DATE] 17:10:51 [PERSON_NAME]" at bounding box center [616, 360] width 208 height 46
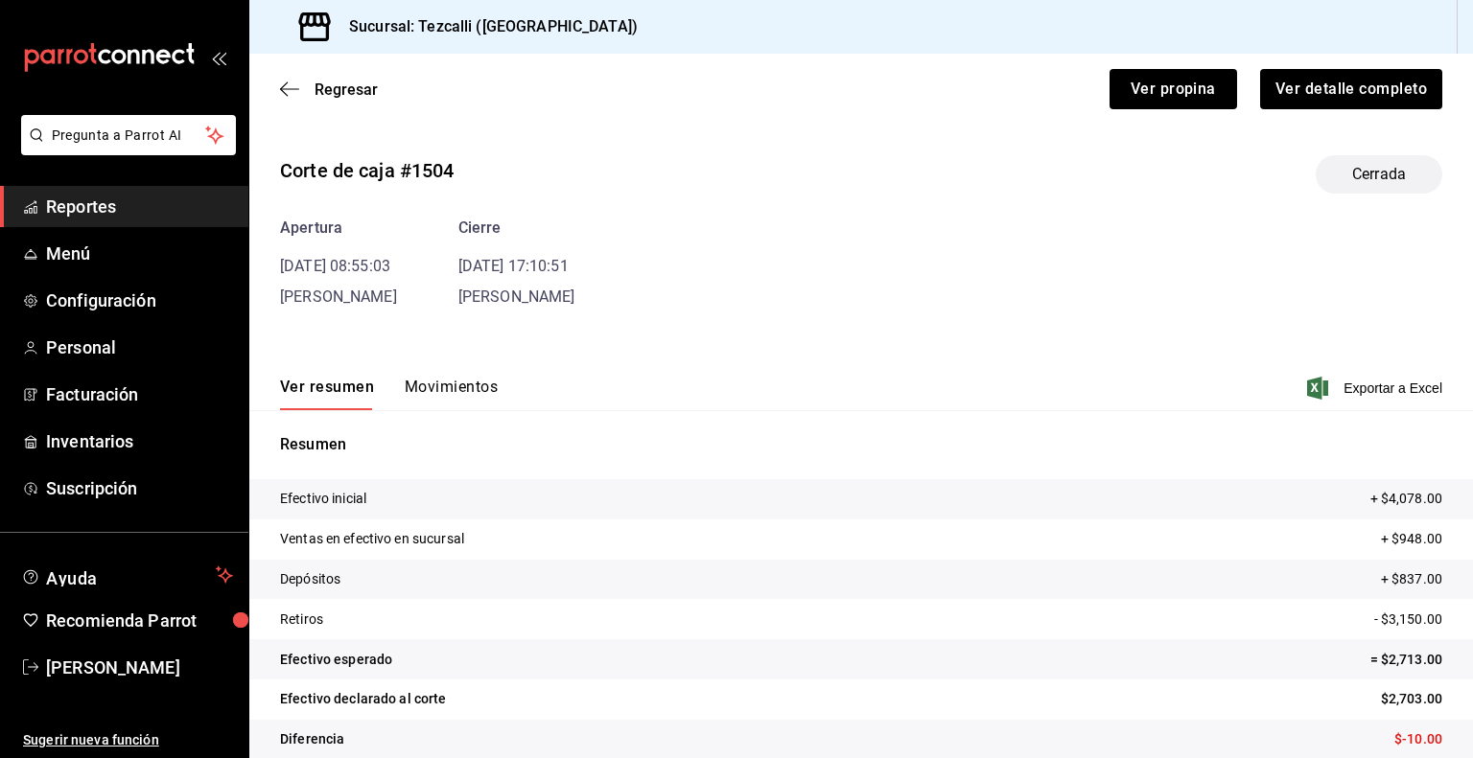
scroll to position [24, 0]
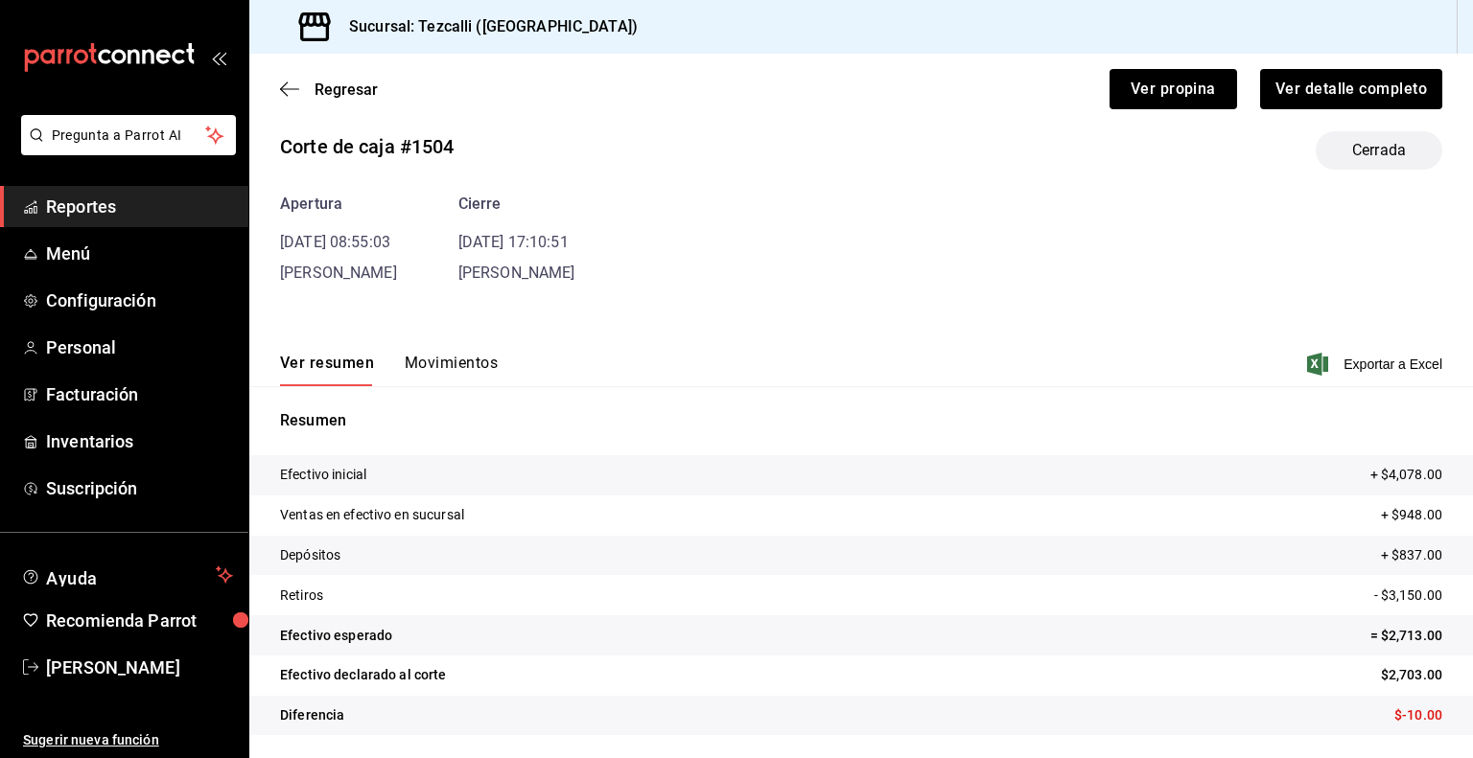
click at [420, 363] on button "Movimientos" at bounding box center [451, 370] width 93 height 33
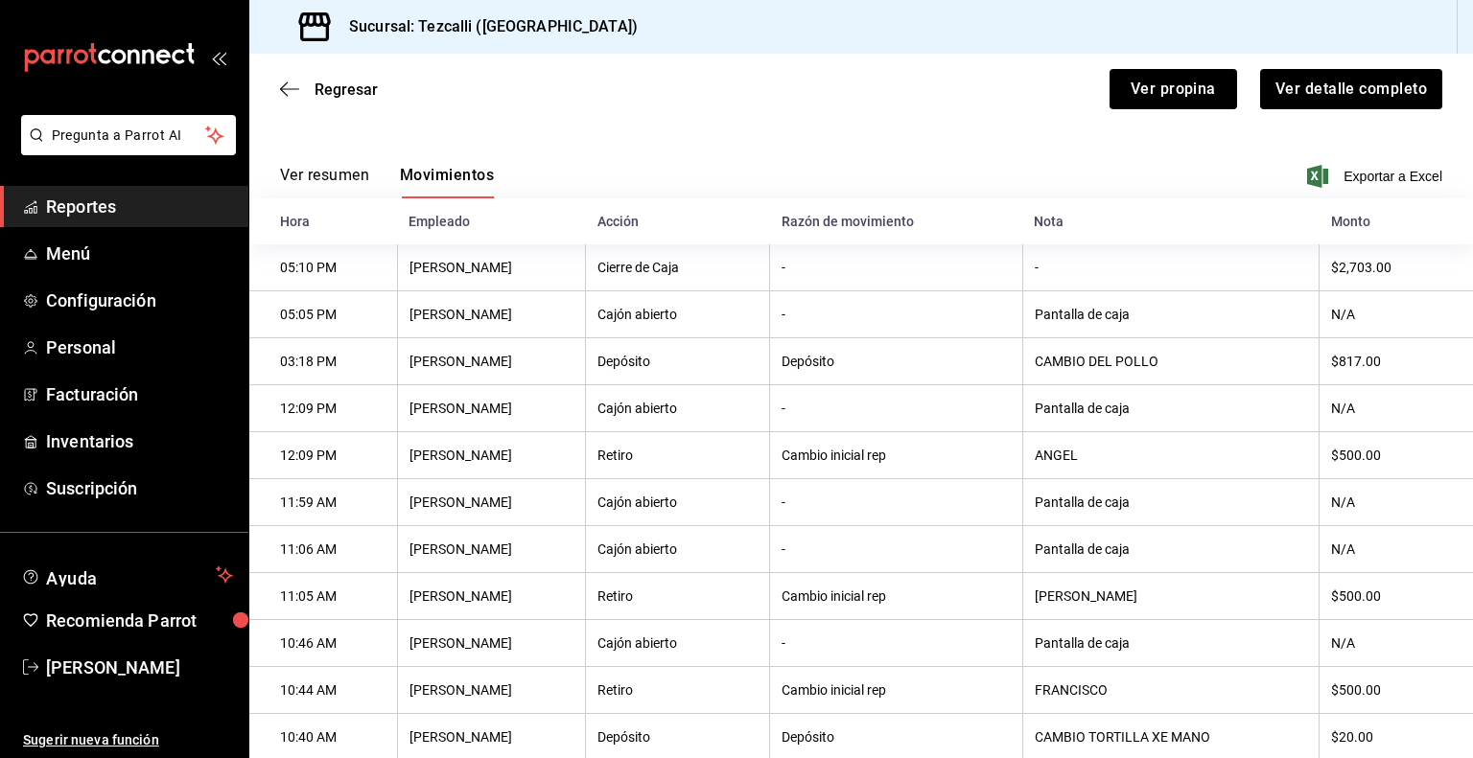
scroll to position [0, 0]
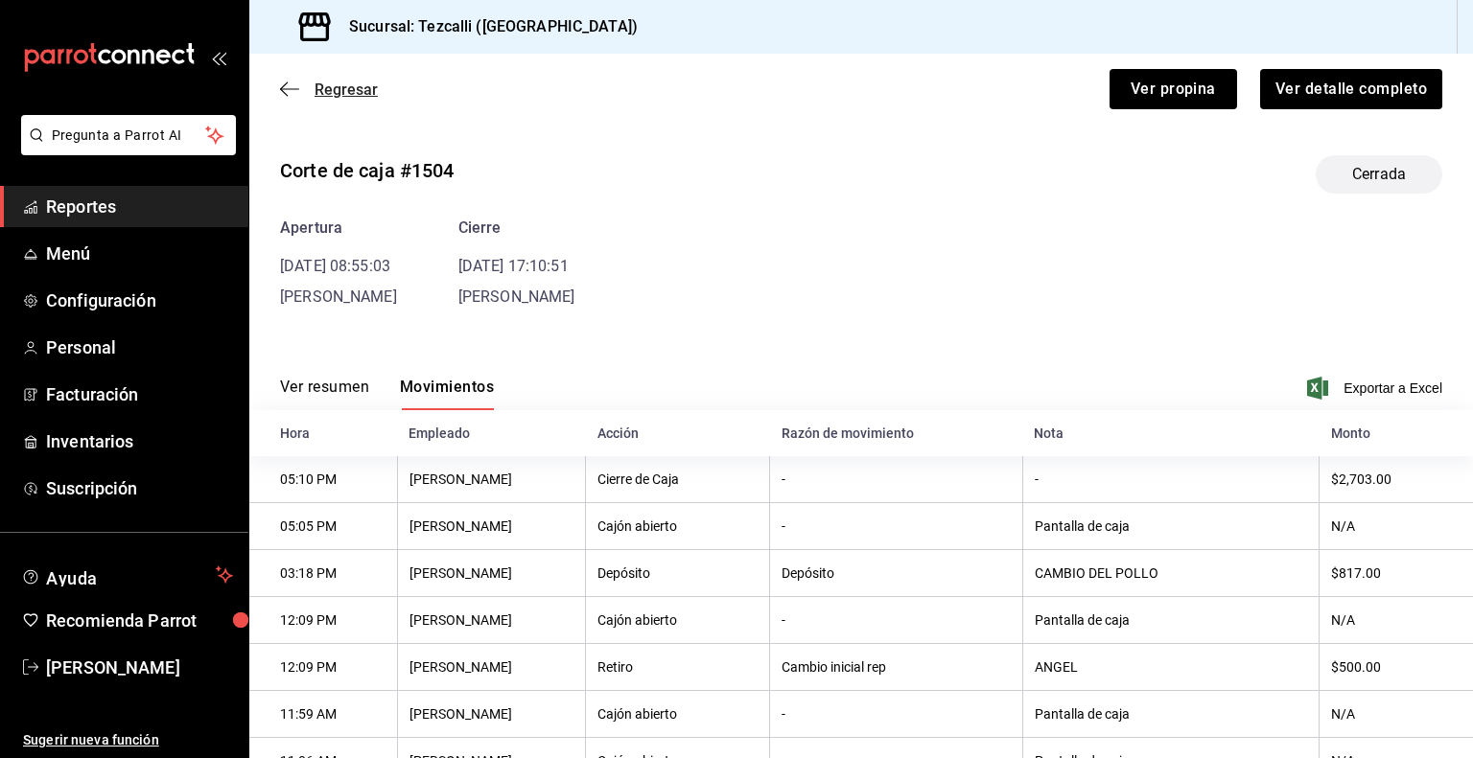
click at [339, 95] on span "Regresar" at bounding box center [345, 90] width 63 height 18
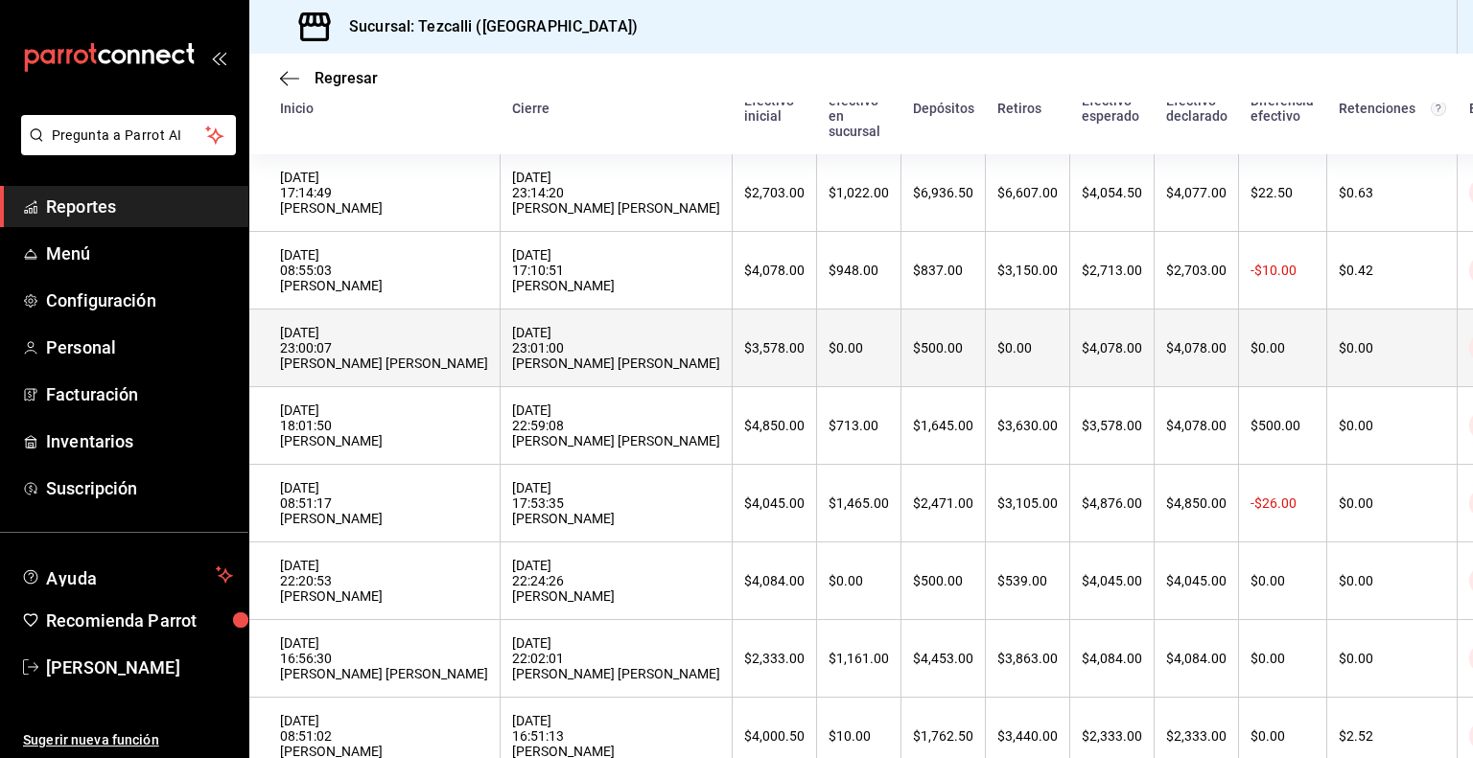
scroll to position [213, 0]
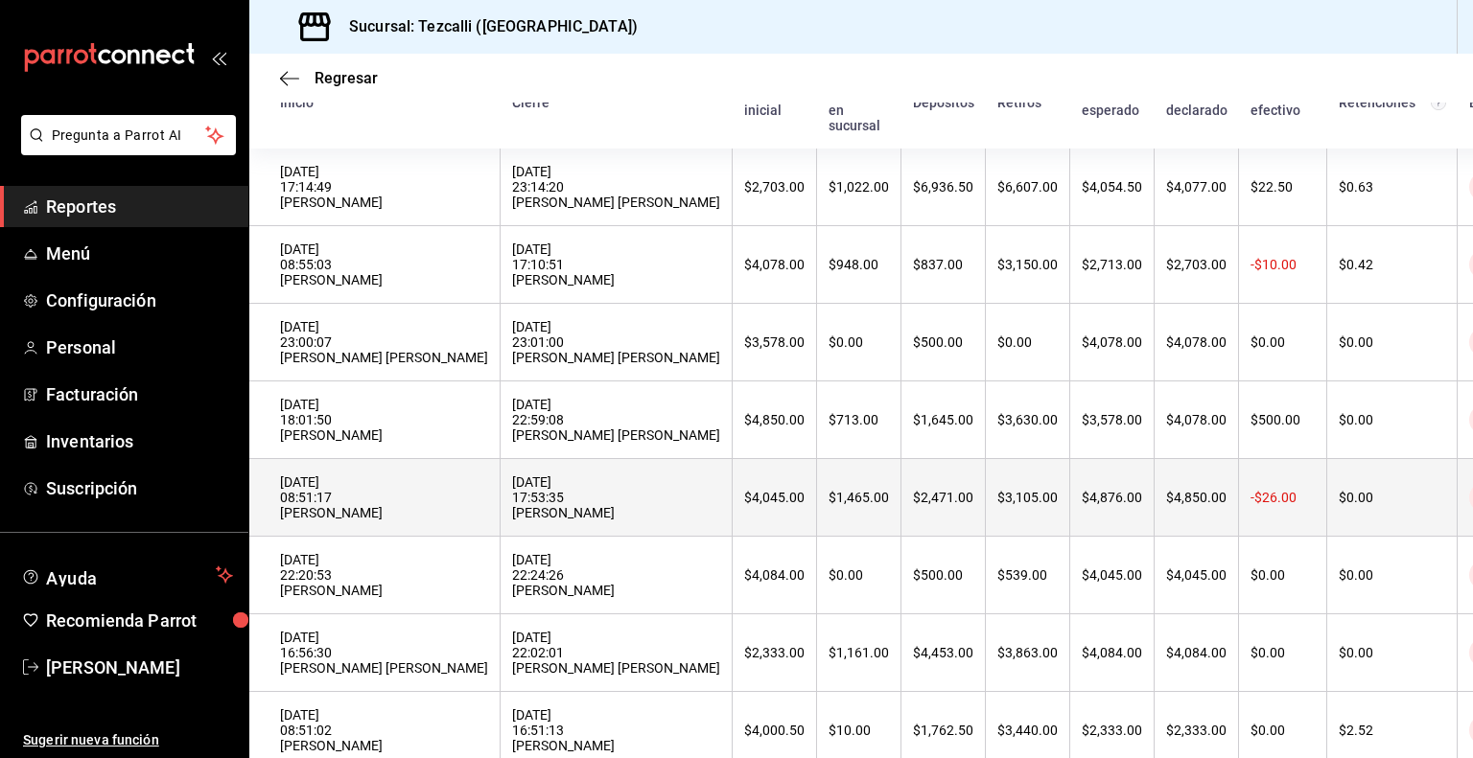
click at [632, 500] on div "[DATE] 17:53:35 [PERSON_NAME]" at bounding box center [616, 498] width 208 height 46
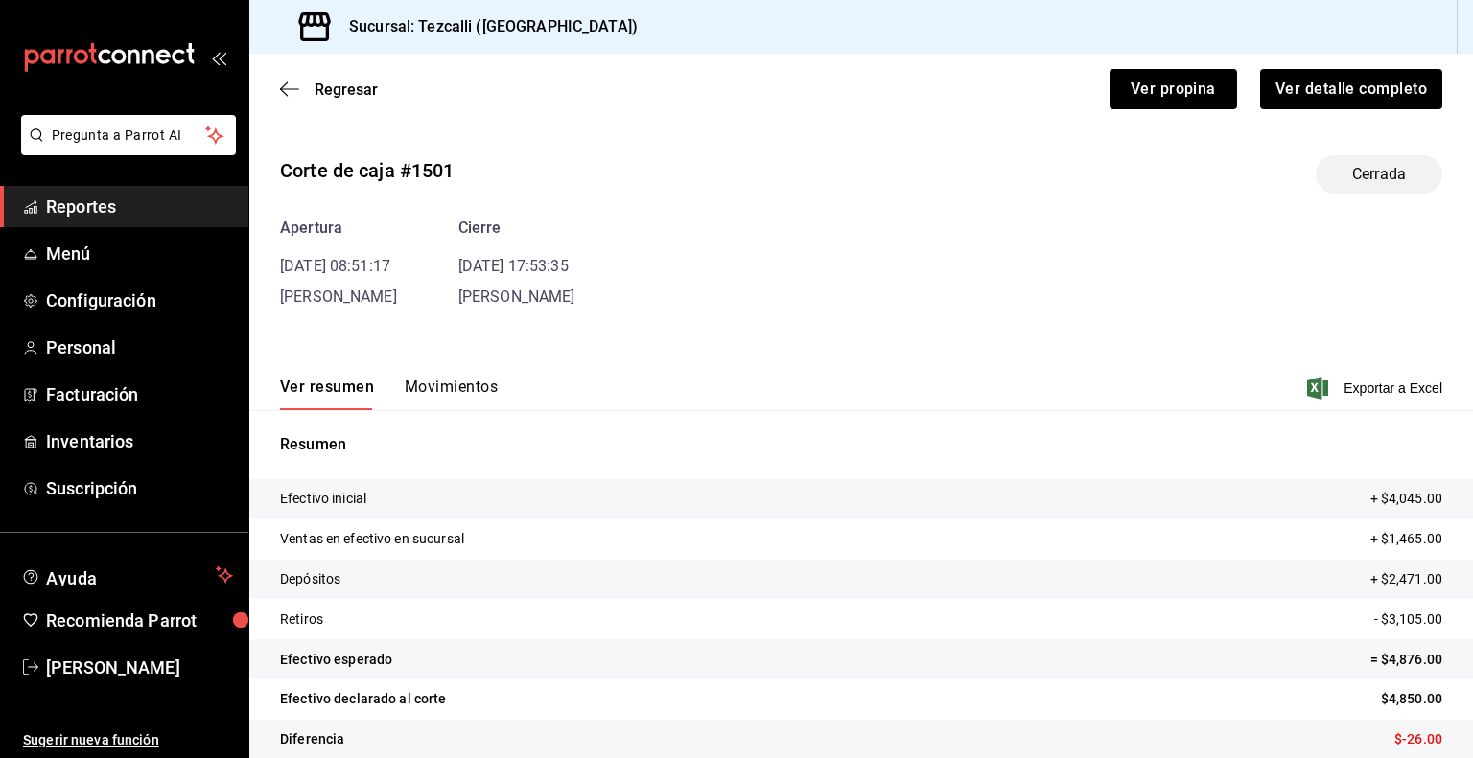
click at [476, 405] on button "Movimientos" at bounding box center [451, 394] width 93 height 33
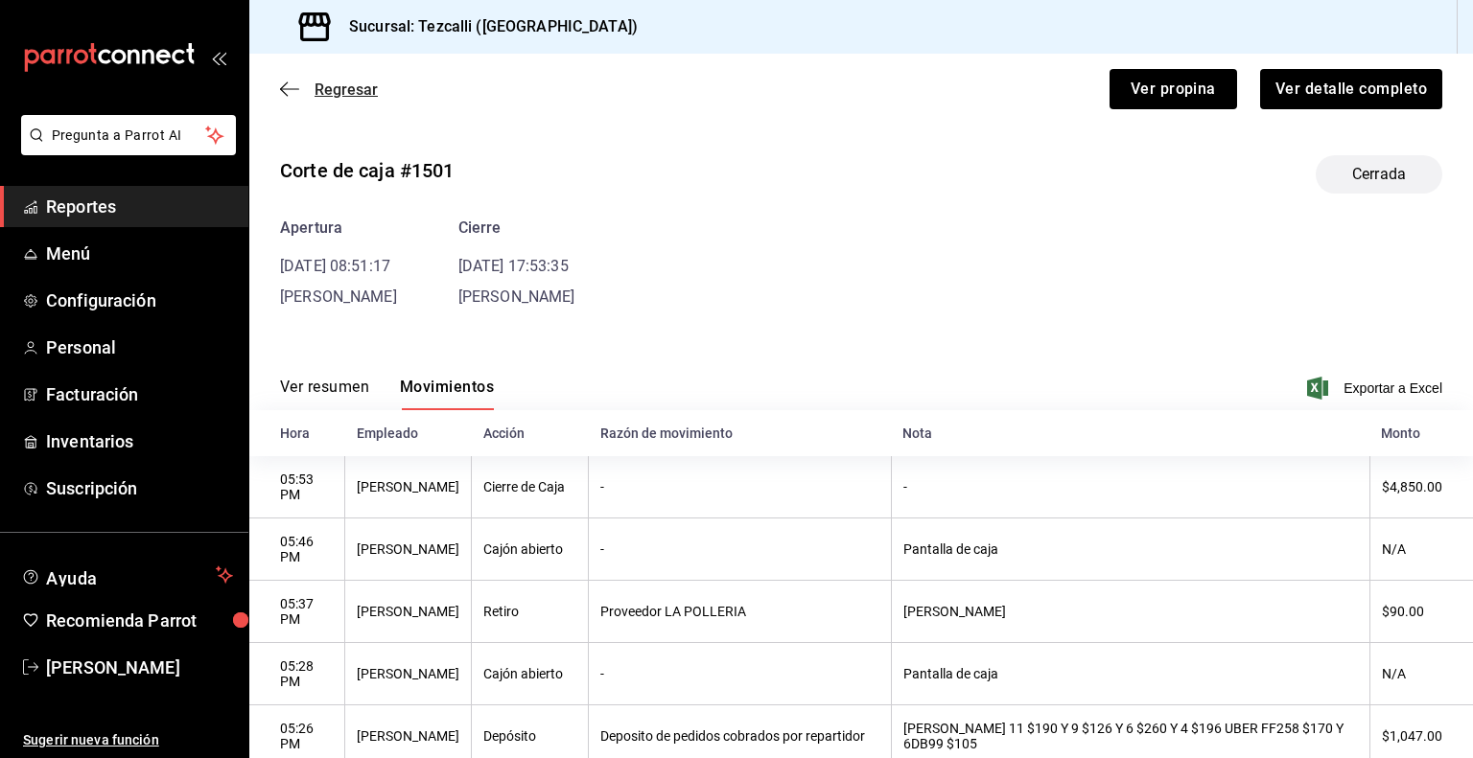
click at [335, 92] on span "Regresar" at bounding box center [345, 90] width 63 height 18
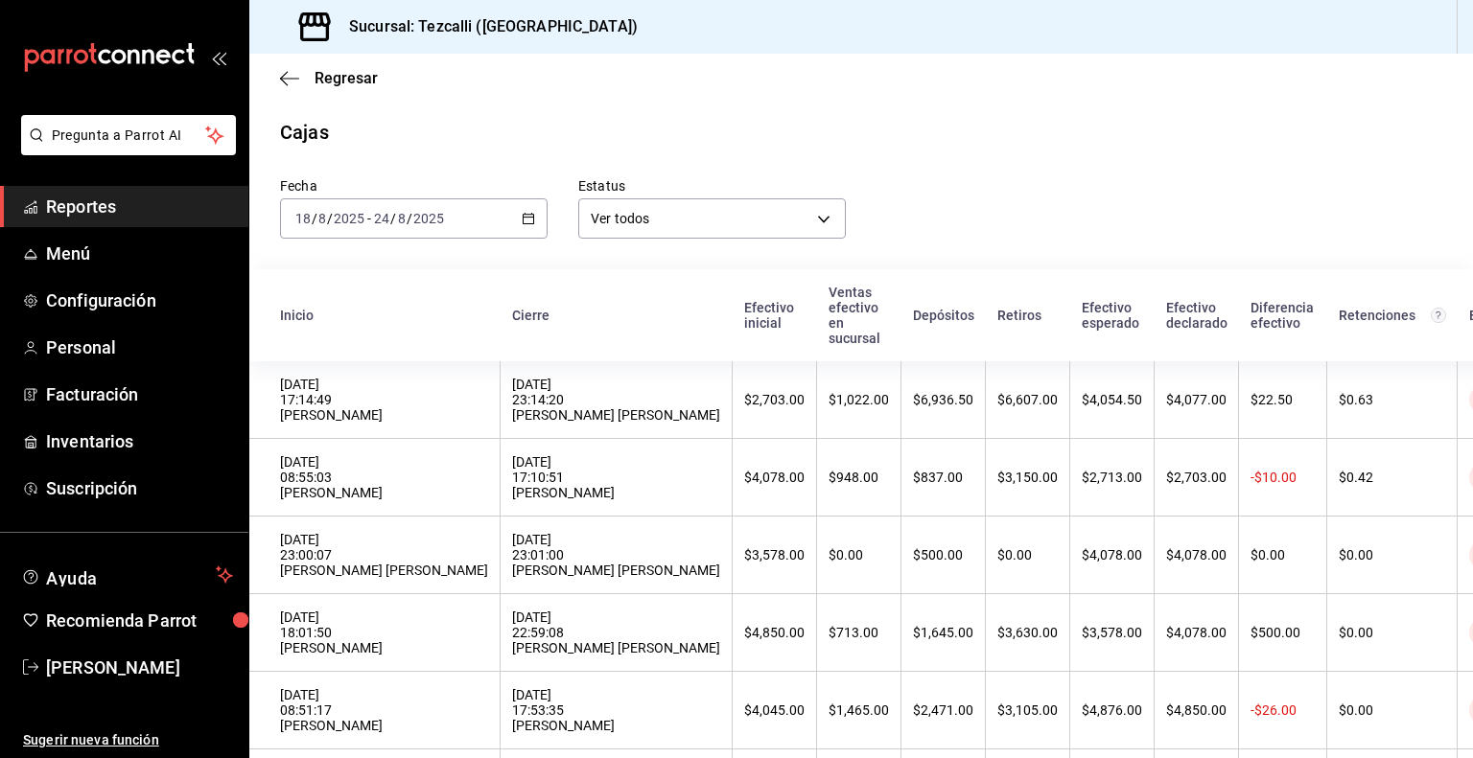
click at [223, 211] on span "Reportes" at bounding box center [139, 207] width 187 height 26
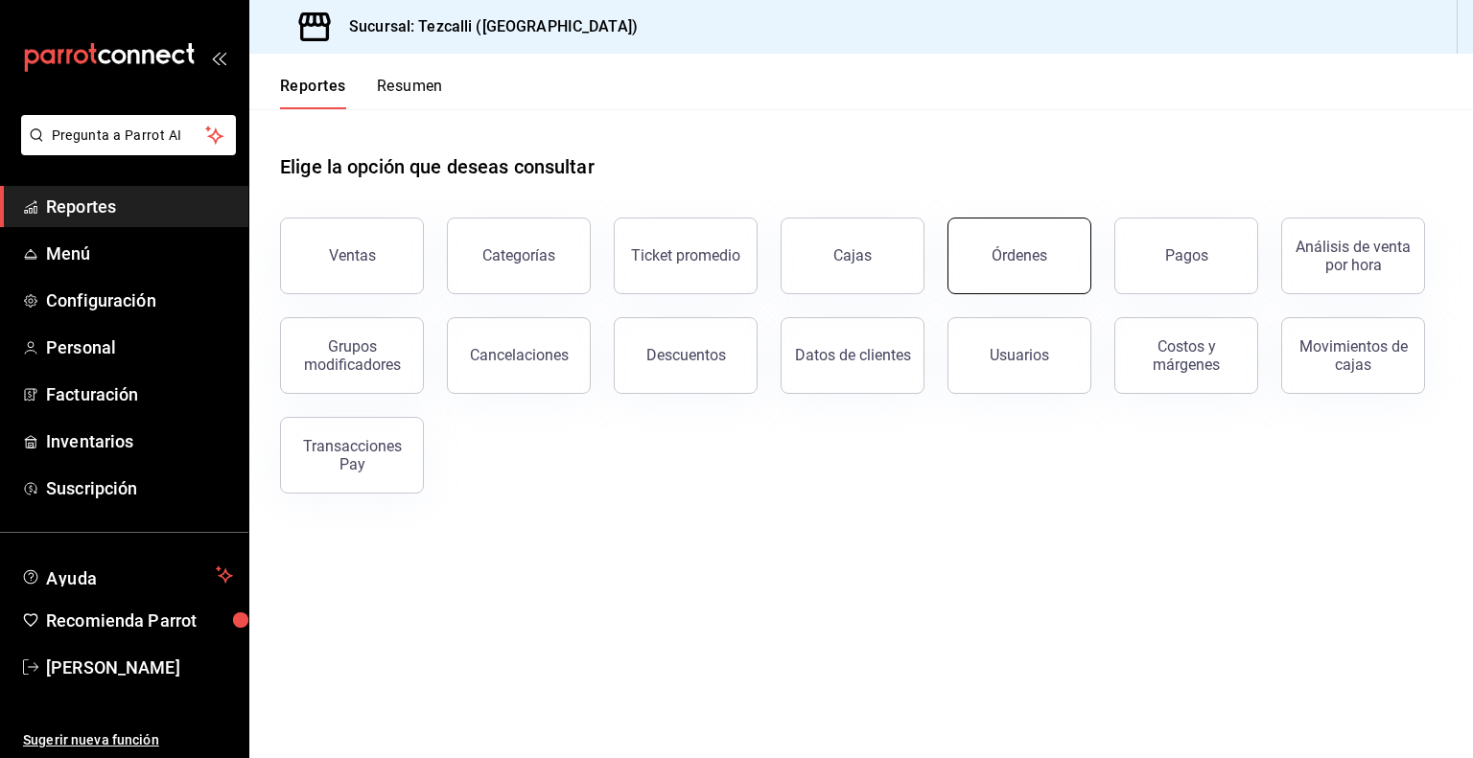
click at [969, 237] on button "Órdenes" at bounding box center [1019, 256] width 144 height 77
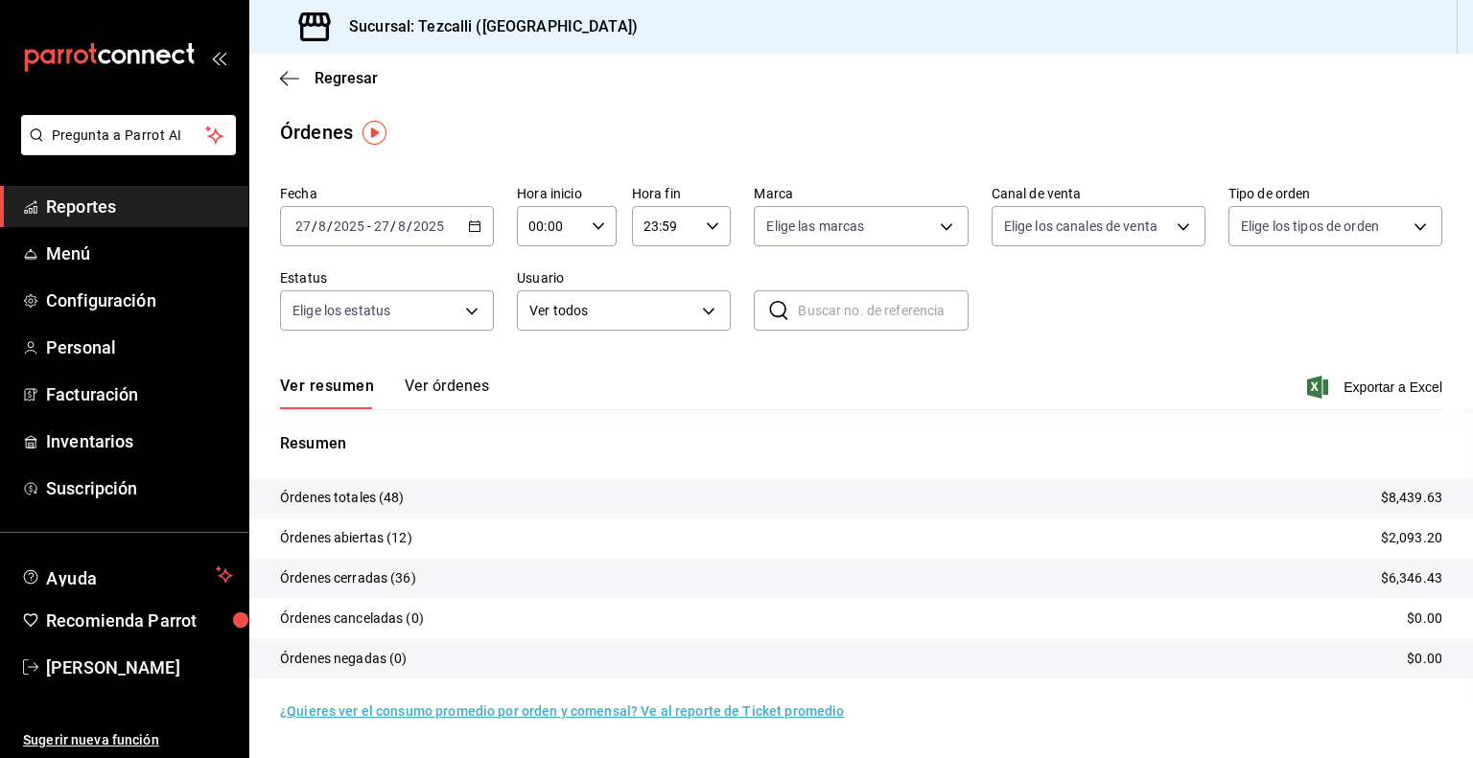
click at [436, 389] on button "Ver órdenes" at bounding box center [447, 393] width 84 height 33
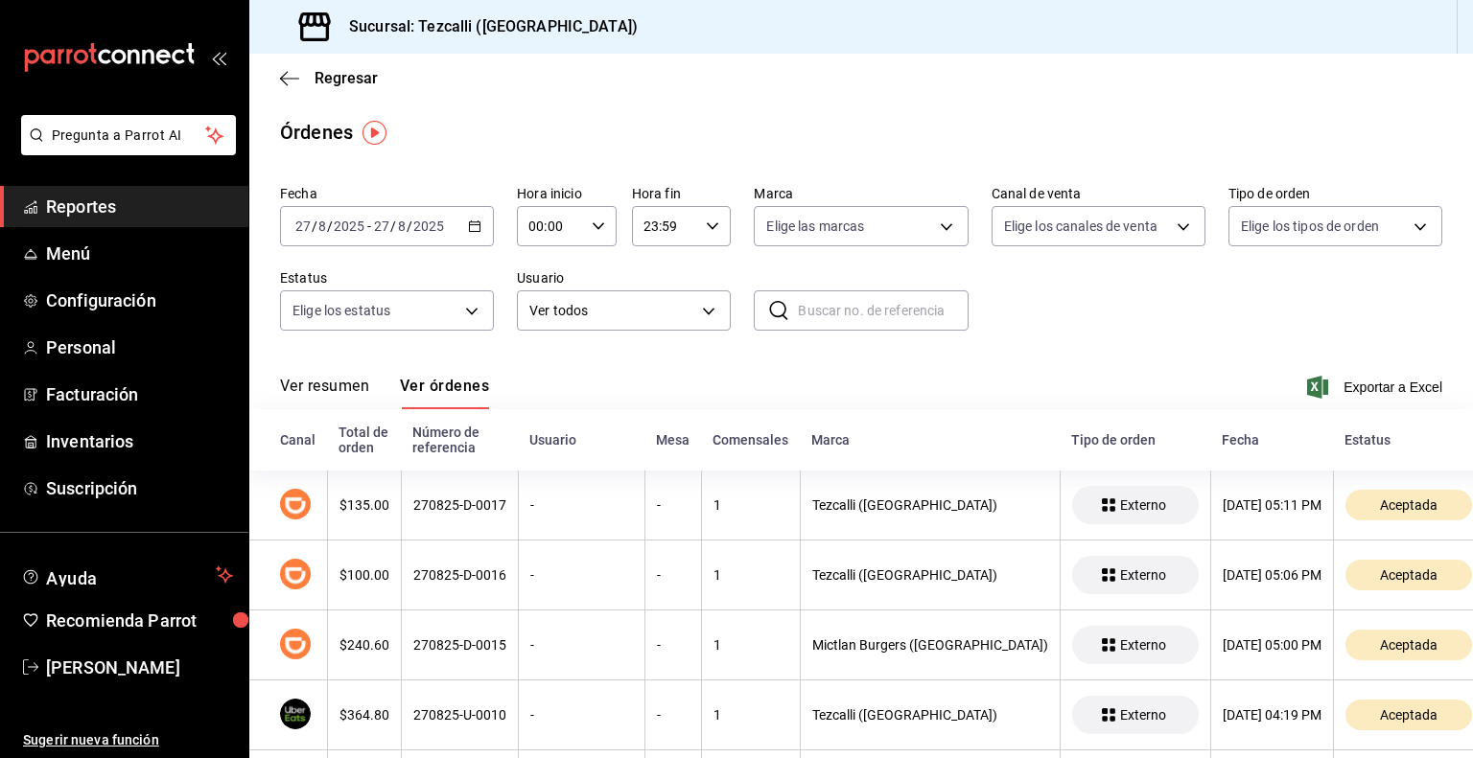
click at [352, 394] on button "Ver resumen" at bounding box center [324, 393] width 89 height 33
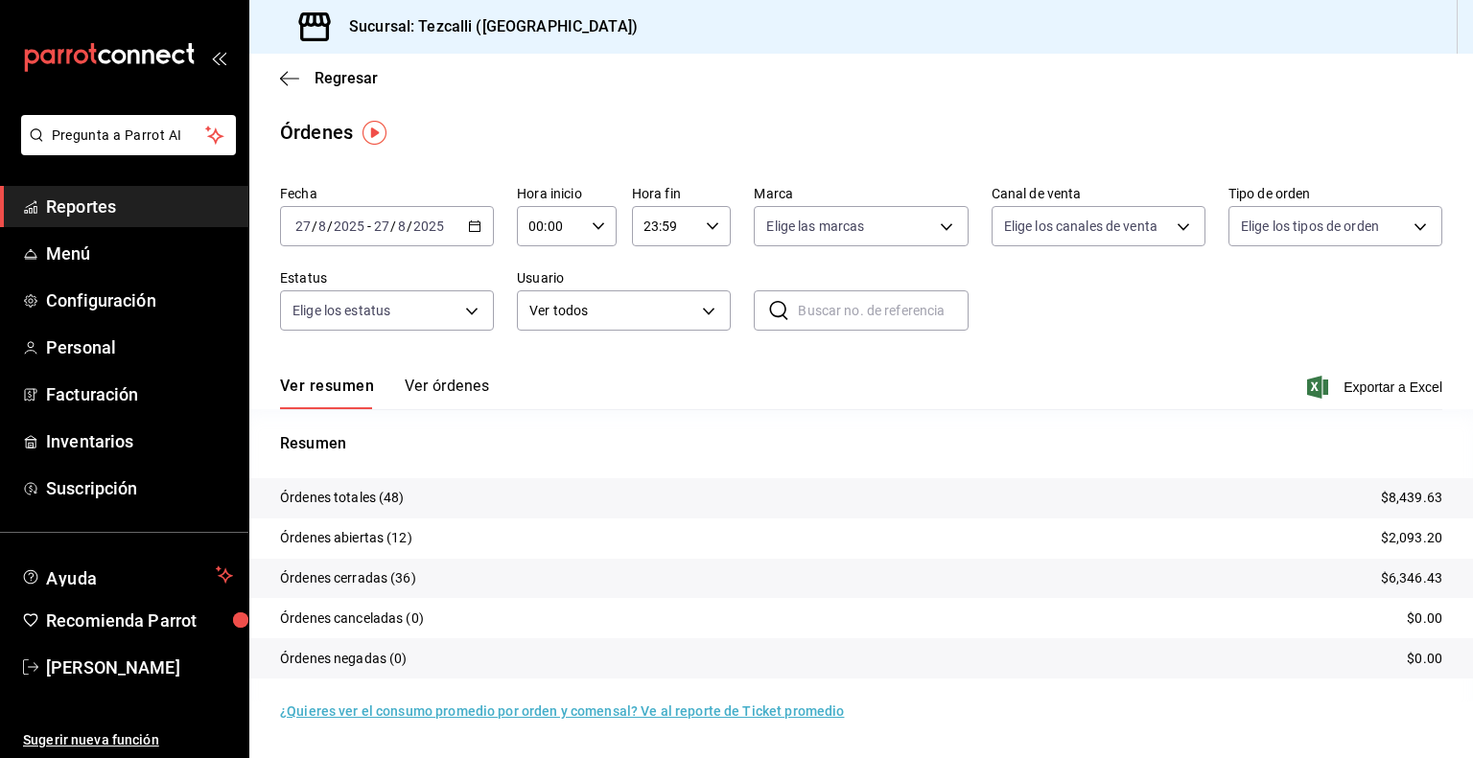
click at [591, 440] on p "Resumen" at bounding box center [861, 443] width 1162 height 23
click at [74, 198] on span "Reportes" at bounding box center [139, 207] width 187 height 26
